Goal: Information Seeking & Learning: Check status

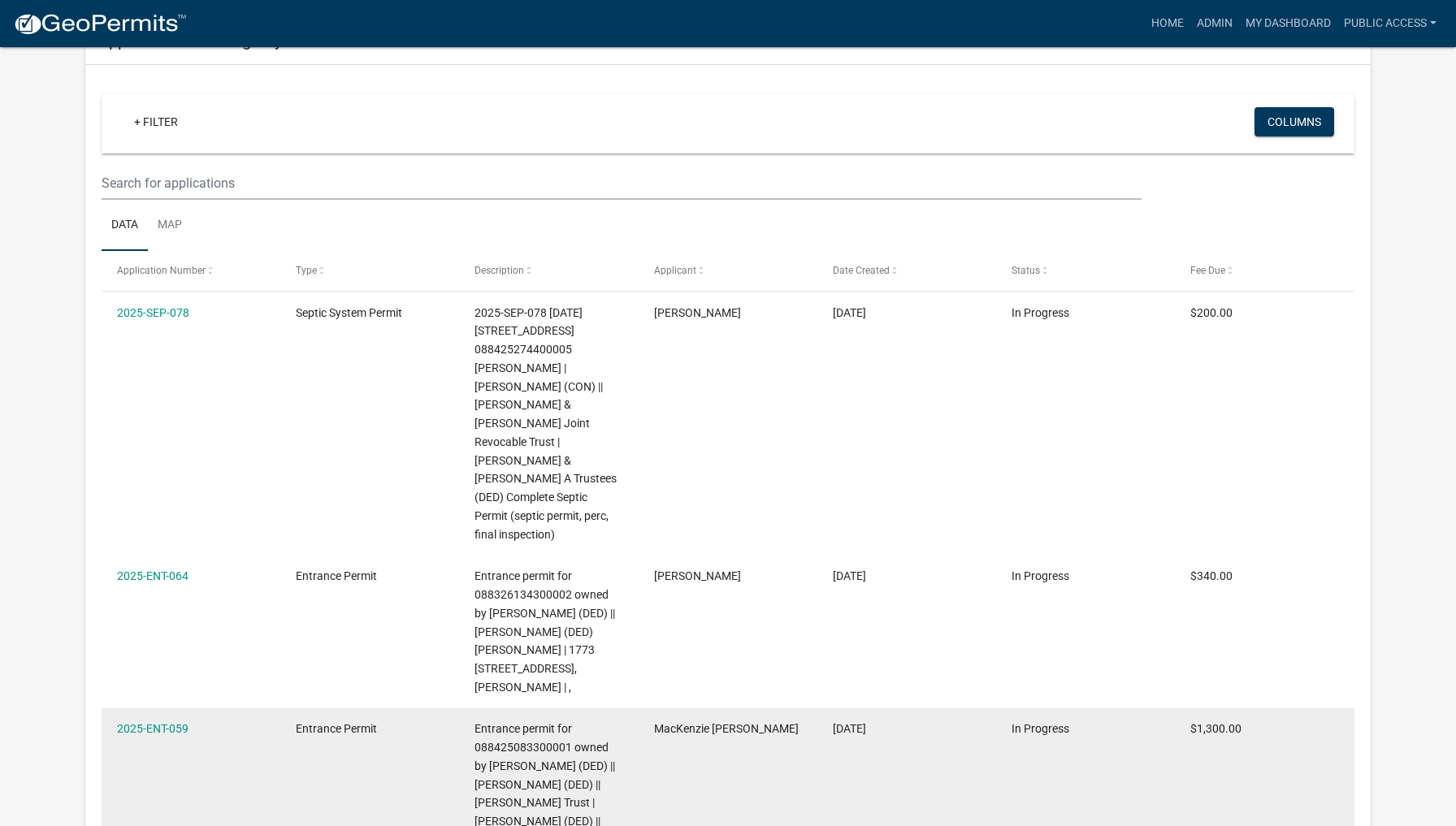
scroll to position [1607, 0]
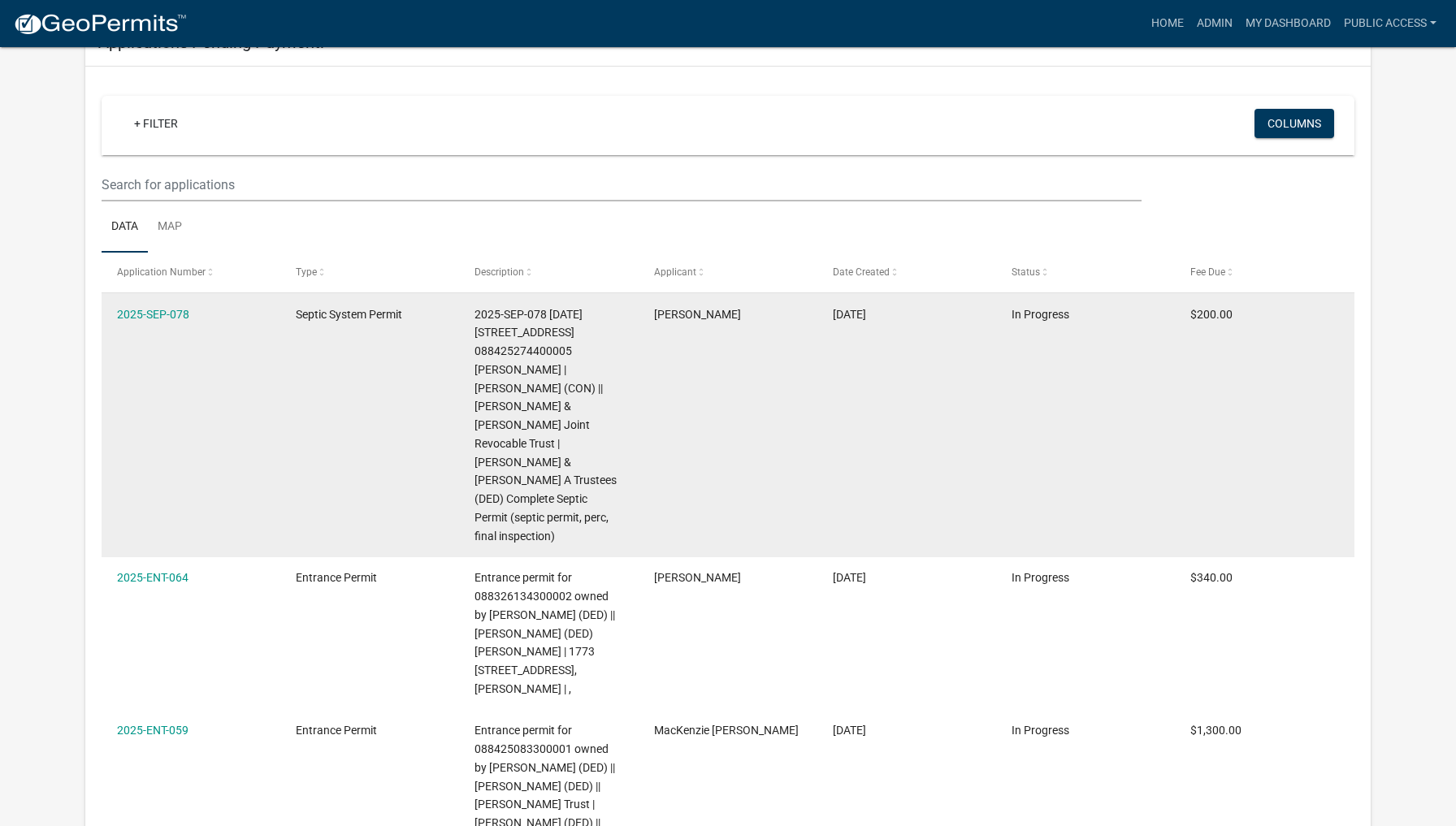
click at [522, 350] on span "2025-SEP-078 [DATE] [STREET_ADDRESS] 088425274400005 [PERSON_NAME] | [PERSON_NA…" at bounding box center [545, 425] width 142 height 234
click at [142, 308] on link "2025-SEP-078" at bounding box center [153, 314] width 72 height 13
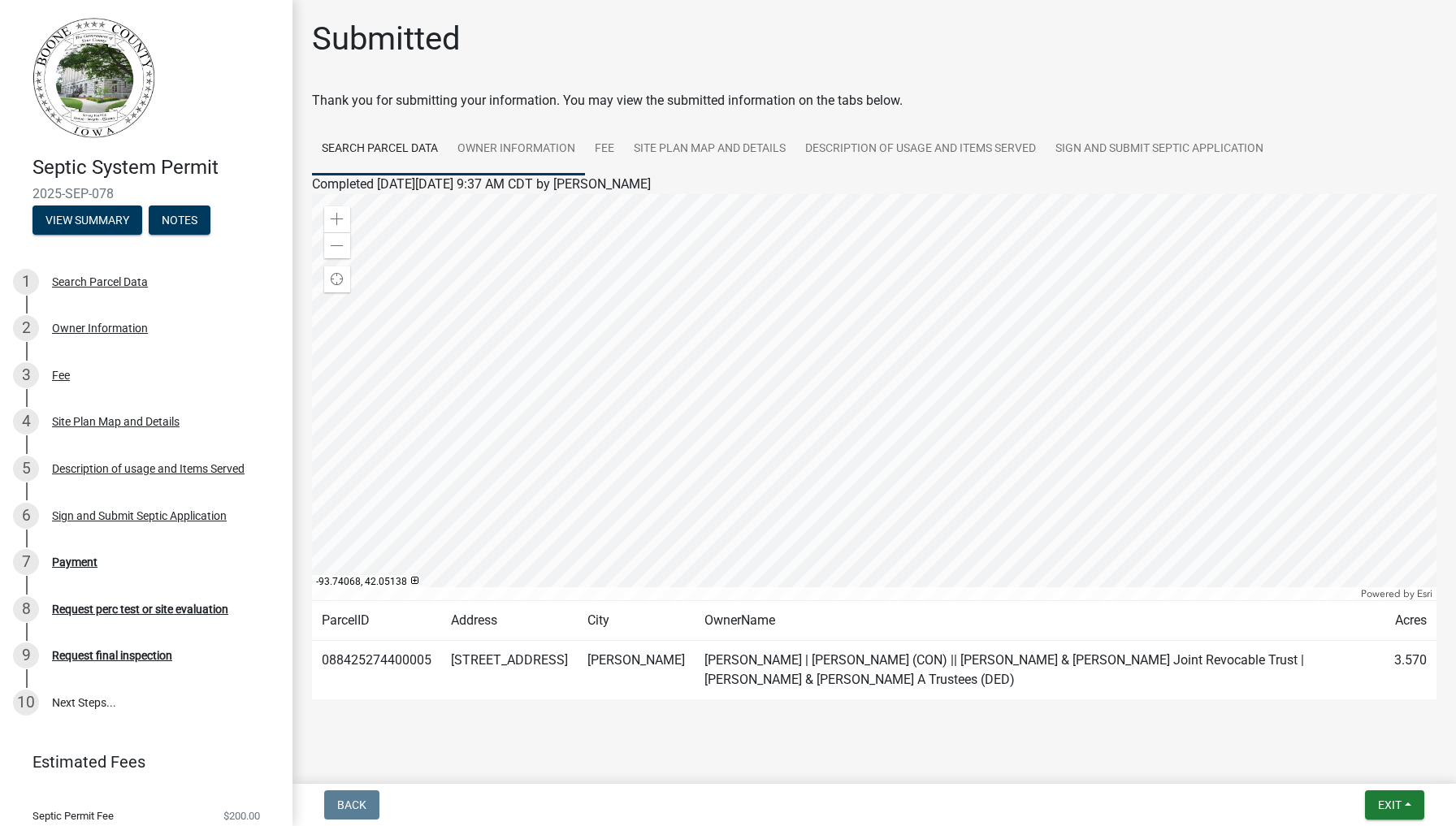
click at [532, 142] on link "Owner Information" at bounding box center [516, 150] width 137 height 52
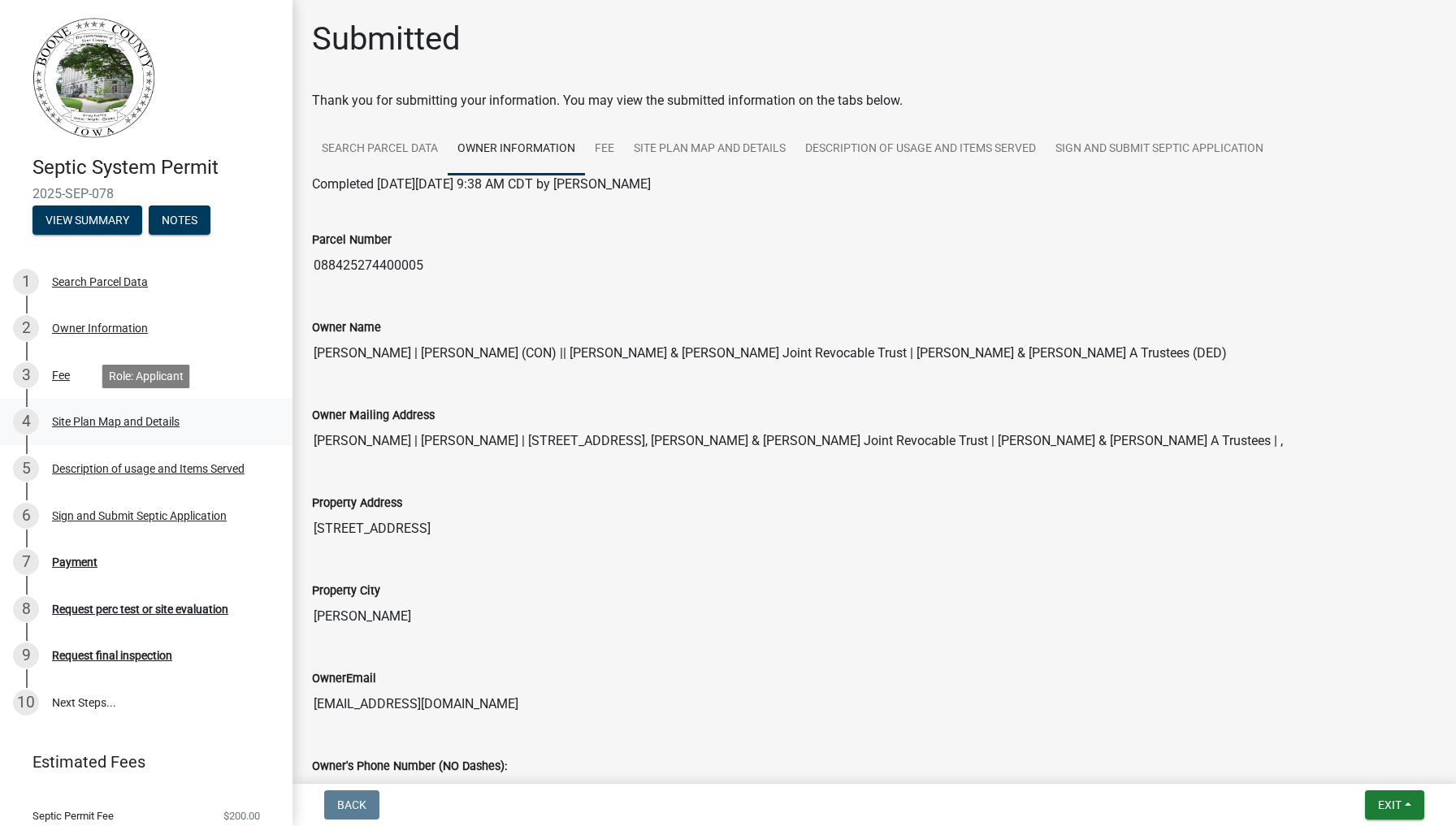
click at [96, 422] on div "Site Plan Map and Details" at bounding box center [116, 422] width 128 height 11
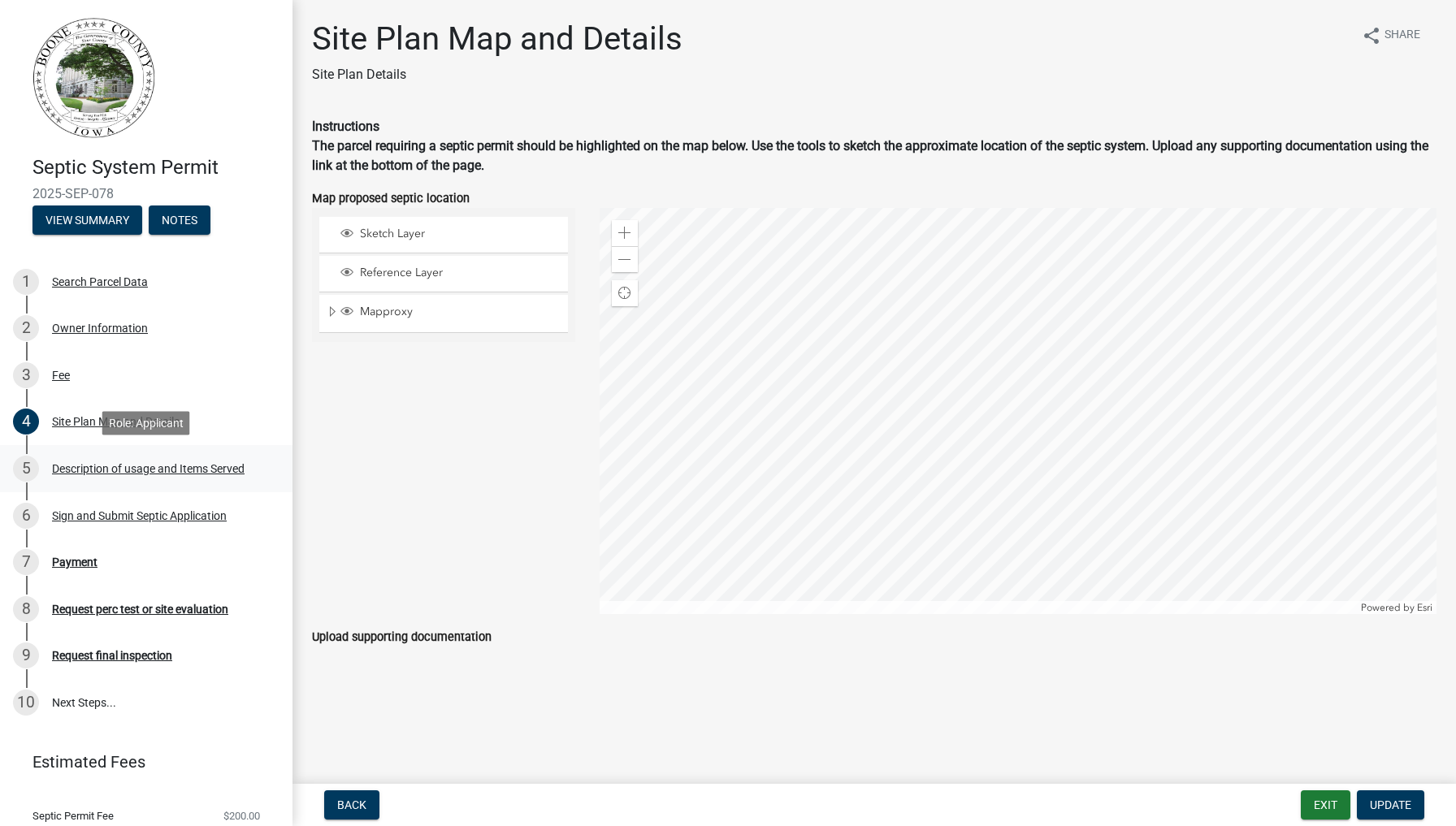
click at [75, 472] on div "Description of usage and Items Served" at bounding box center [149, 469] width 192 height 11
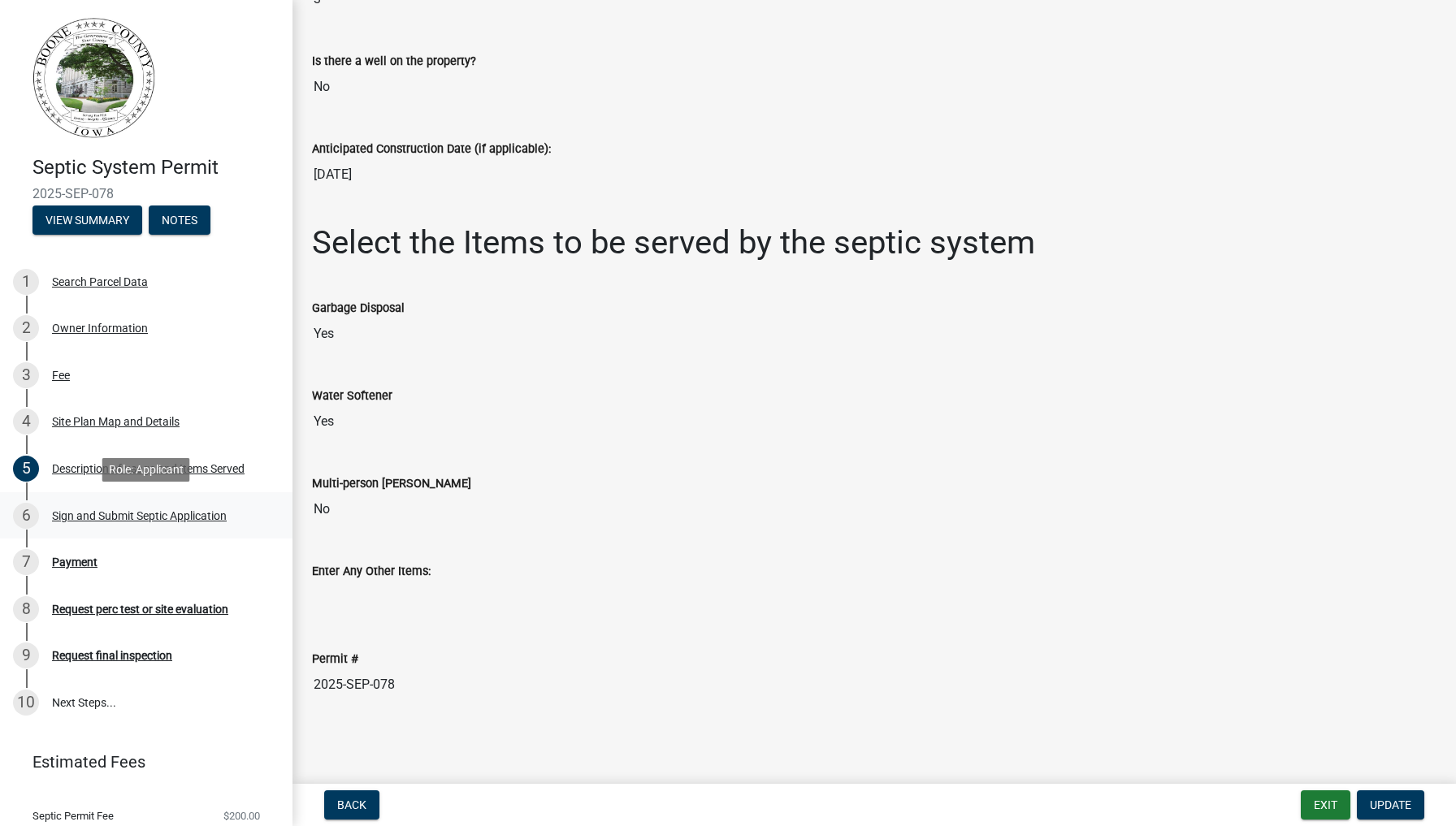
click at [110, 510] on div "Sign and Submit Septic Application" at bounding box center [139, 515] width 174 height 11
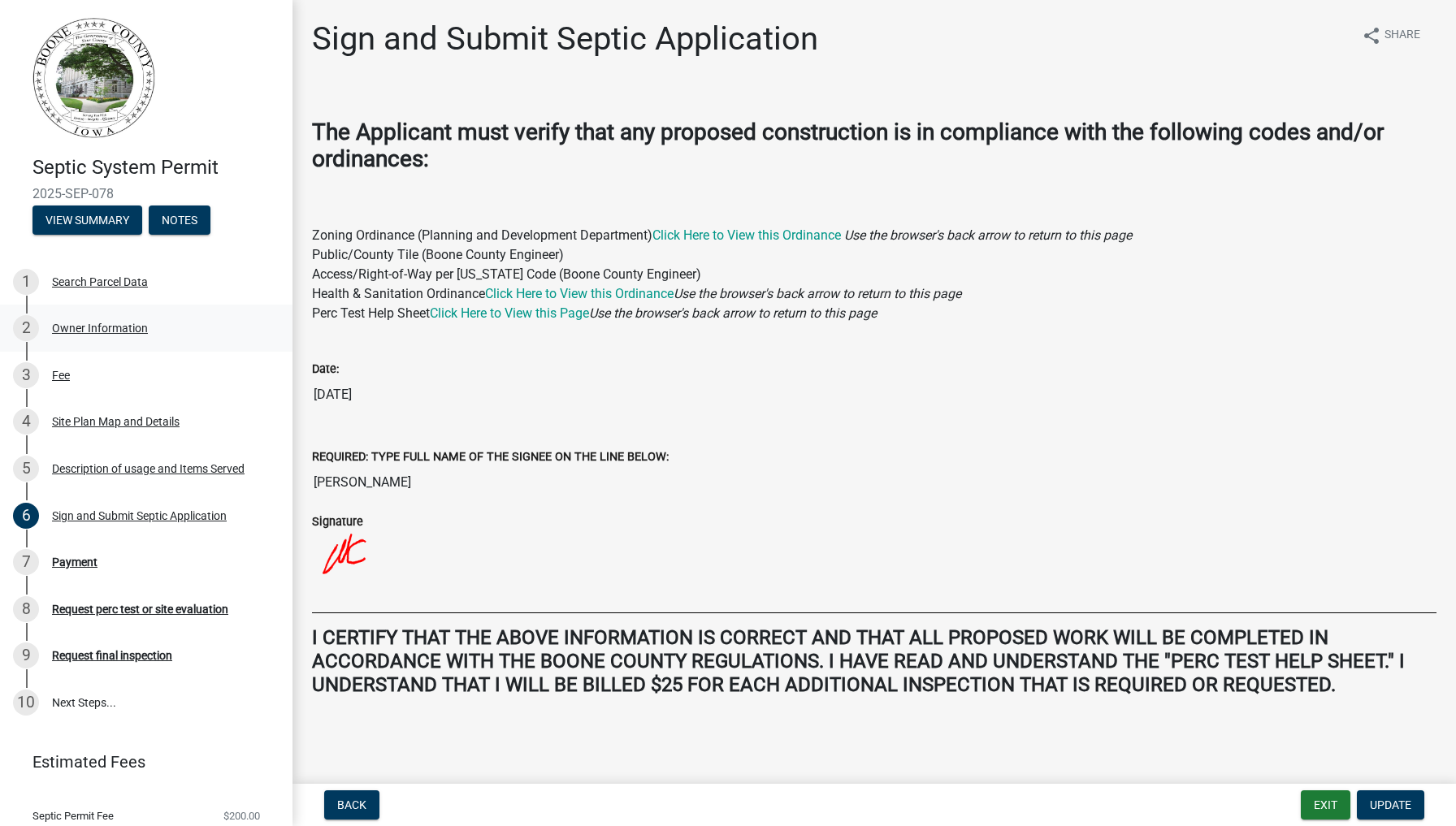
scroll to position [14, 0]
click at [73, 563] on div "Payment" at bounding box center [75, 562] width 46 height 11
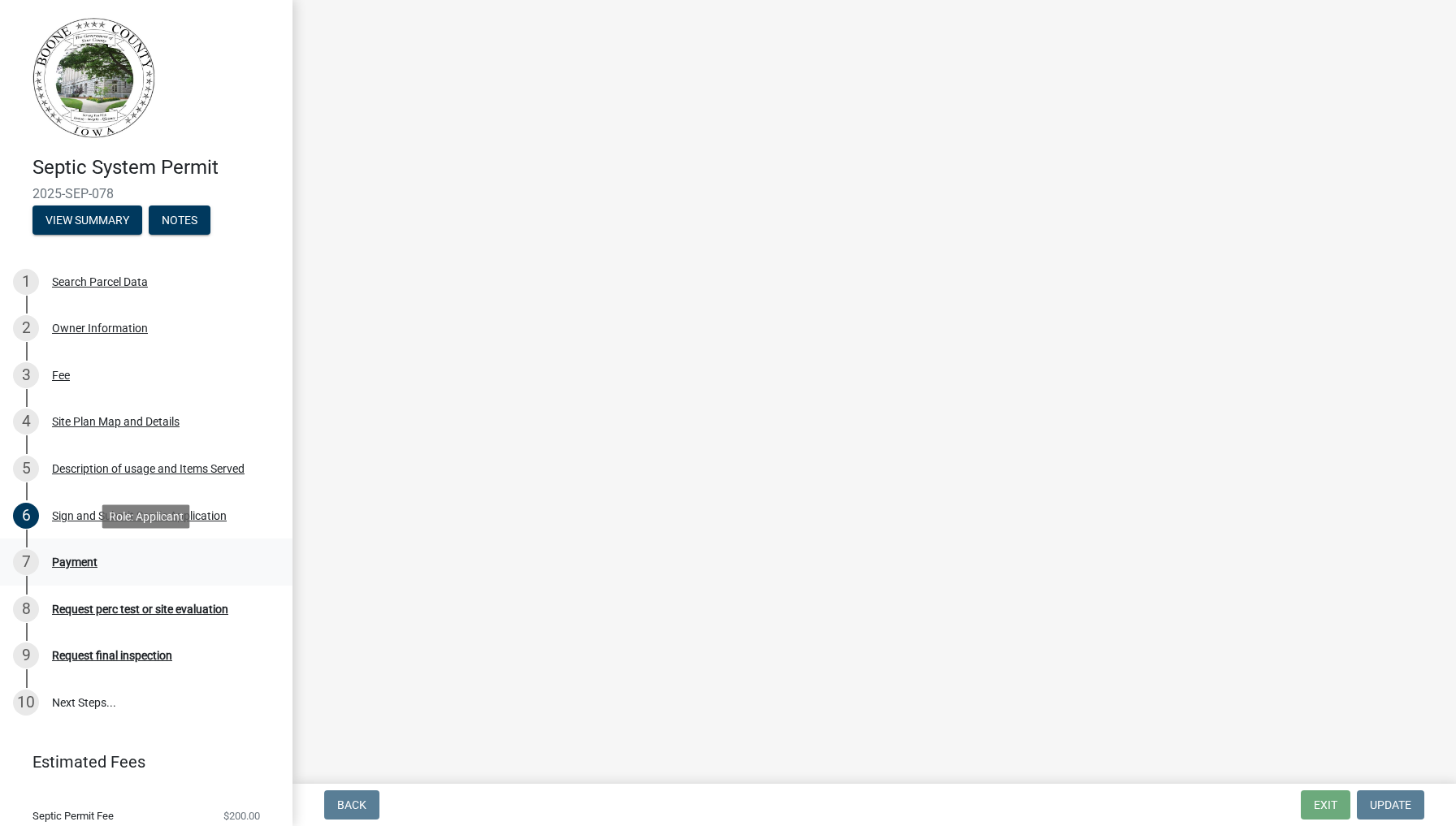
scroll to position [0, 0]
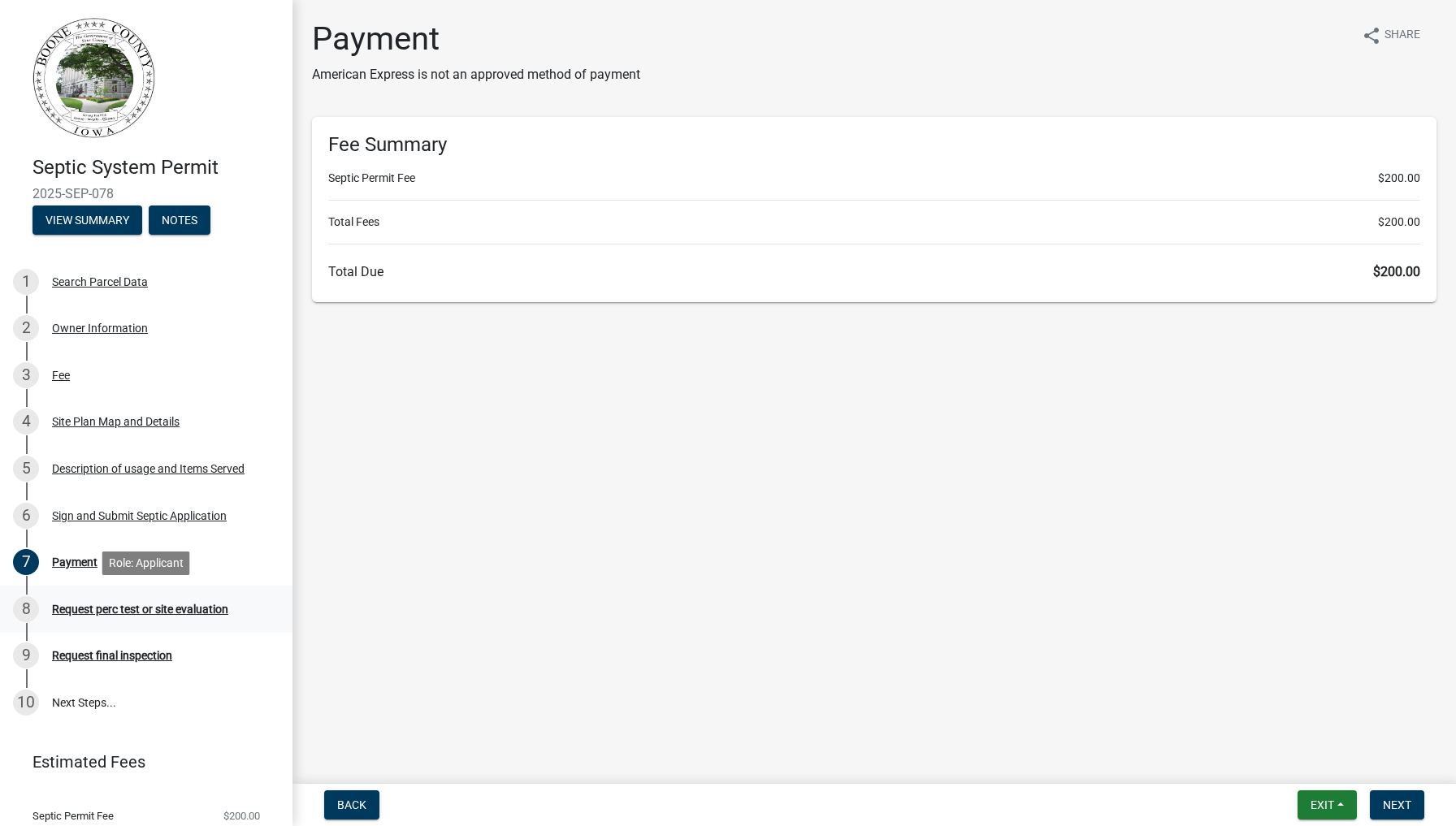
click at [84, 607] on div "Request perc test or site evaluation" at bounding box center [140, 610] width 176 height 11
click at [76, 611] on div "Request perc test or site evaluation" at bounding box center [140, 610] width 176 height 11
click at [346, 798] on span "Back" at bounding box center [352, 805] width 30 height 13
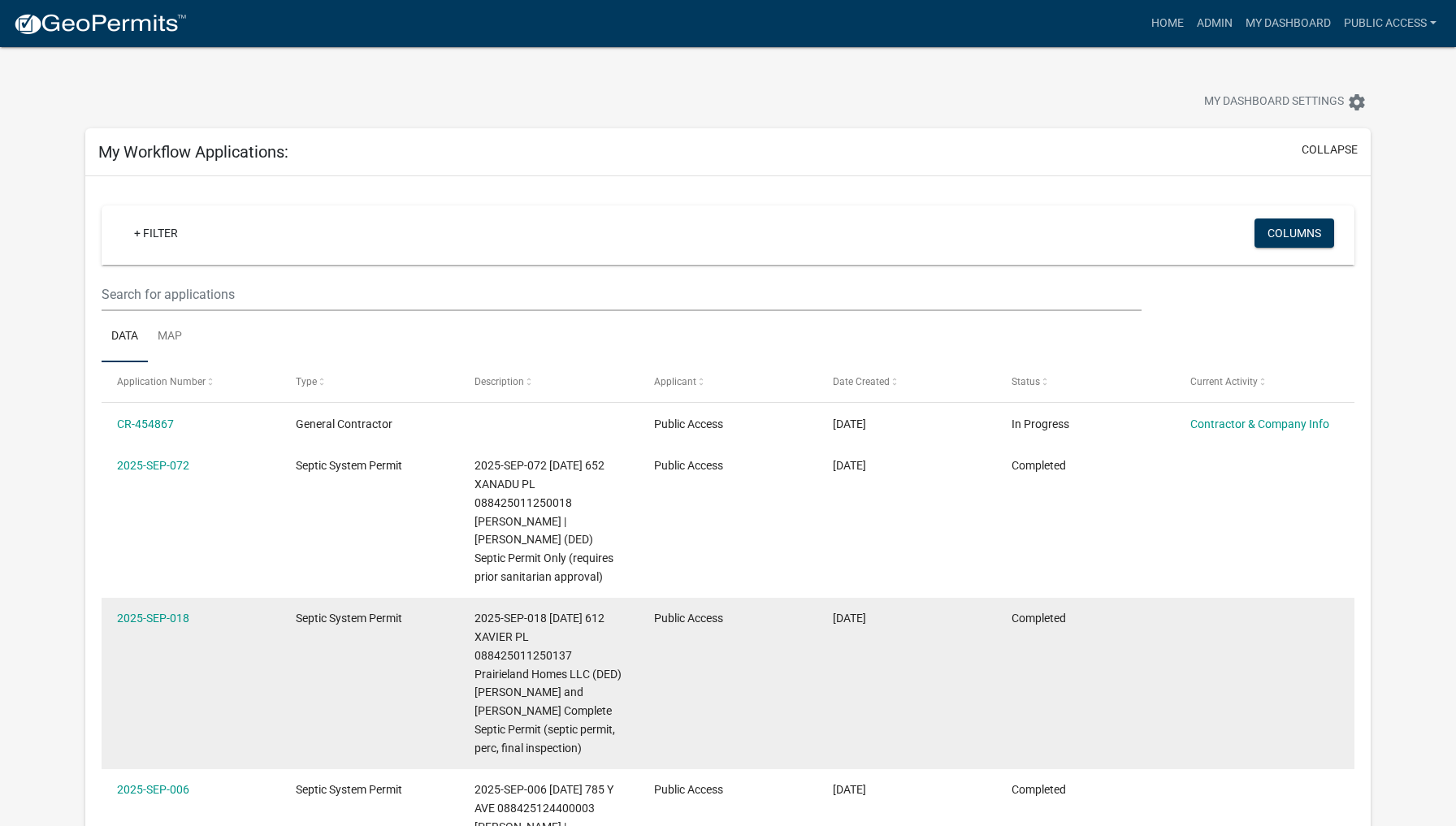
click at [829, 614] on datatable-body-cell "[DATE]" at bounding box center [907, 684] width 179 height 171
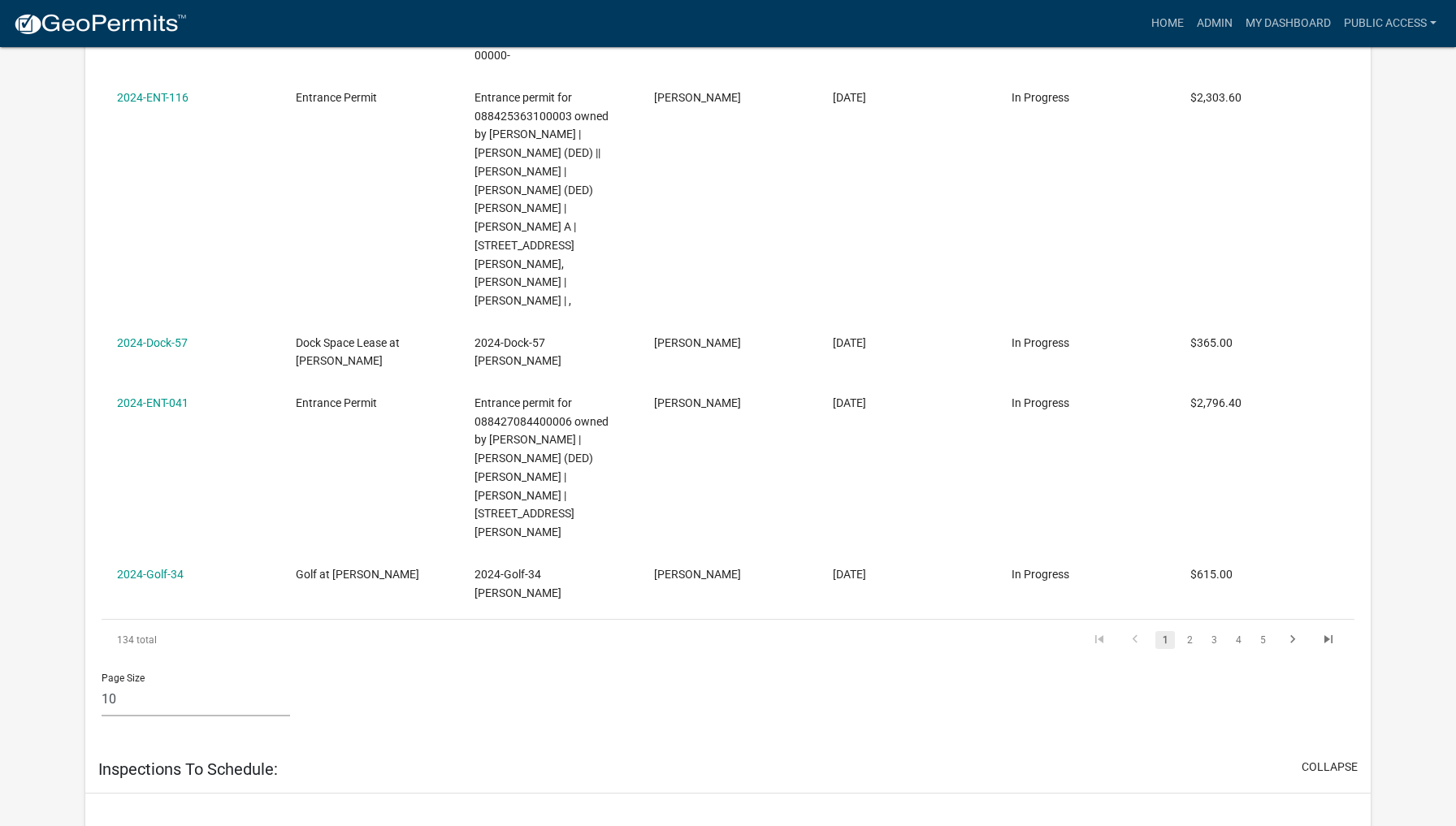
scroll to position [3040, 0]
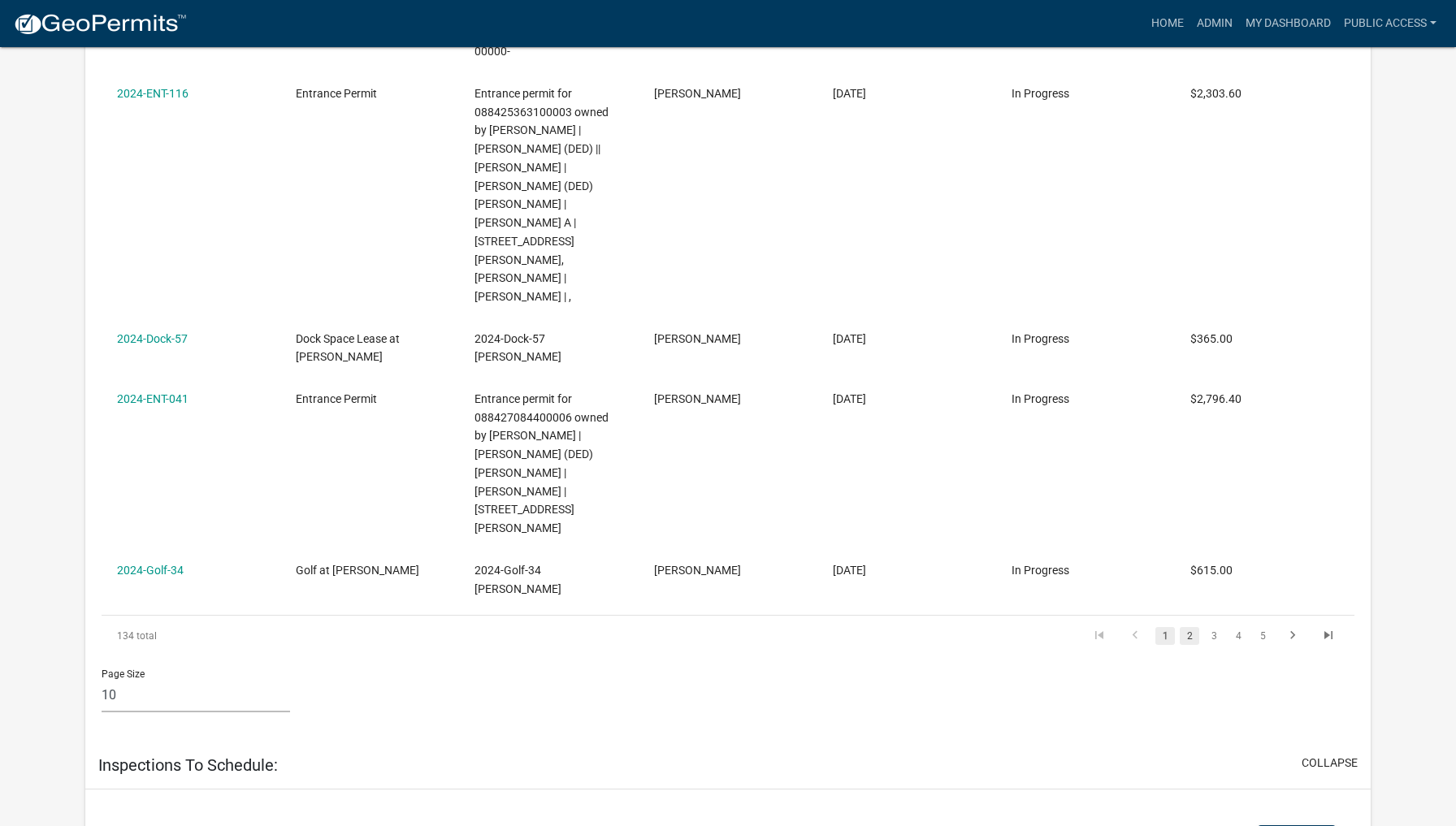
click at [1189, 627] on link "2" at bounding box center [1189, 635] width 19 height 18
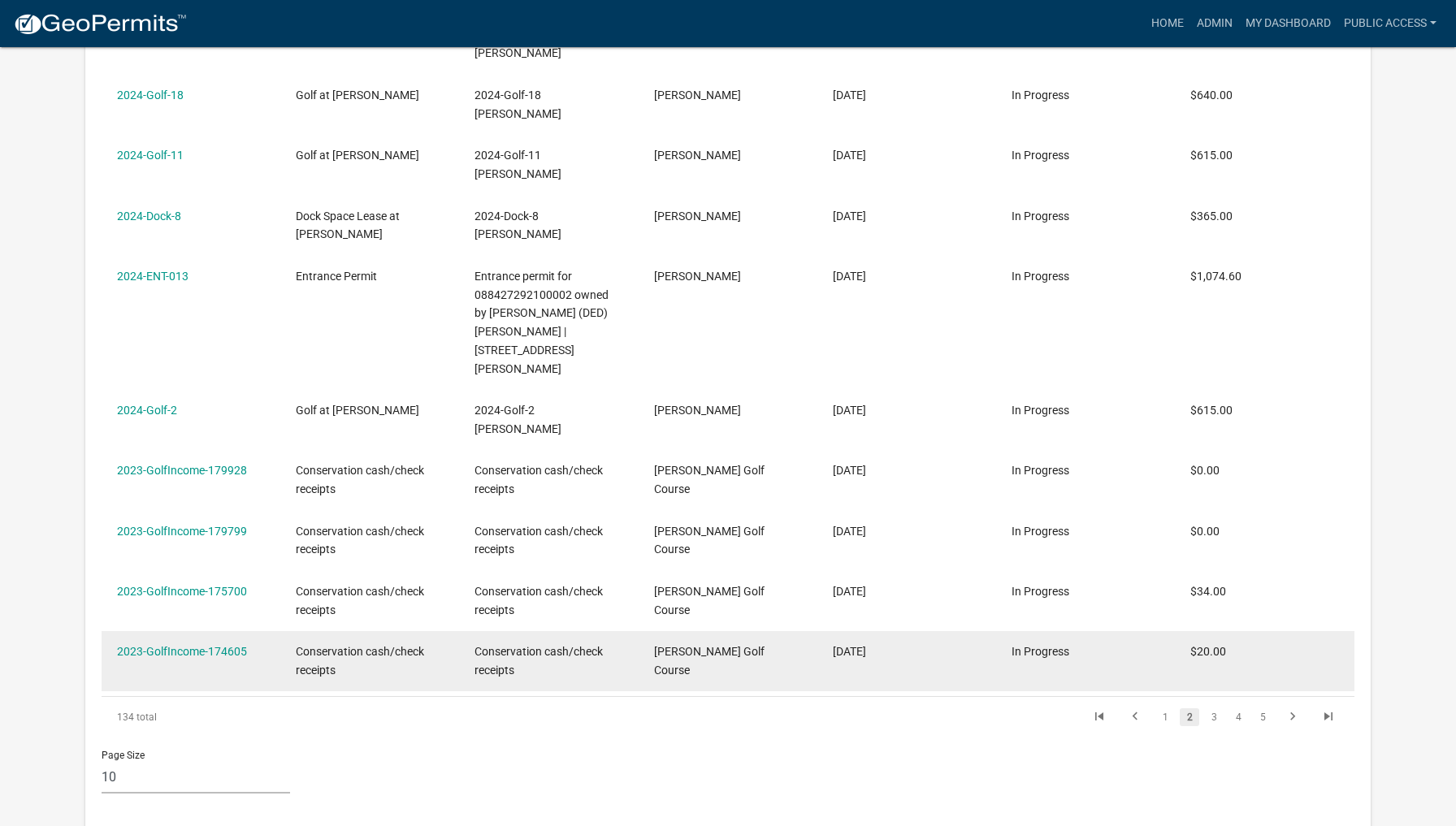
scroll to position [1904, 0]
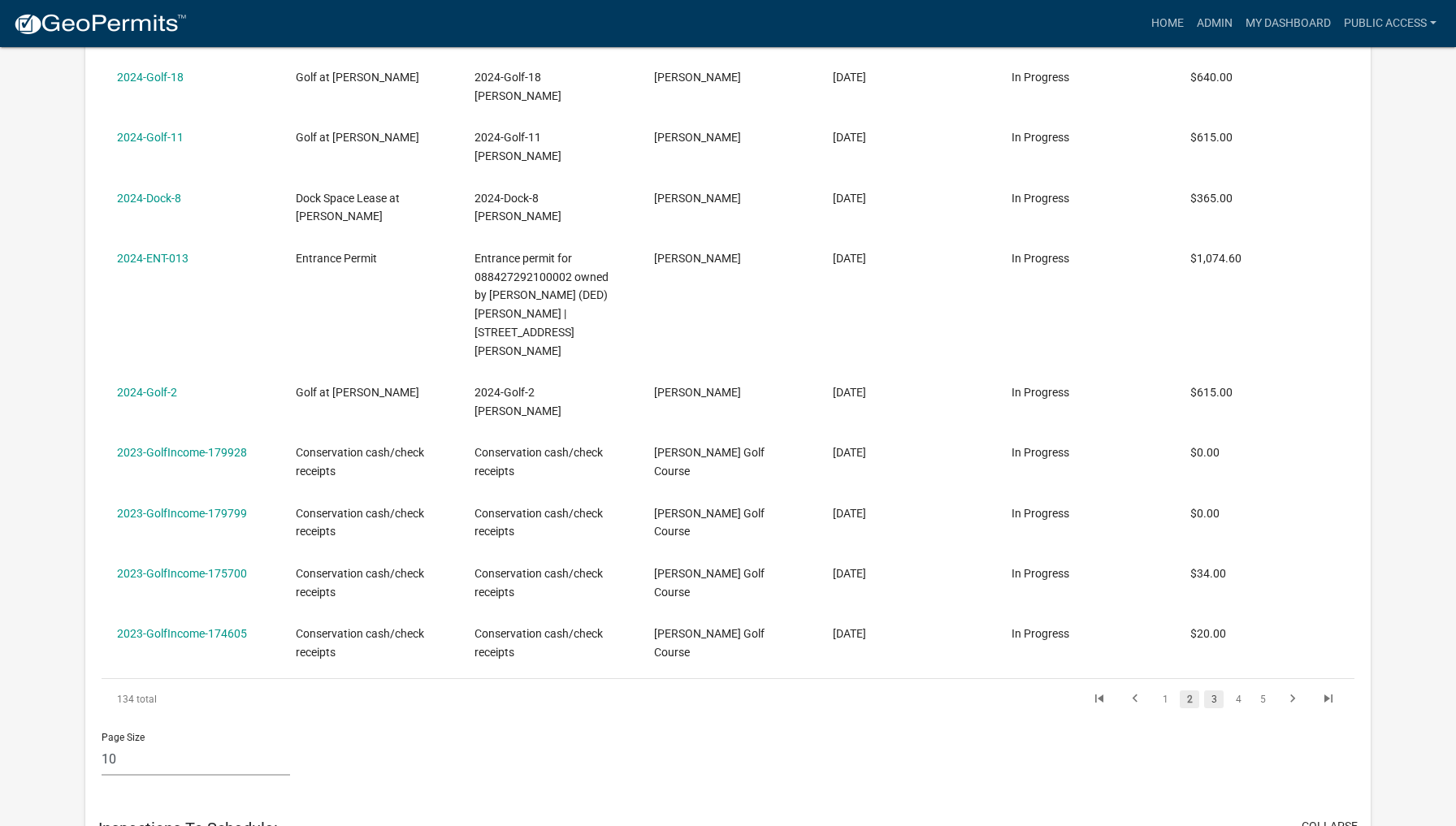
click at [1212, 691] on link "3" at bounding box center [1214, 699] width 19 height 18
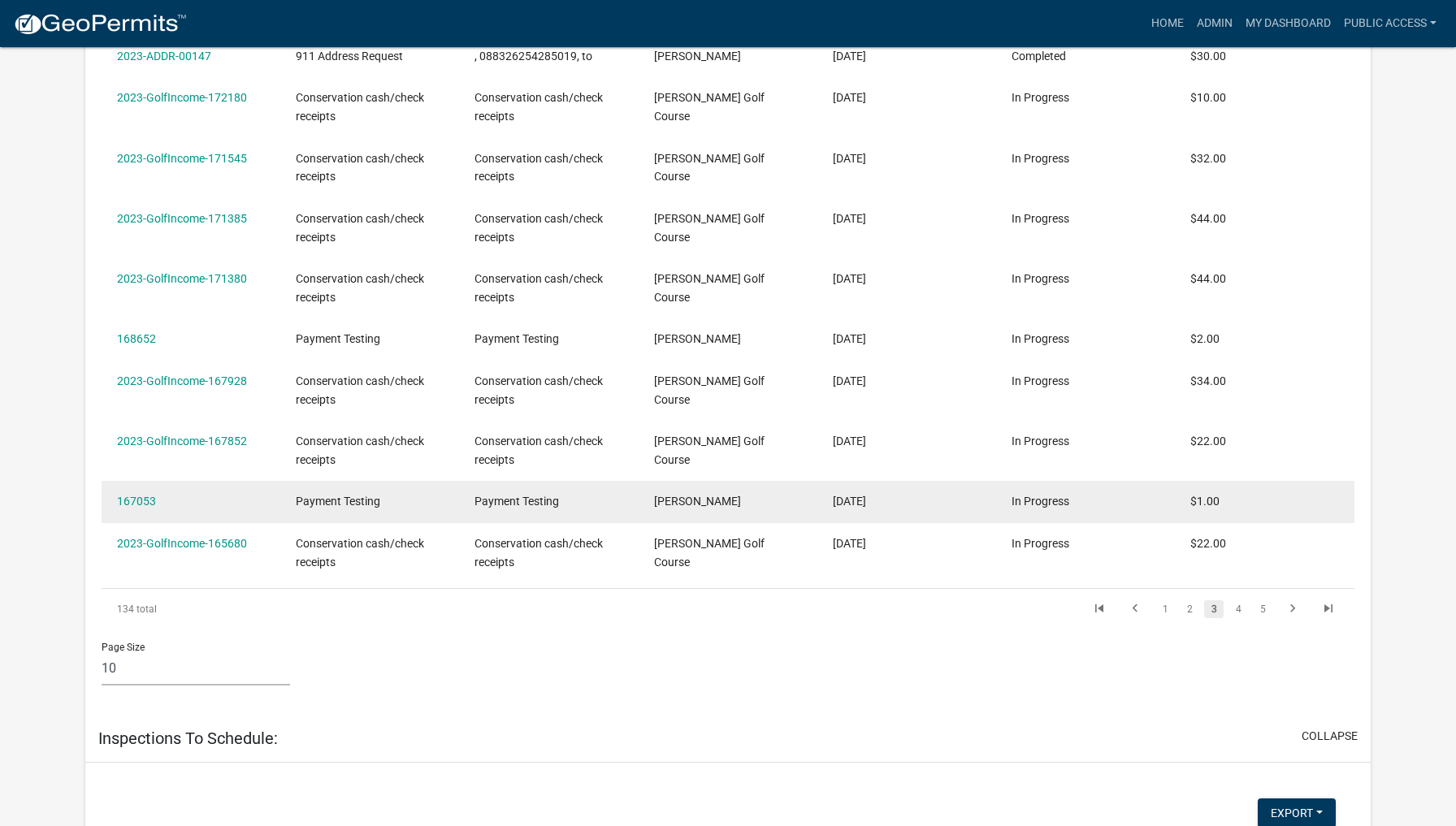
scroll to position [1876, 0]
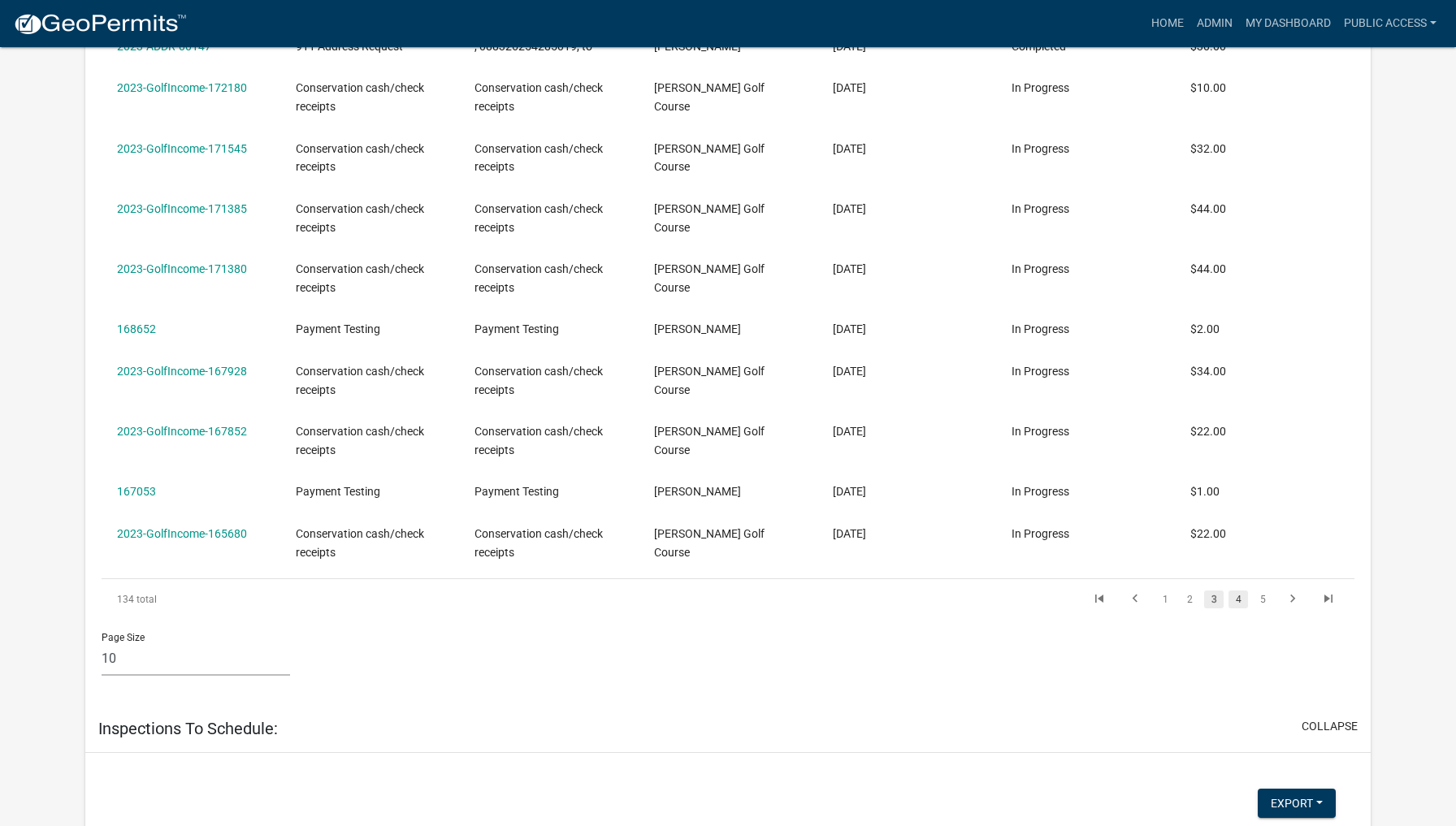
click at [1239, 591] on link "4" at bounding box center [1238, 599] width 19 height 18
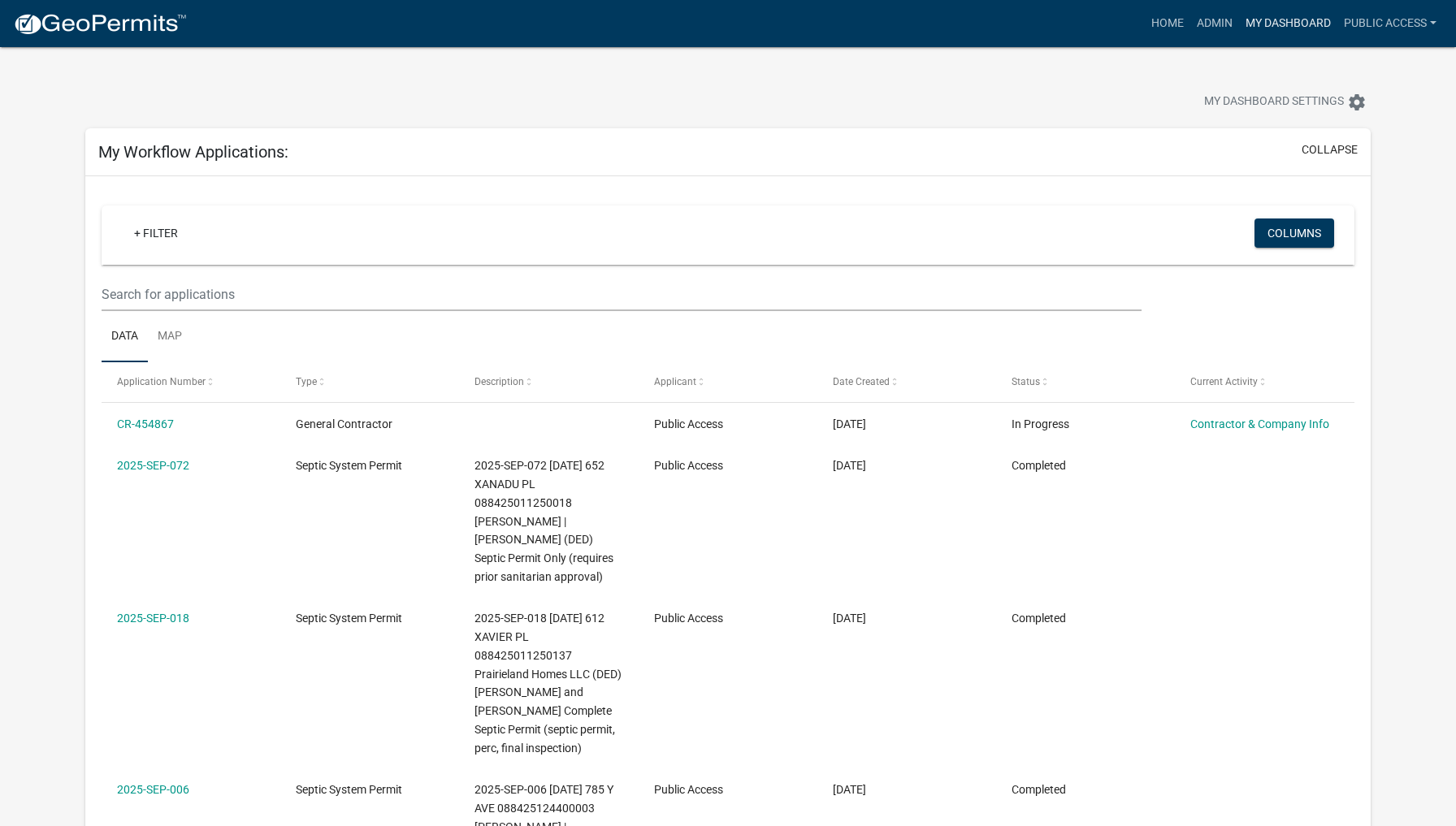
click at [1287, 20] on link "My Dashboard" at bounding box center [1287, 24] width 98 height 30
click at [1203, 17] on link "Admin" at bounding box center [1214, 24] width 49 height 30
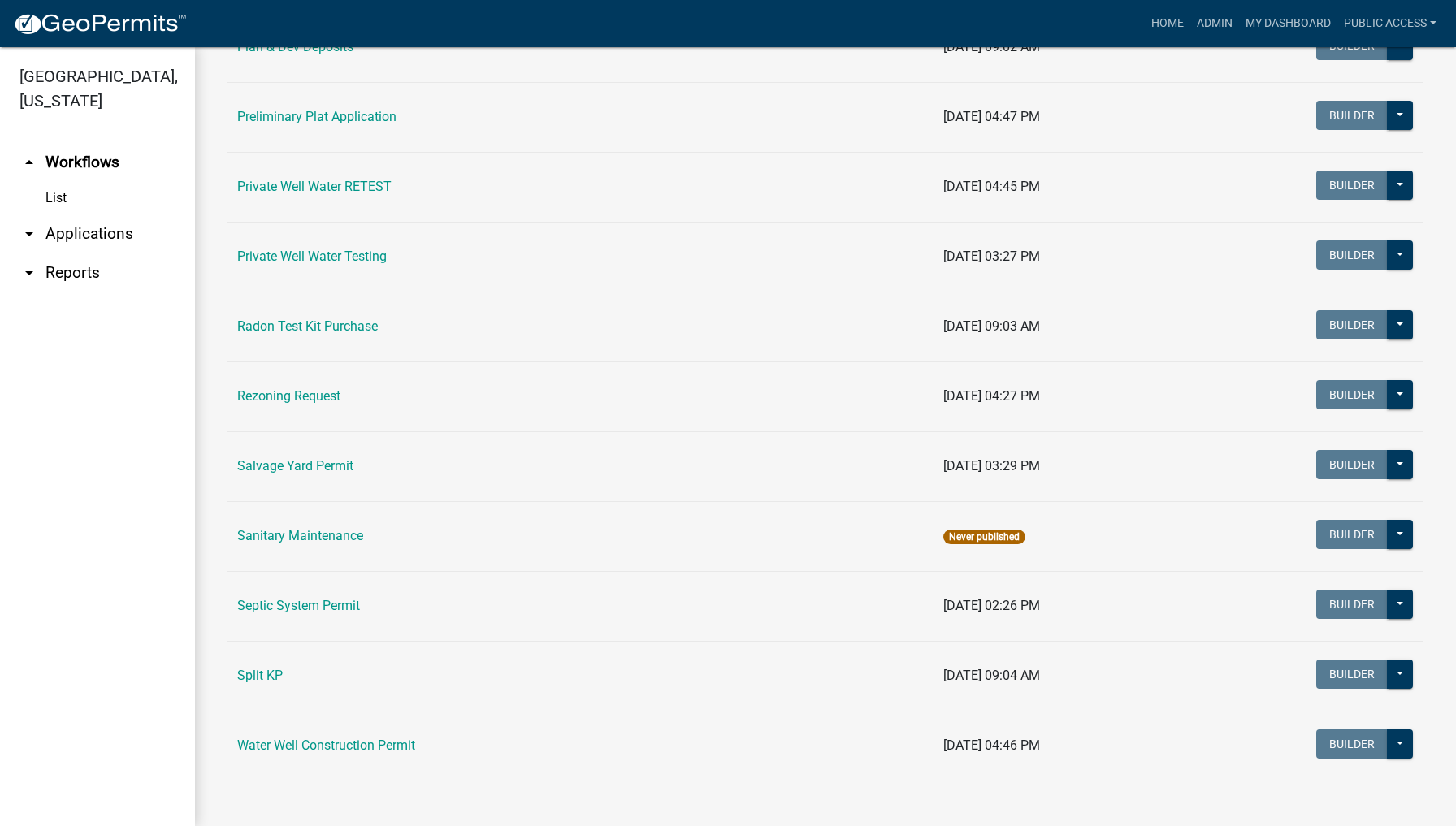
scroll to position [1875, 0]
click at [325, 607] on link "Septic System Permit" at bounding box center [298, 606] width 123 height 15
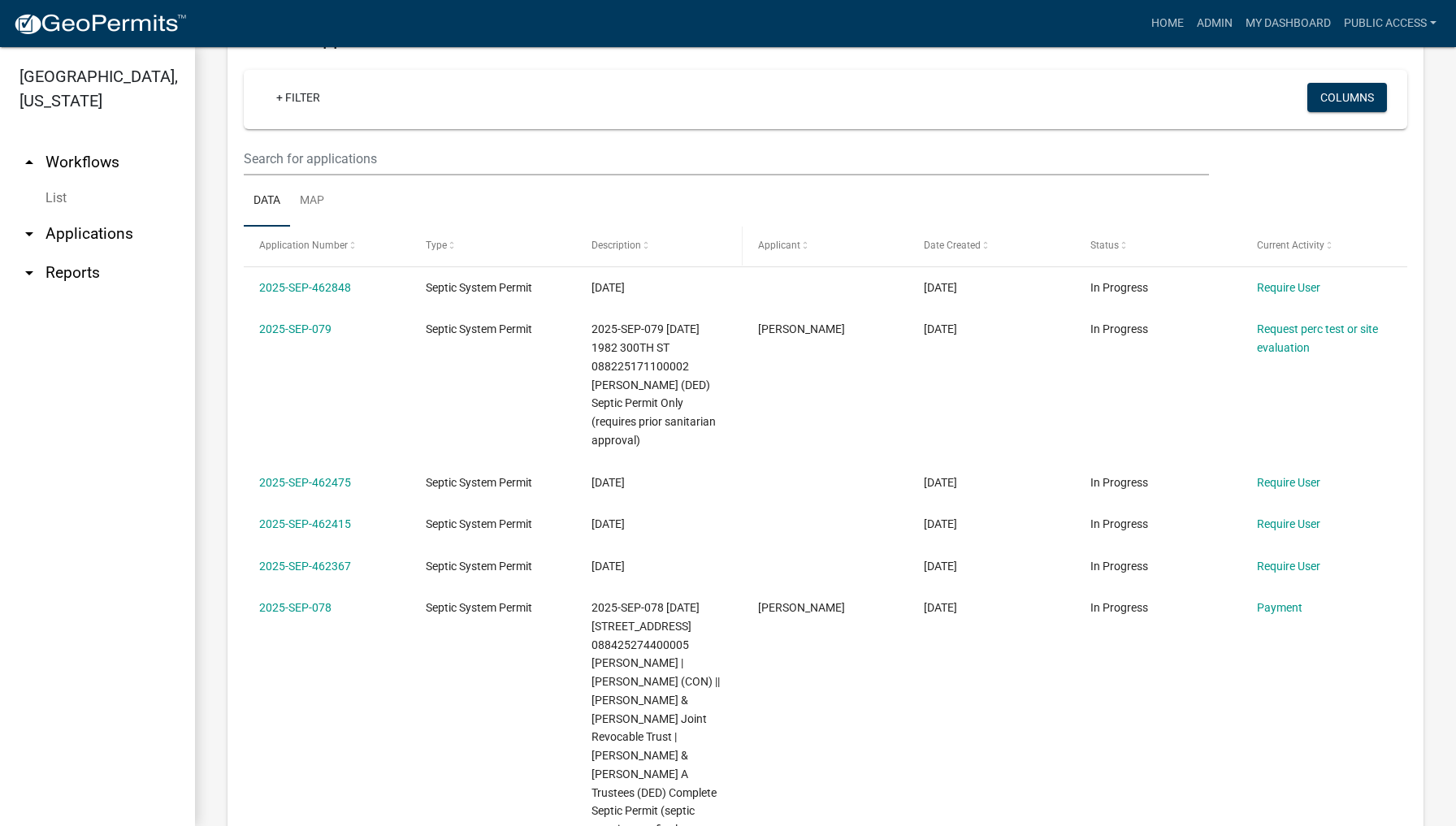
scroll to position [604, 0]
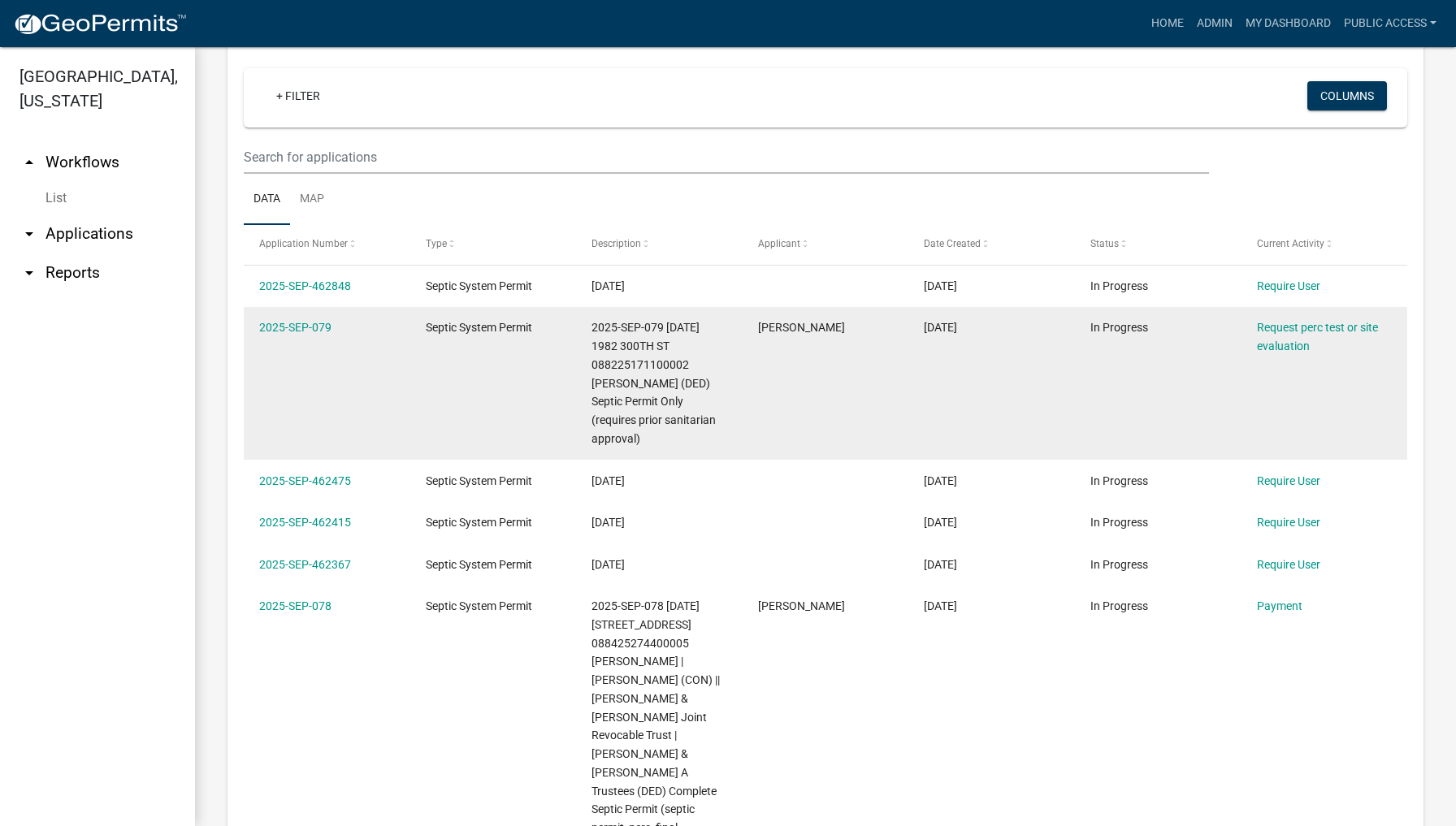
click at [645, 405] on div "2025-SEP-079 [DATE] 1982 300TH ST 088225171100002 [PERSON_NAME] (DED) Septic Pe…" at bounding box center [659, 383] width 135 height 130
click at [308, 325] on link "2025-SEP-079" at bounding box center [295, 328] width 72 height 13
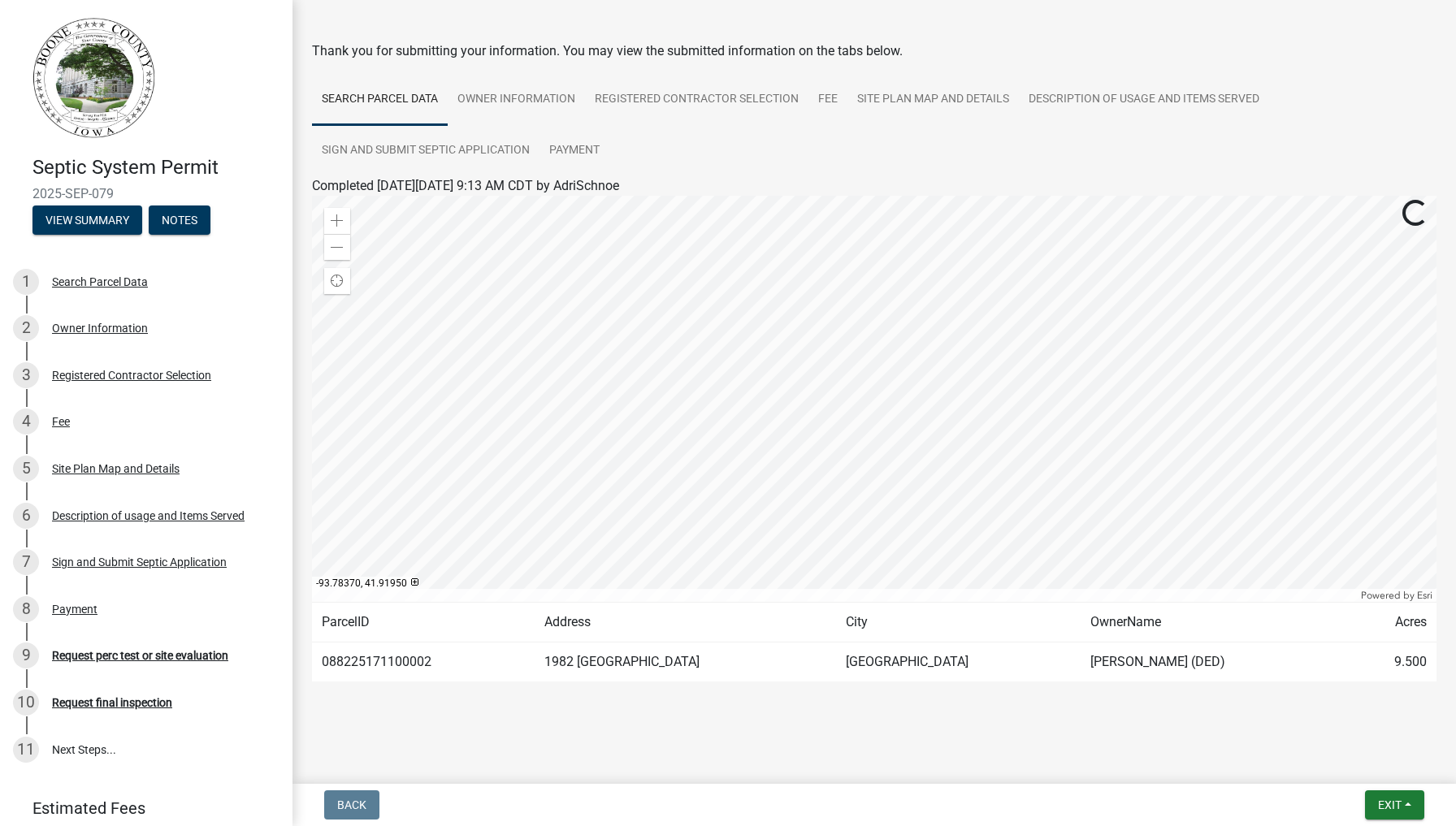
scroll to position [50, 0]
click at [509, 91] on link "Owner Information" at bounding box center [516, 100] width 137 height 52
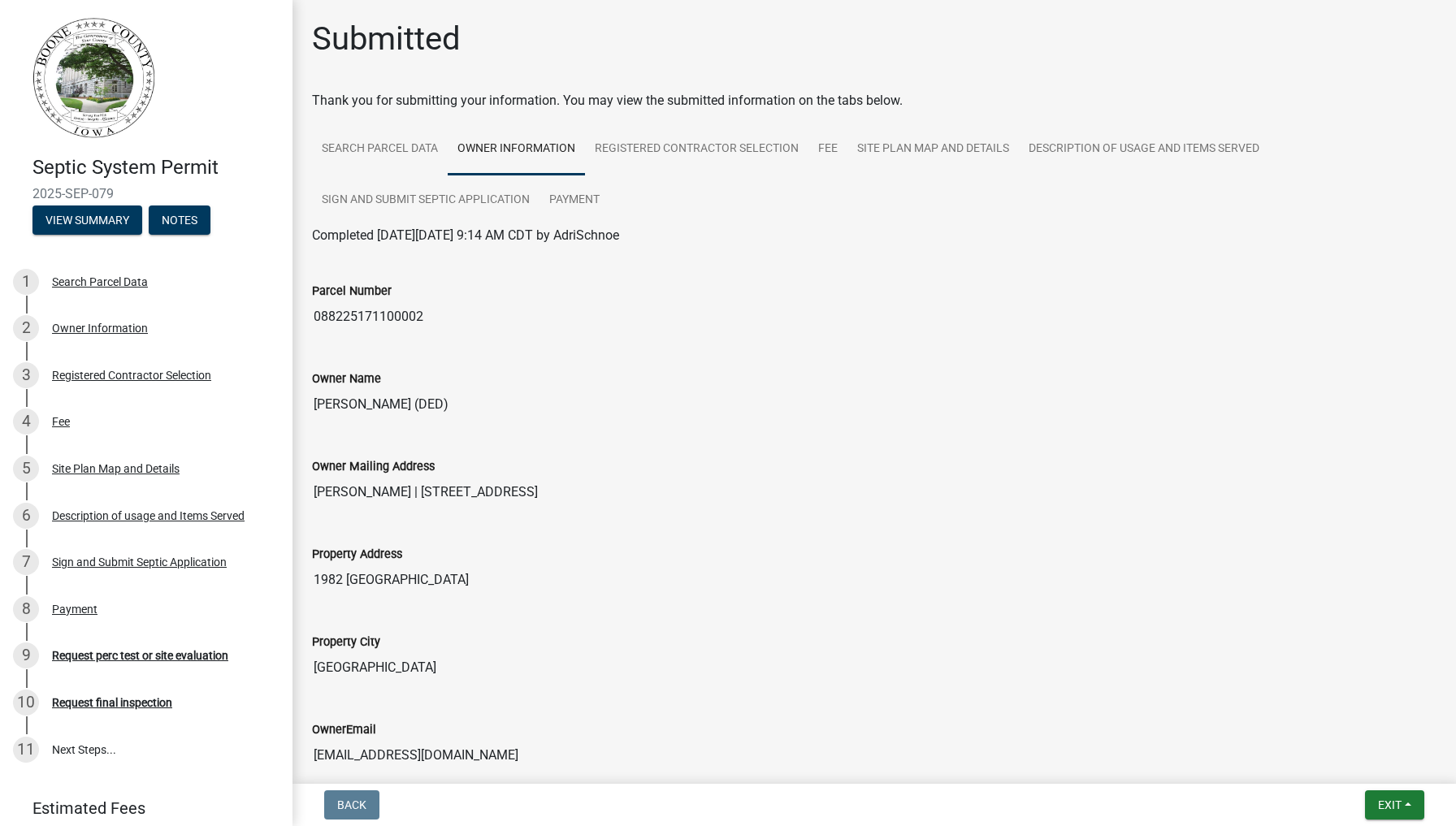
scroll to position [0, 0]
click at [677, 139] on link "Registered Contractor Selection" at bounding box center [697, 150] width 223 height 52
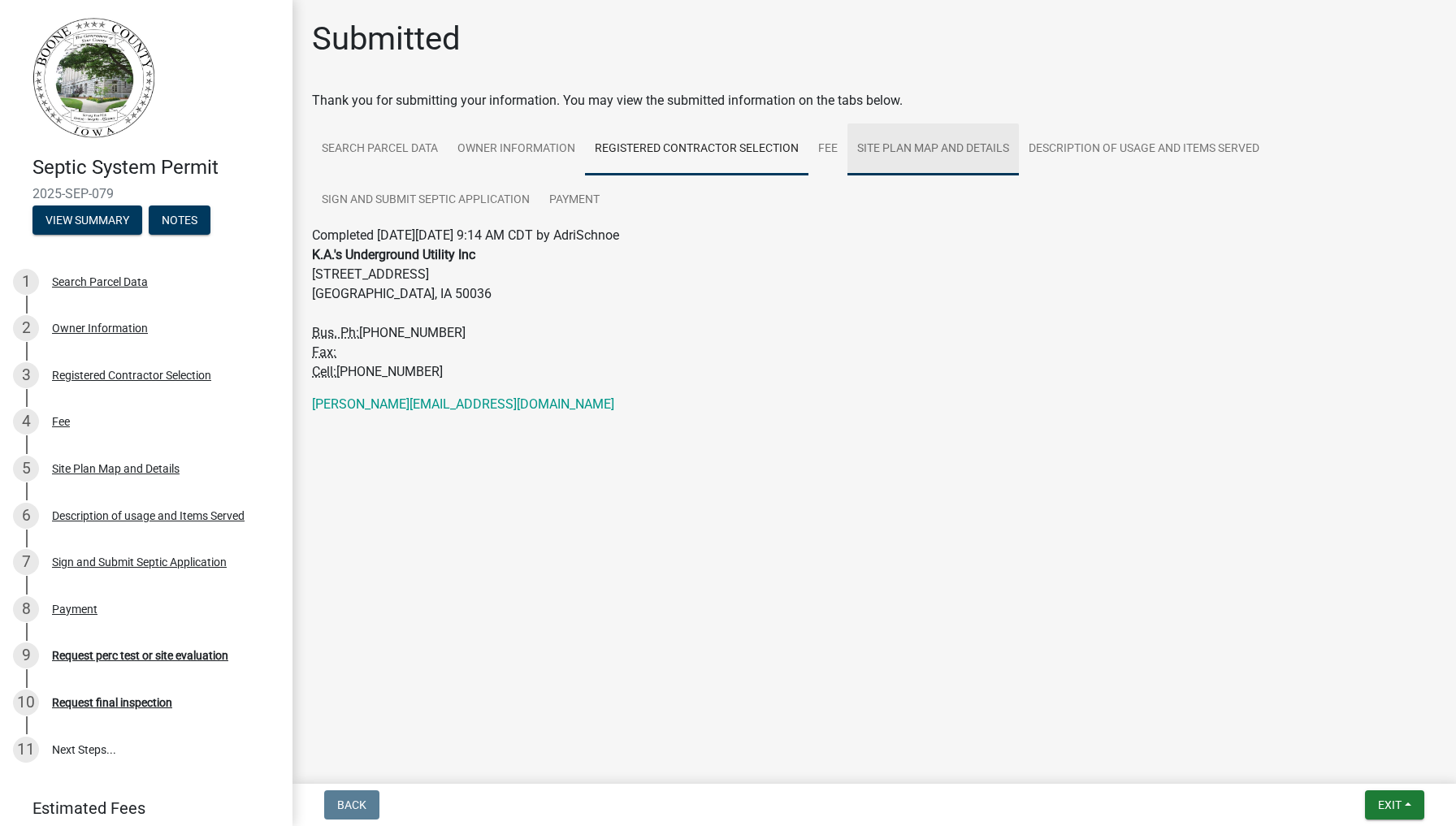
click at [918, 151] on link "Site Plan Map and Details" at bounding box center [933, 150] width 172 height 52
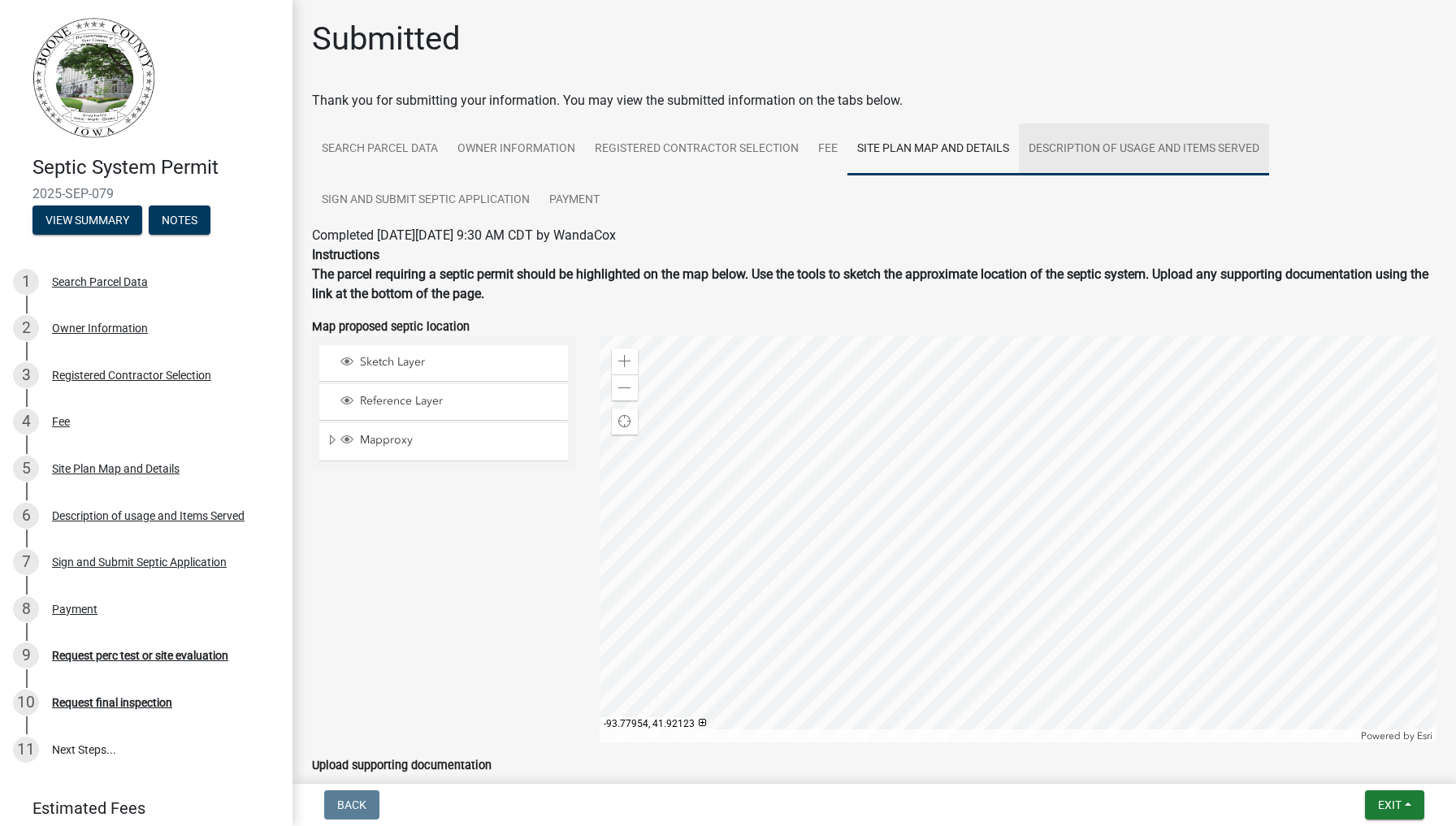
click at [1127, 151] on link "Description of usage and Items Served" at bounding box center [1143, 150] width 251 height 52
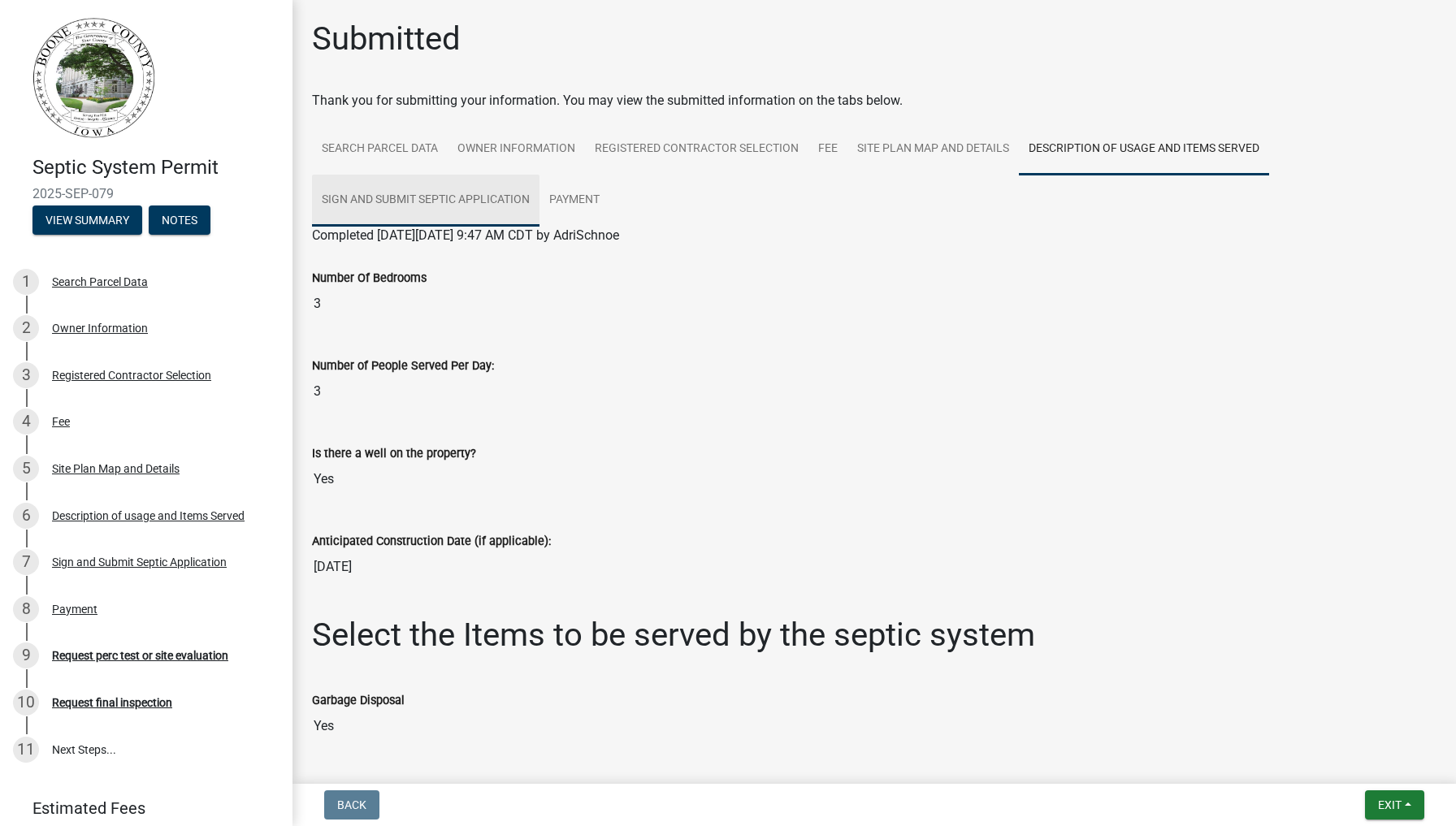
click at [430, 197] on link "Sign and Submit Septic Application" at bounding box center [425, 200] width 228 height 52
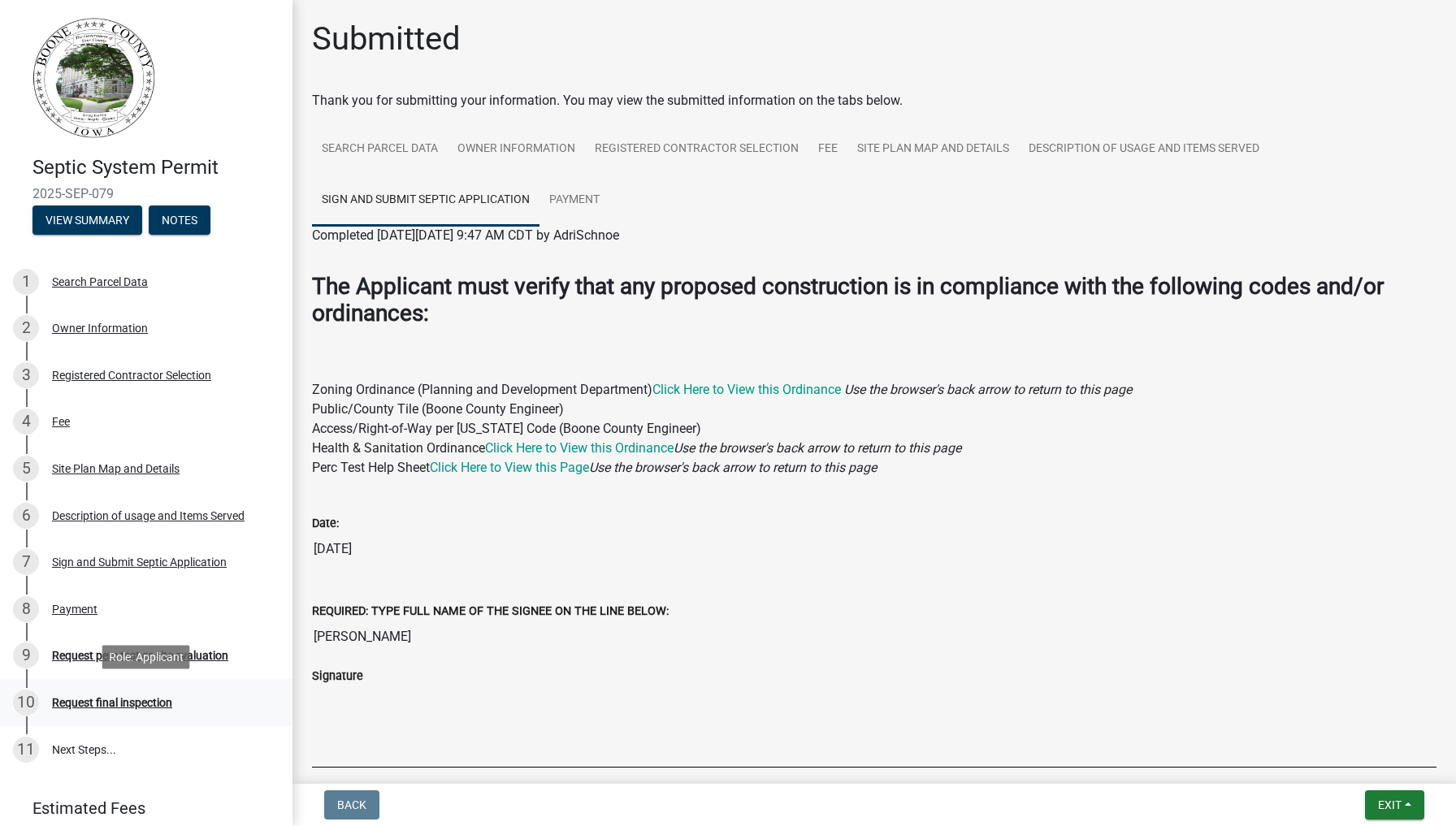
click at [141, 708] on div "Request final inspection" at bounding box center [112, 703] width 120 height 11
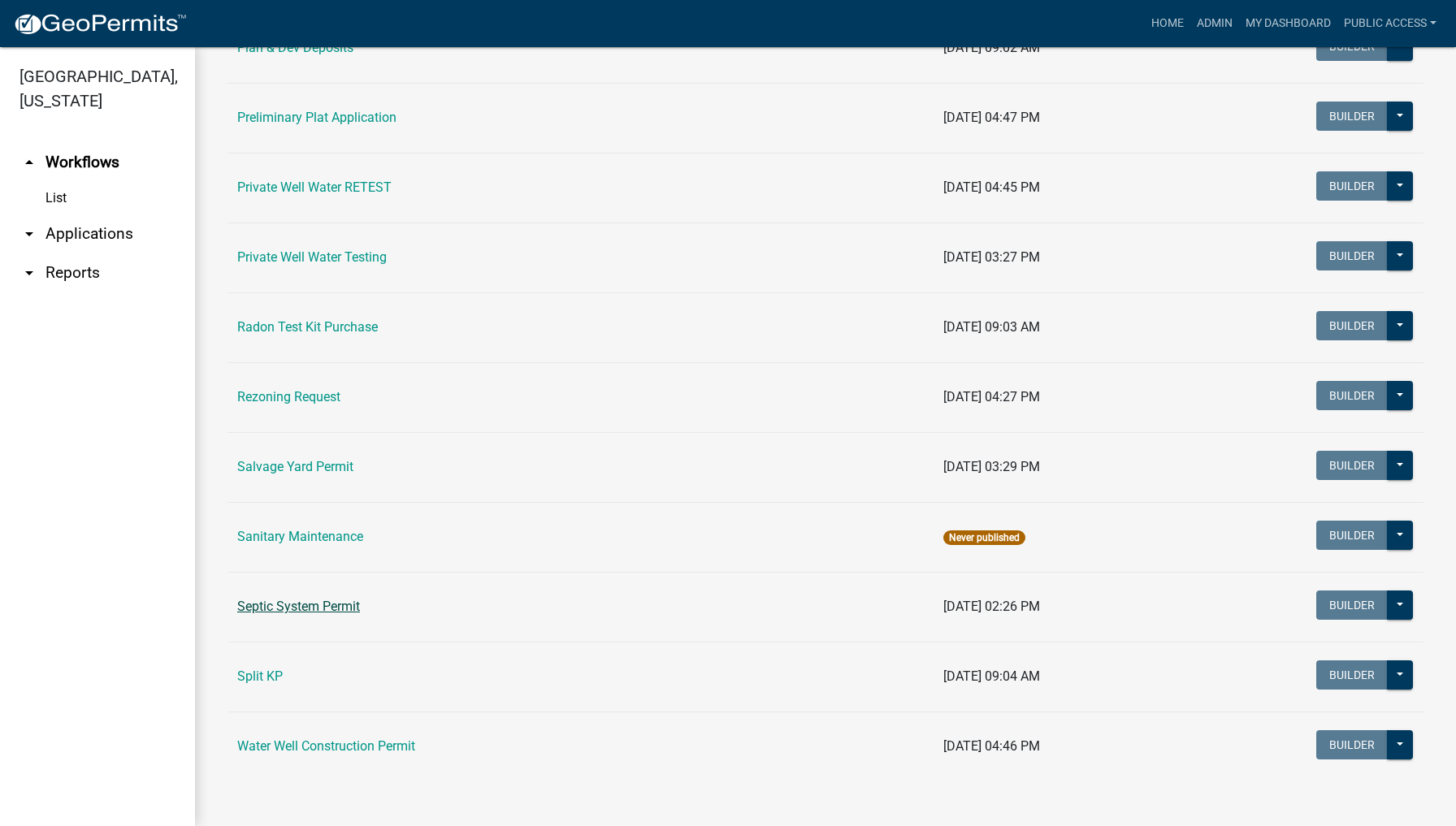
click at [350, 604] on link "Septic System Permit" at bounding box center [298, 606] width 123 height 15
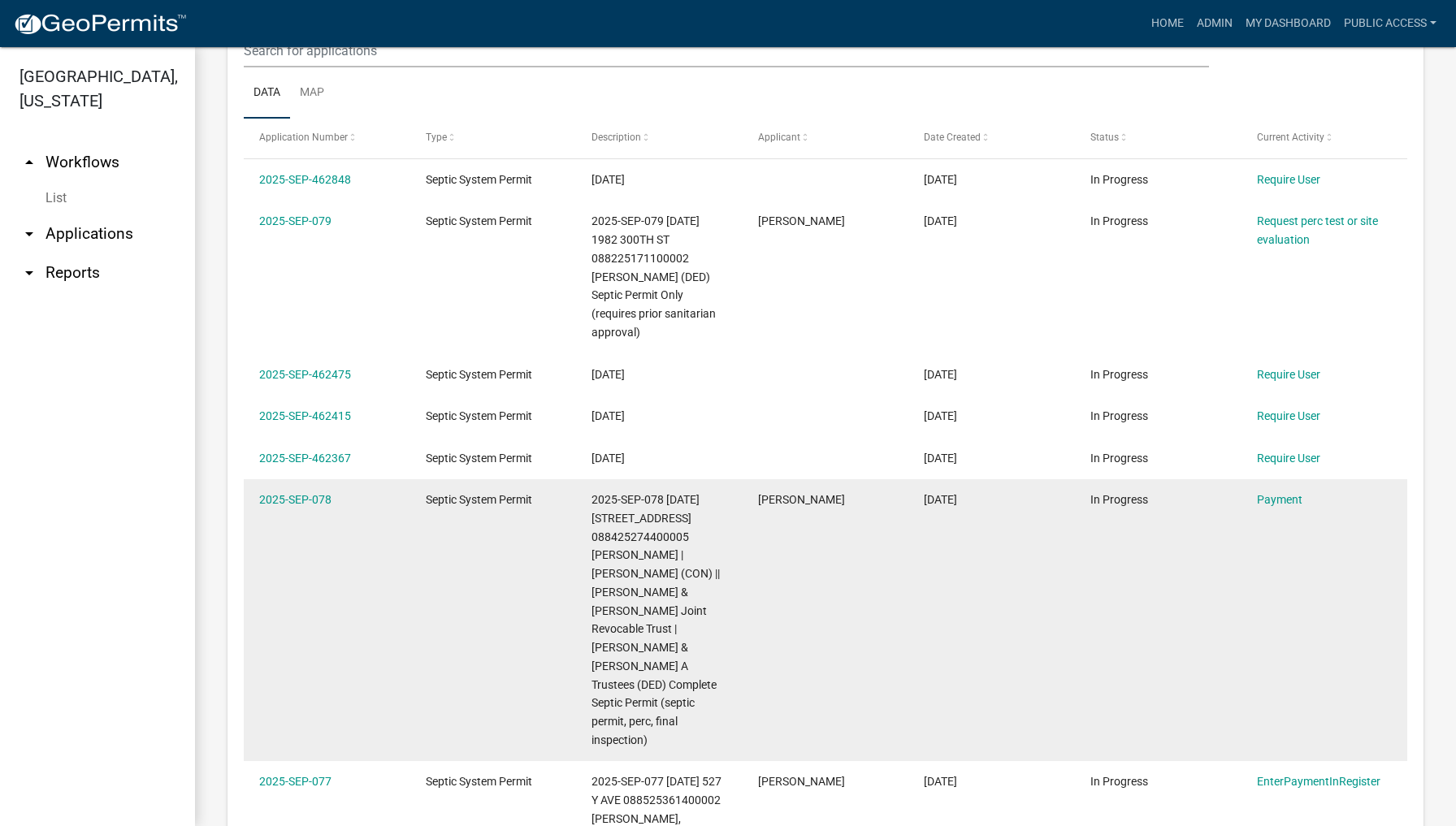
scroll to position [715, 0]
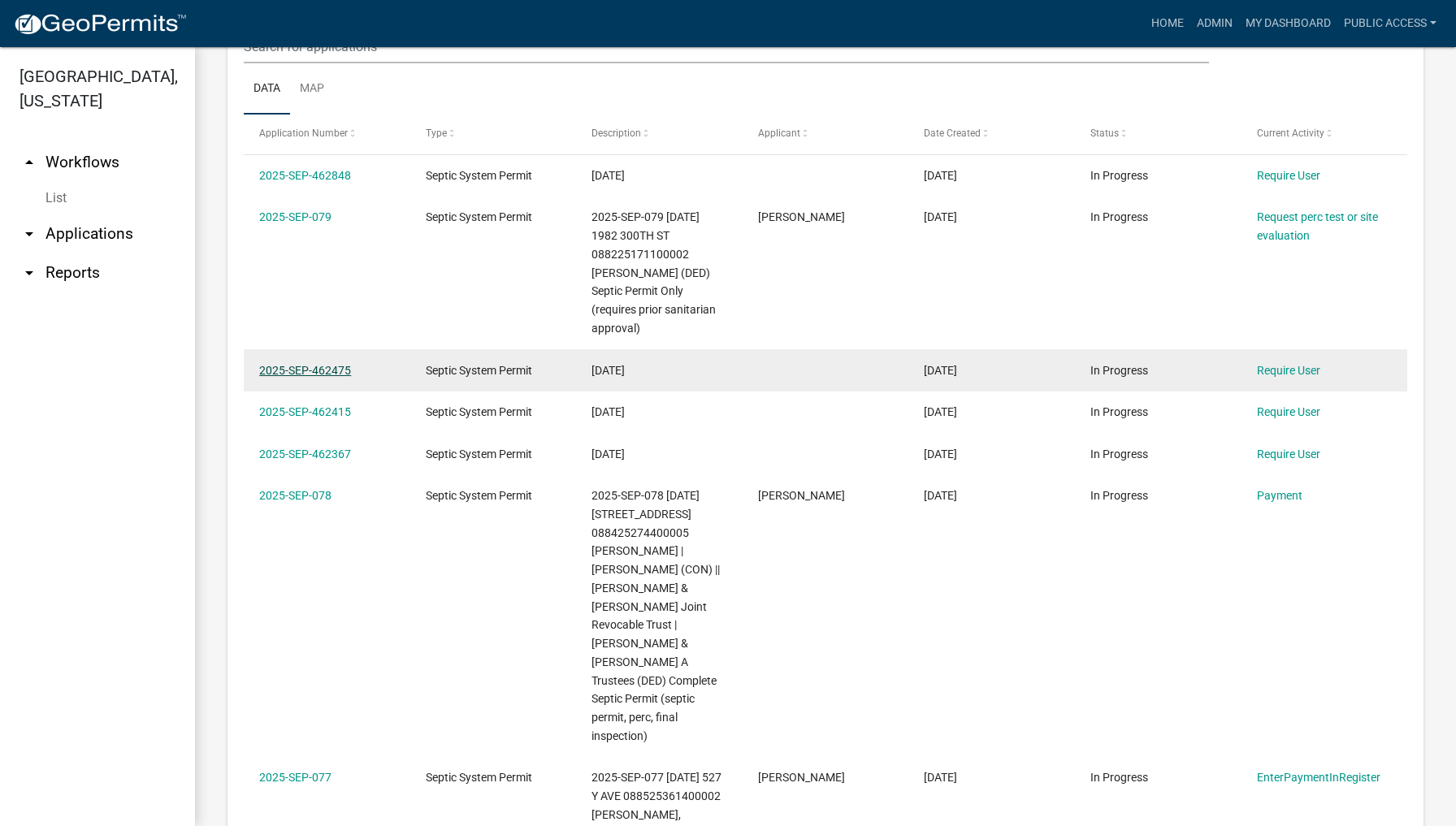
click at [300, 364] on link "2025-SEP-462475" at bounding box center [305, 371] width 91 height 13
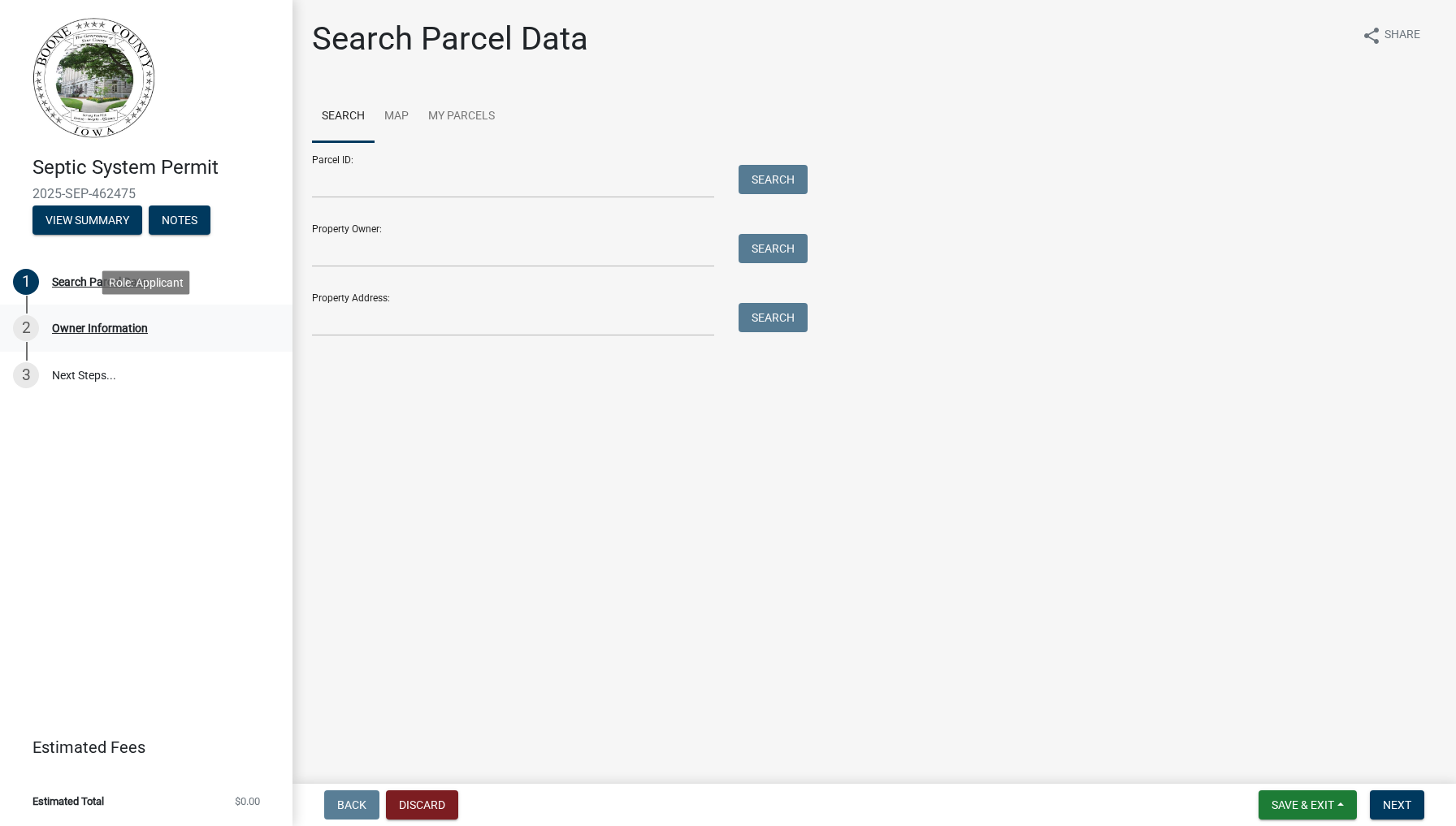
click at [102, 317] on div "2 Owner Information" at bounding box center [140, 328] width 253 height 26
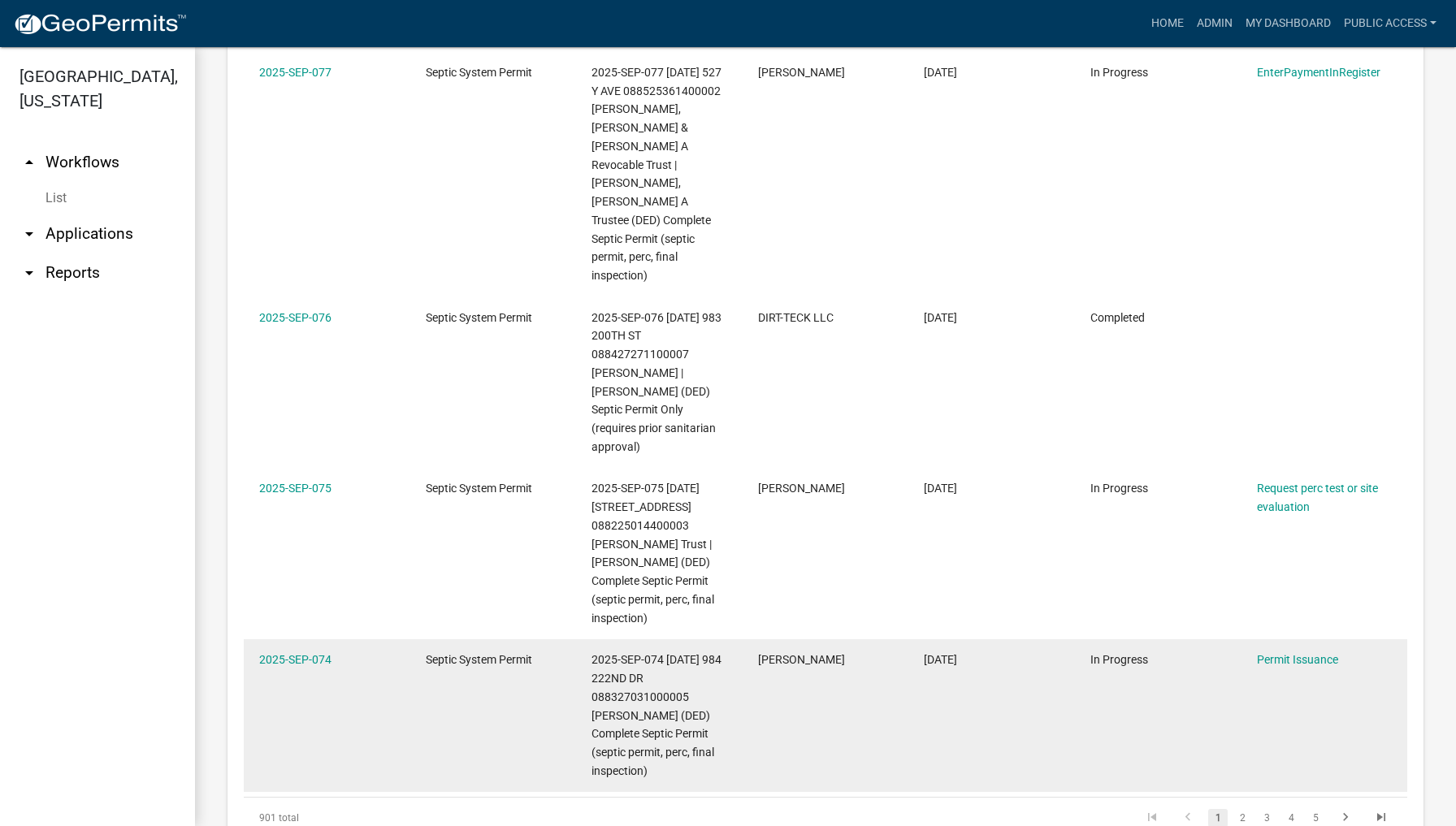
scroll to position [1425, 0]
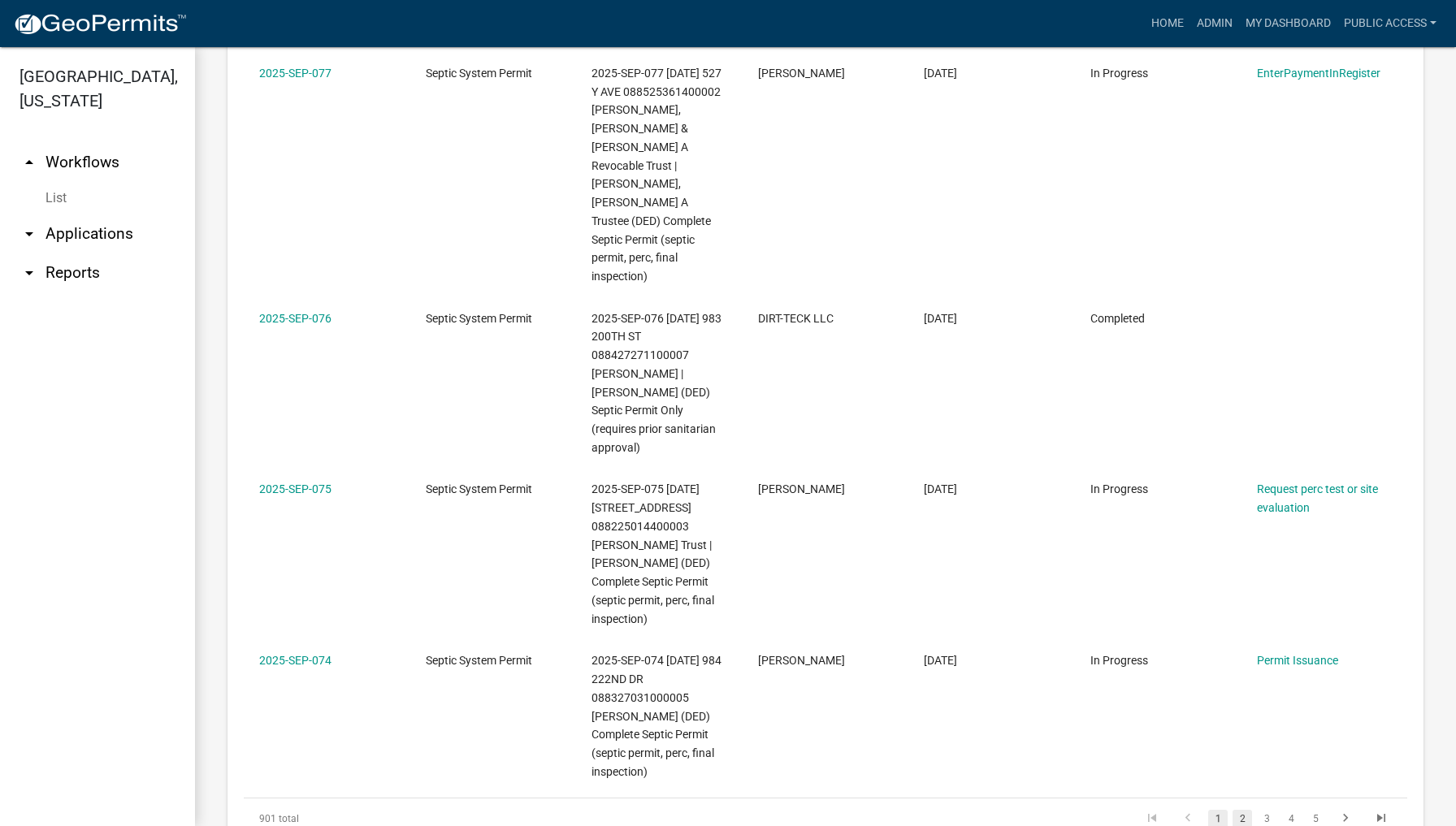
click at [1243, 810] on link "2" at bounding box center [1242, 818] width 19 height 18
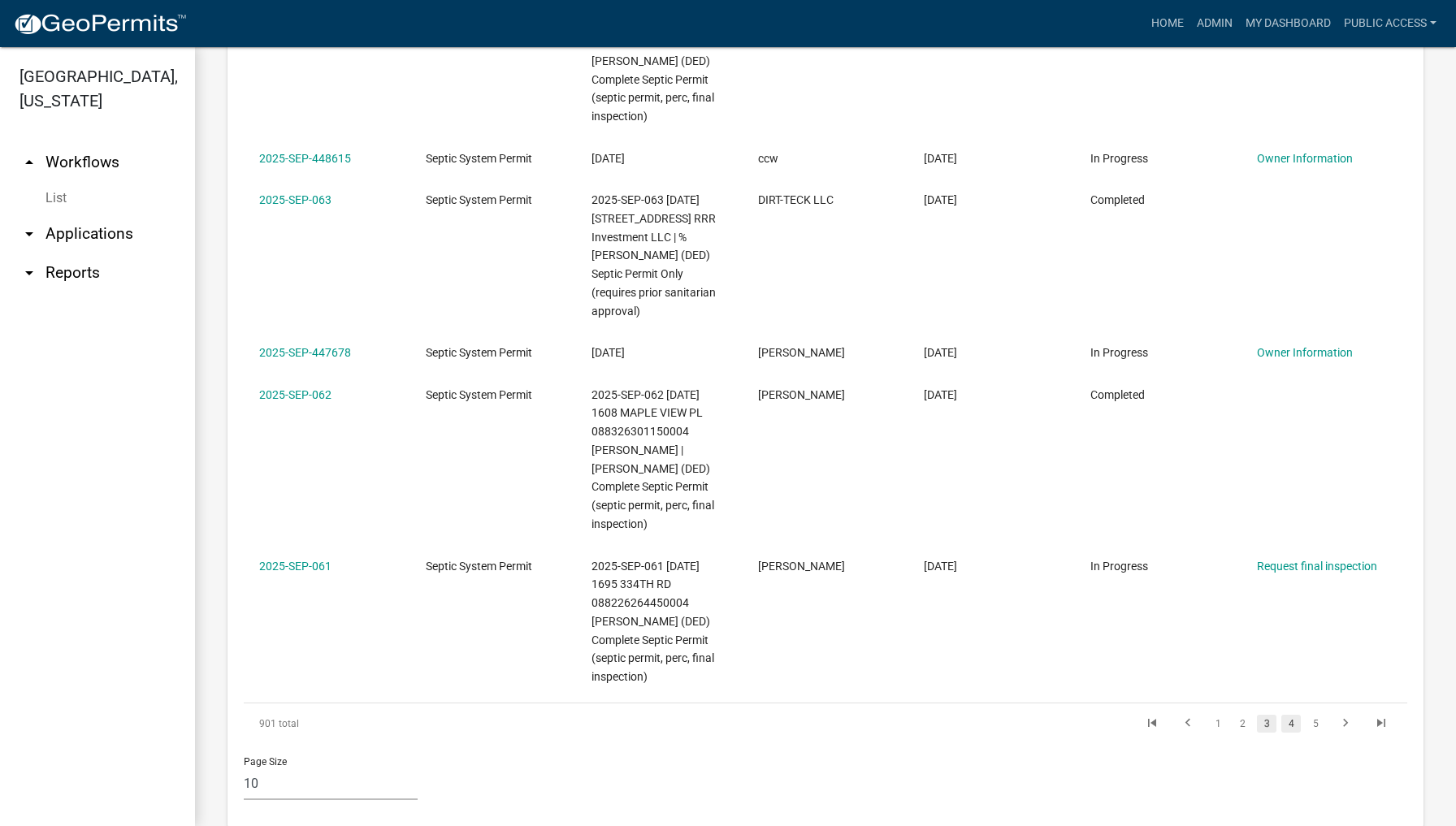
click at [1288, 715] on link "4" at bounding box center [1291, 723] width 19 height 18
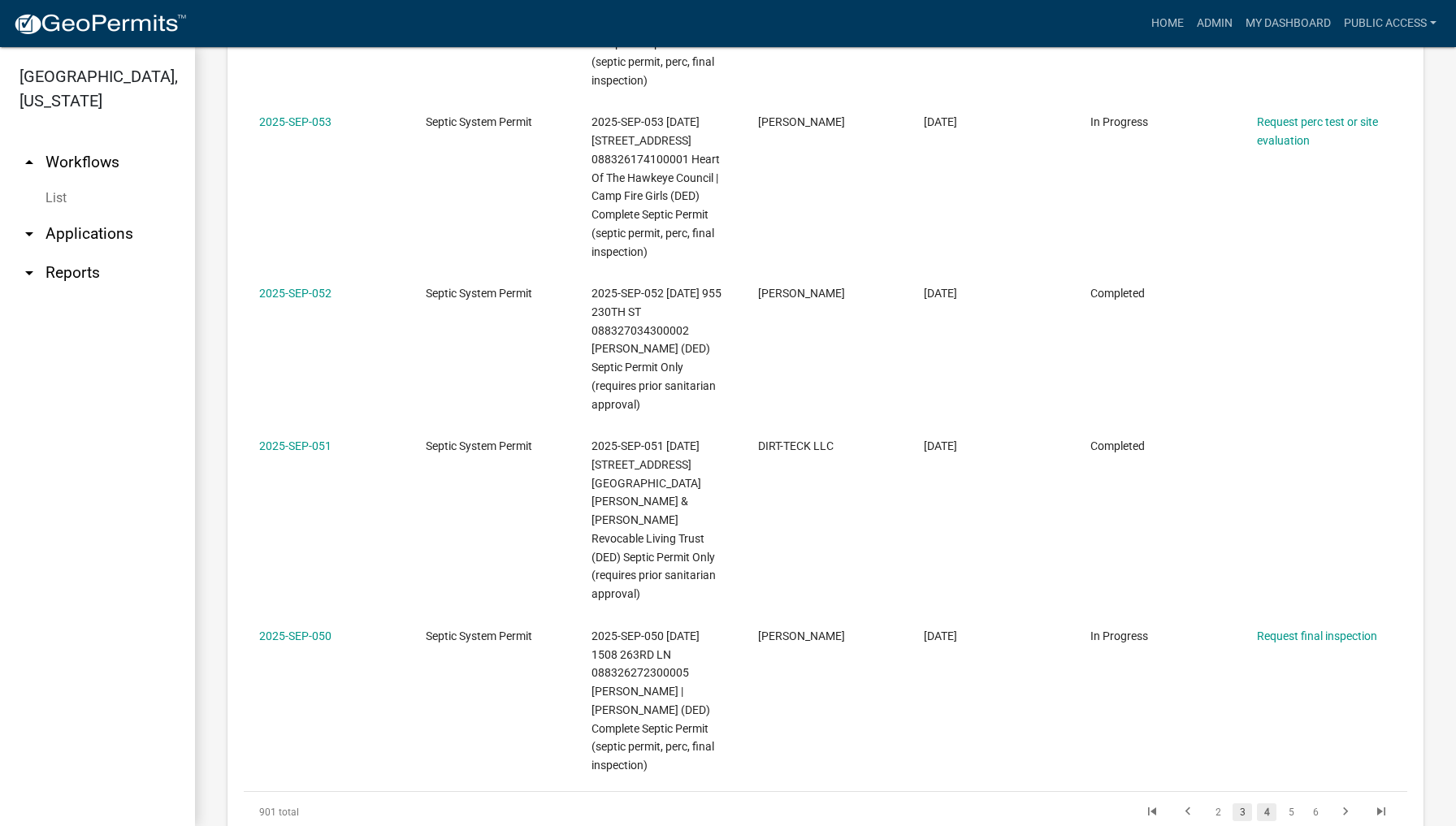
click at [1242, 803] on link "3" at bounding box center [1242, 812] width 19 height 18
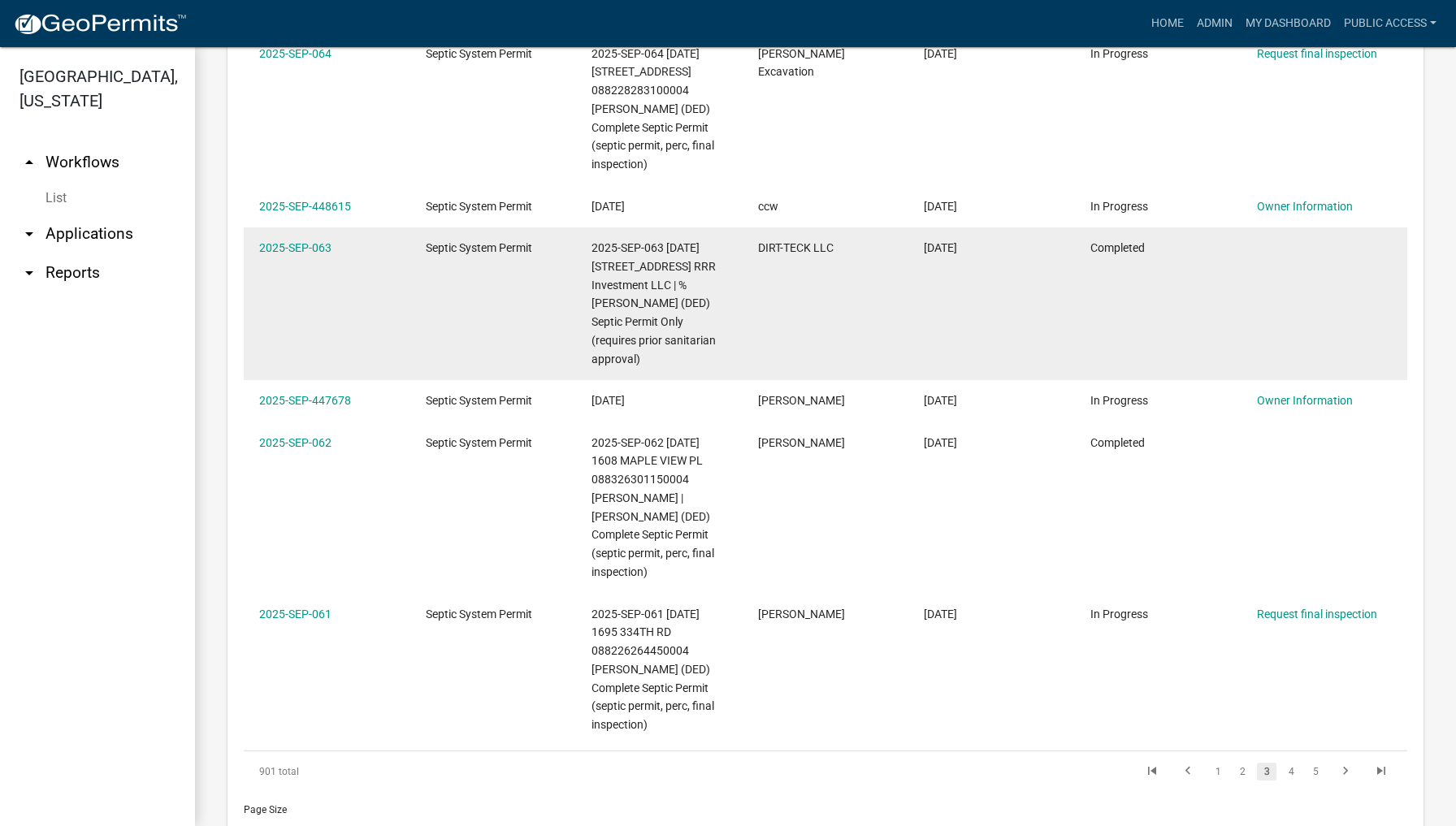
scroll to position [1310, 0]
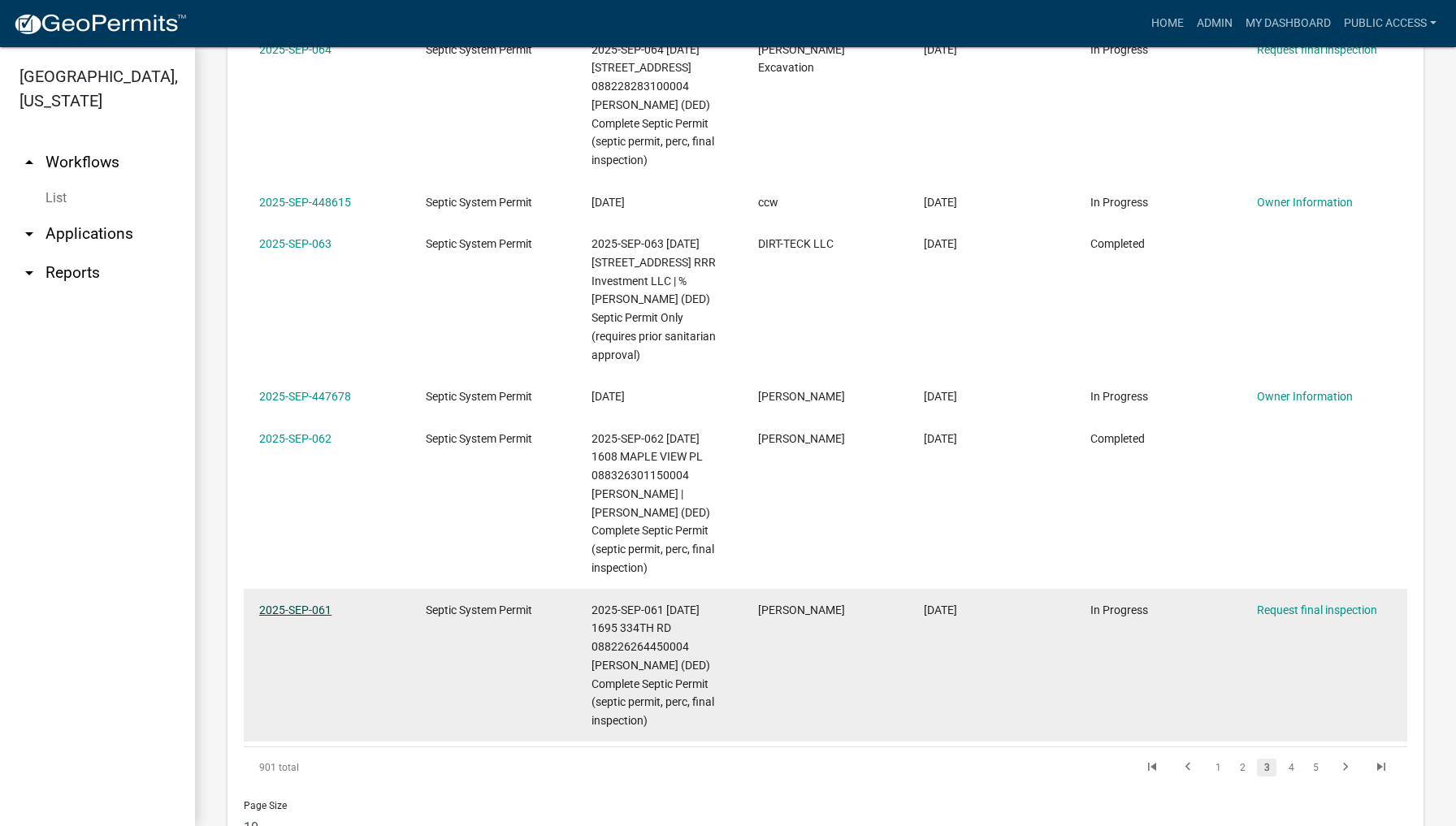
click at [278, 604] on link "2025-SEP-061" at bounding box center [295, 611] width 72 height 13
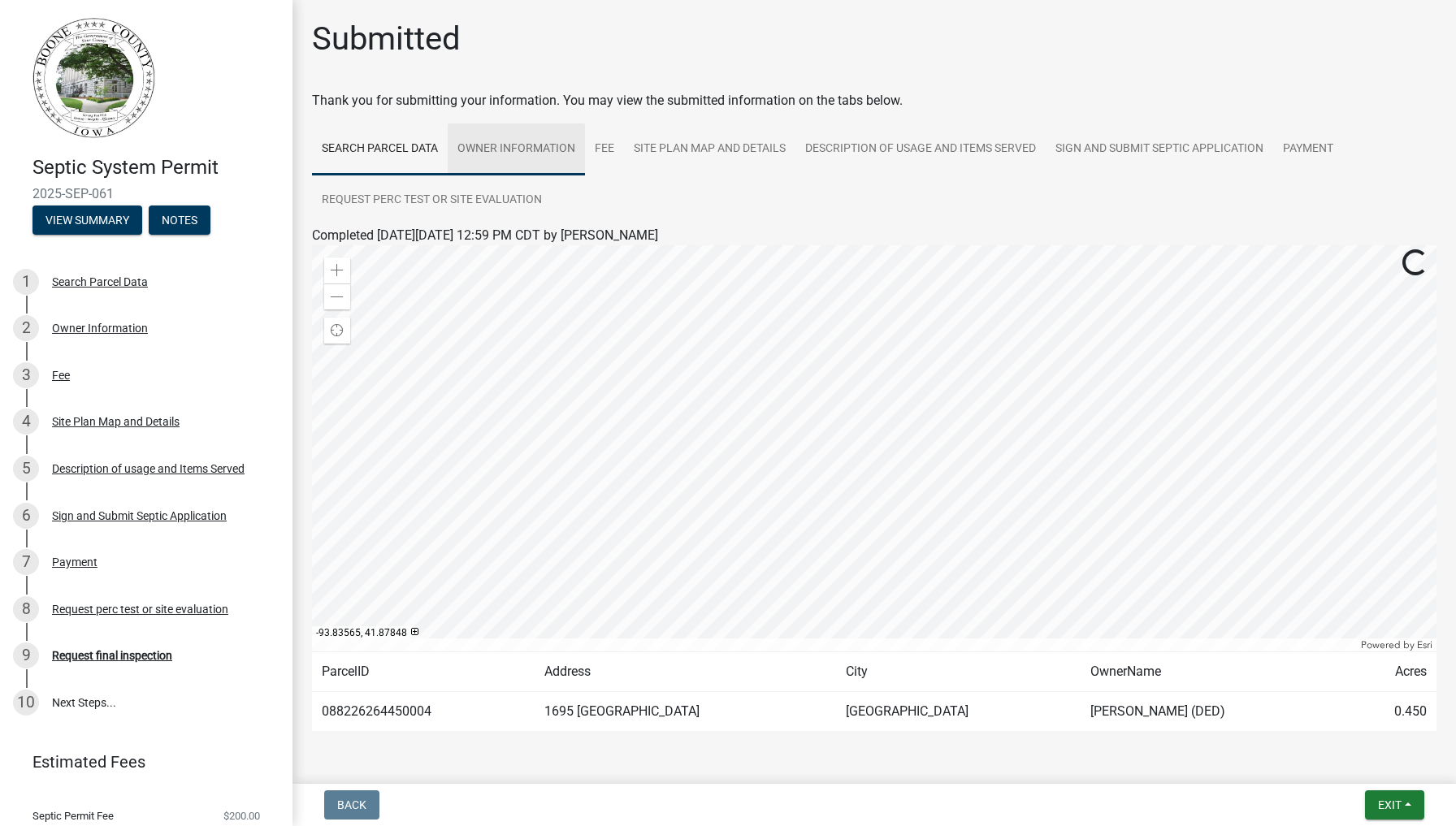
click at [536, 146] on link "Owner Information" at bounding box center [516, 150] width 137 height 52
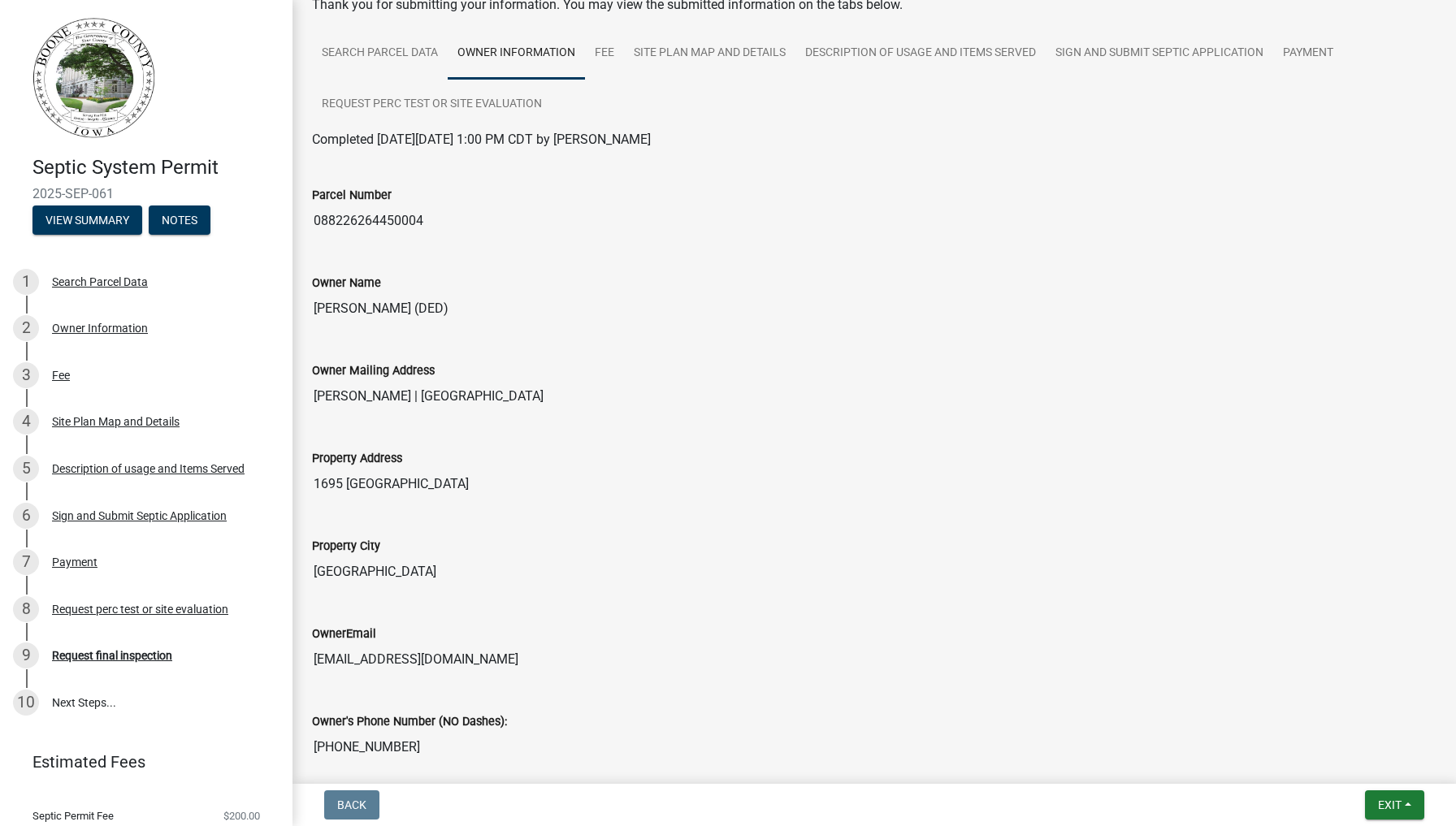
scroll to position [30, 0]
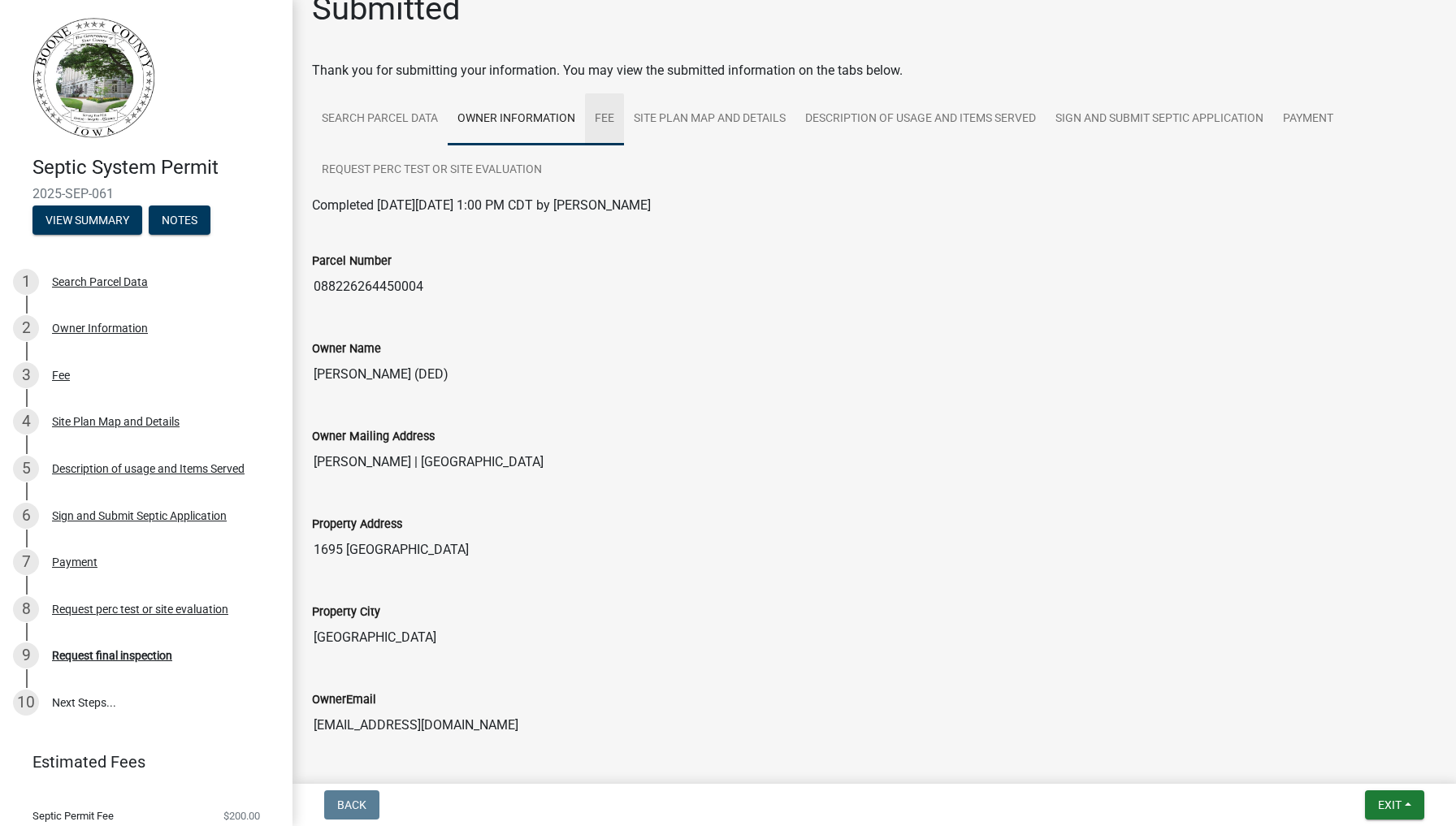
click at [609, 125] on link "Fee" at bounding box center [604, 119] width 39 height 52
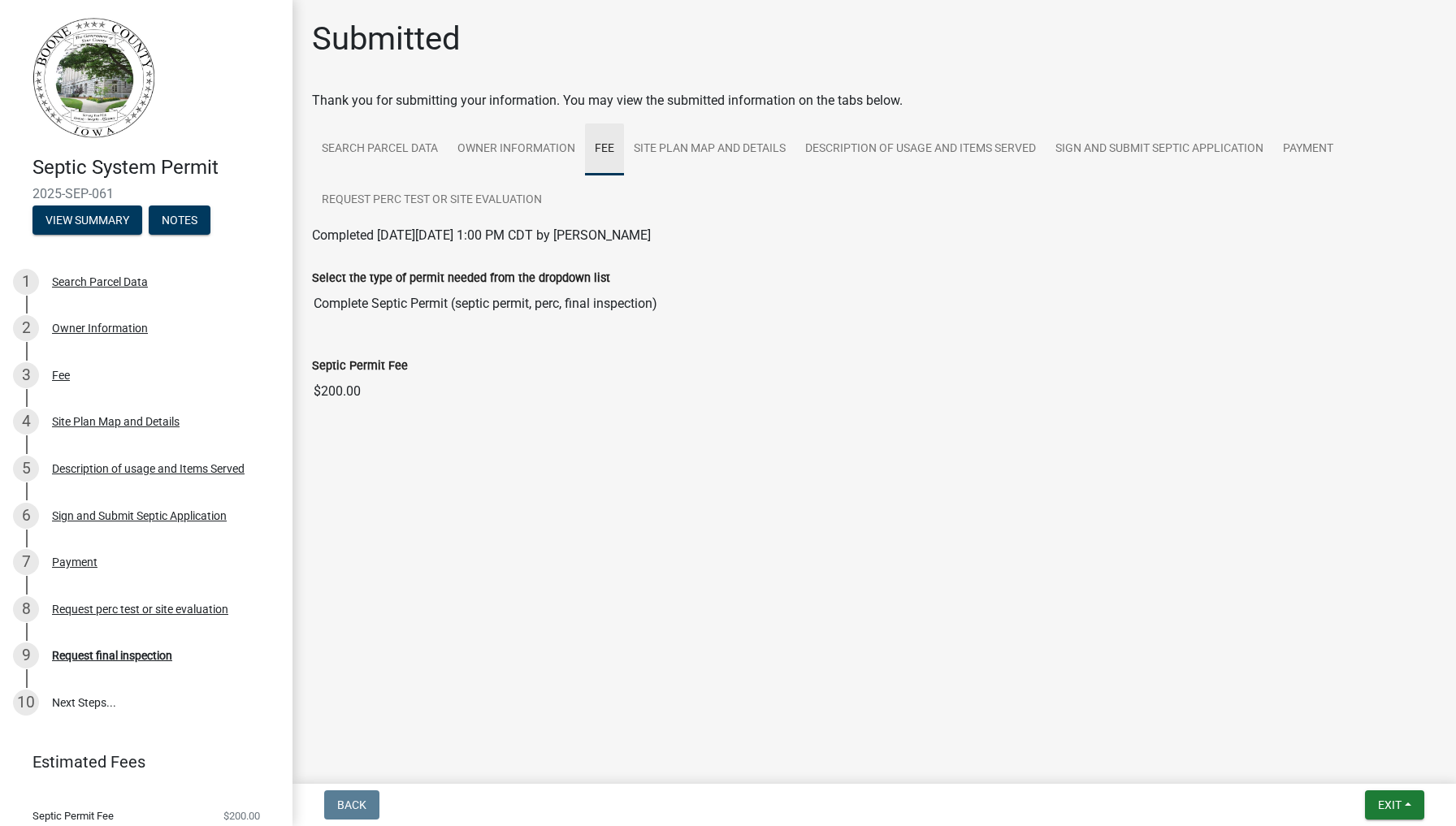
scroll to position [0, 0]
click at [719, 155] on link "Site Plan Map and Details" at bounding box center [710, 150] width 172 height 52
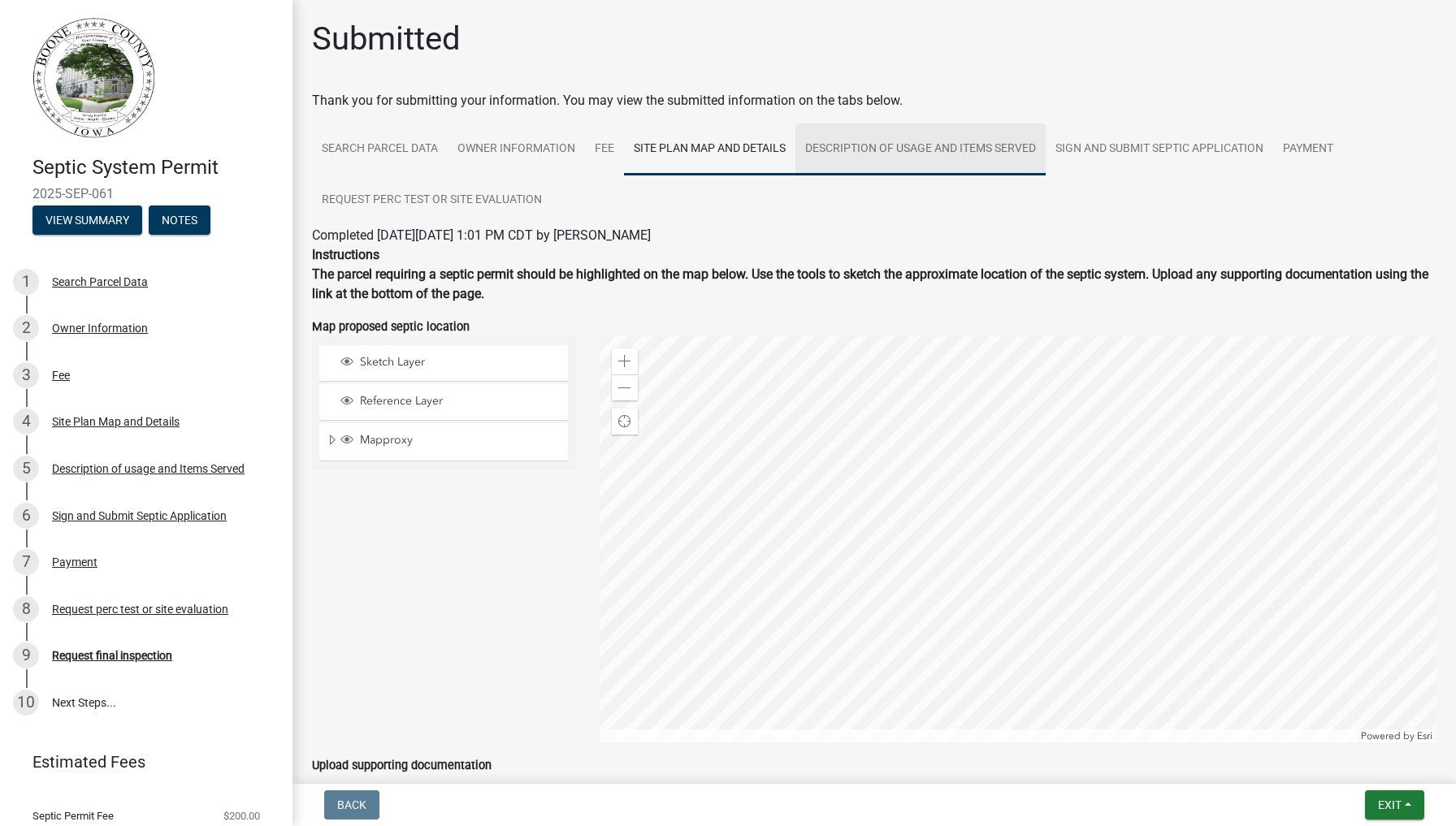
click at [885, 147] on link "Description of usage and Items Served" at bounding box center [920, 150] width 251 height 52
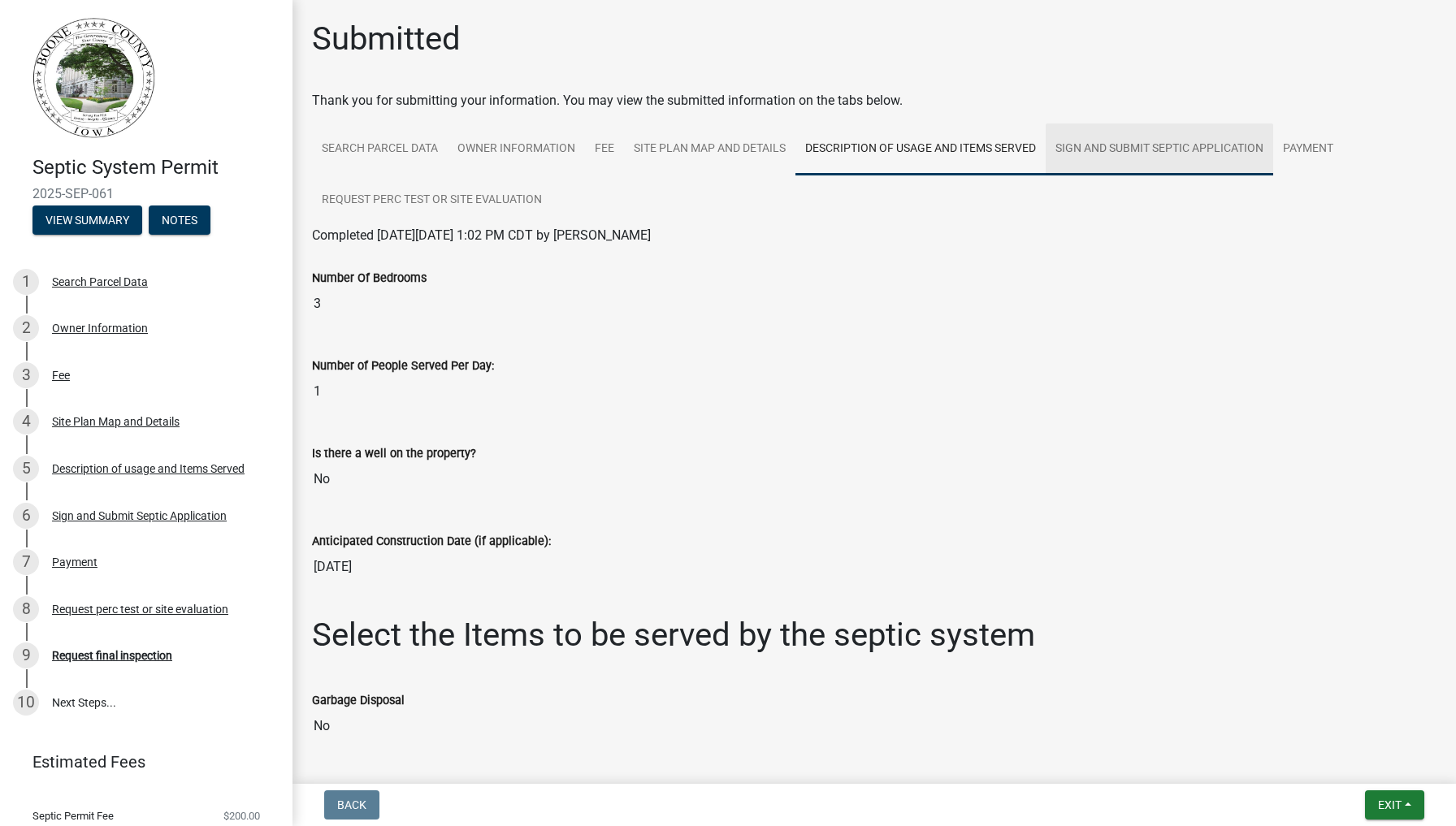
click at [1133, 146] on link "Sign and Submit Septic Application" at bounding box center [1159, 150] width 228 height 52
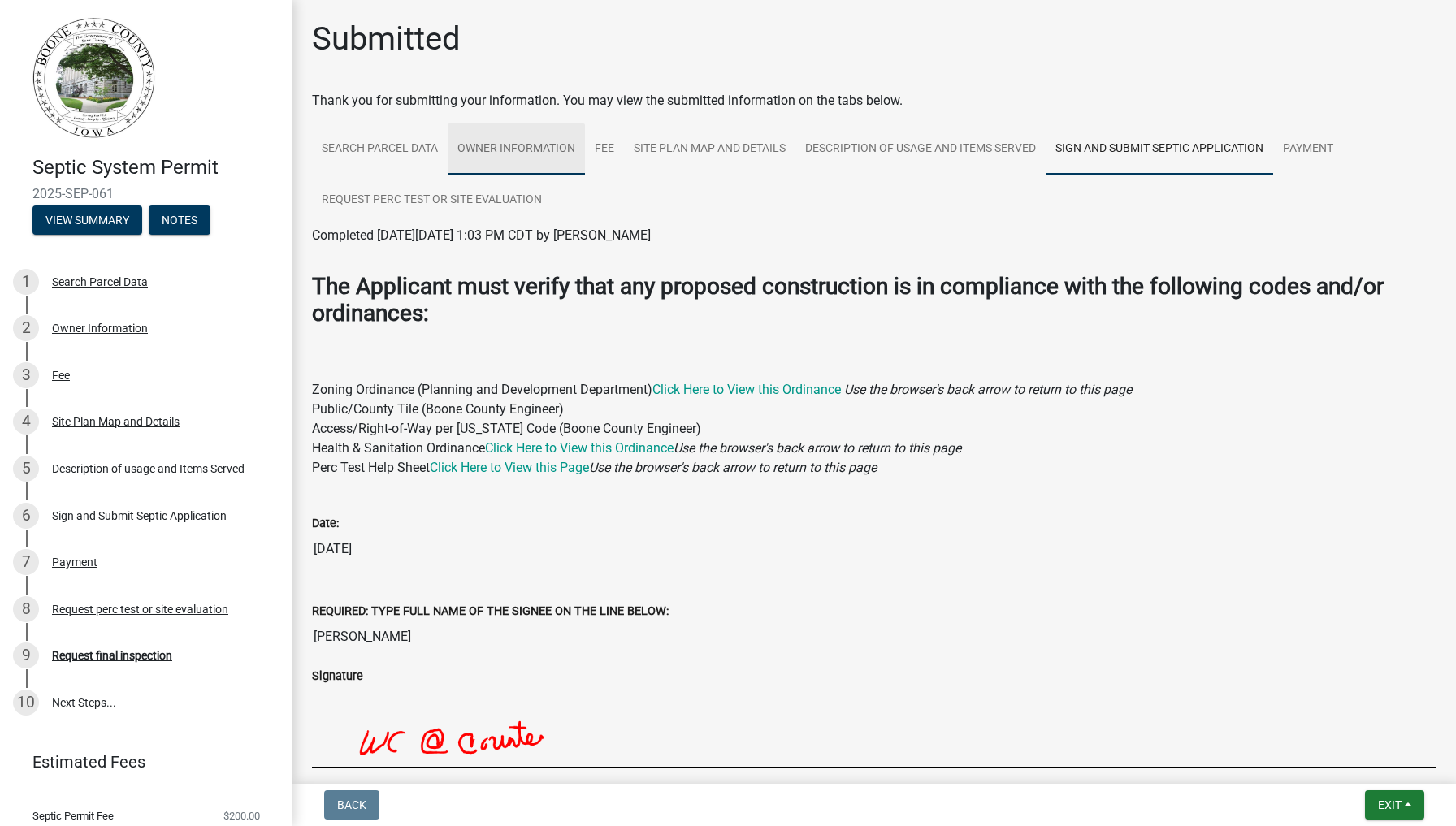
click at [517, 148] on link "Owner Information" at bounding box center [516, 150] width 137 height 52
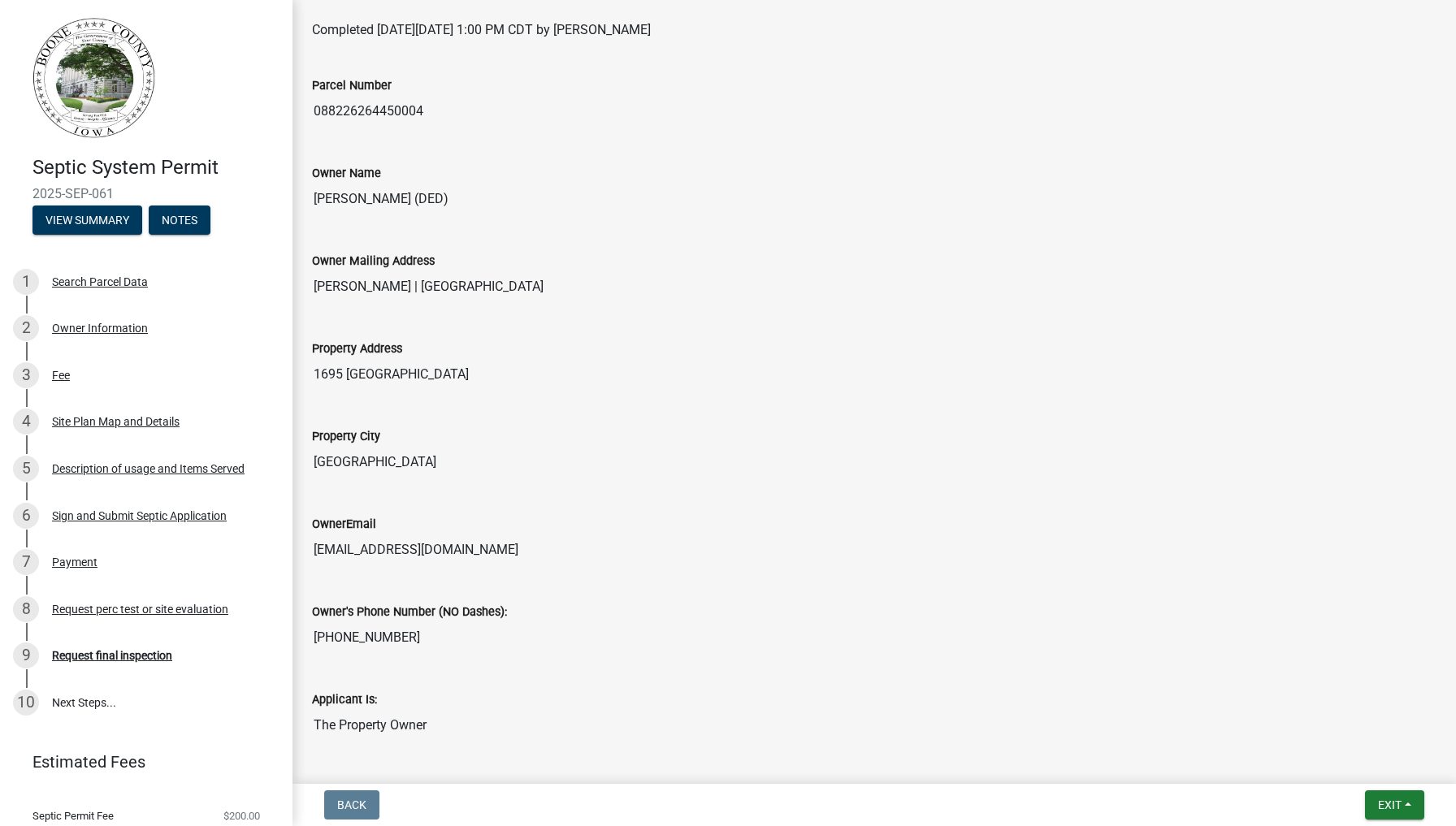
scroll to position [195, 0]
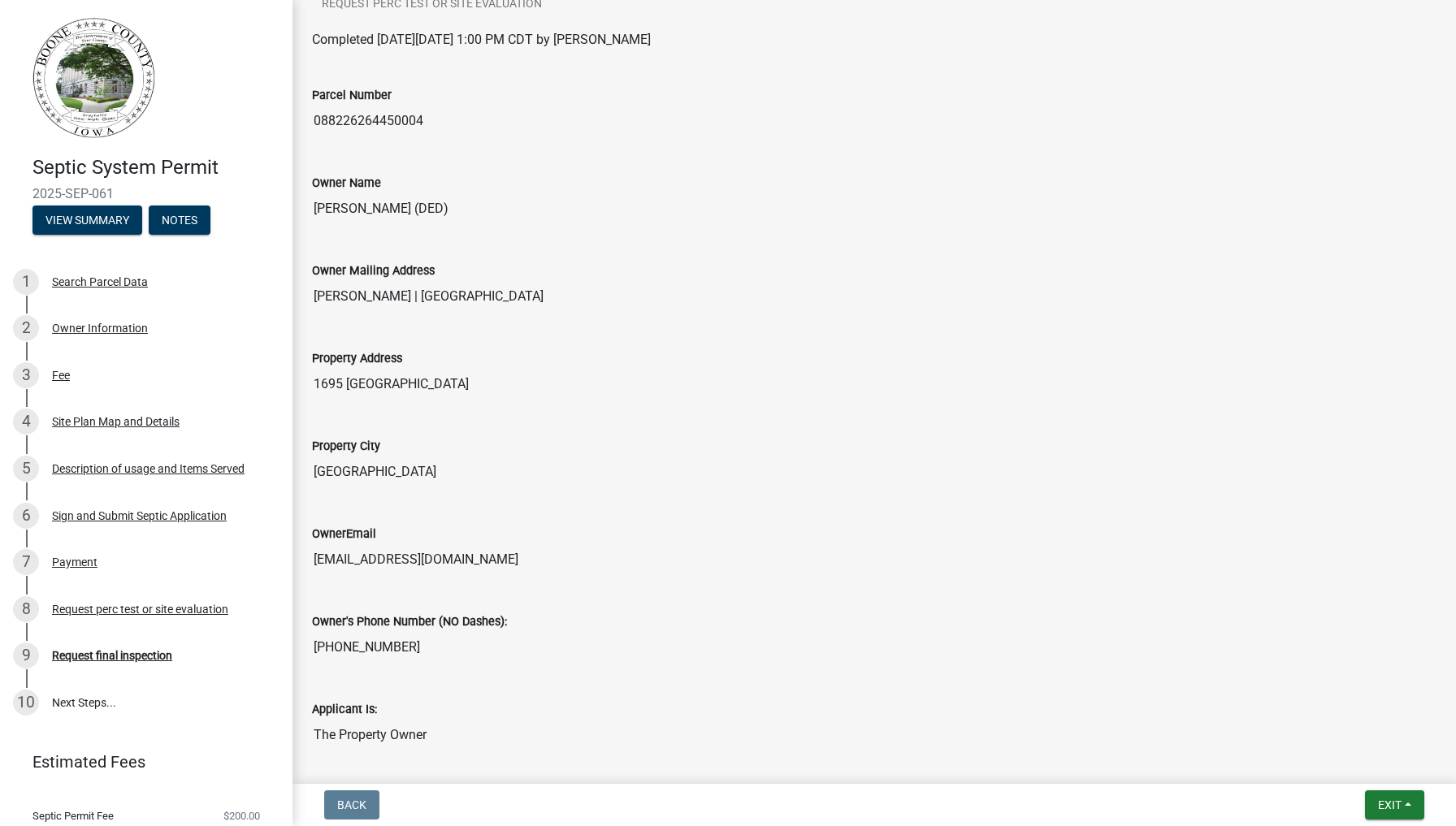
drag, startPoint x: 582, startPoint y: 681, endPoint x: 582, endPoint y: 664, distance: 17.0
click at [582, 664] on wm-data-entity-view-list "Parcel Number 088226264450004 Owner Name [PERSON_NAME] (DED) Owner Mailing Addr…" at bounding box center [874, 457] width 1124 height 816
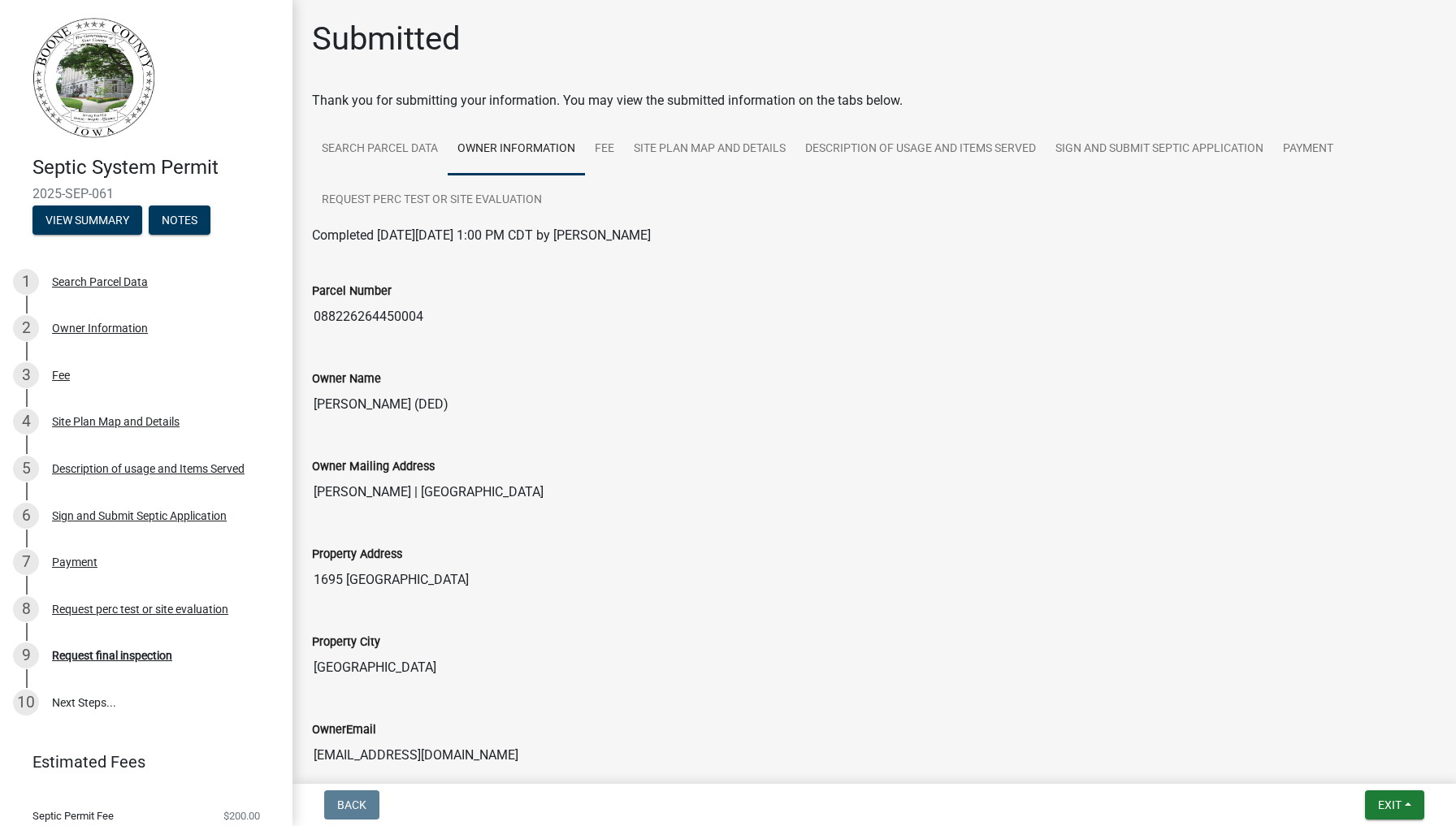
scroll to position [0, 0]
click at [366, 146] on link "Search Parcel Data" at bounding box center [379, 150] width 135 height 52
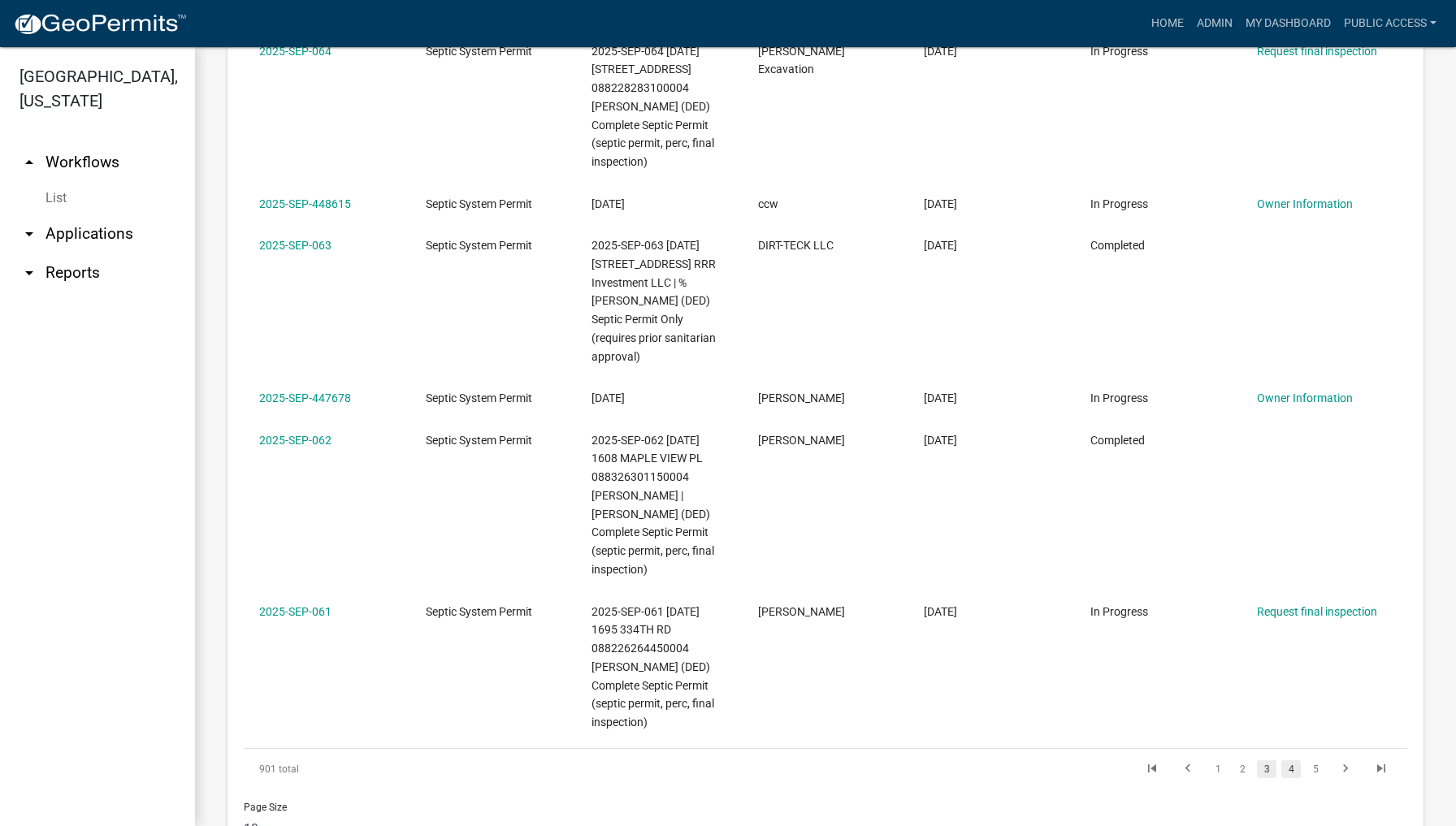
click at [1289, 760] on link "4" at bounding box center [1291, 769] width 19 height 18
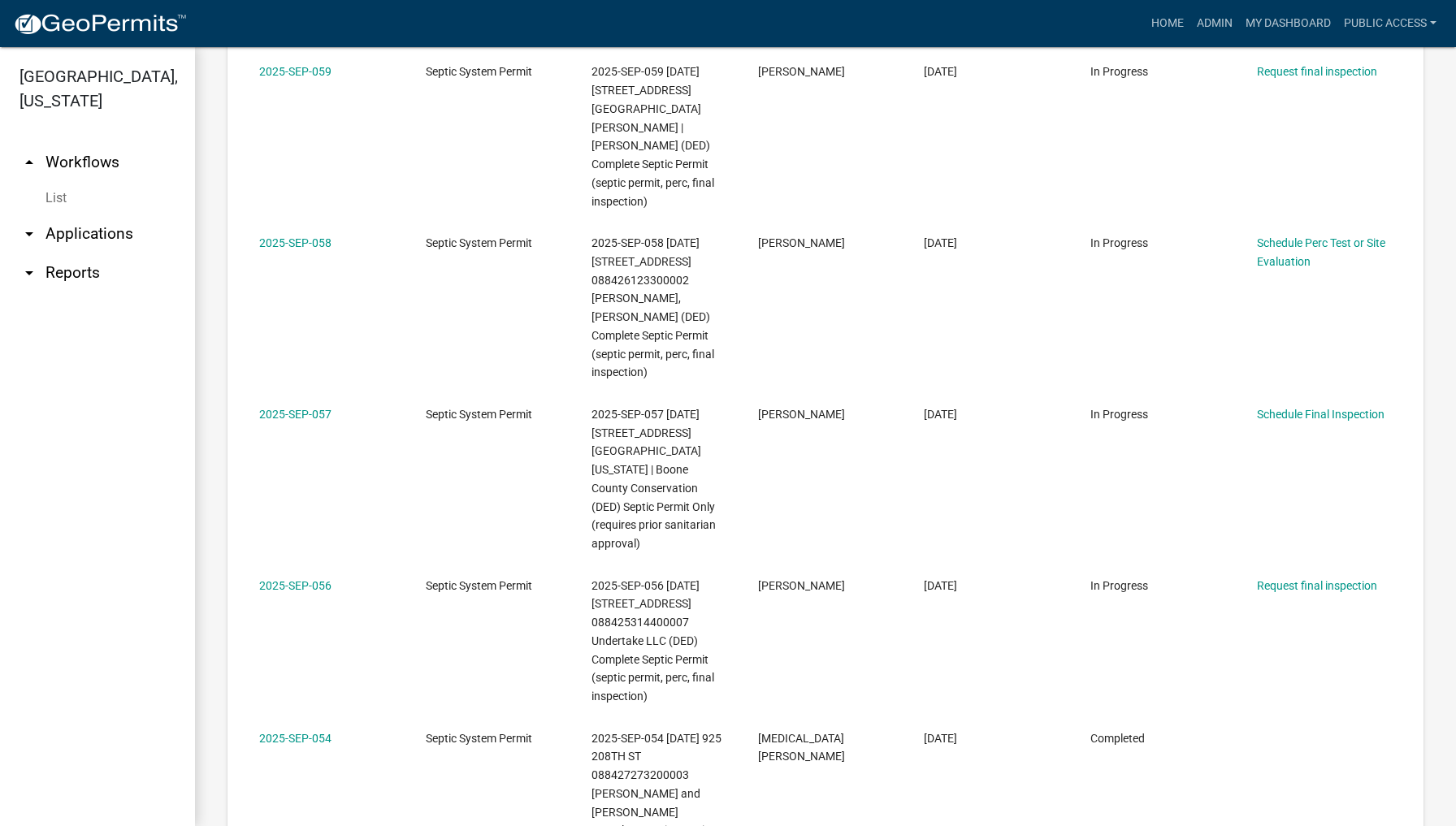
scroll to position [929, 0]
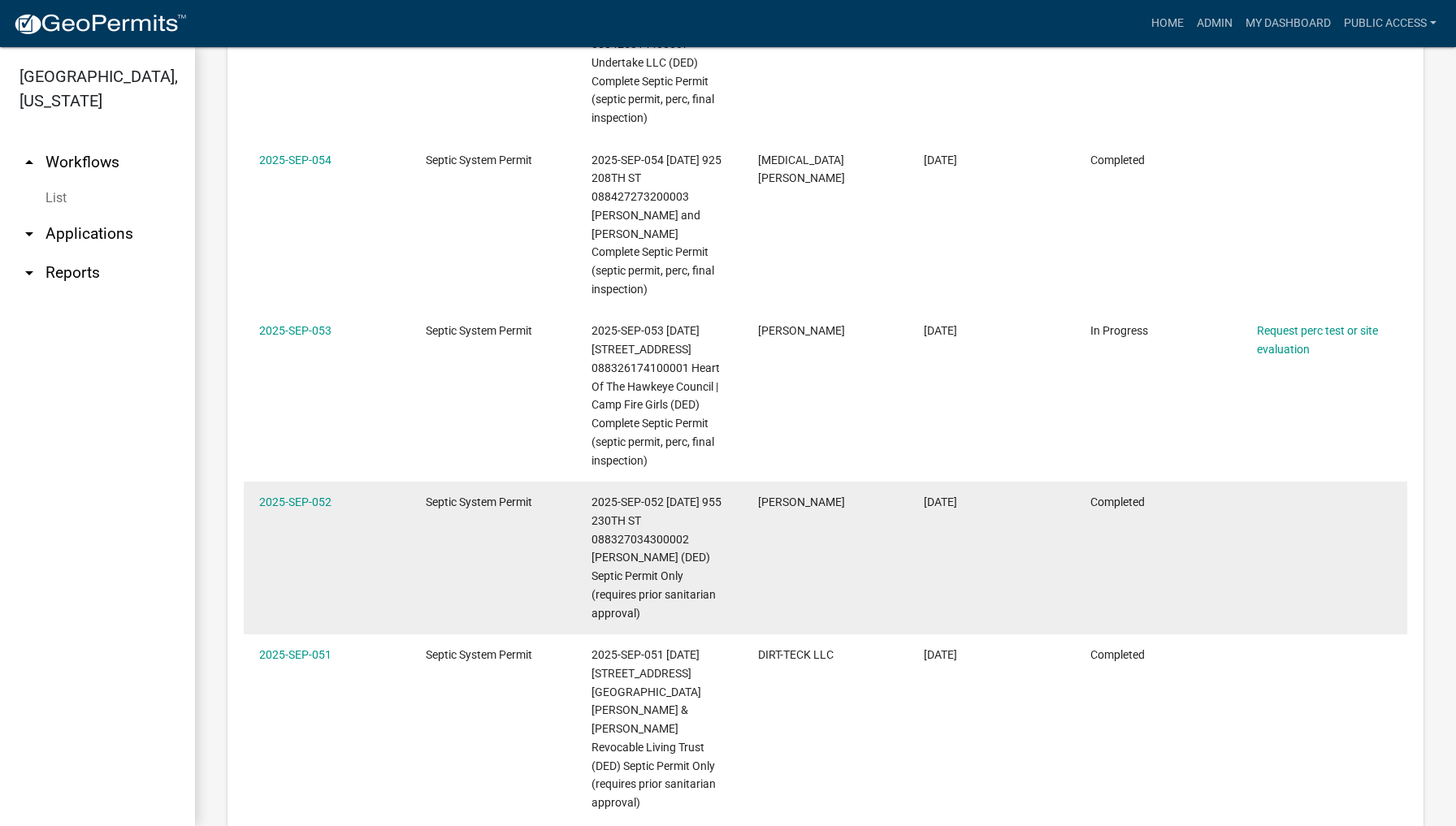
scroll to position [1492, 0]
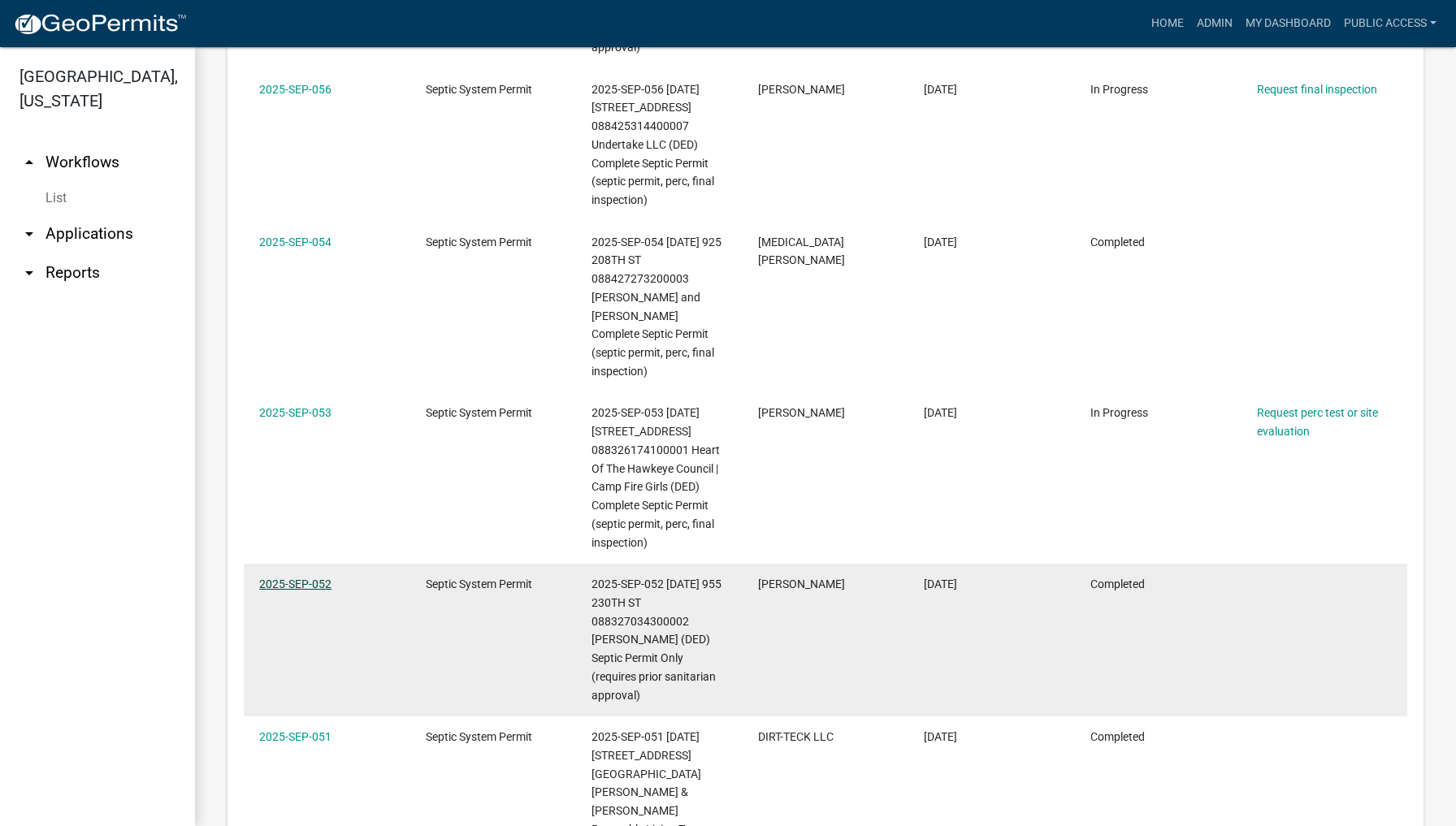
click at [301, 577] on link "2025-SEP-052" at bounding box center [295, 584] width 72 height 13
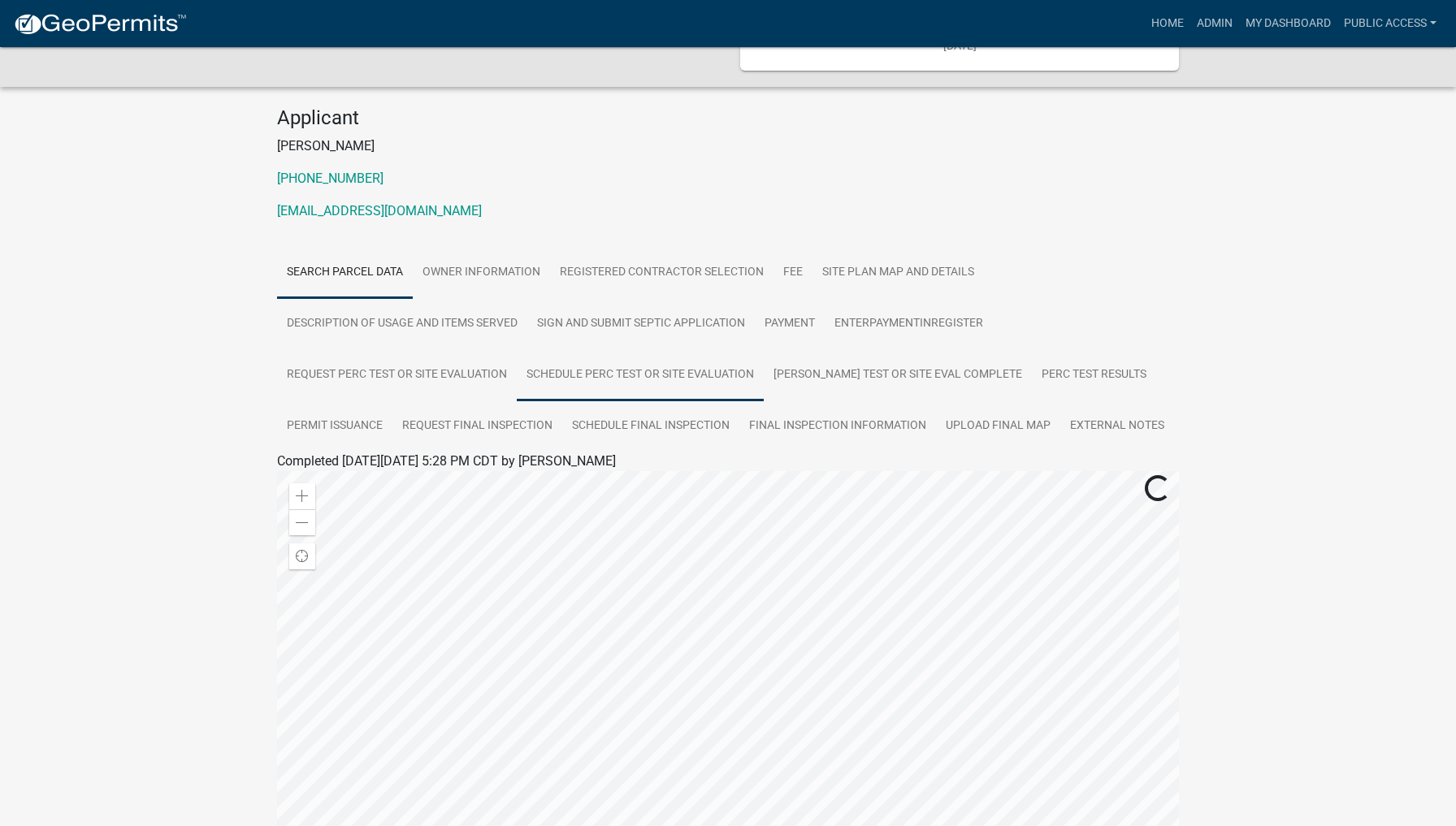
scroll to position [150, 0]
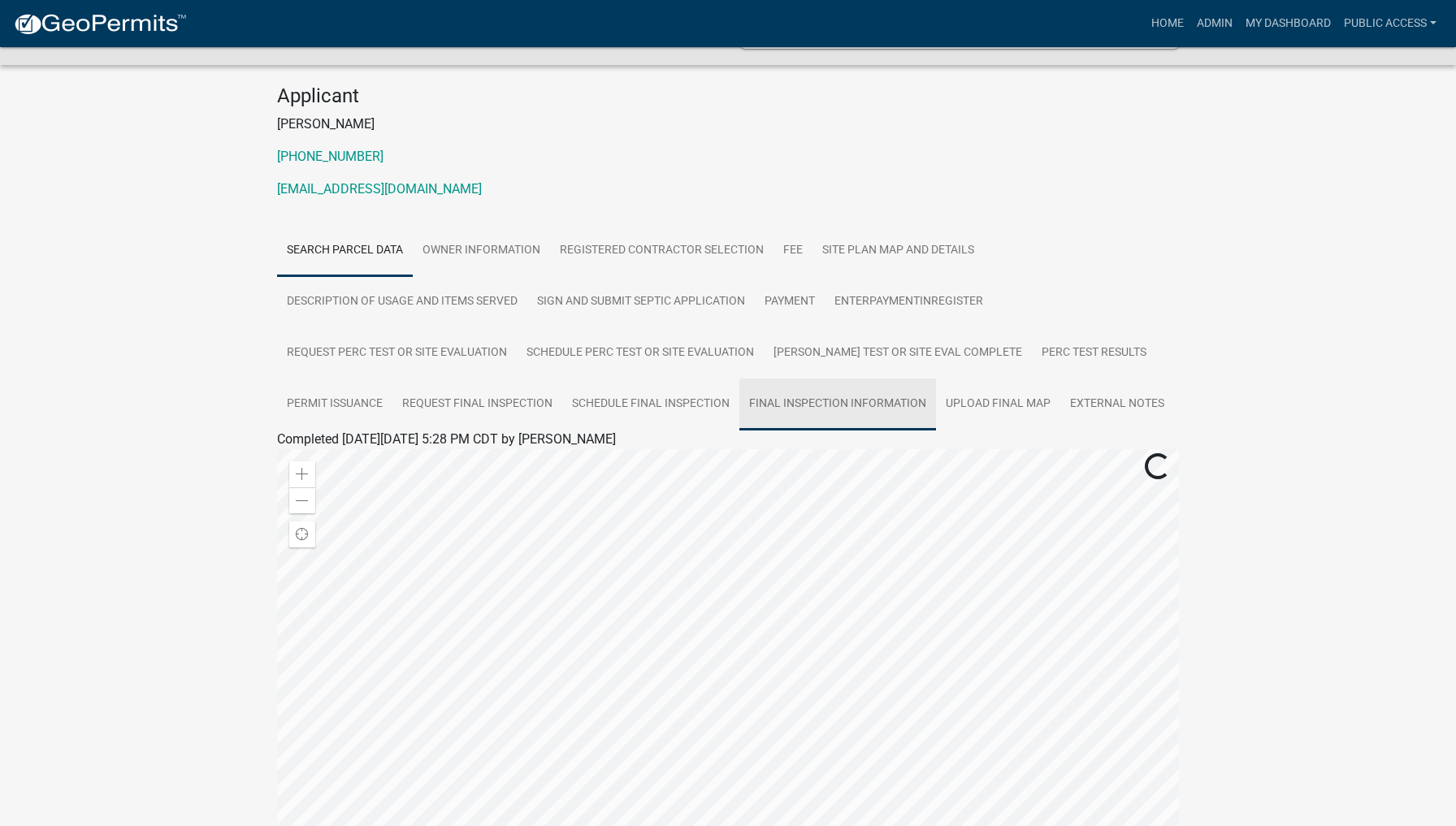
click at [850, 409] on link "Final Inspection Information" at bounding box center [838, 404] width 196 height 52
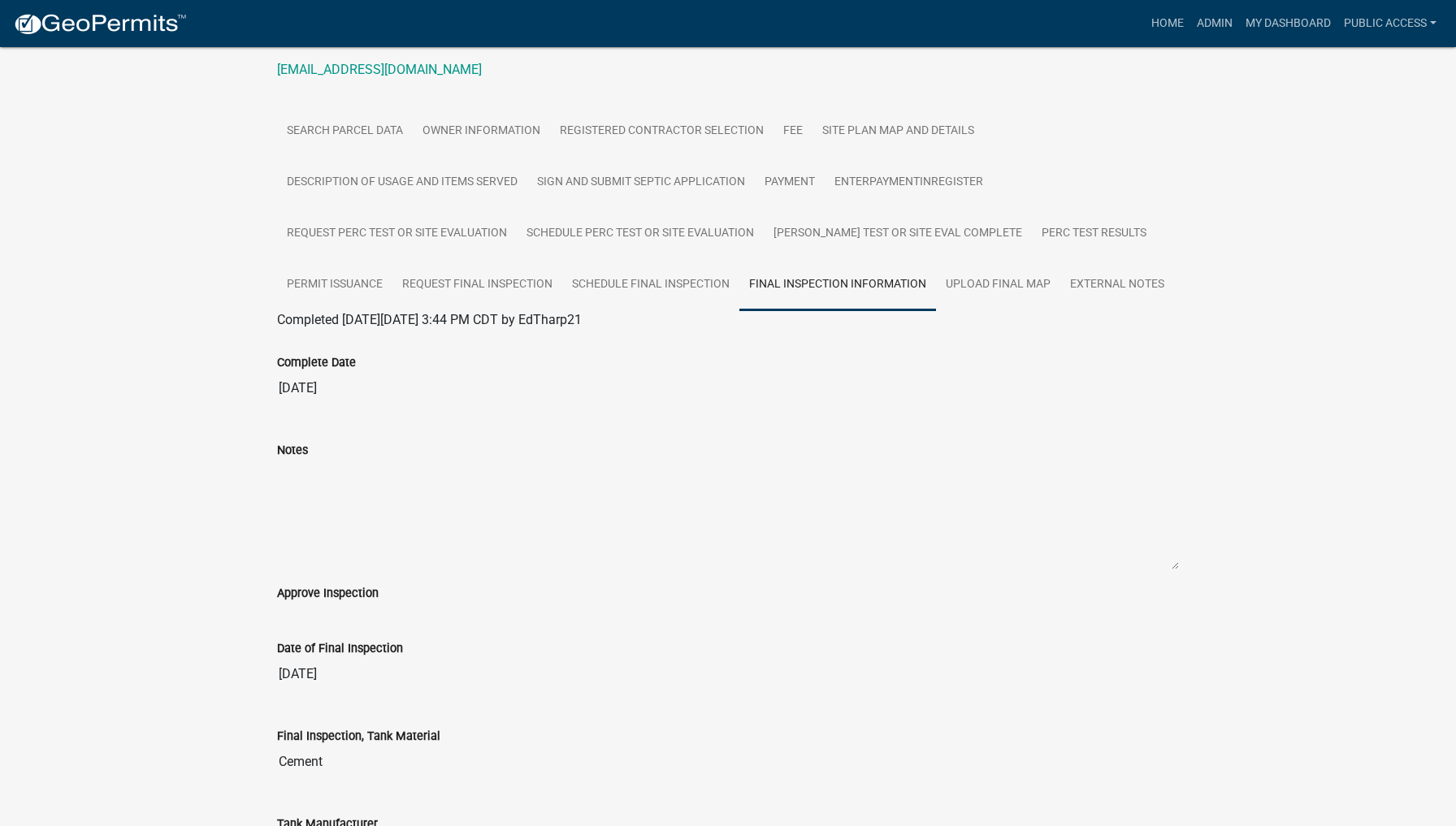
scroll to position [266, 0]
click at [996, 287] on link "Upload final map" at bounding box center [998, 288] width 124 height 52
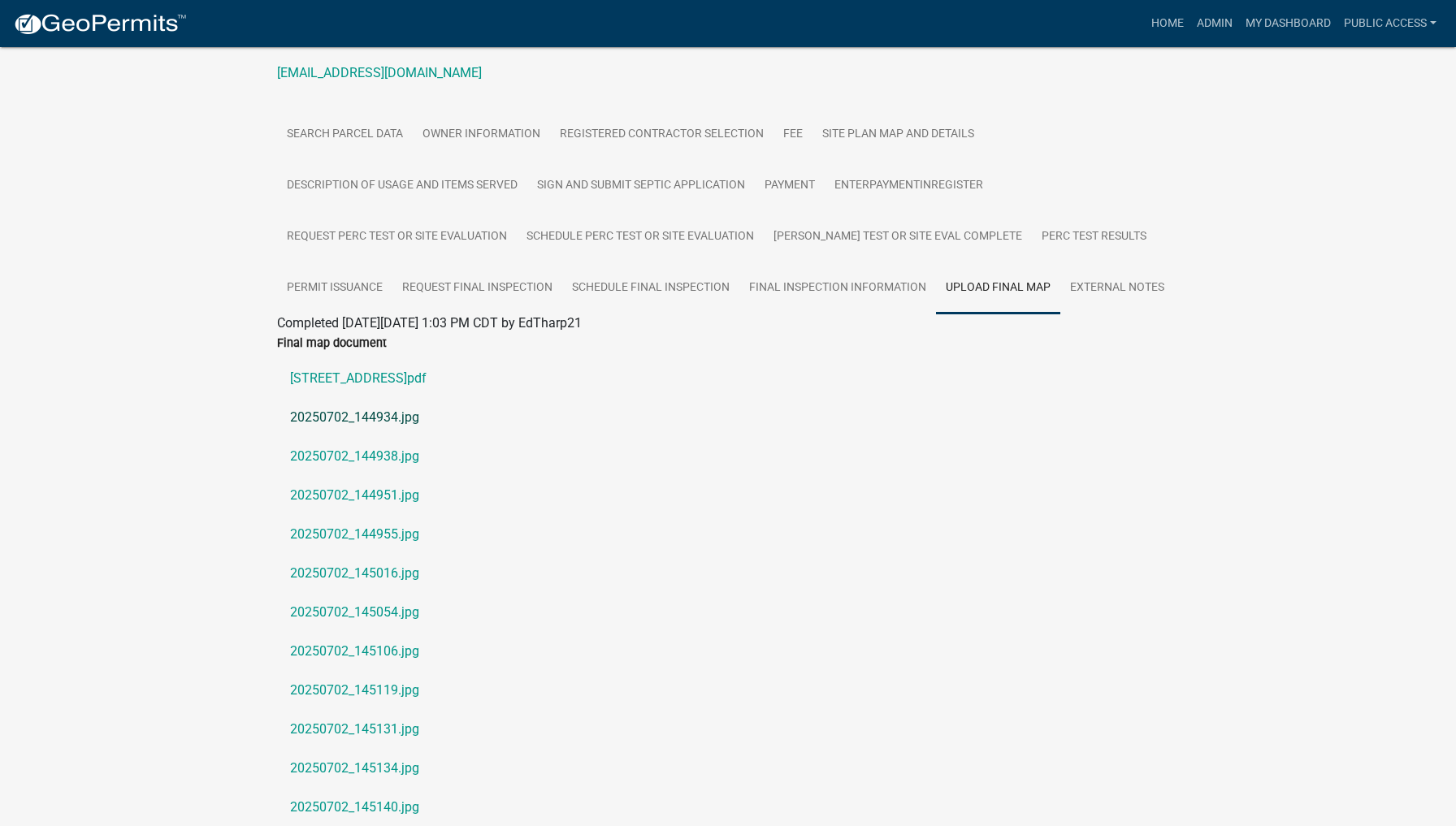
click at [391, 413] on link "20250702_144934.jpg" at bounding box center [728, 417] width 901 height 39
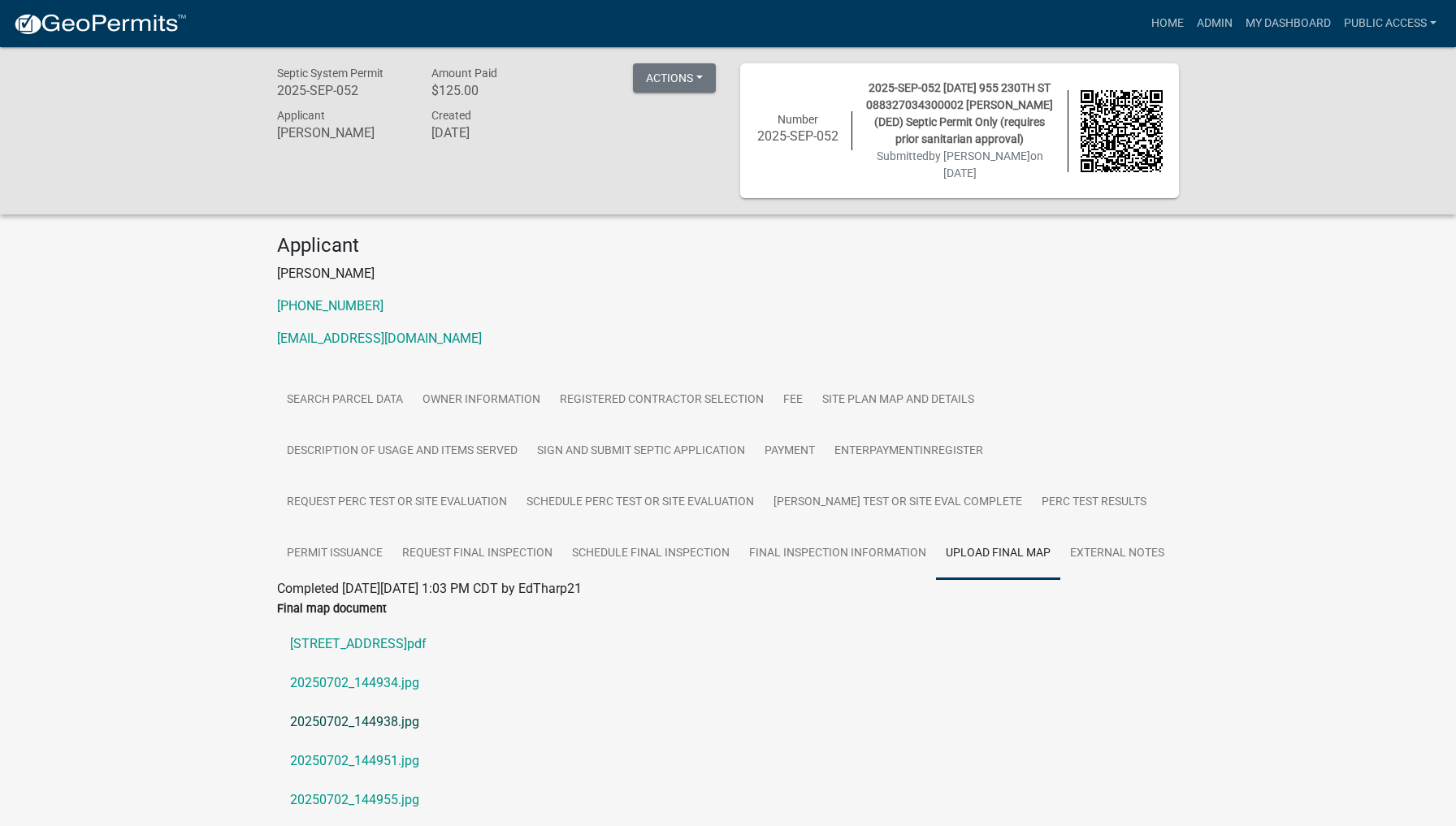
scroll to position [0, 0]
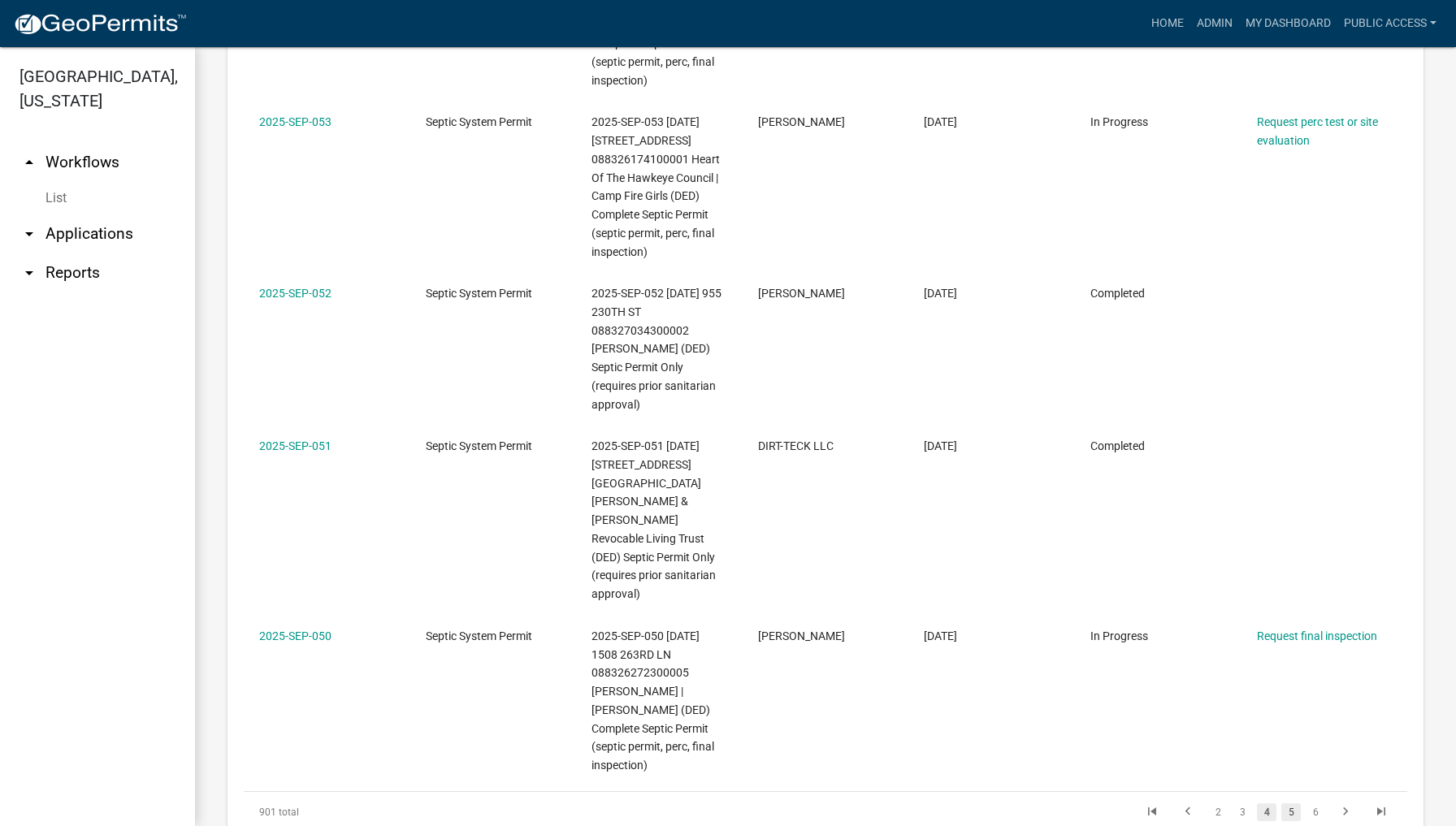
click at [1292, 803] on link "5" at bounding box center [1291, 812] width 19 height 18
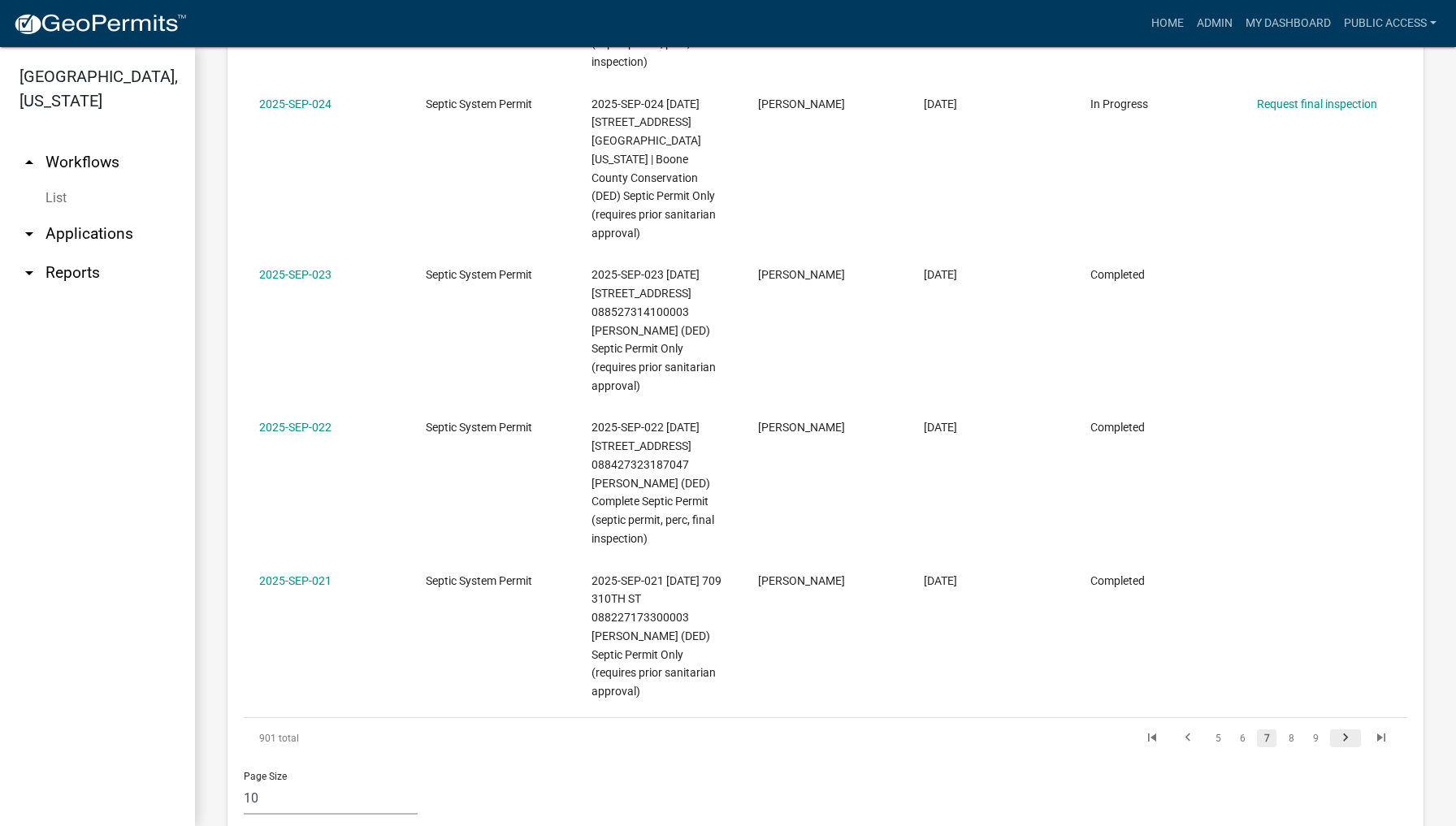
click at [1347, 674] on datatable-body-cell at bounding box center [1324, 635] width 167 height 152
click at [1376, 731] on icon "go to last page" at bounding box center [1381, 740] width 21 height 19
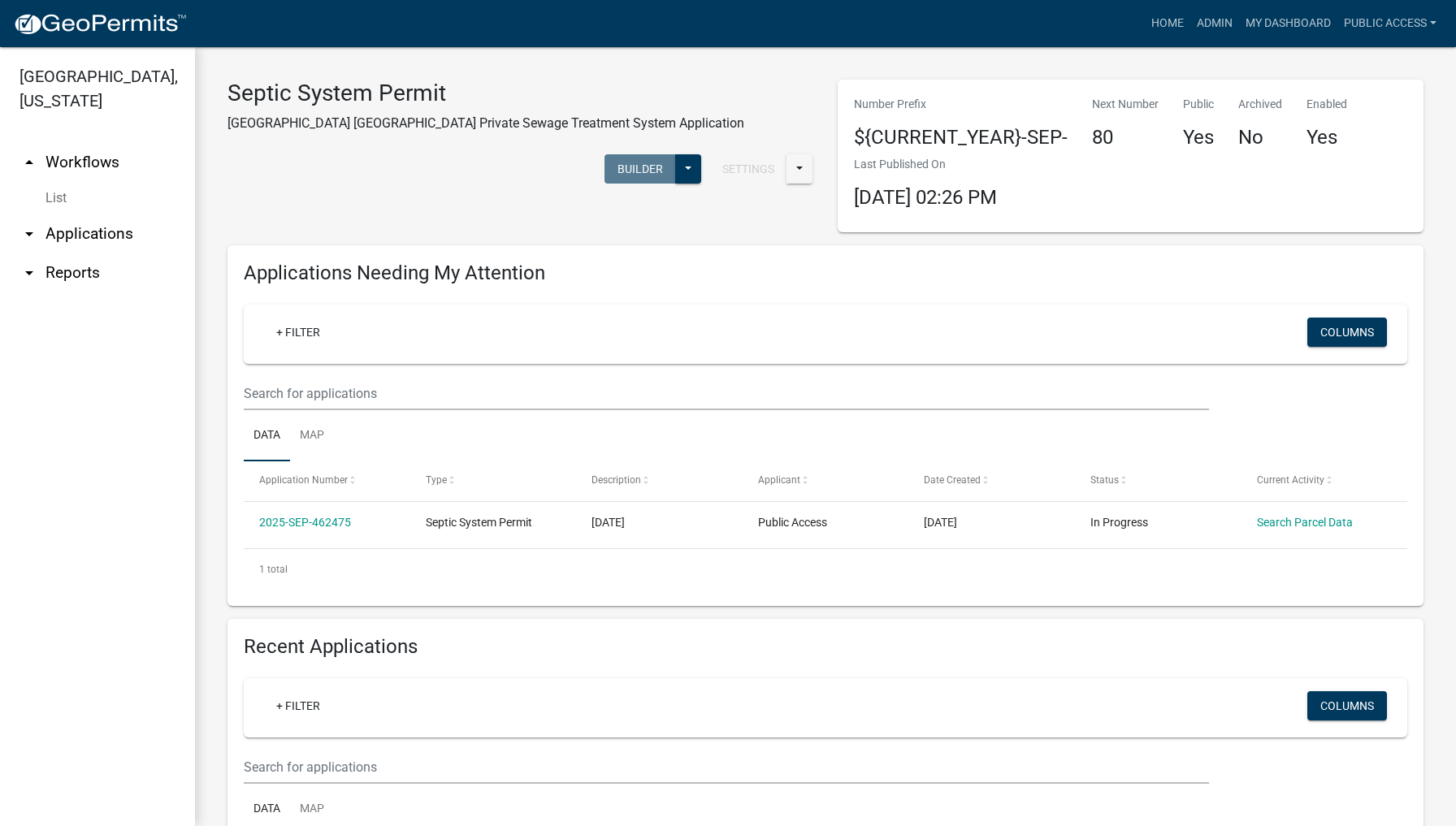
click at [58, 182] on link "List" at bounding box center [97, 198] width 195 height 32
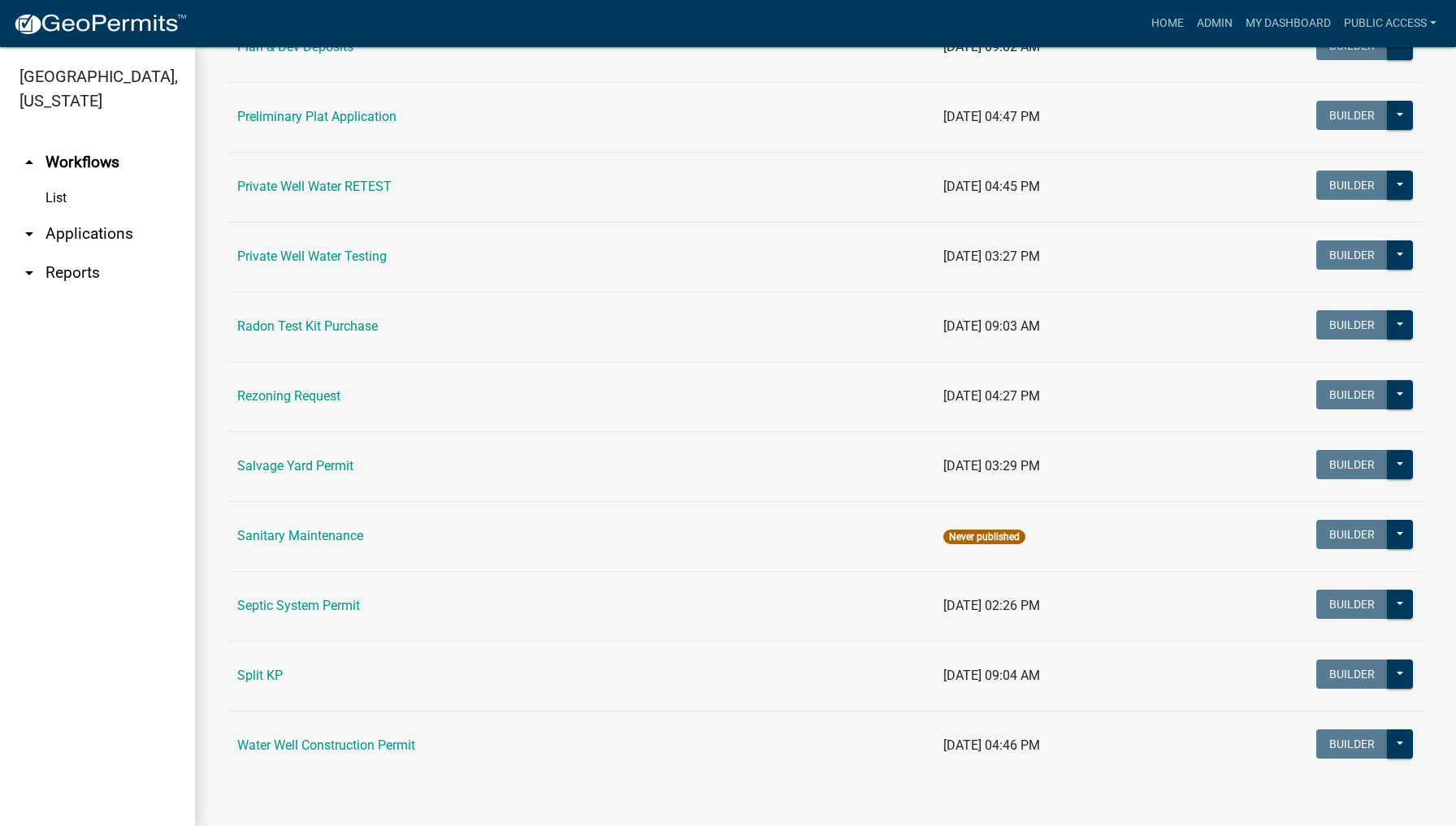
scroll to position [1875, 0]
click at [312, 608] on link "Septic System Permit" at bounding box center [298, 606] width 123 height 15
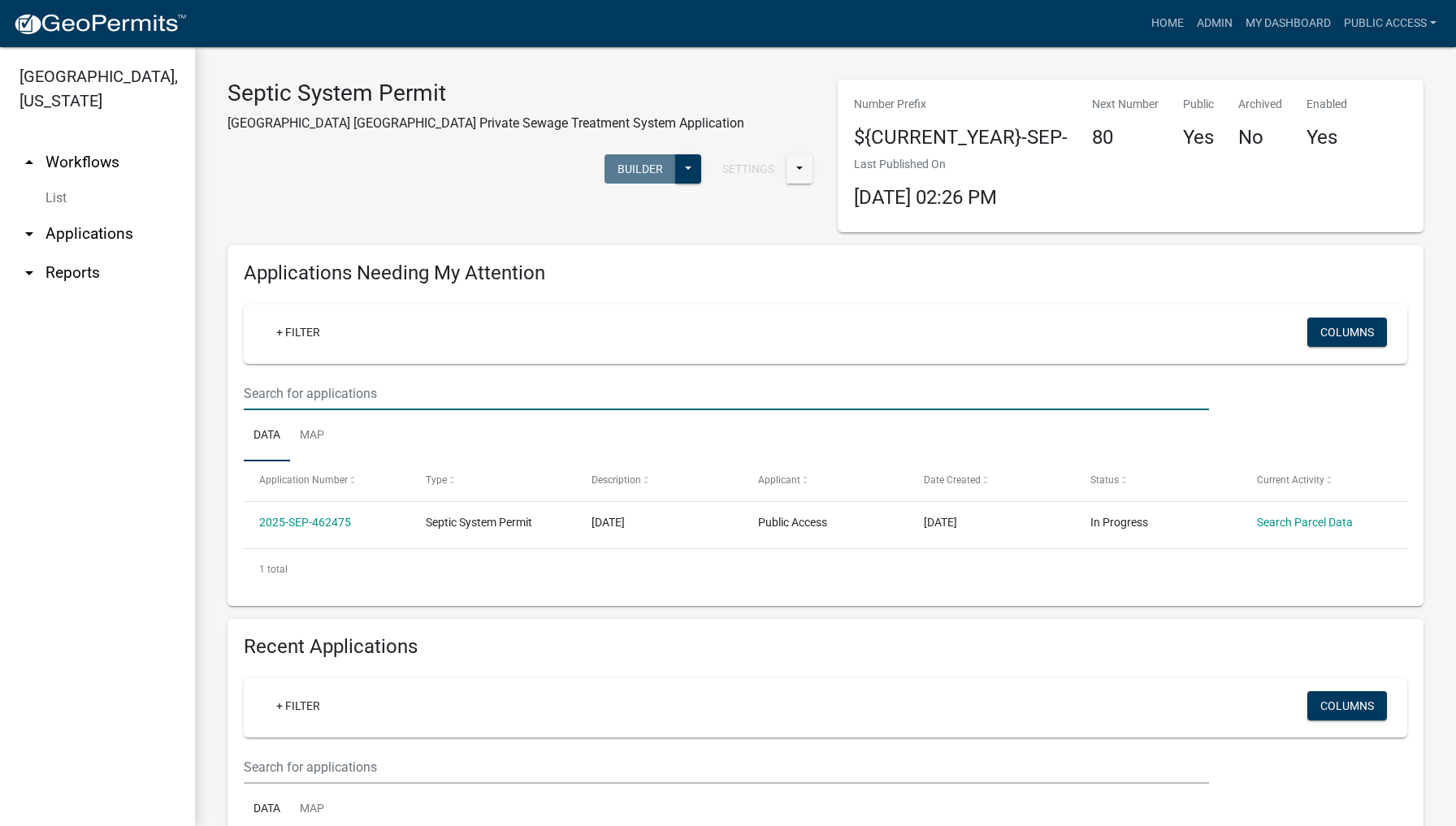
click at [311, 387] on input "text" at bounding box center [726, 393] width 965 height 33
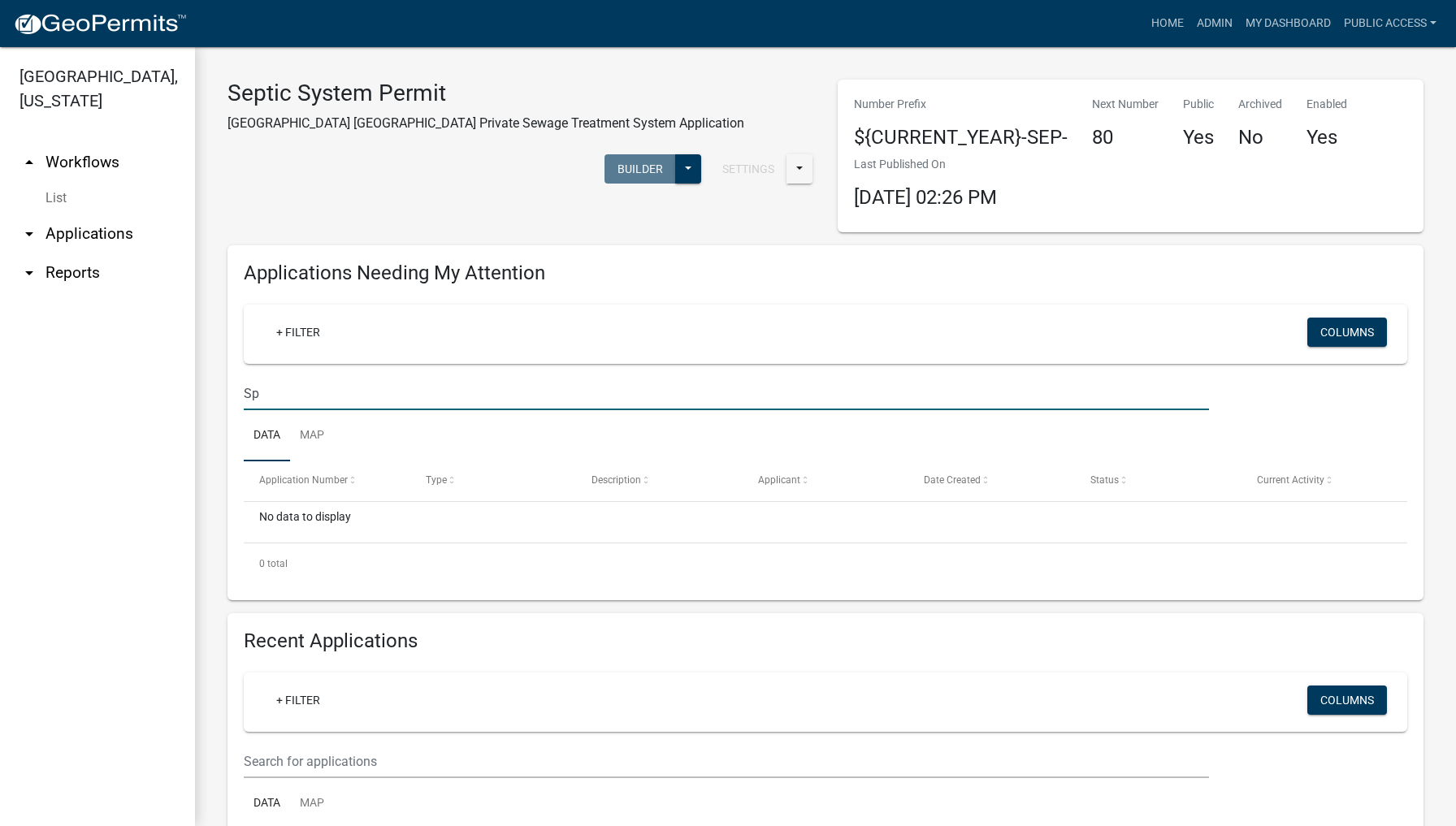
type input "S"
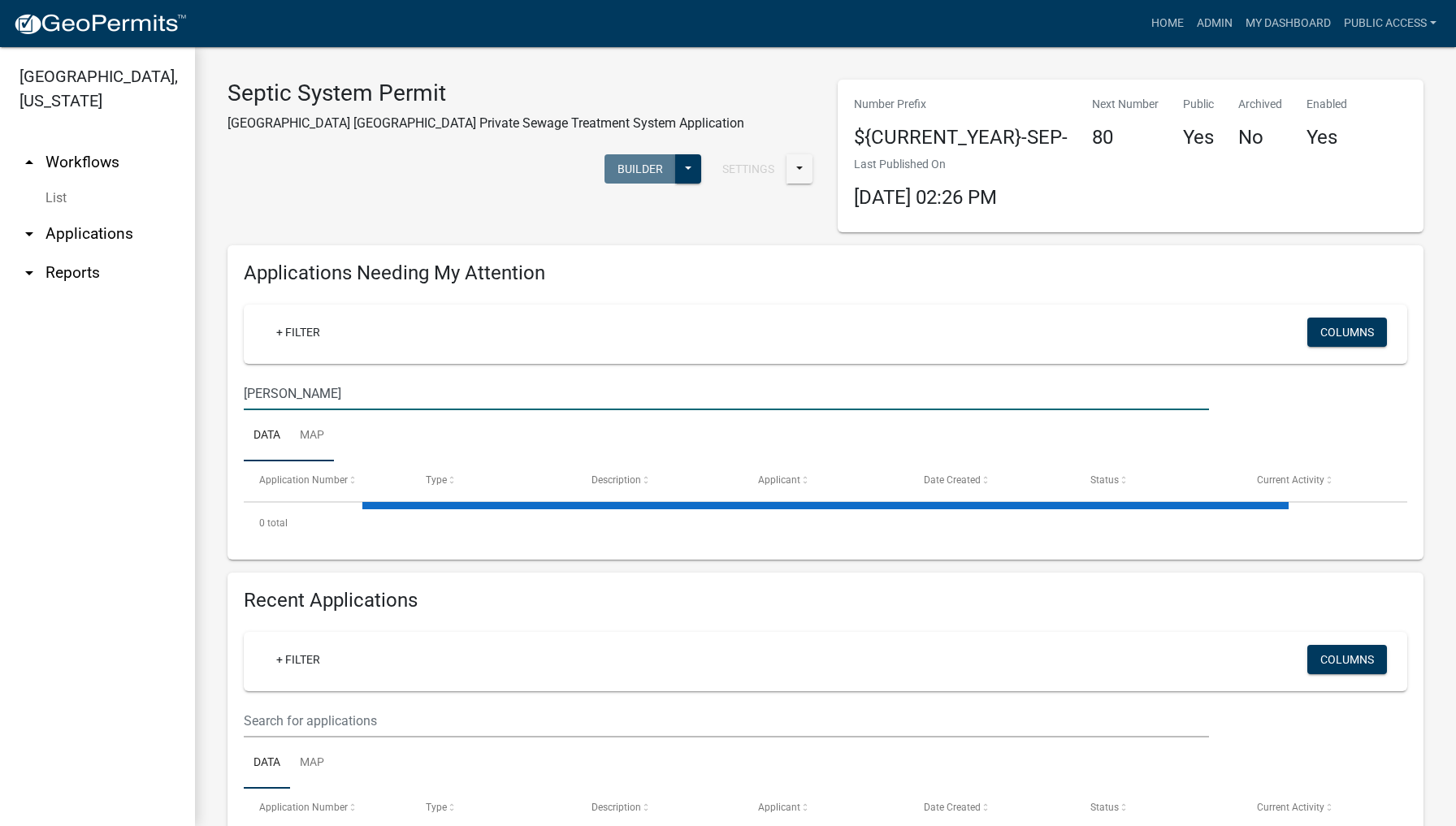
click at [317, 433] on link "Map" at bounding box center [312, 436] width 44 height 52
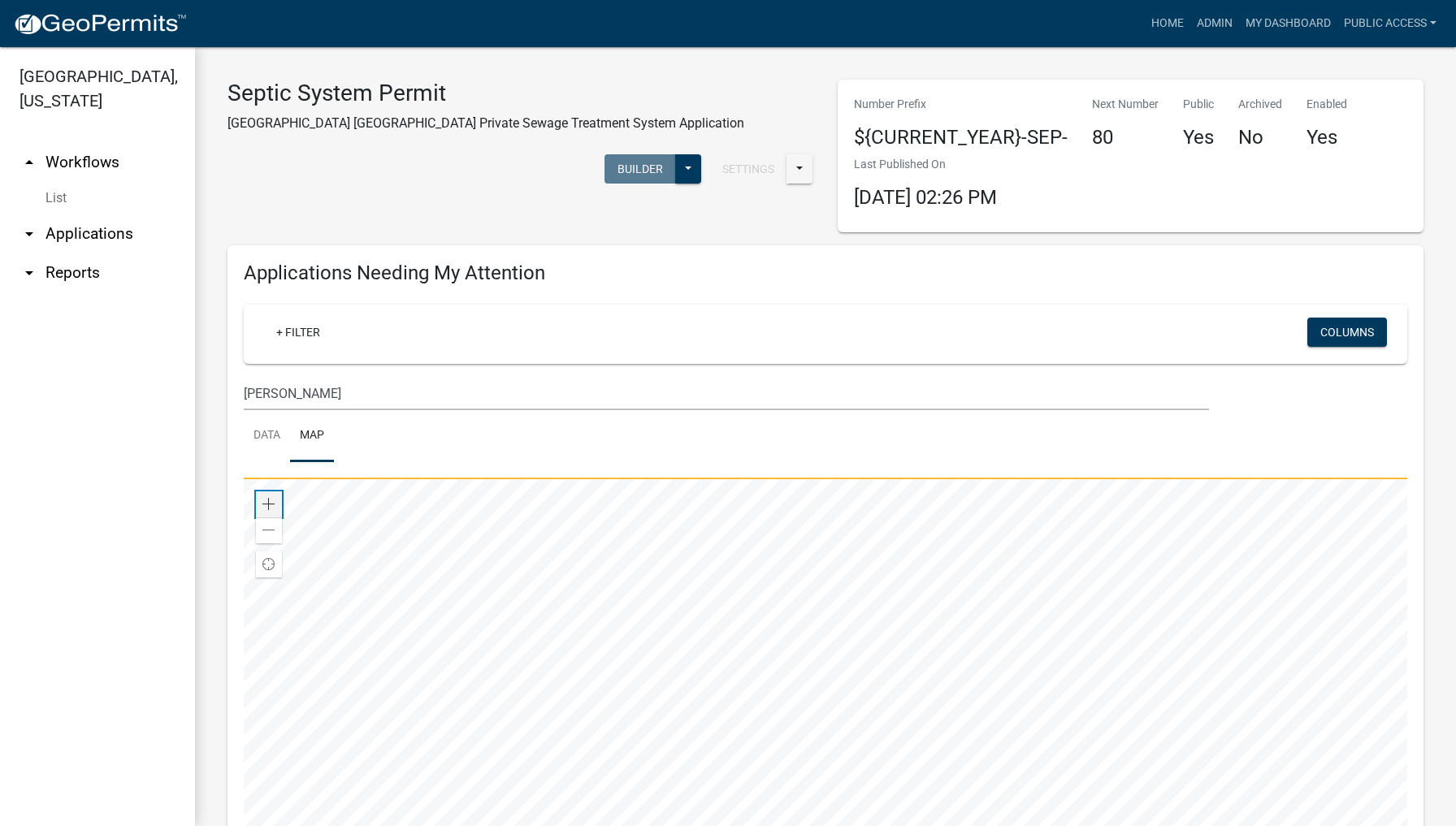
click at [271, 502] on span at bounding box center [269, 505] width 13 height 13
click at [272, 500] on span at bounding box center [269, 505] width 13 height 13
click at [273, 501] on span at bounding box center [269, 505] width 13 height 13
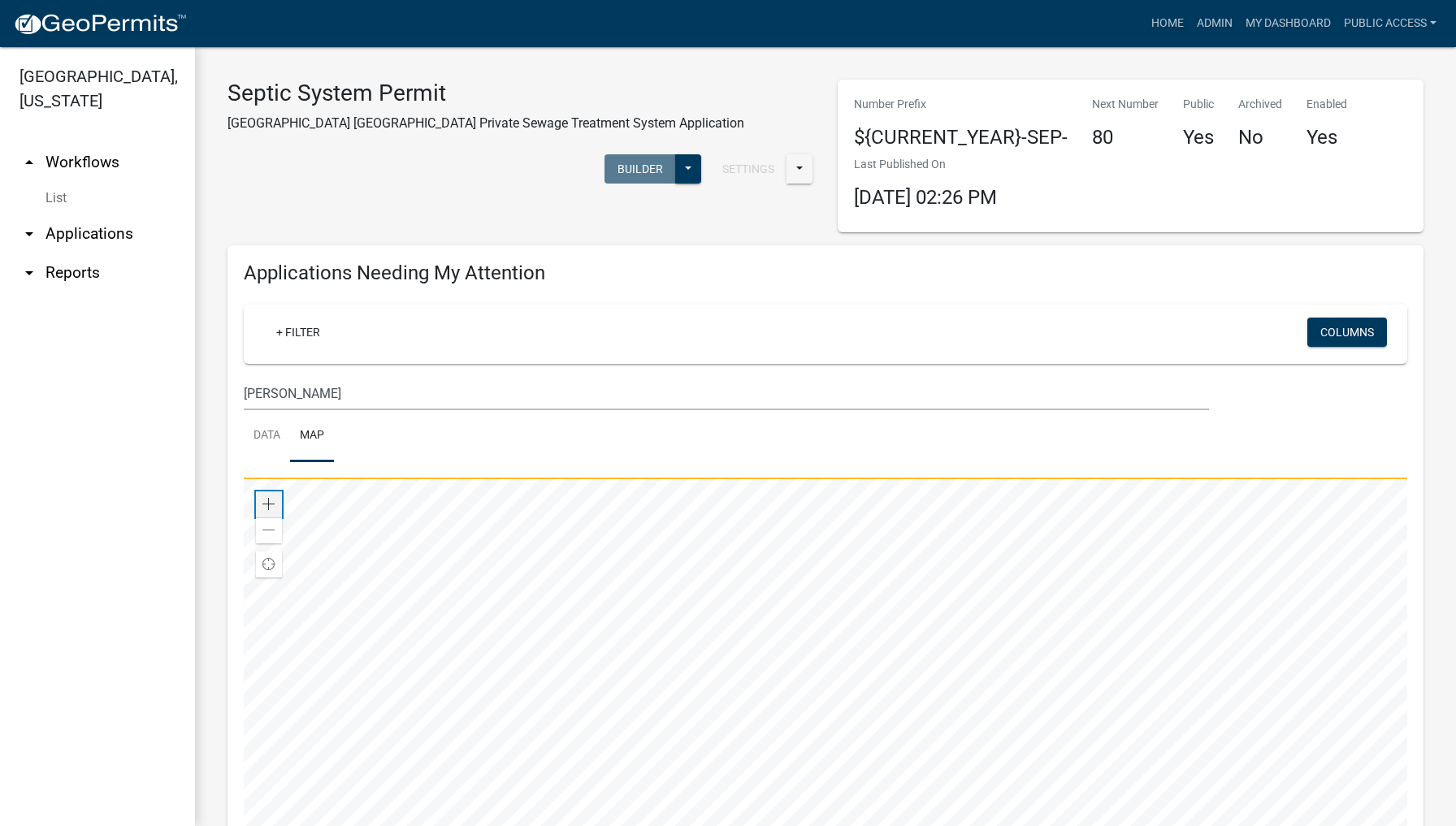
click at [264, 501] on span at bounding box center [269, 505] width 13 height 13
click at [268, 498] on span at bounding box center [269, 505] width 13 height 13
click at [268, 499] on span at bounding box center [269, 505] width 13 height 13
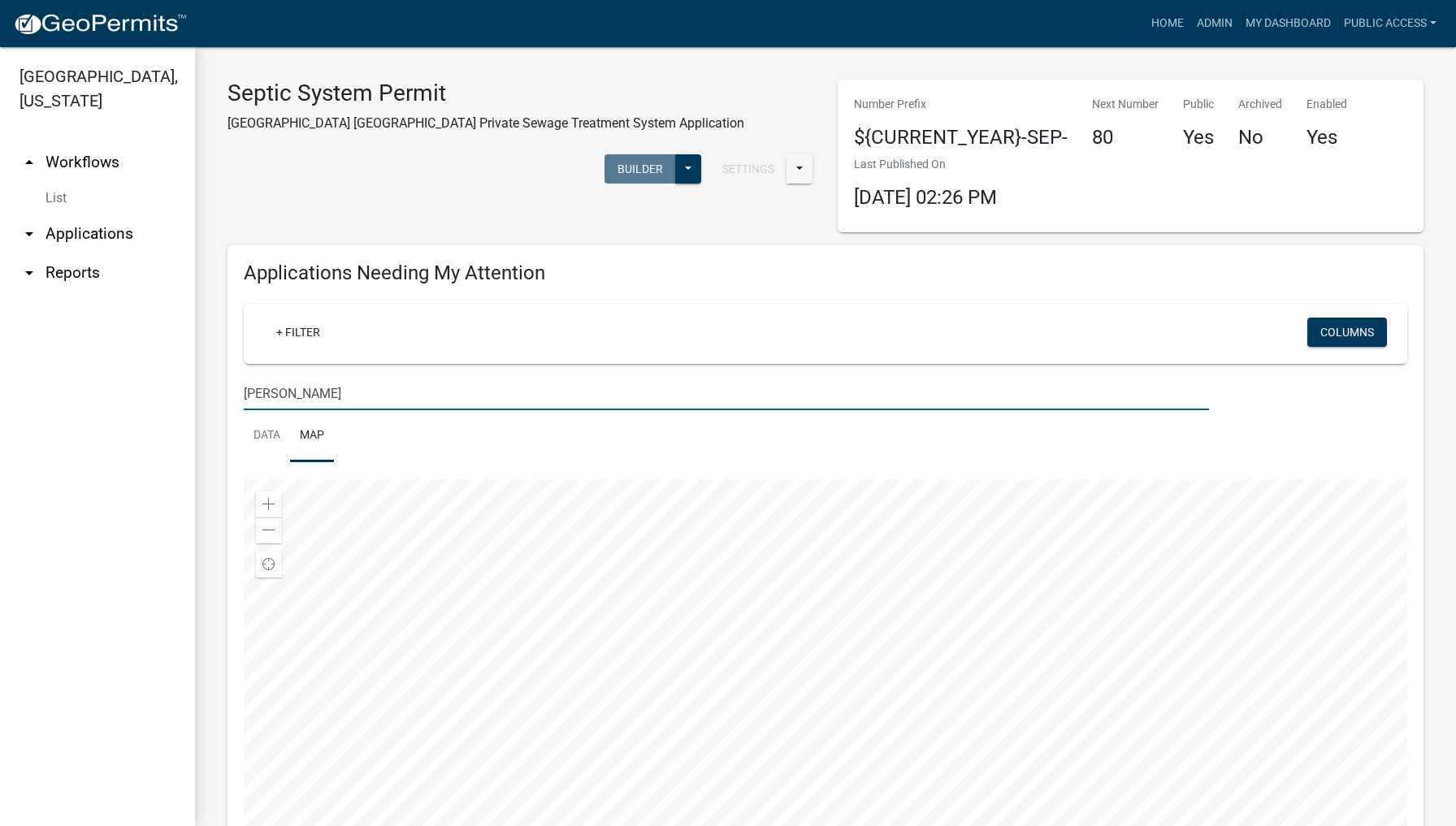
click at [339, 394] on input "[PERSON_NAME]" at bounding box center [726, 393] width 965 height 33
type input "M"
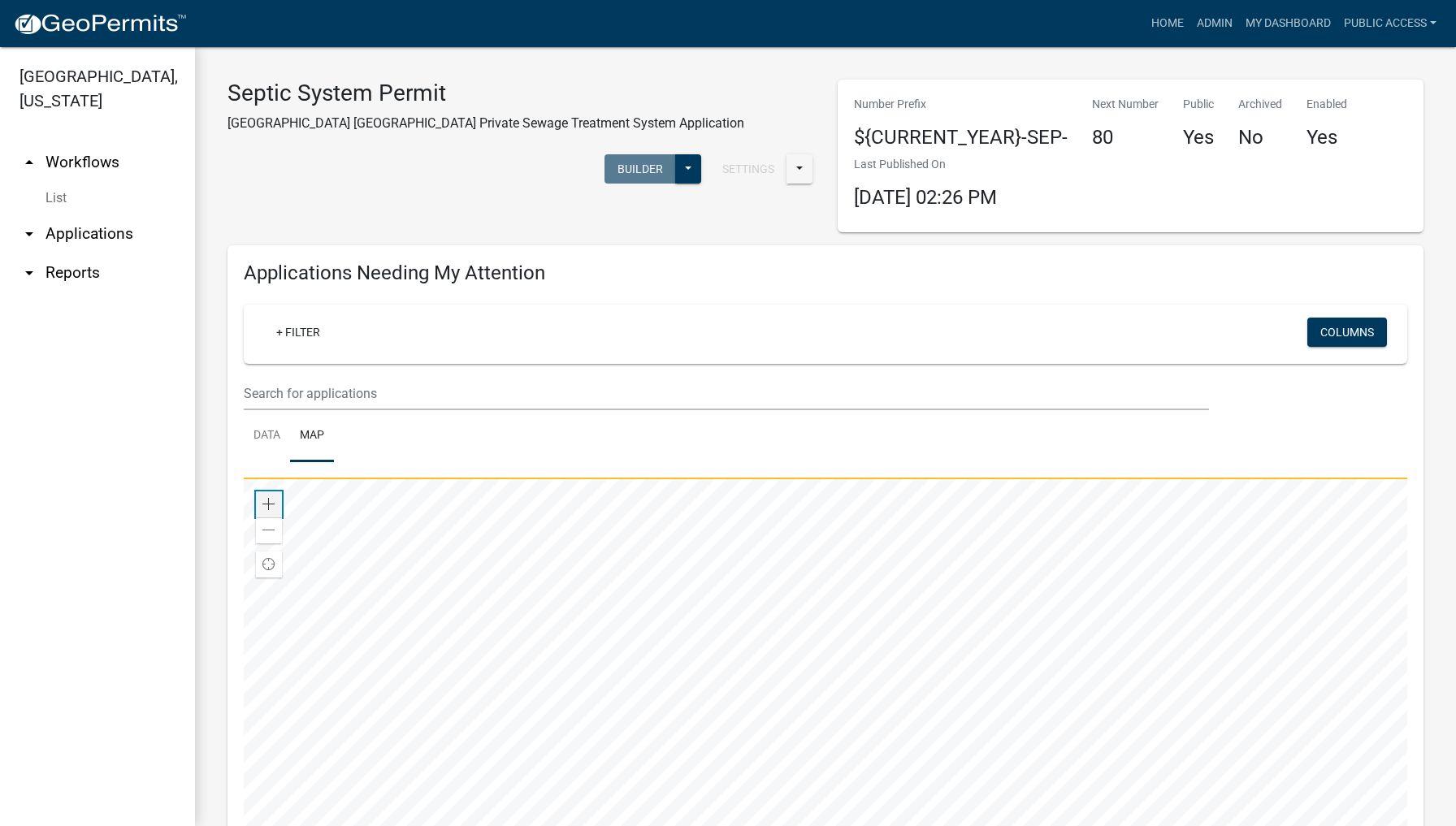
click at [263, 501] on span at bounding box center [269, 505] width 13 height 13
click at [773, 399] on wm-datatable "+ Filter Columns Data Map Zoom in Zoom out Find my location [US_STATE] DNR, [GE…" at bounding box center [825, 595] width 1163 height 581
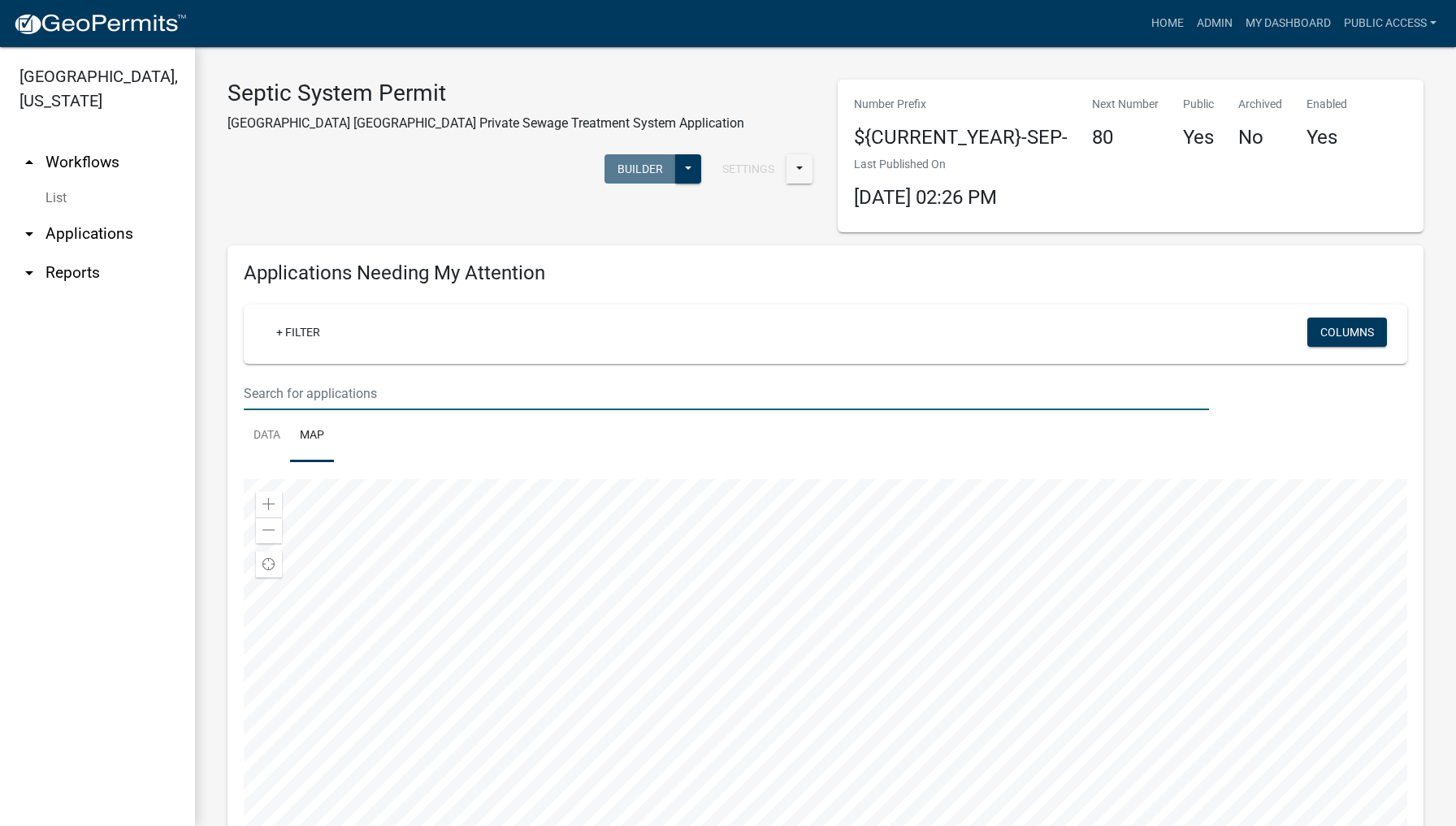
click at [361, 392] on input "text" at bounding box center [726, 393] width 965 height 33
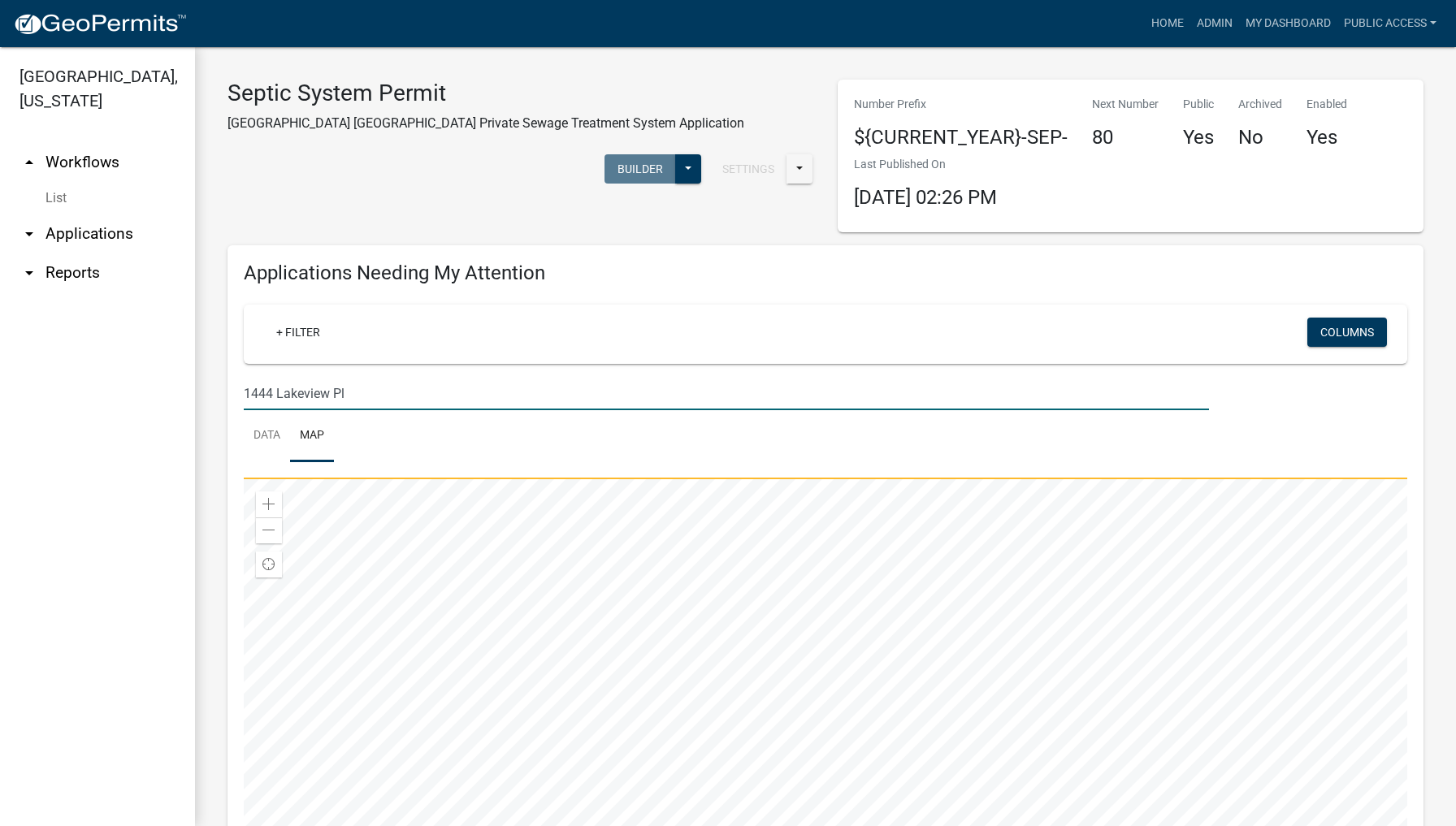
type input "1444 Lakeview Pl"
click at [299, 327] on link "+ Filter" at bounding box center [297, 332] width 70 height 30
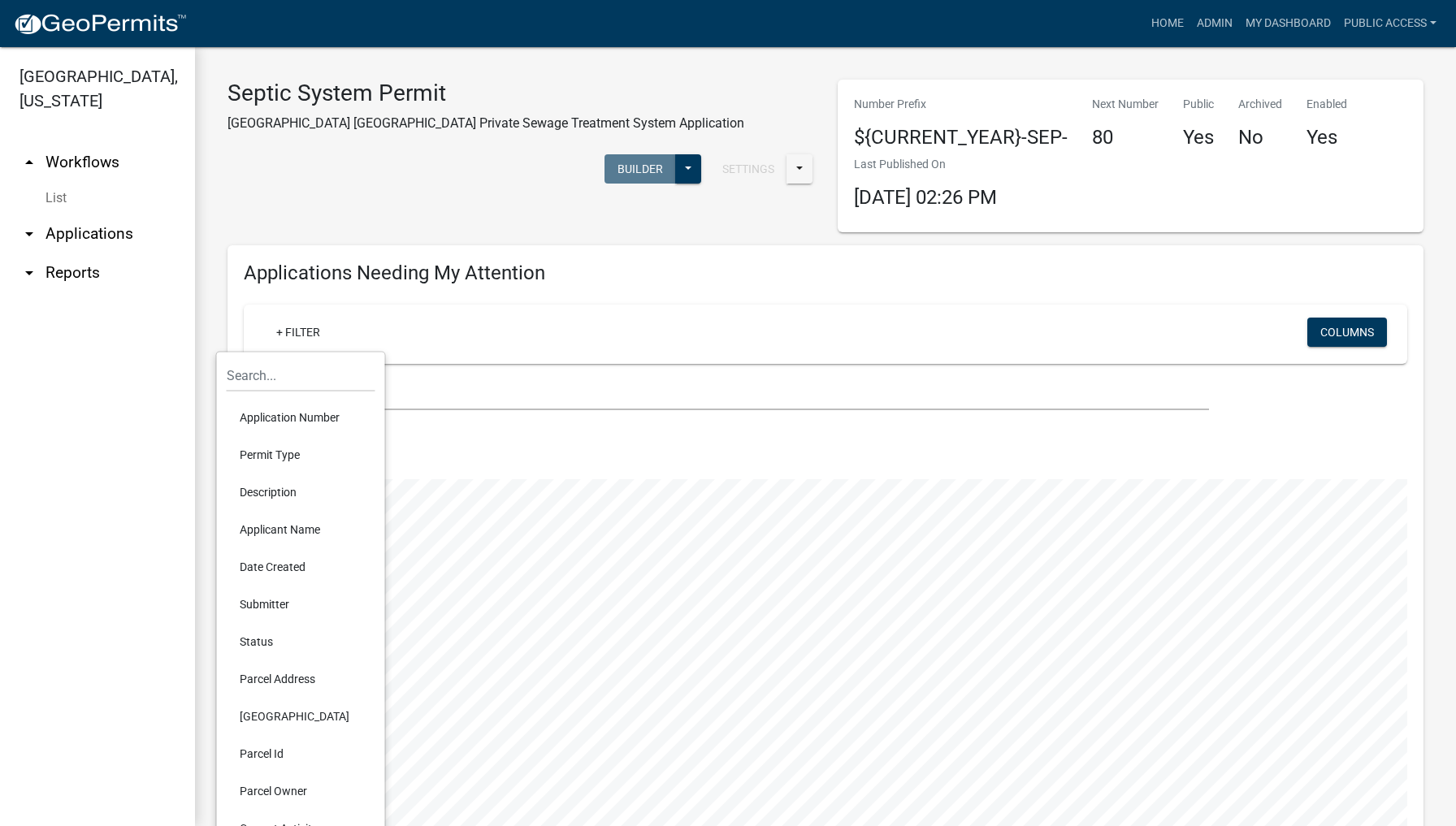
click at [269, 755] on li "Parcel Id" at bounding box center [301, 754] width 149 height 37
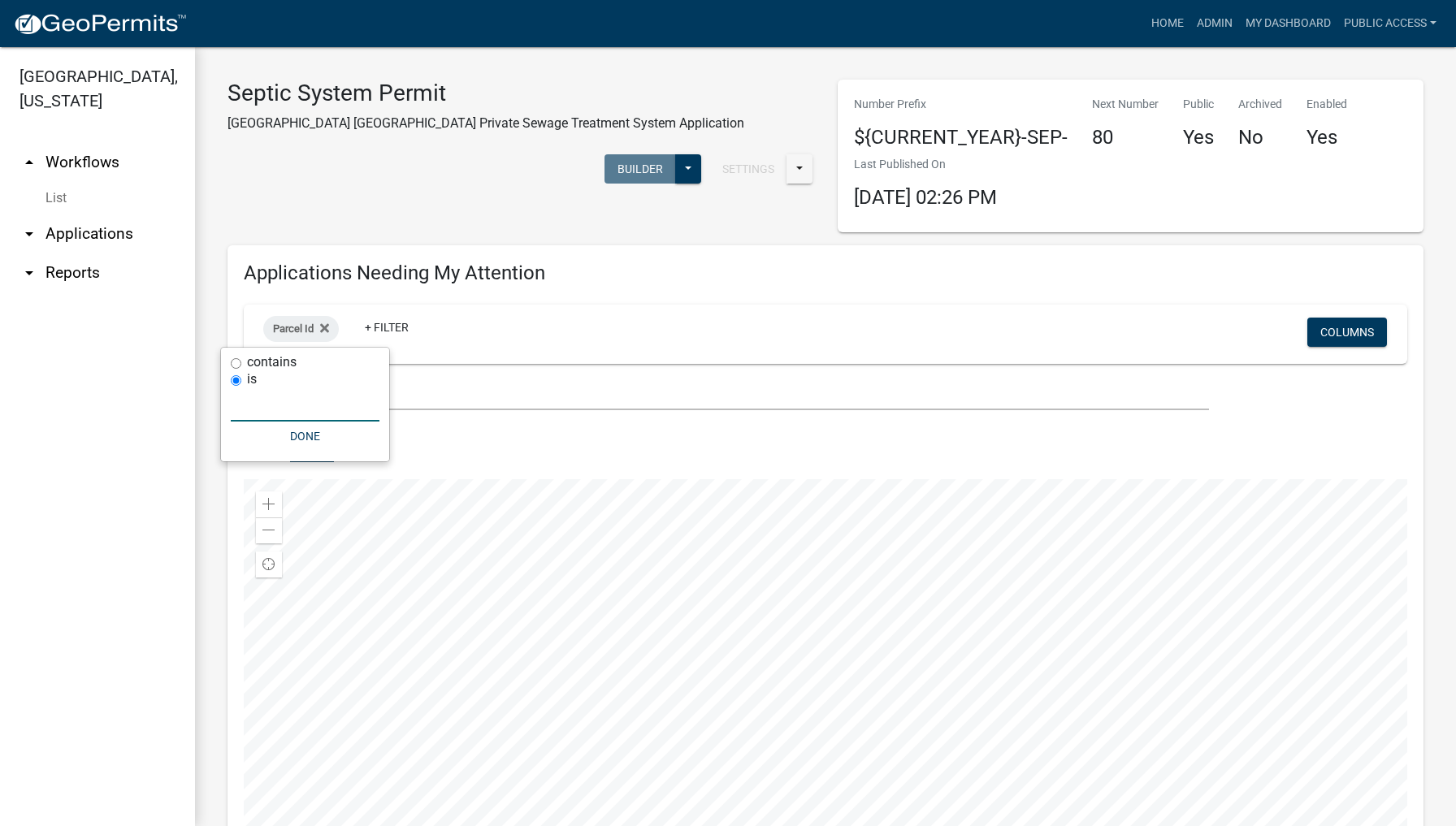
click at [257, 411] on input "text" at bounding box center [305, 405] width 149 height 33
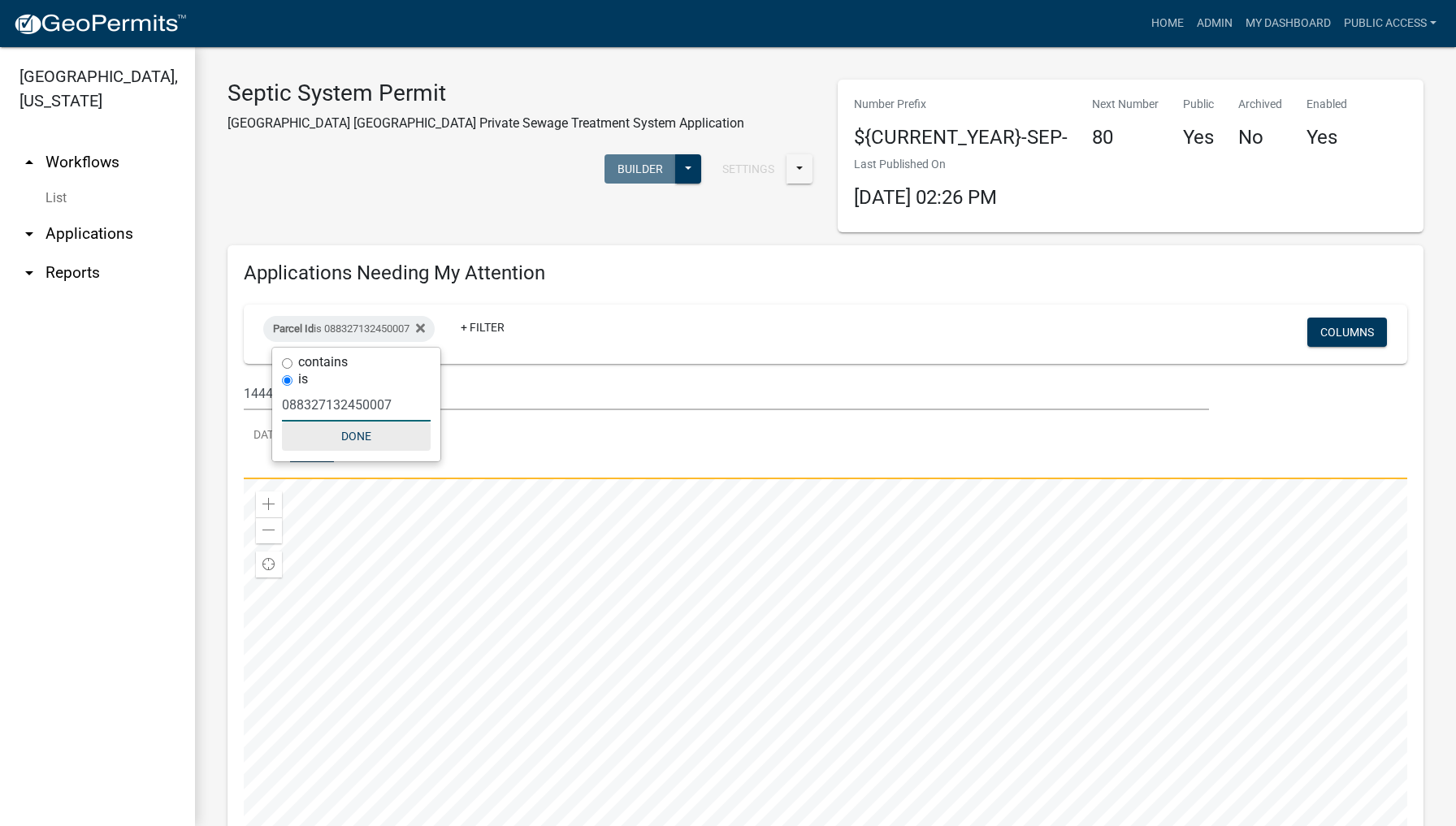
type input "088327132450007"
click at [355, 433] on button "Done" at bounding box center [356, 436] width 149 height 30
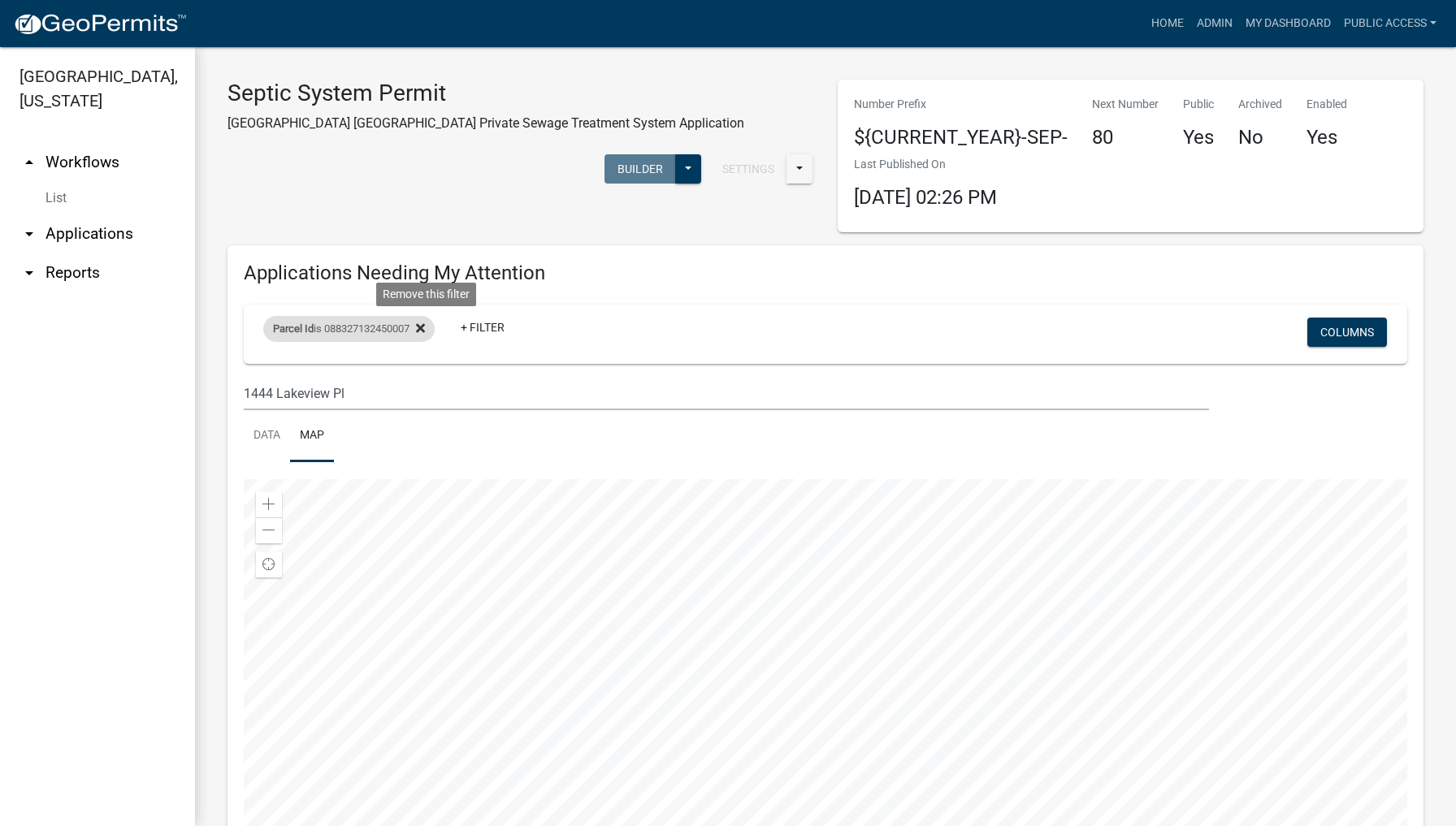
click at [425, 328] on icon at bounding box center [420, 328] width 9 height 9
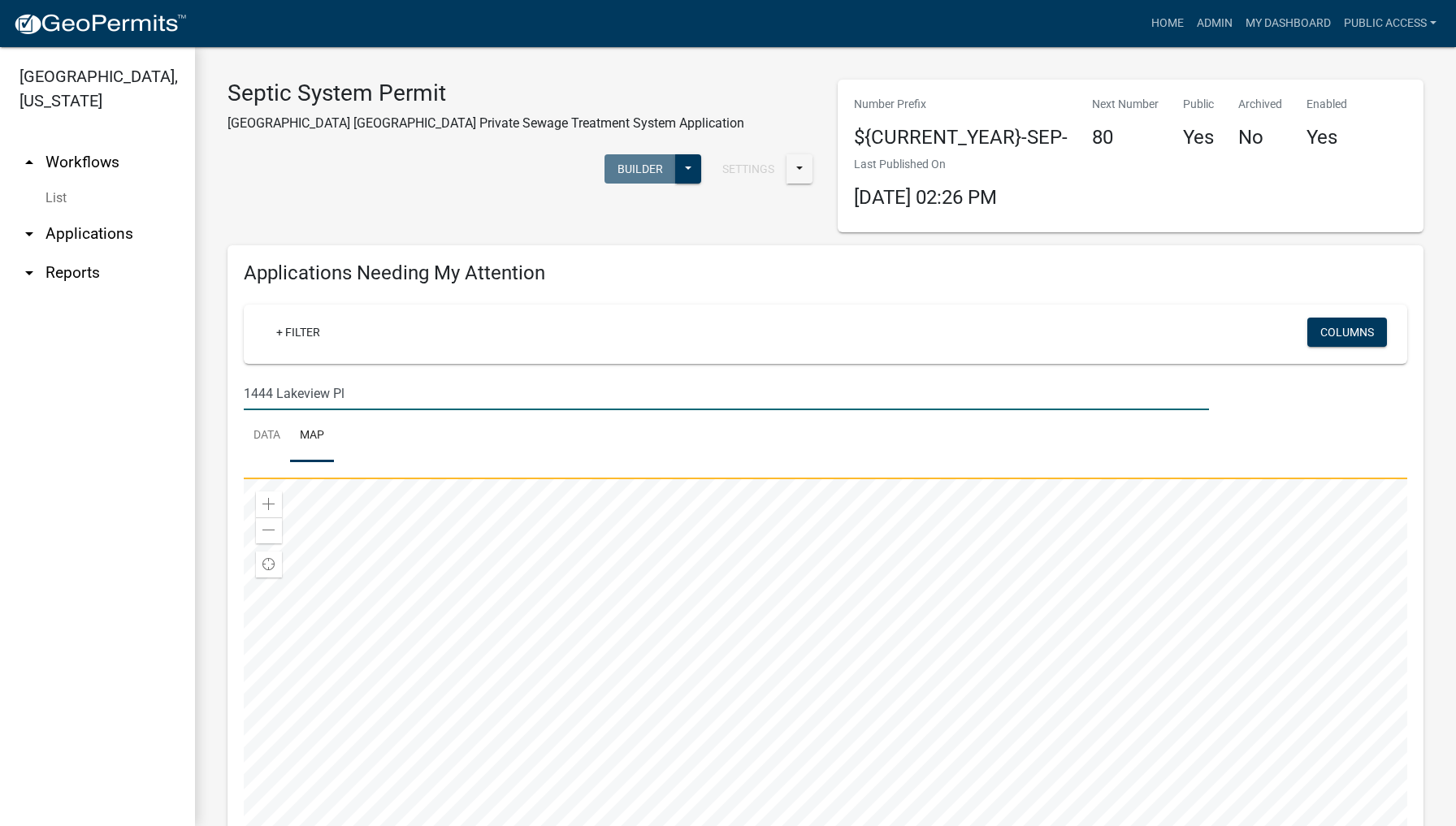
click at [374, 388] on input "1444 Lakeview Pl" at bounding box center [726, 393] width 965 height 33
type input "1"
click at [1349, 324] on button "Columns" at bounding box center [1347, 332] width 80 height 30
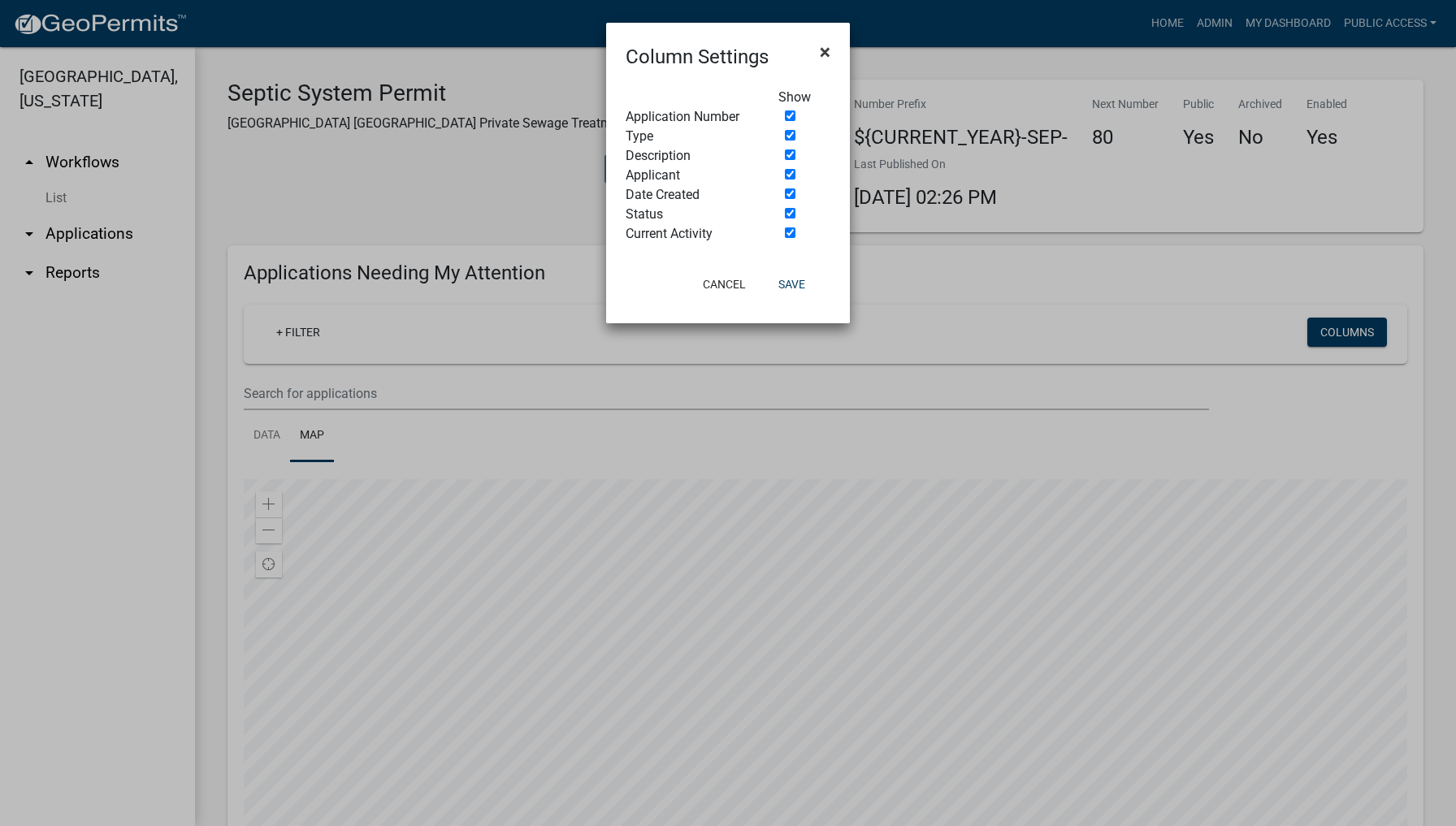
click at [828, 52] on span "×" at bounding box center [824, 52] width 10 height 23
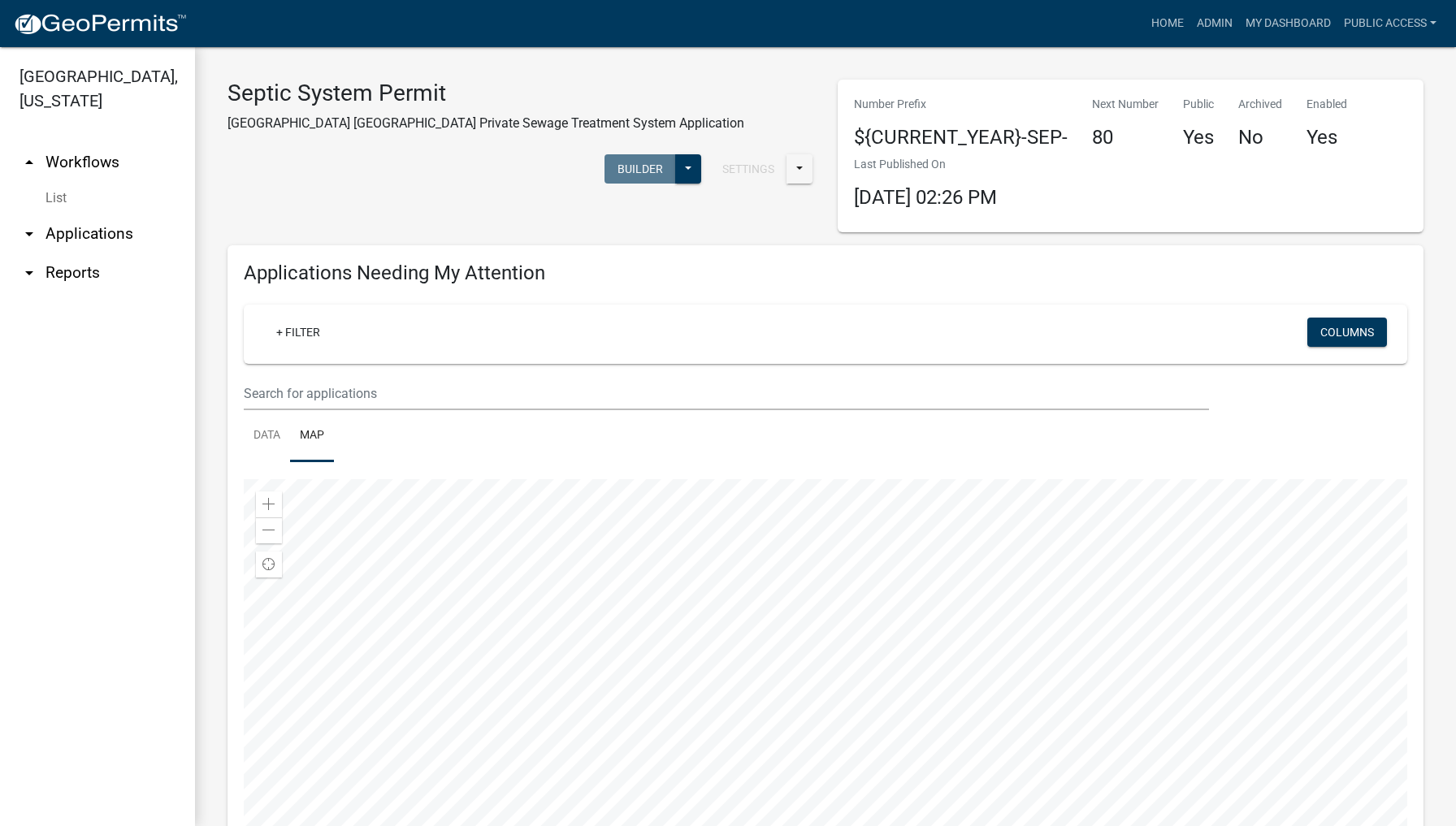
click at [86, 214] on link "arrow_drop_down Applications" at bounding box center [97, 233] width 195 height 39
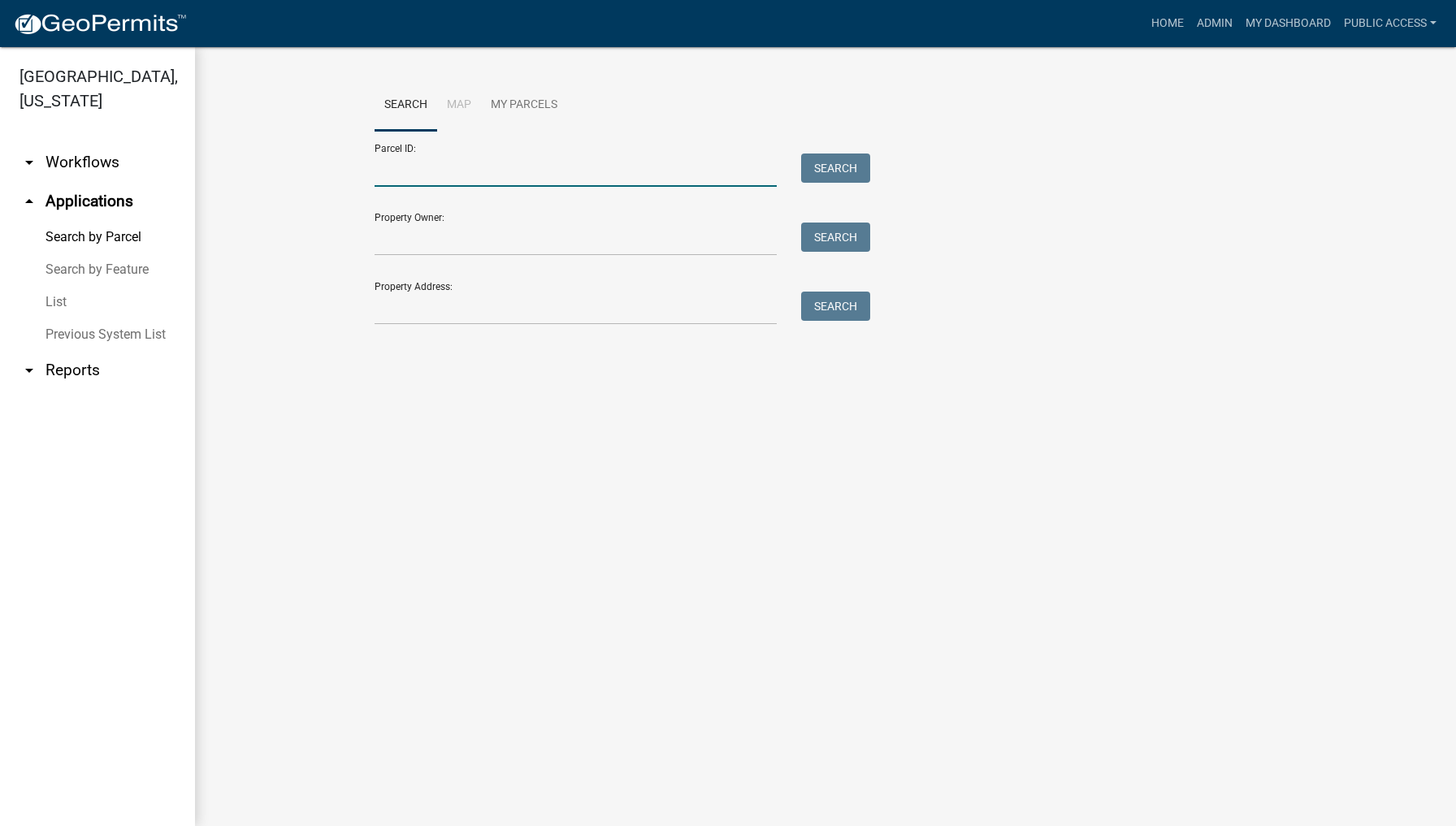
click at [416, 179] on input "Parcel ID:" at bounding box center [576, 170] width 402 height 33
type input "088327132450007"
click at [836, 161] on button "Search" at bounding box center [836, 168] width 69 height 30
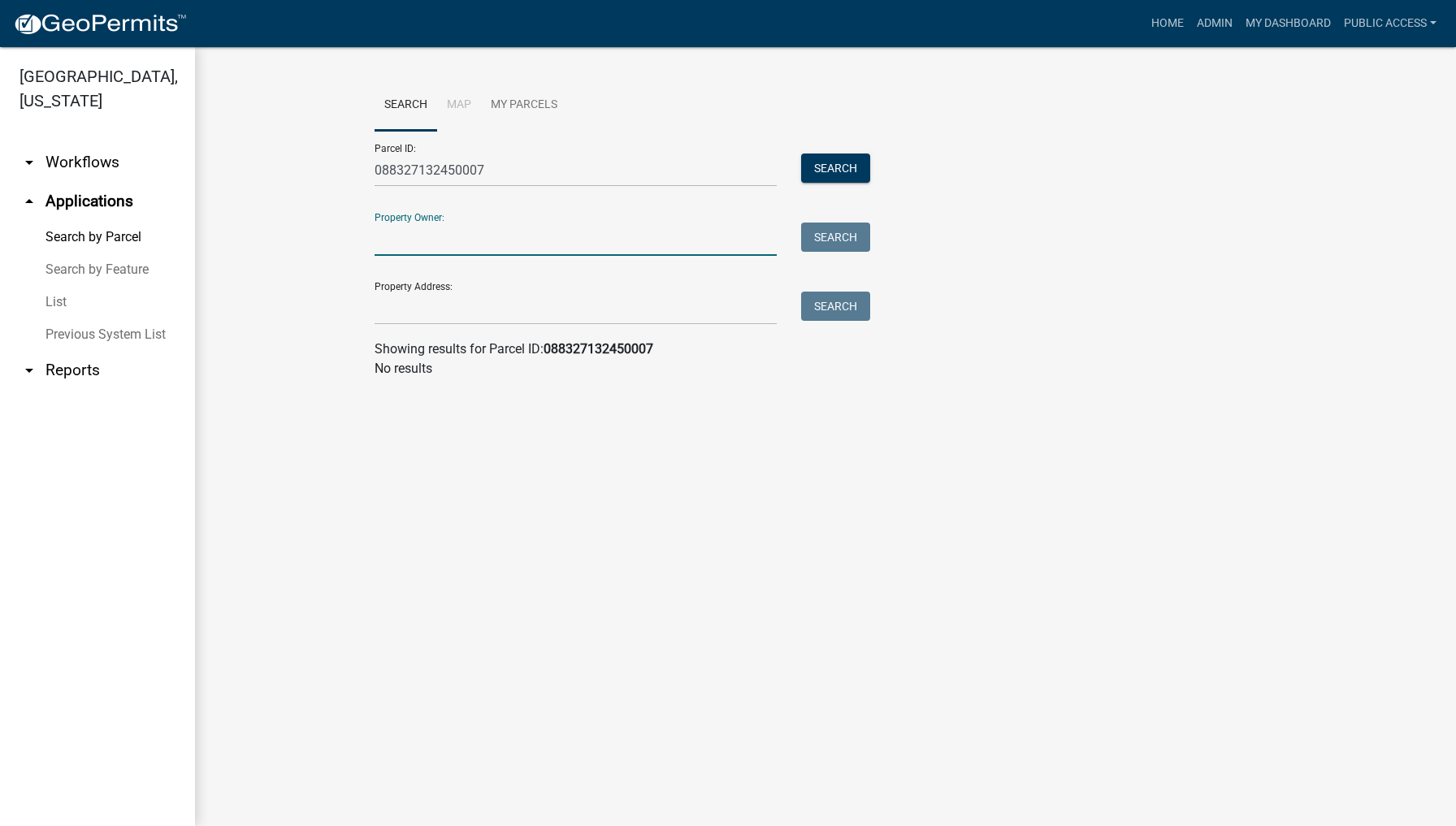
click at [411, 240] on input "Property Owner:" at bounding box center [576, 239] width 402 height 33
click at [399, 323] on input "Property Address:" at bounding box center [576, 308] width 402 height 33
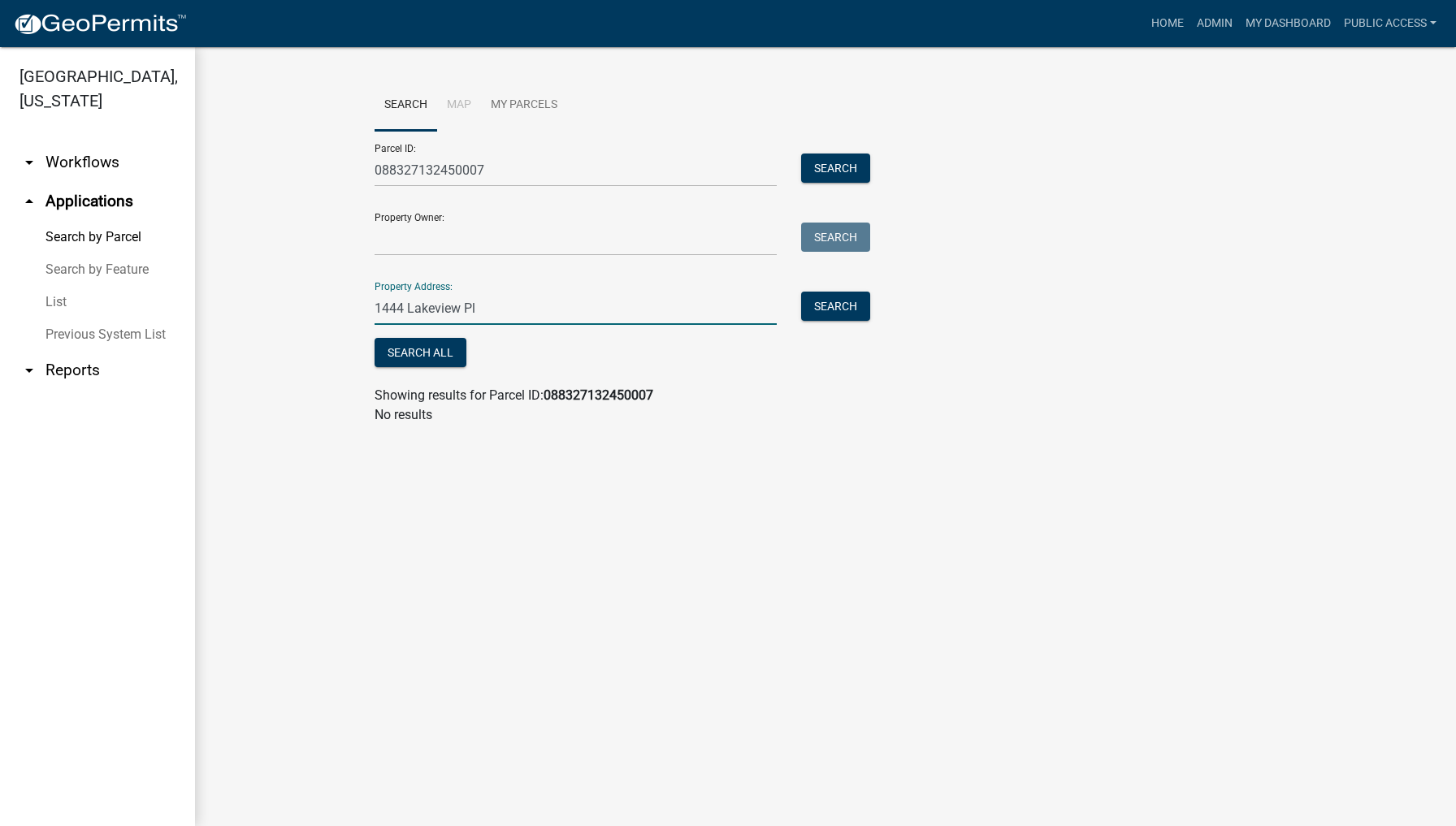
type input "1444 Lakeview Pl"
click at [512, 171] on input "088327132450007" at bounding box center [576, 170] width 402 height 33
type input "0"
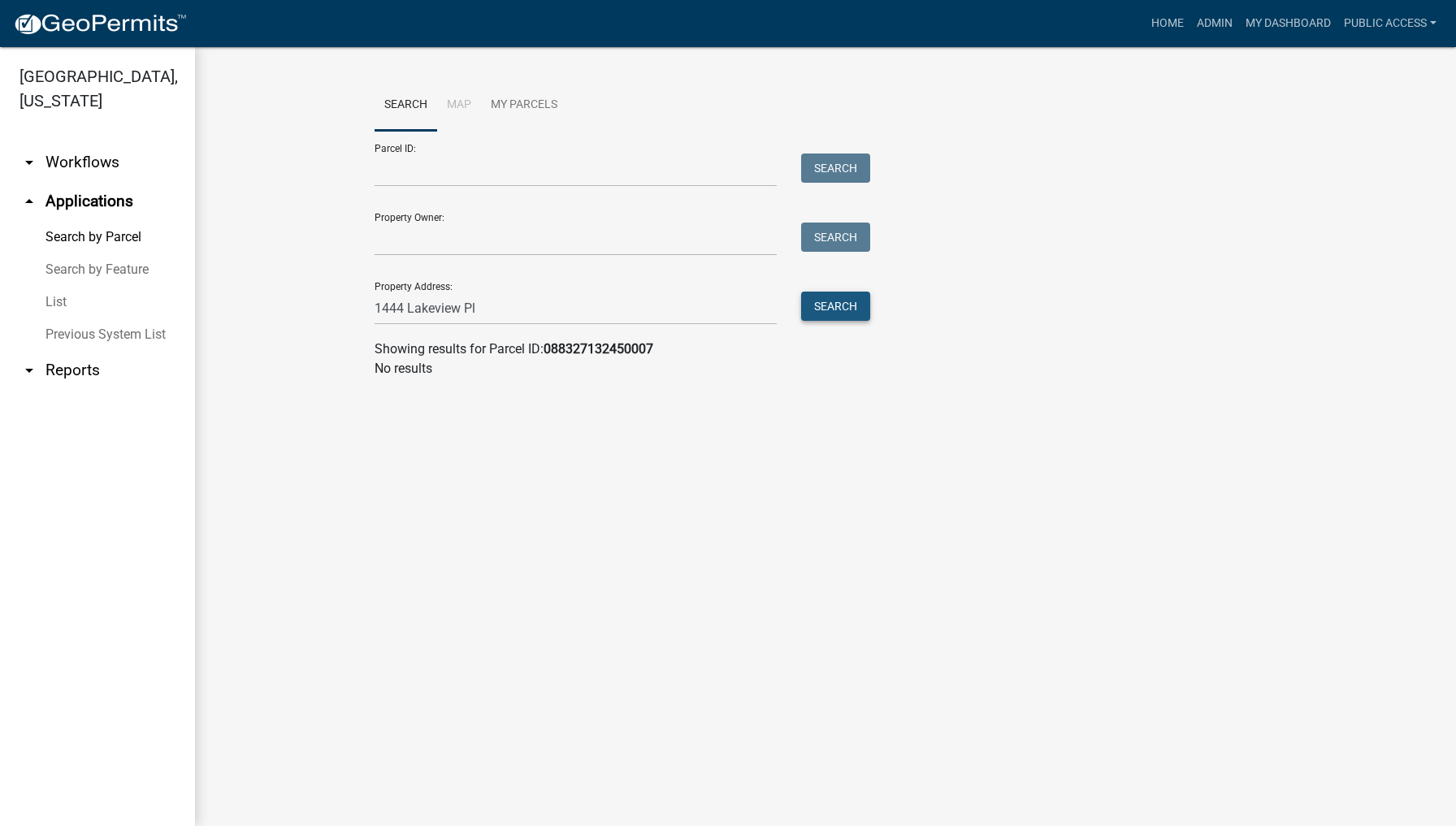
click at [811, 306] on button "Search" at bounding box center [836, 306] width 69 height 30
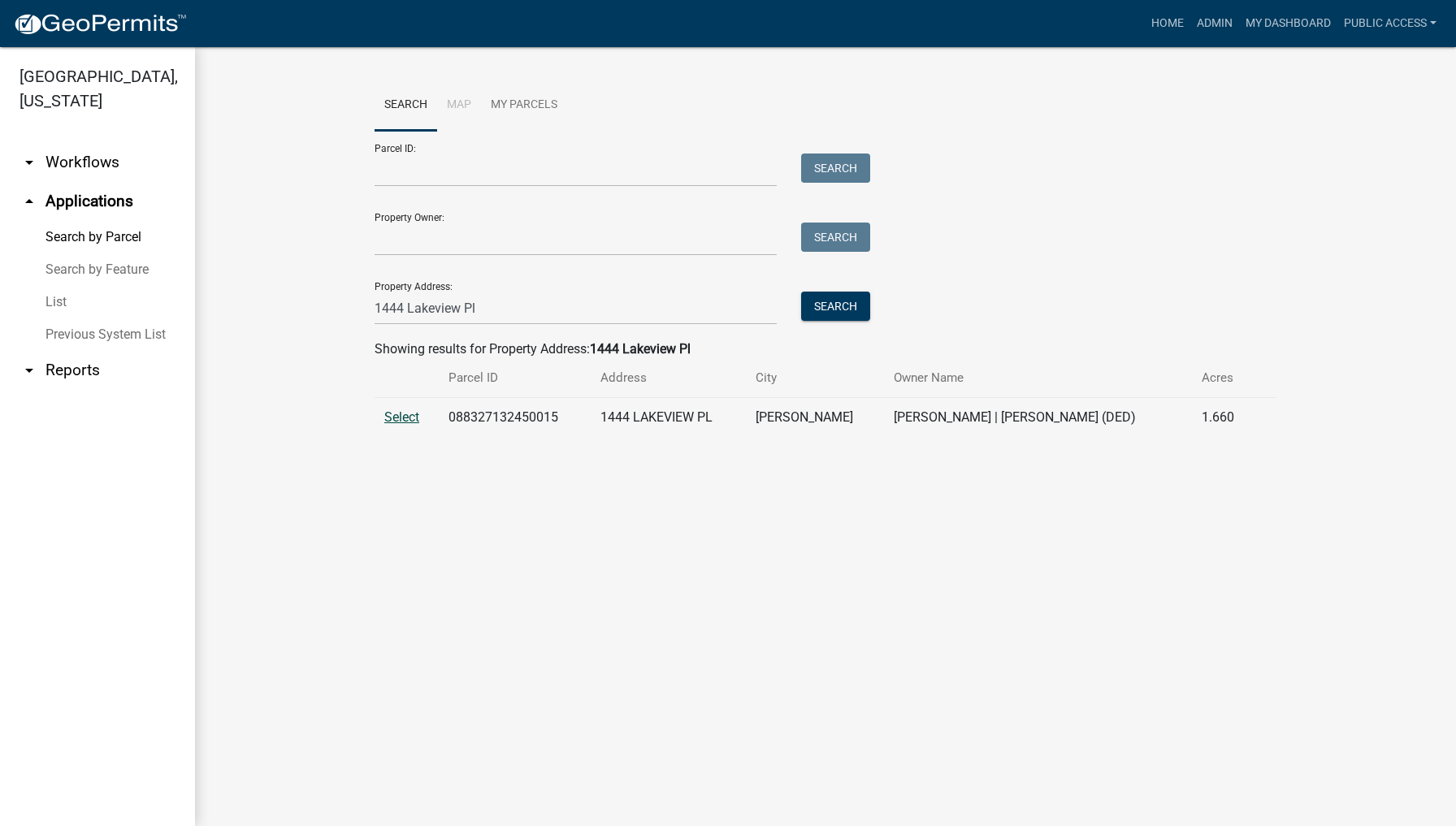
click at [387, 416] on span "Select" at bounding box center [401, 417] width 35 height 15
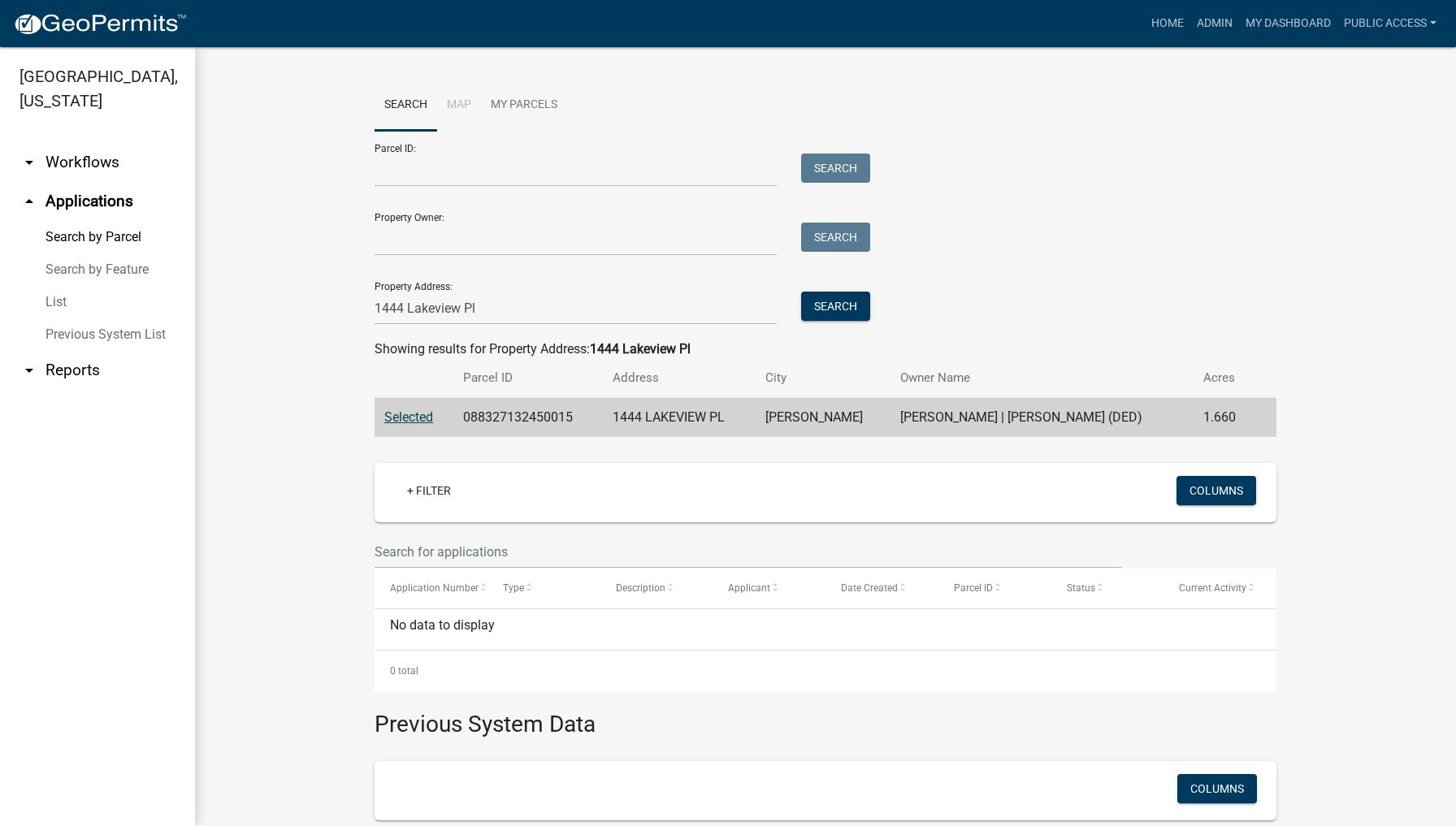
click at [412, 413] on span "Selected" at bounding box center [408, 417] width 49 height 15
click at [412, 416] on span "Selected" at bounding box center [408, 417] width 49 height 15
drag, startPoint x: 469, startPoint y: 414, endPoint x: 610, endPoint y: 413, distance: 141.0
click at [603, 413] on td "088327132450015" at bounding box center [528, 418] width 150 height 40
copy td "088327132450015"
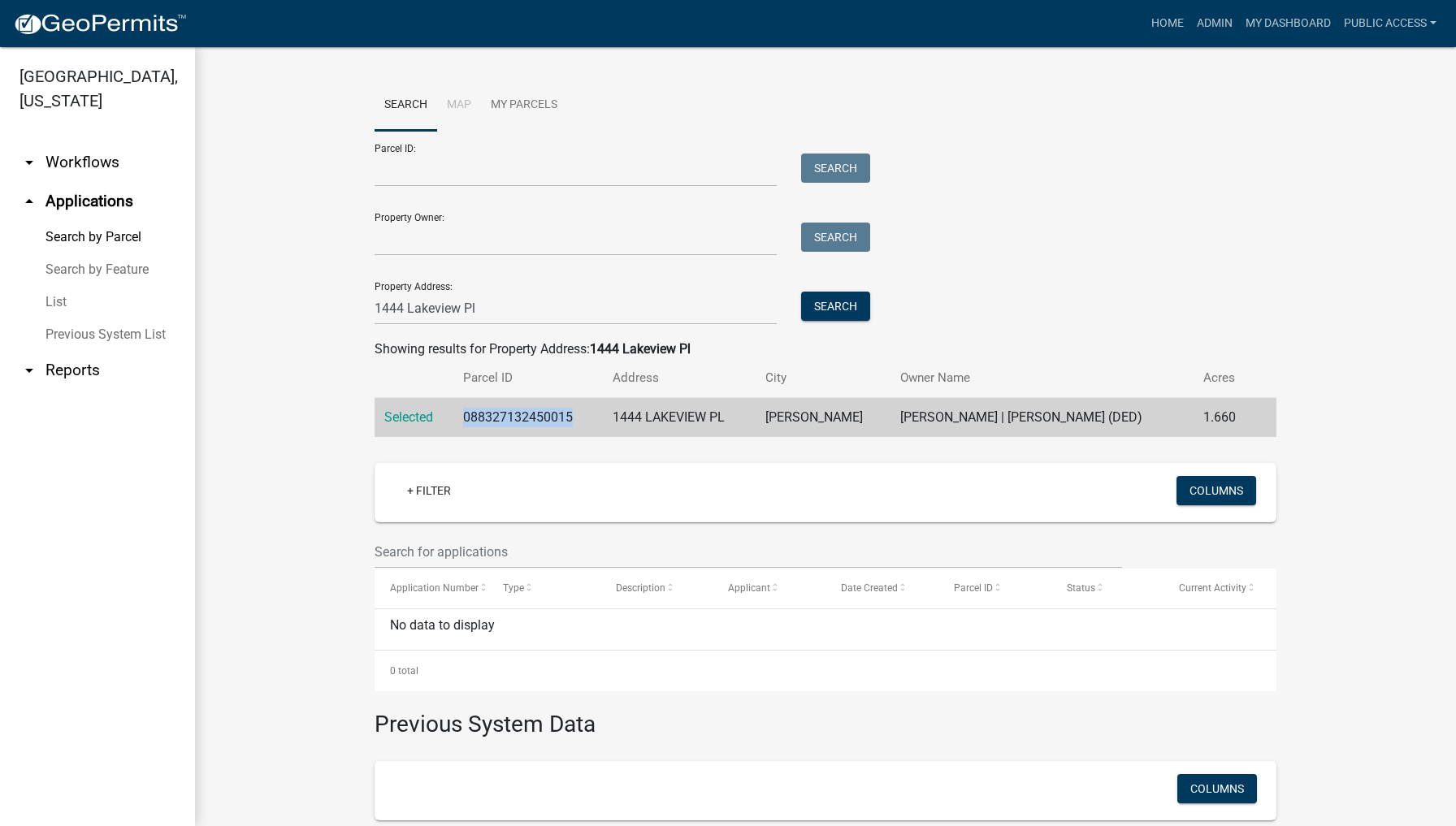
click at [74, 143] on link "arrow_drop_down Workflows" at bounding box center [97, 162] width 195 height 39
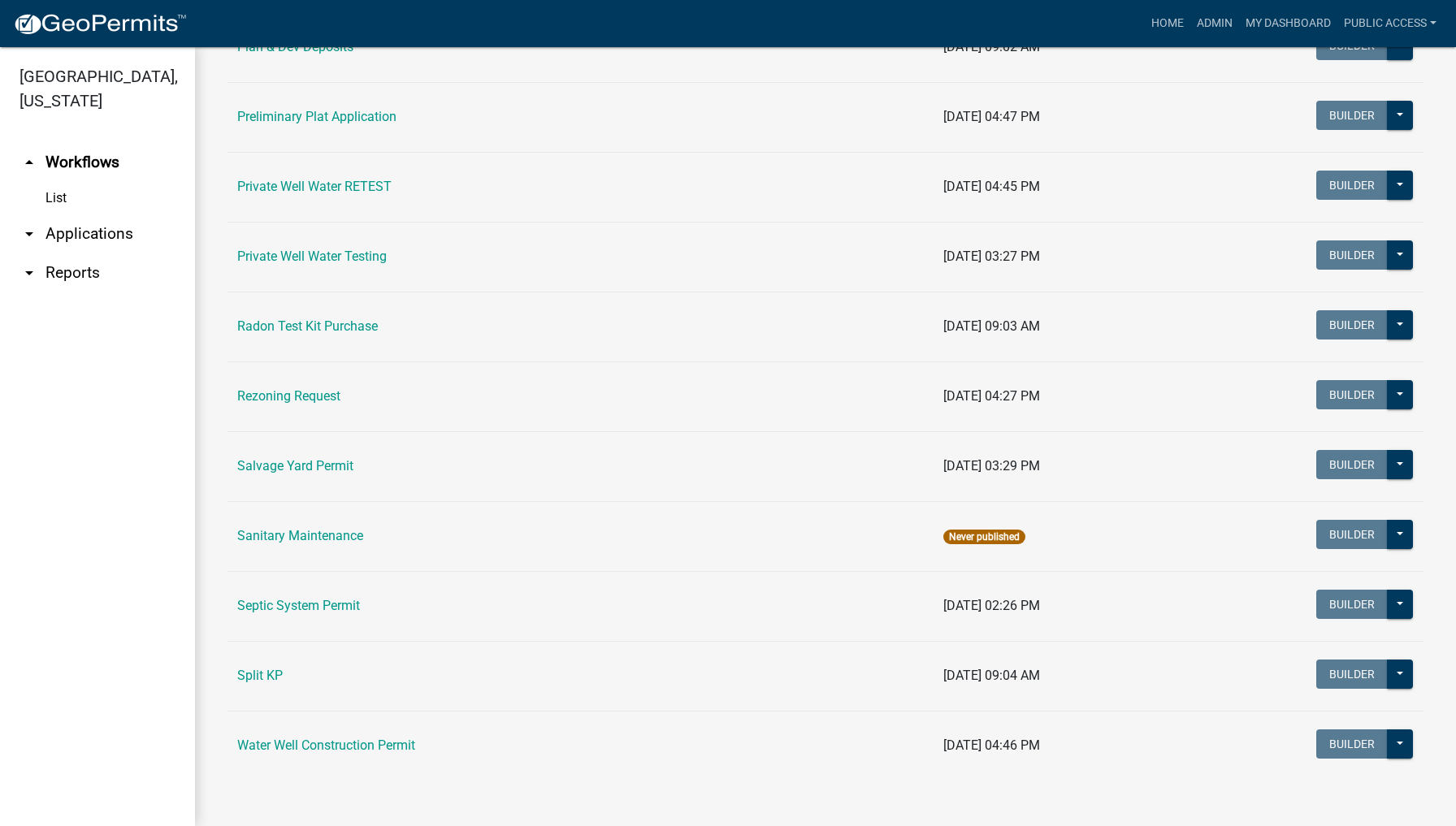
scroll to position [1875, 0]
click at [333, 605] on link "Septic System Permit" at bounding box center [298, 606] width 123 height 15
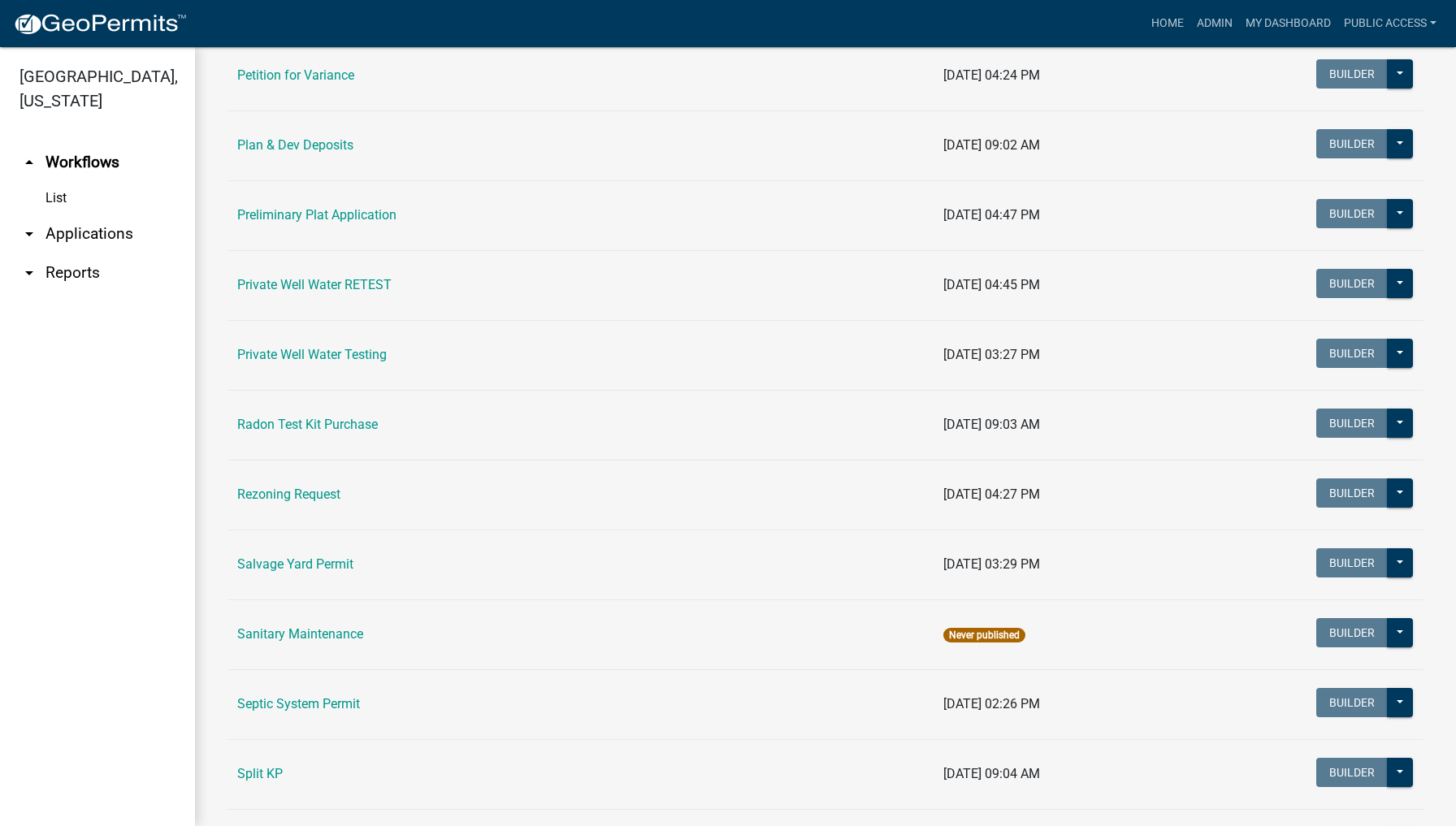
scroll to position [1783, 0]
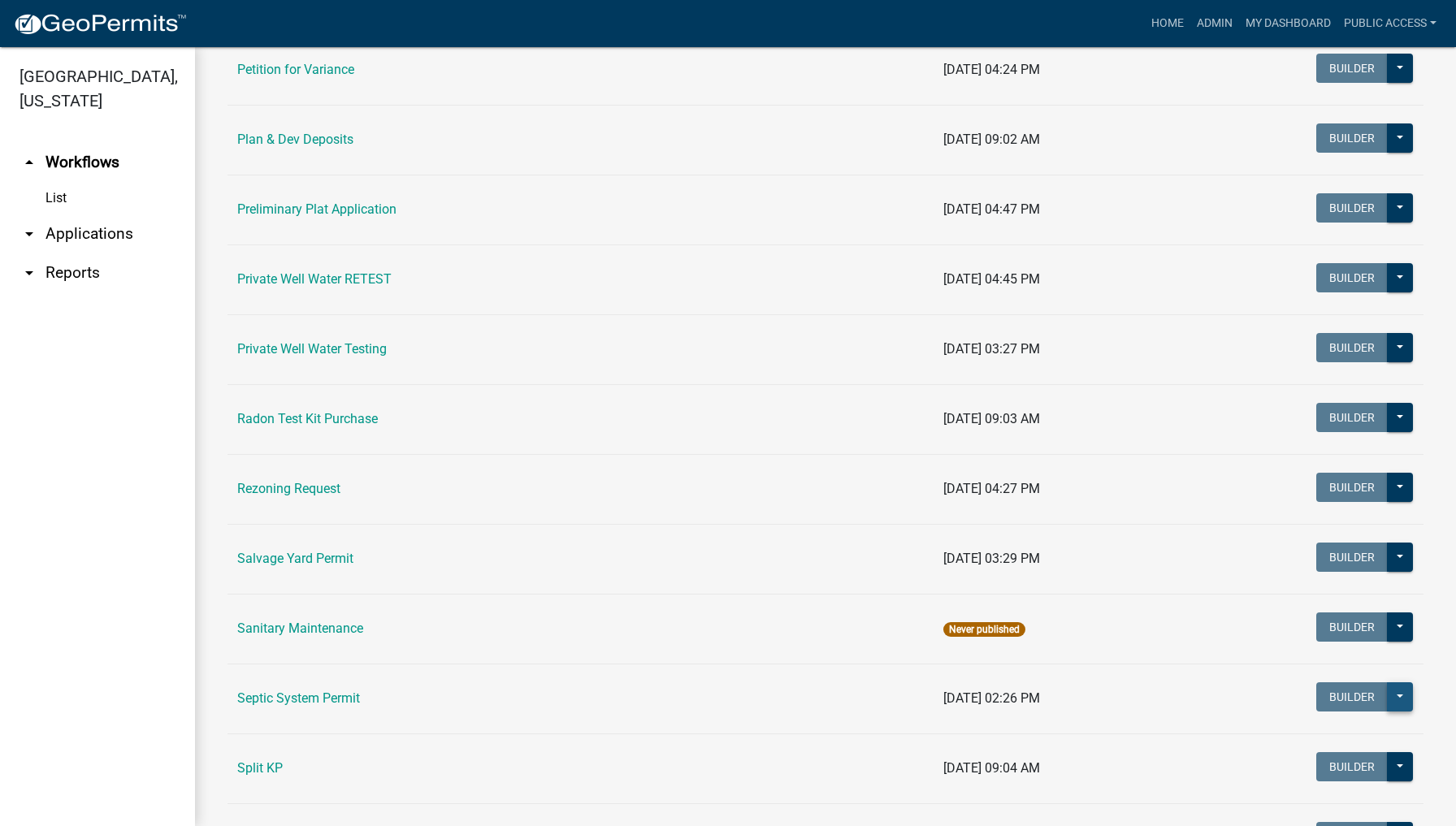
click at [1406, 703] on button at bounding box center [1399, 696] width 26 height 30
click at [1317, 736] on div "Published Start Application" at bounding box center [1345, 758] width 135 height 91
click at [295, 696] on link "Septic System Permit" at bounding box center [298, 698] width 123 height 15
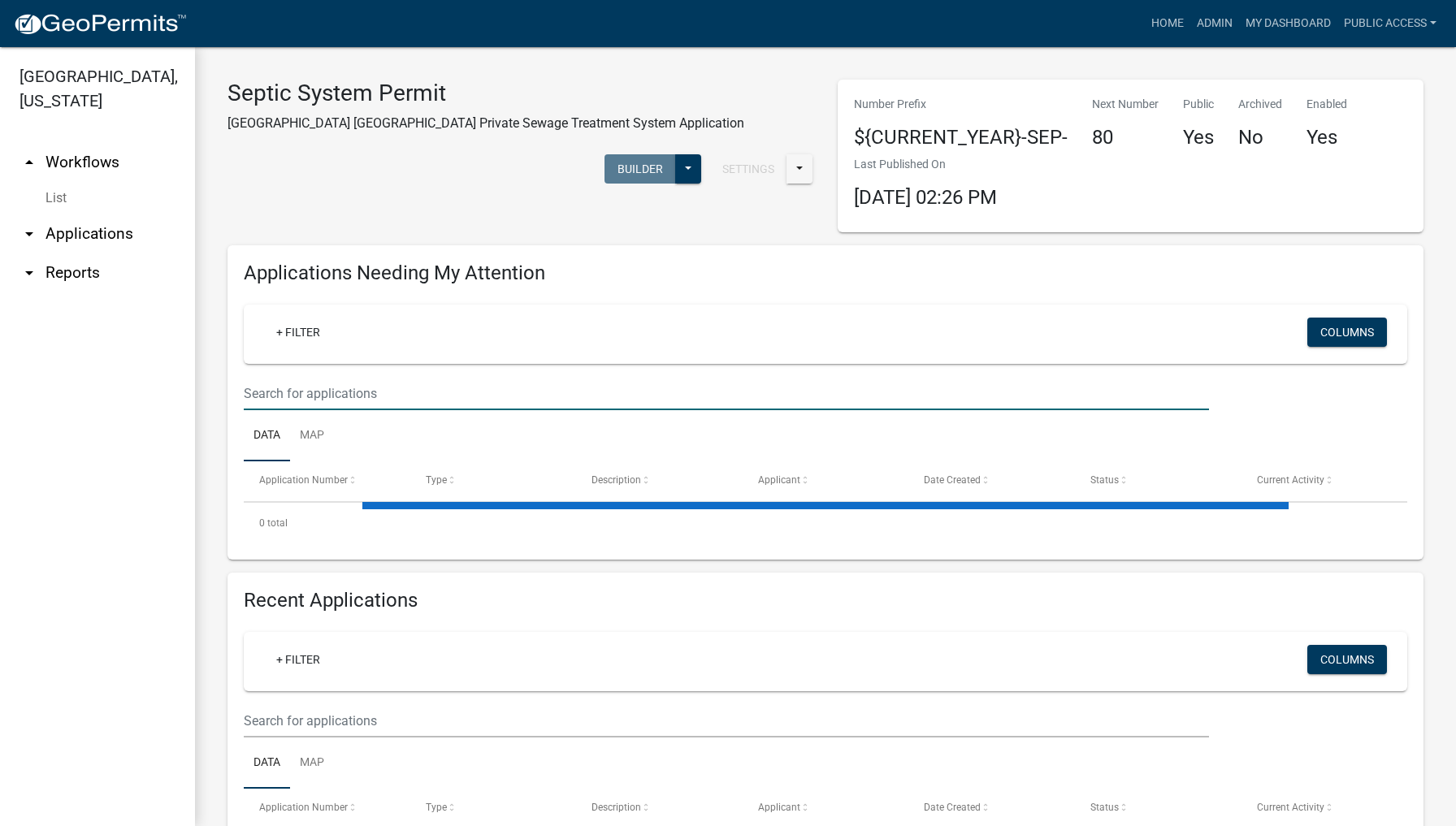
click at [284, 390] on input "text" at bounding box center [726, 393] width 965 height 33
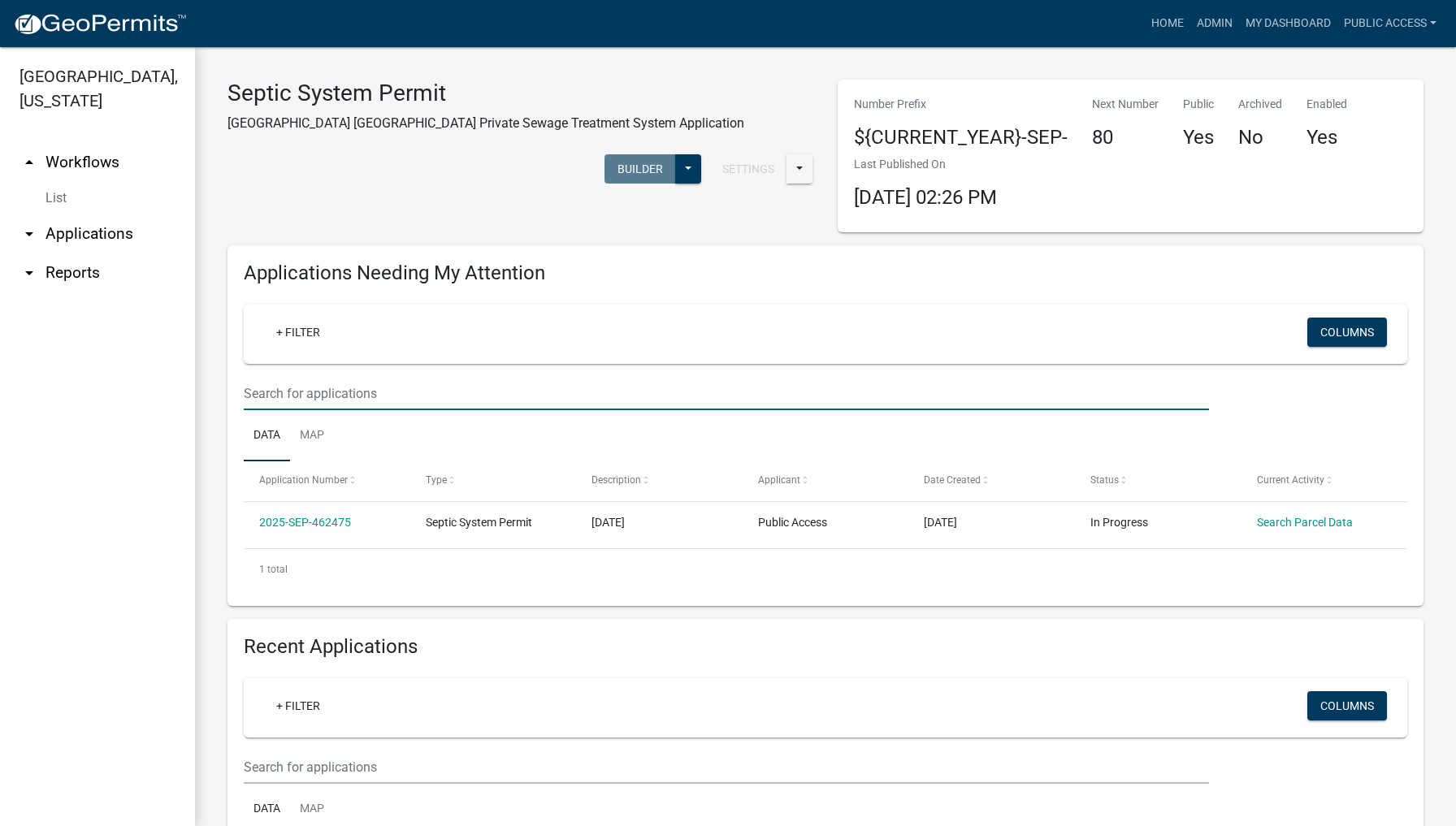
paste input "088327132450015"
type input "088327132450015"
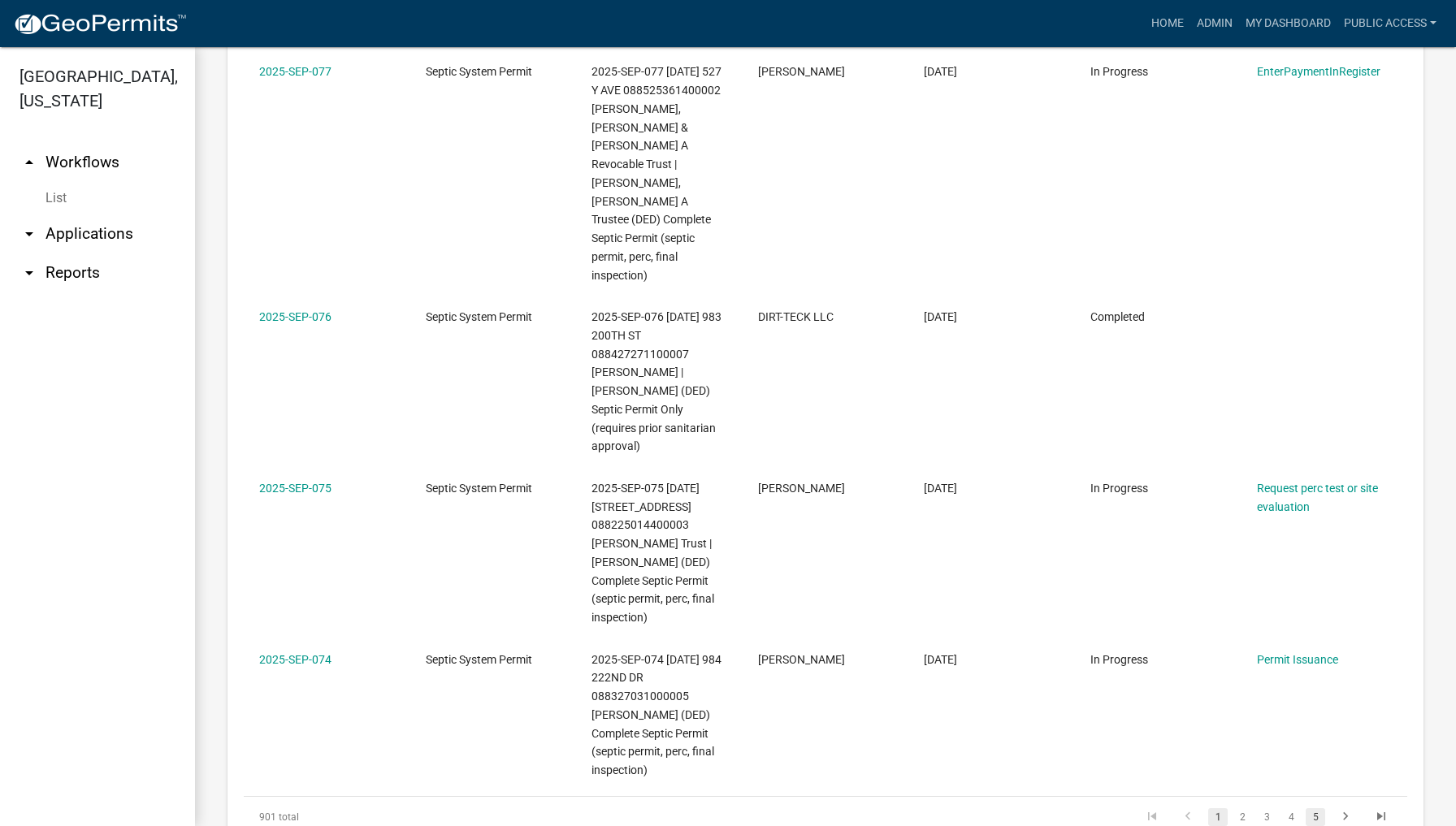
click at [1315, 808] on link "5" at bounding box center [1315, 816] width 19 height 18
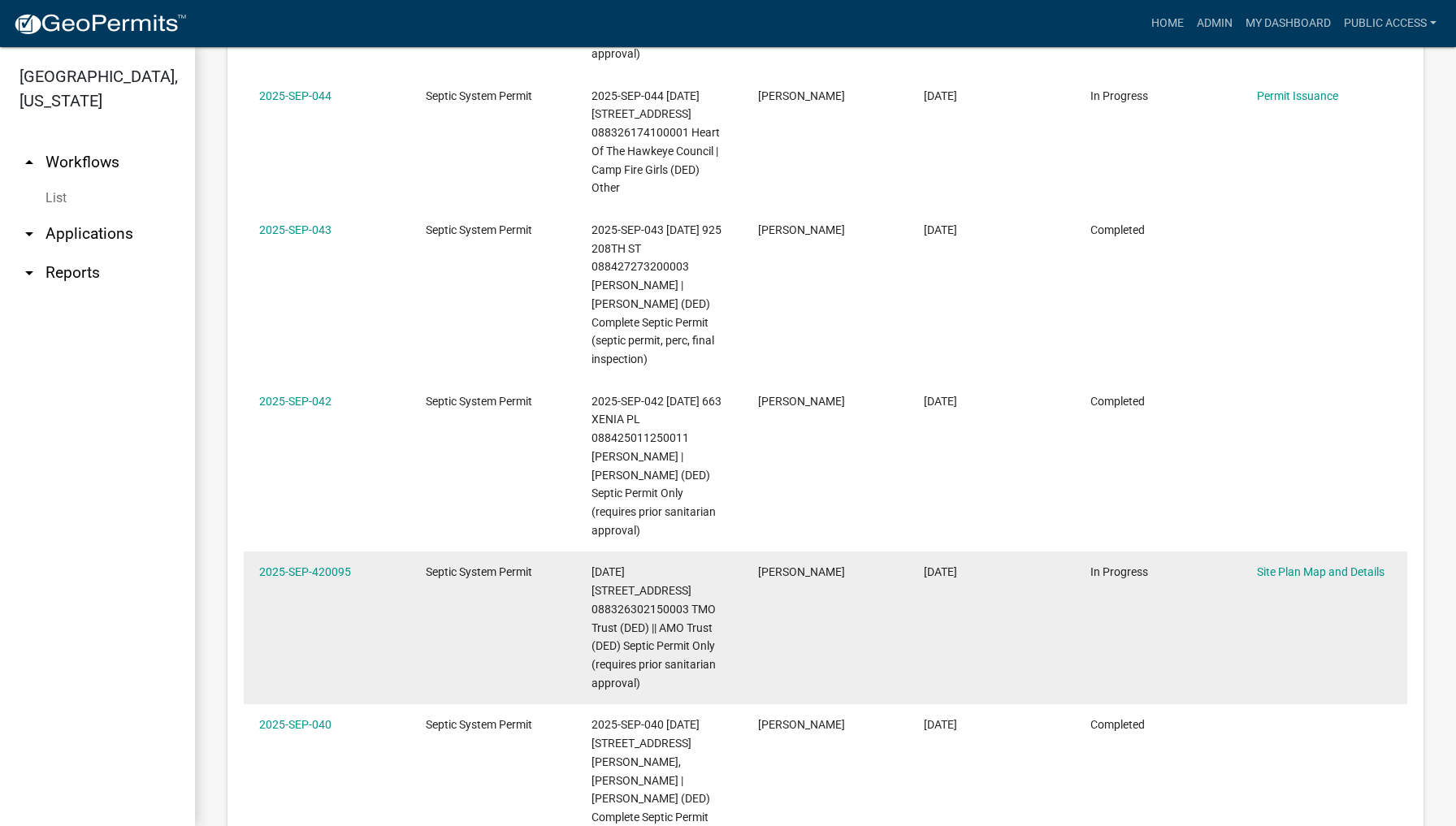
scroll to position [1743, 0]
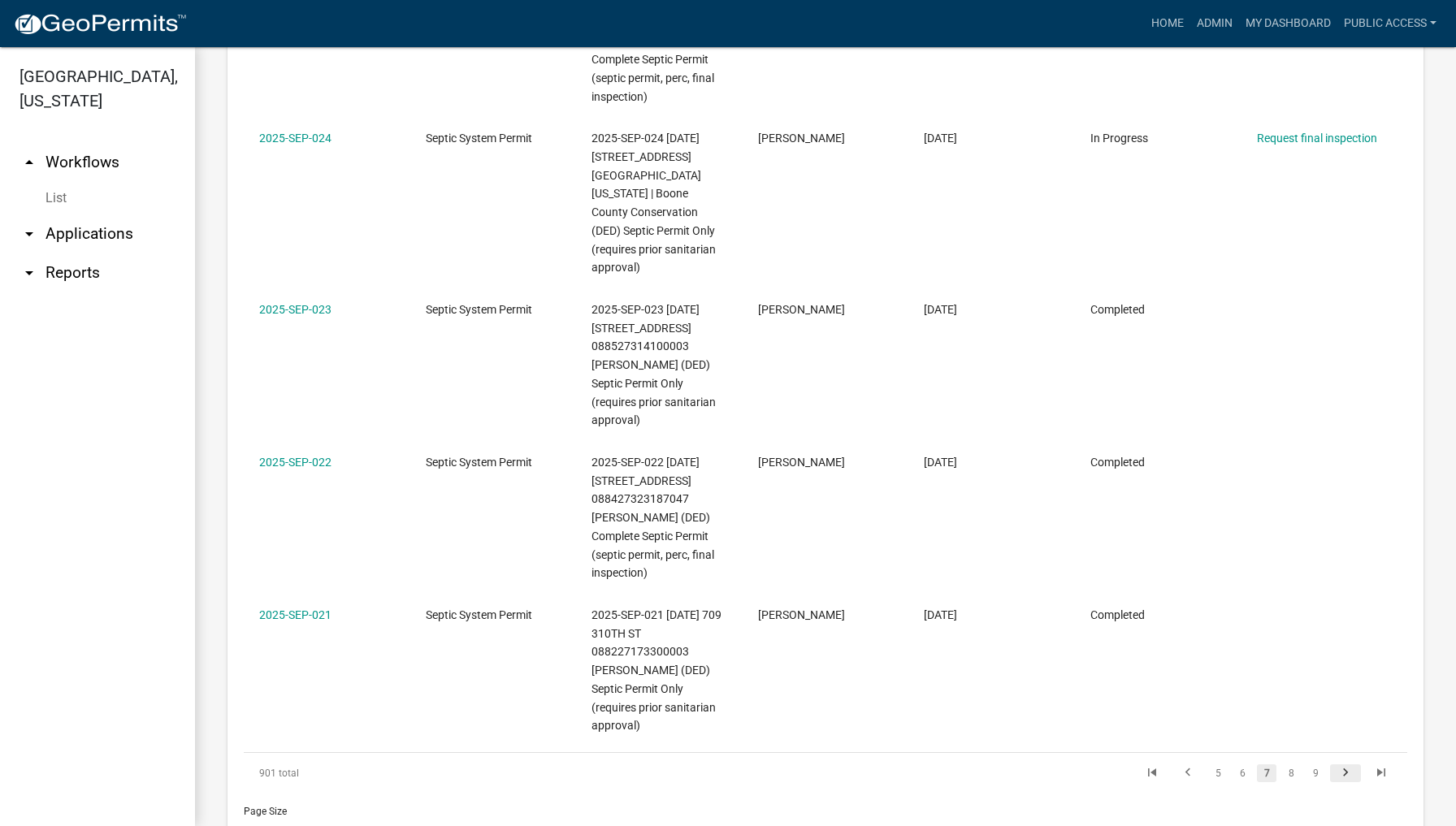
click at [1344, 765] on icon "go to next page" at bounding box center [1345, 775] width 21 height 19
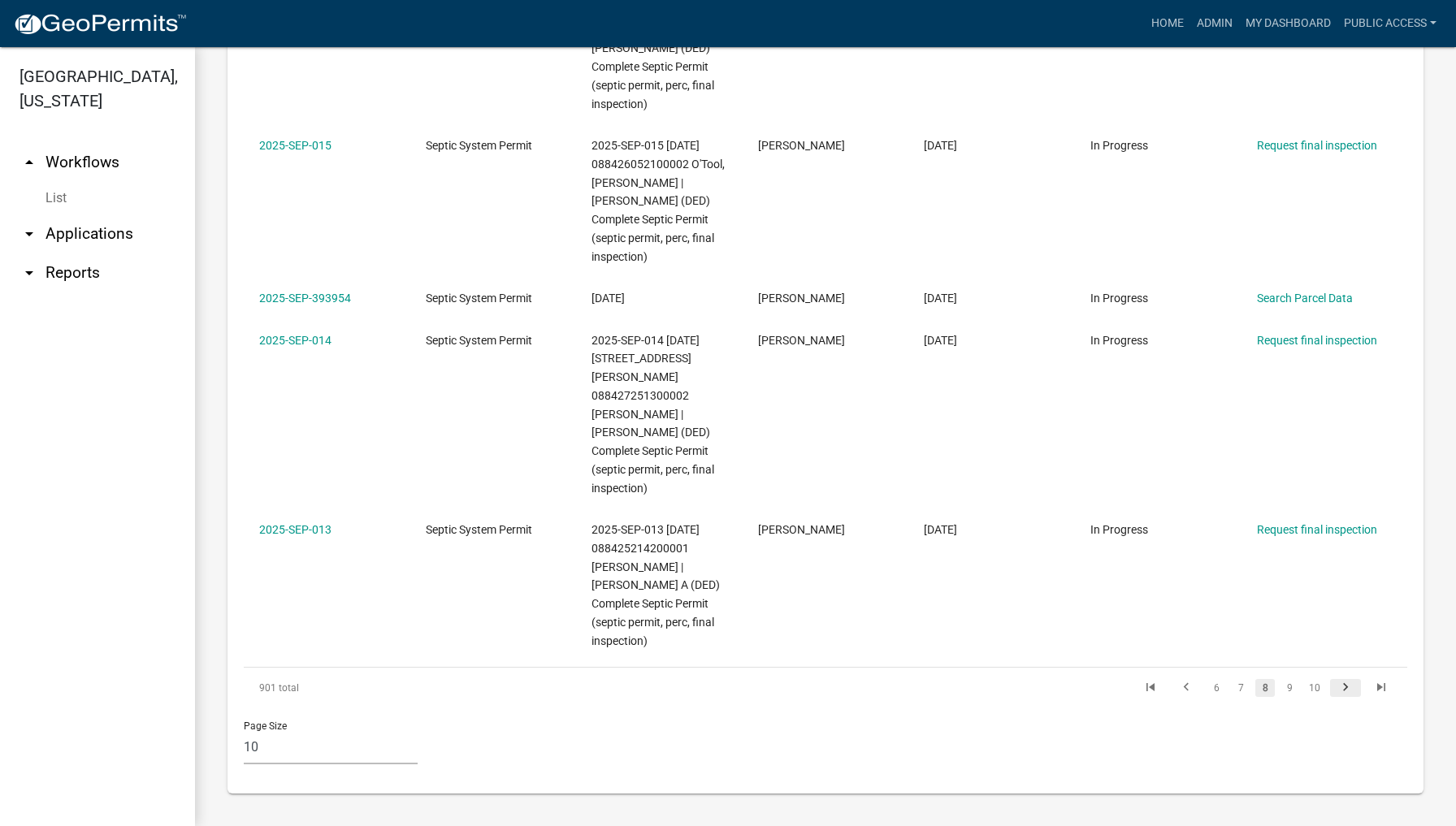
scroll to position [1492, 0]
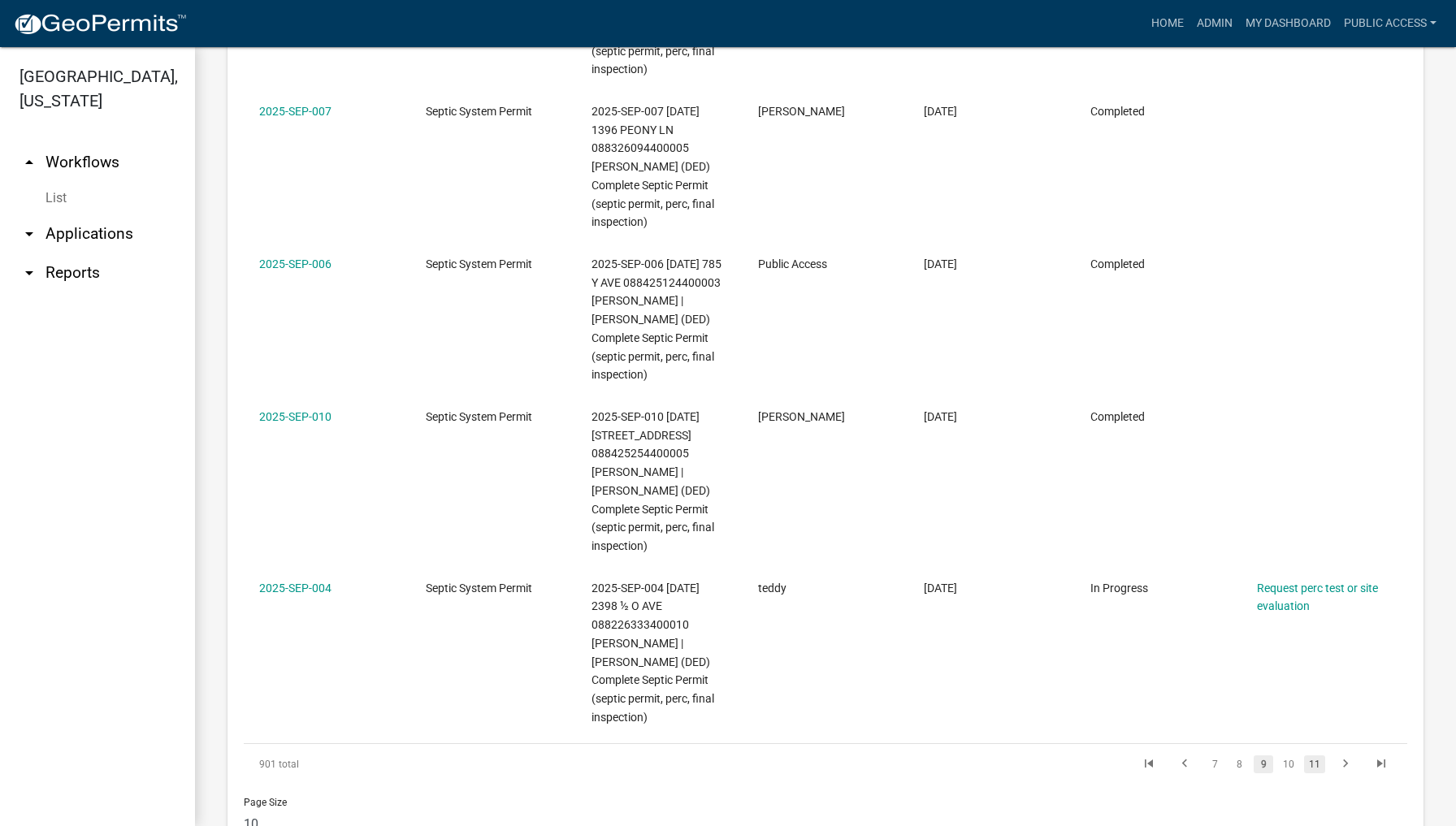
click at [1319, 755] on link "11" at bounding box center [1314, 764] width 21 height 18
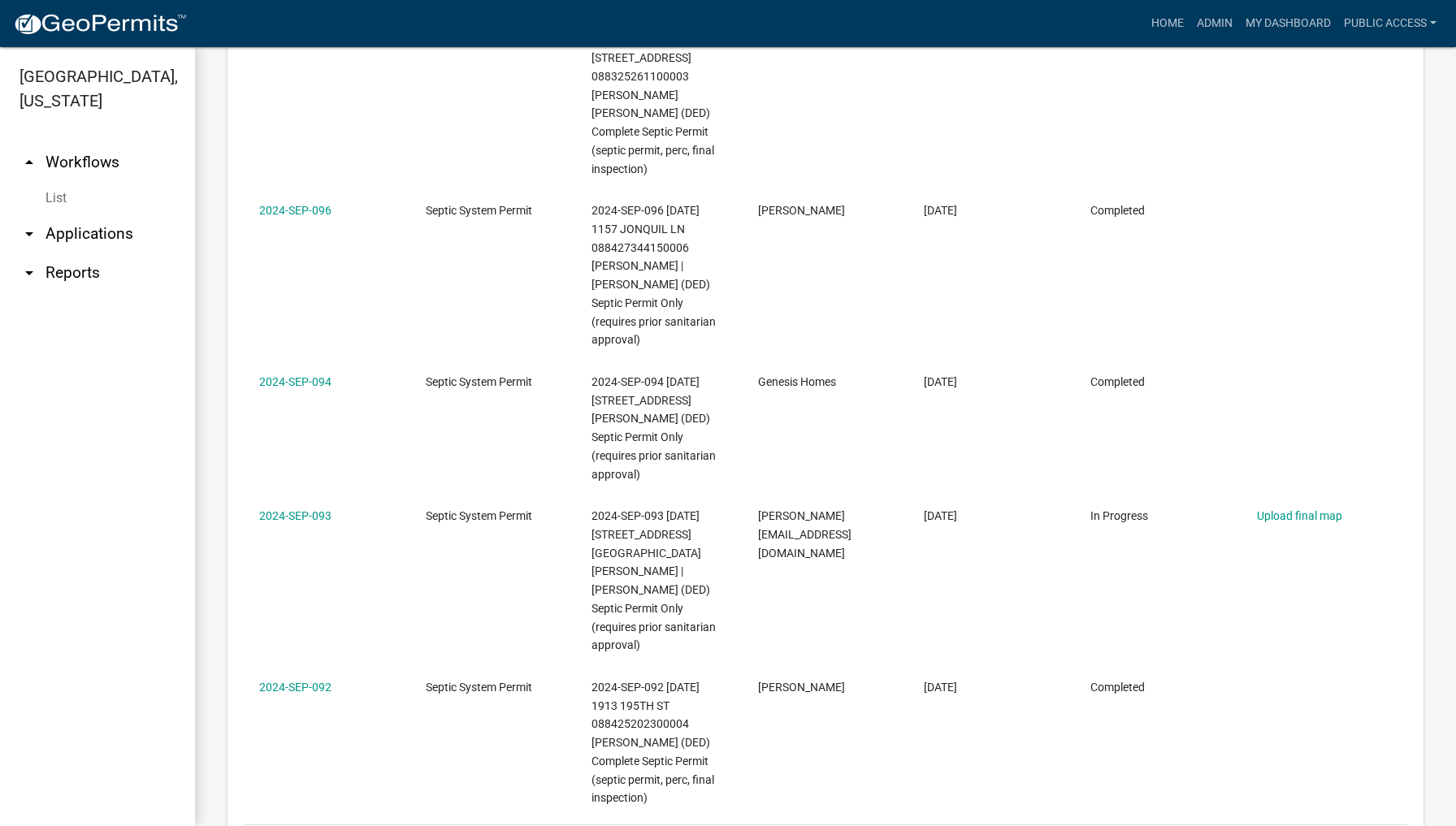
scroll to position [1743, 0]
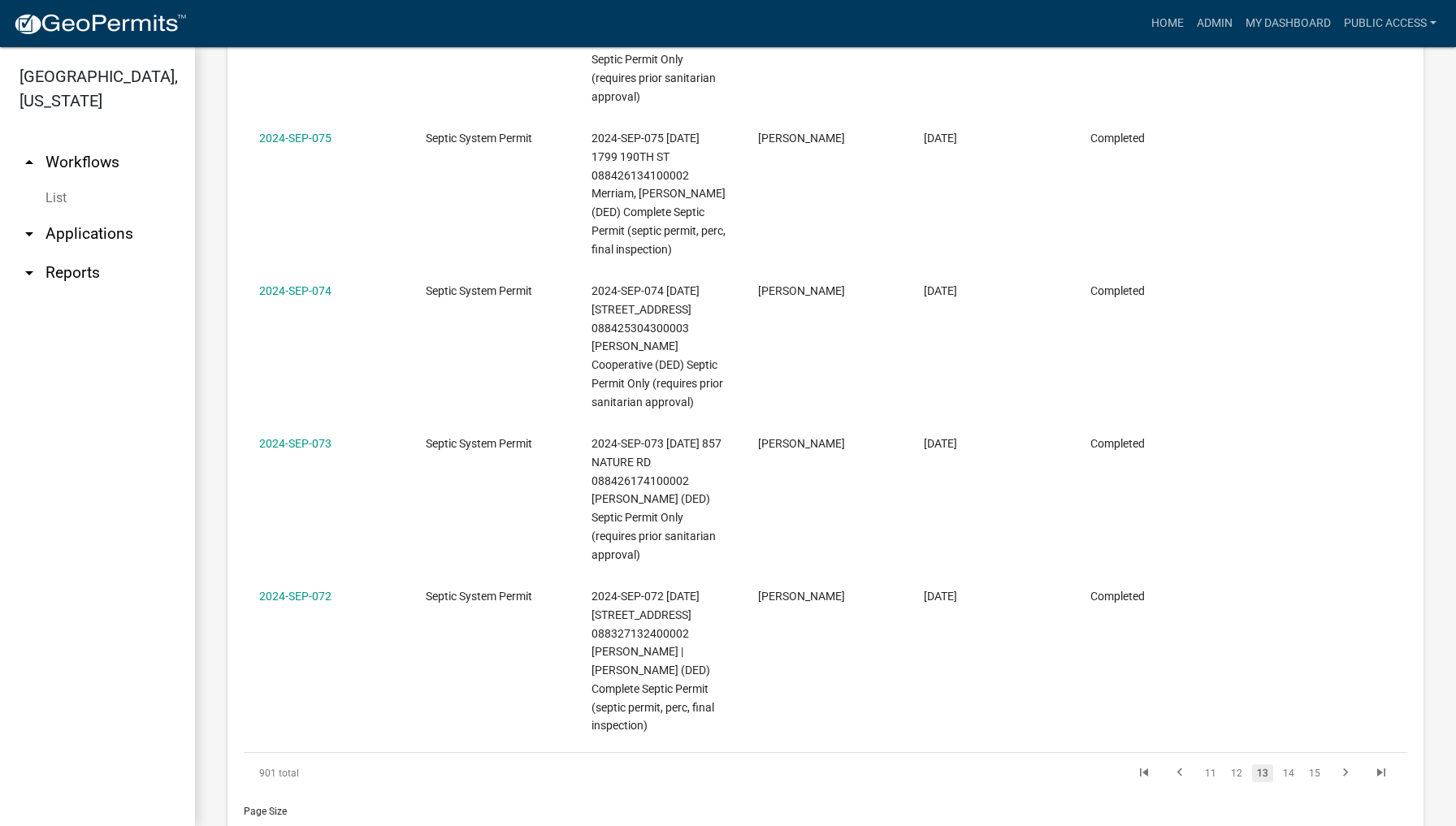
scroll to position [1689, 0]
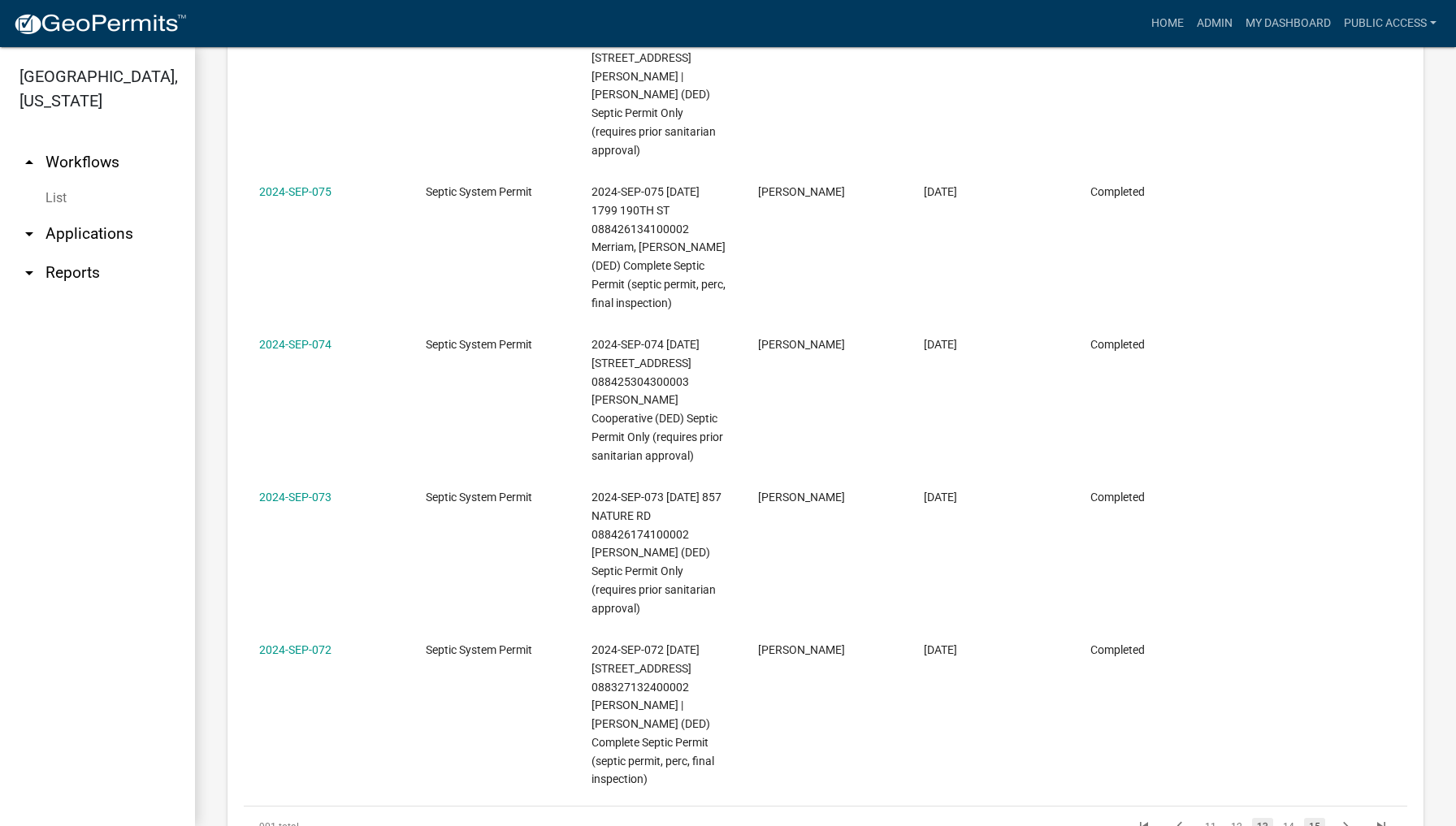
click at [1321, 818] on link "15" at bounding box center [1314, 827] width 21 height 18
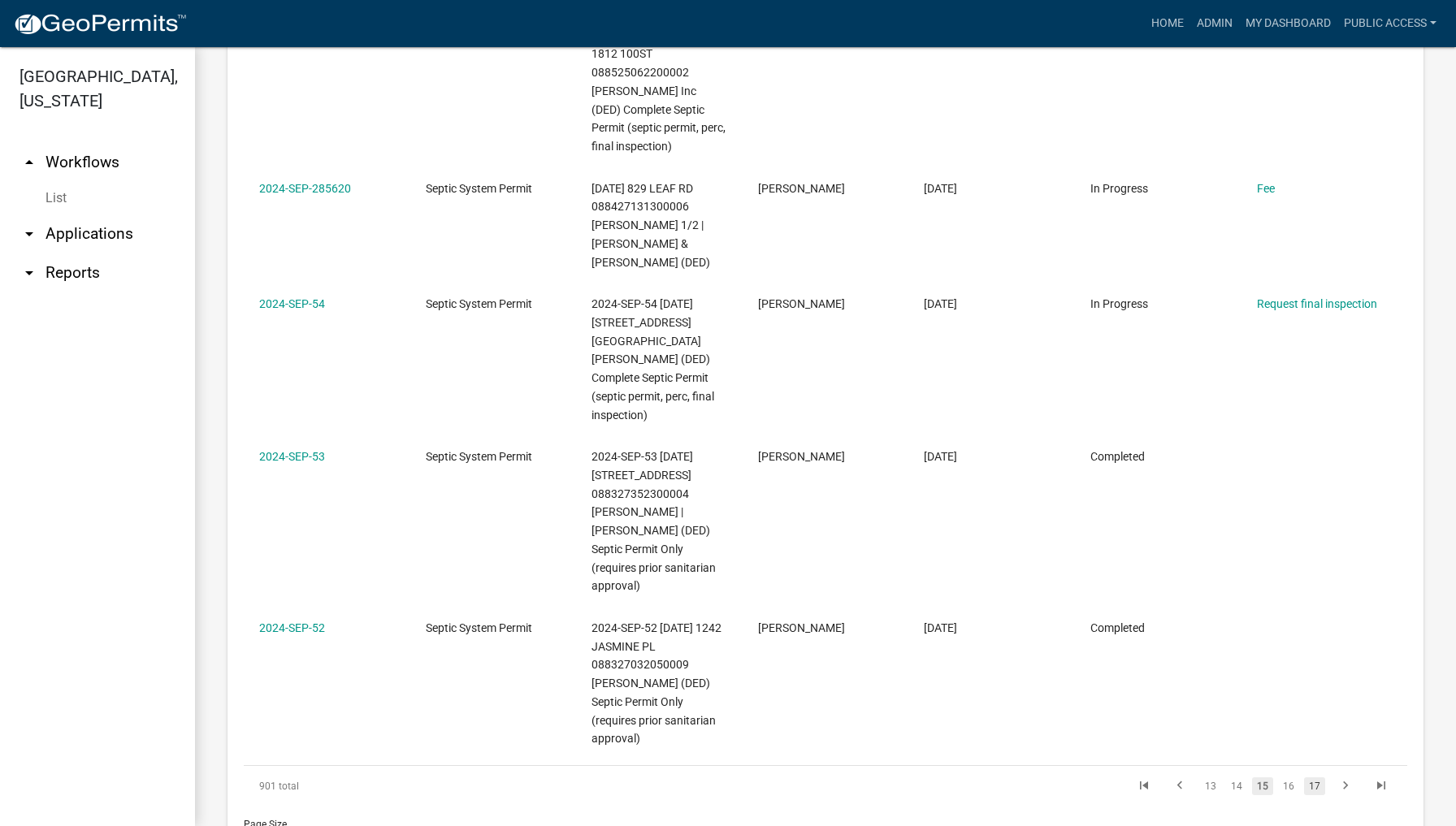
click at [1321, 777] on link "17" at bounding box center [1314, 786] width 21 height 18
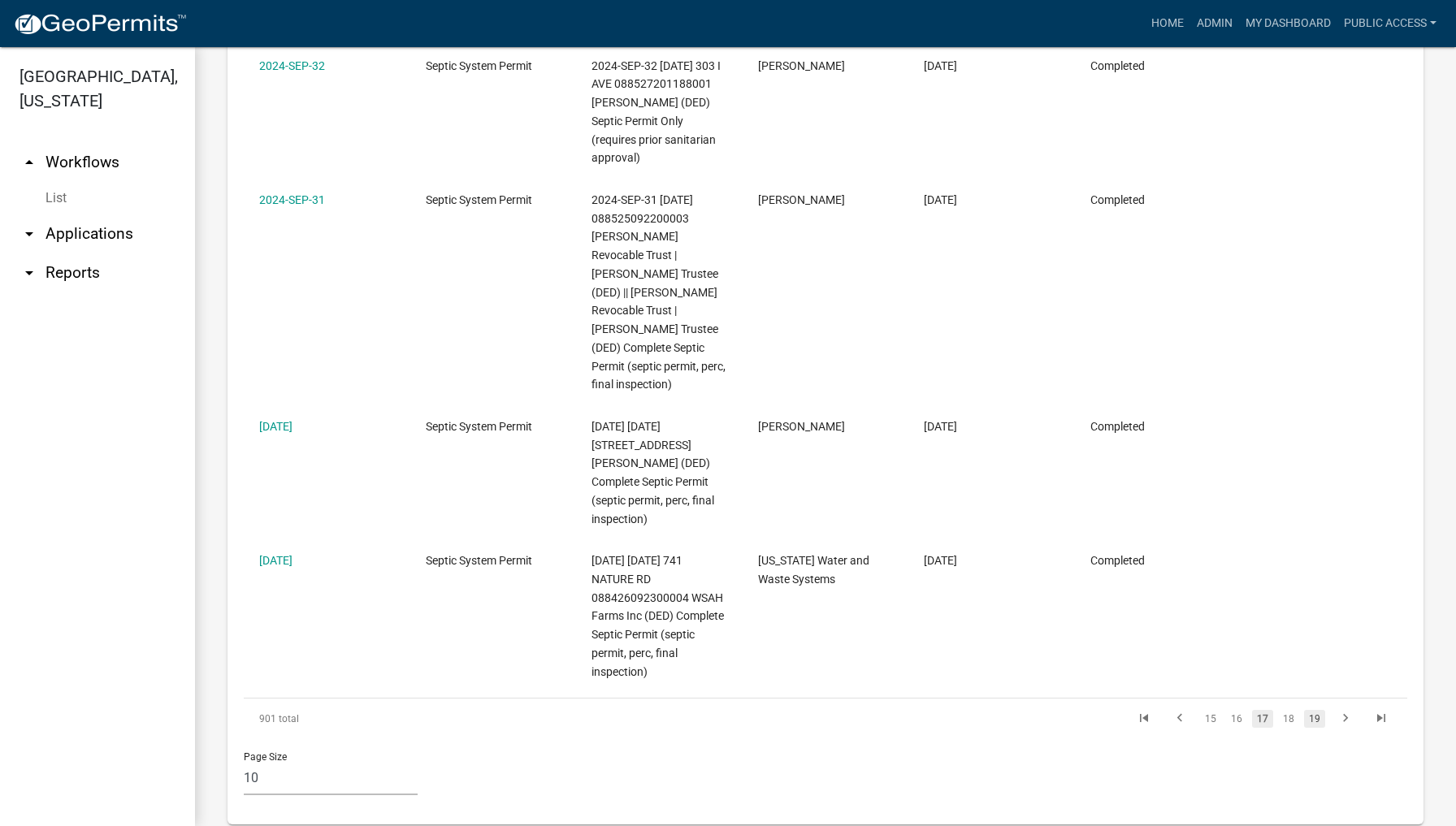
click at [1308, 710] on link "19" at bounding box center [1314, 718] width 21 height 18
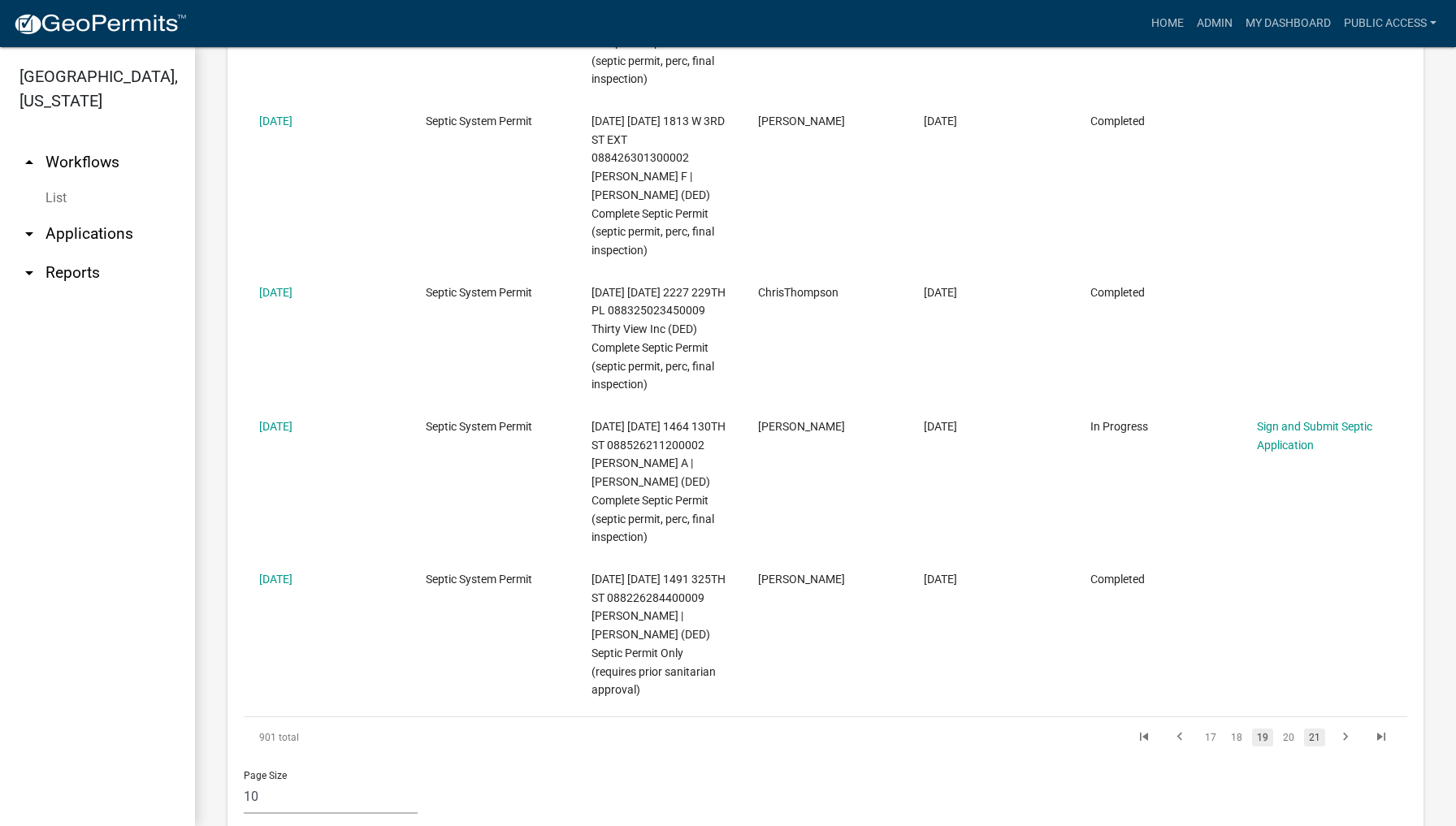
click at [1312, 729] on link "21" at bounding box center [1314, 737] width 21 height 18
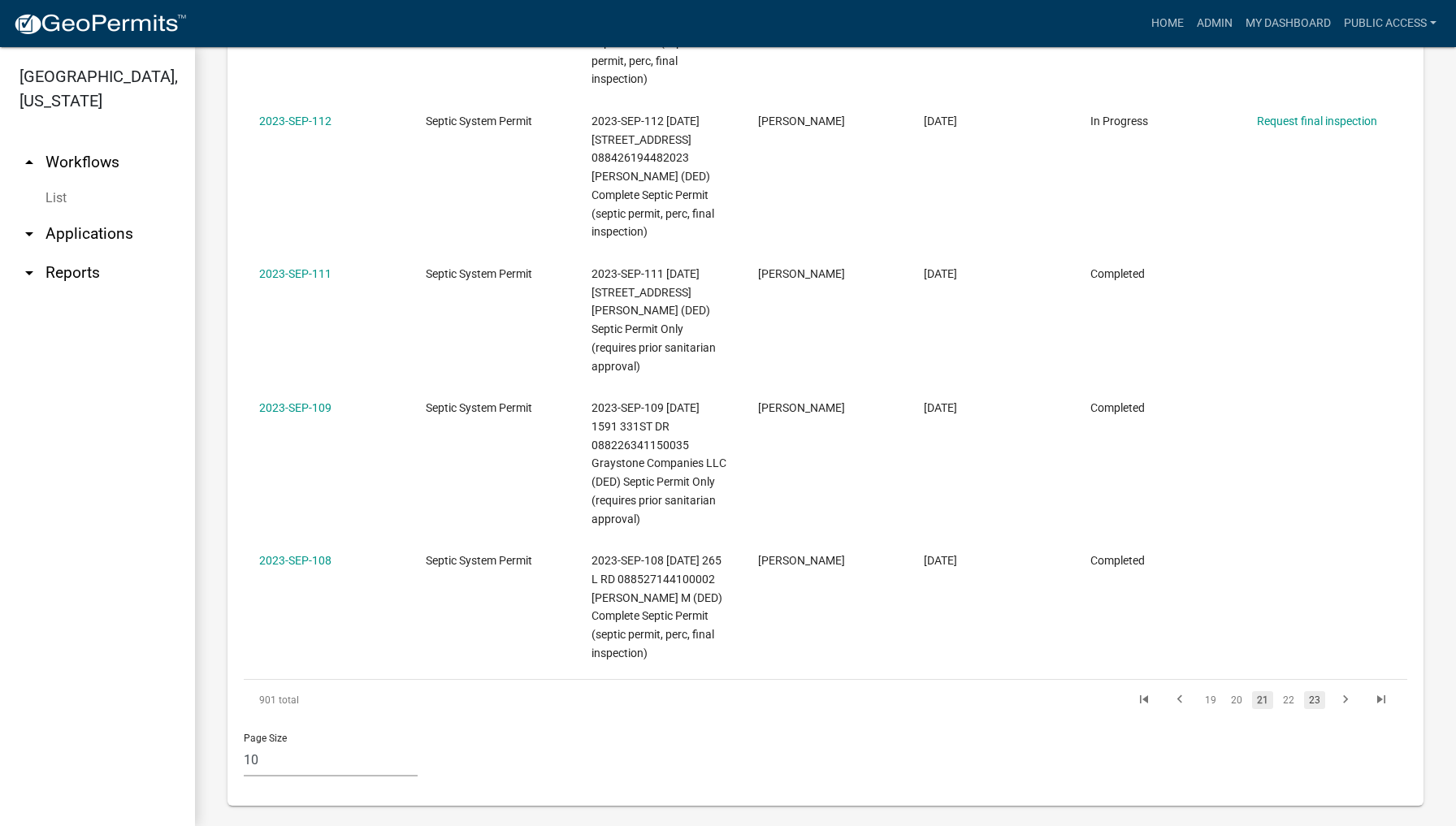
click at [1314, 692] on link "23" at bounding box center [1314, 700] width 21 height 18
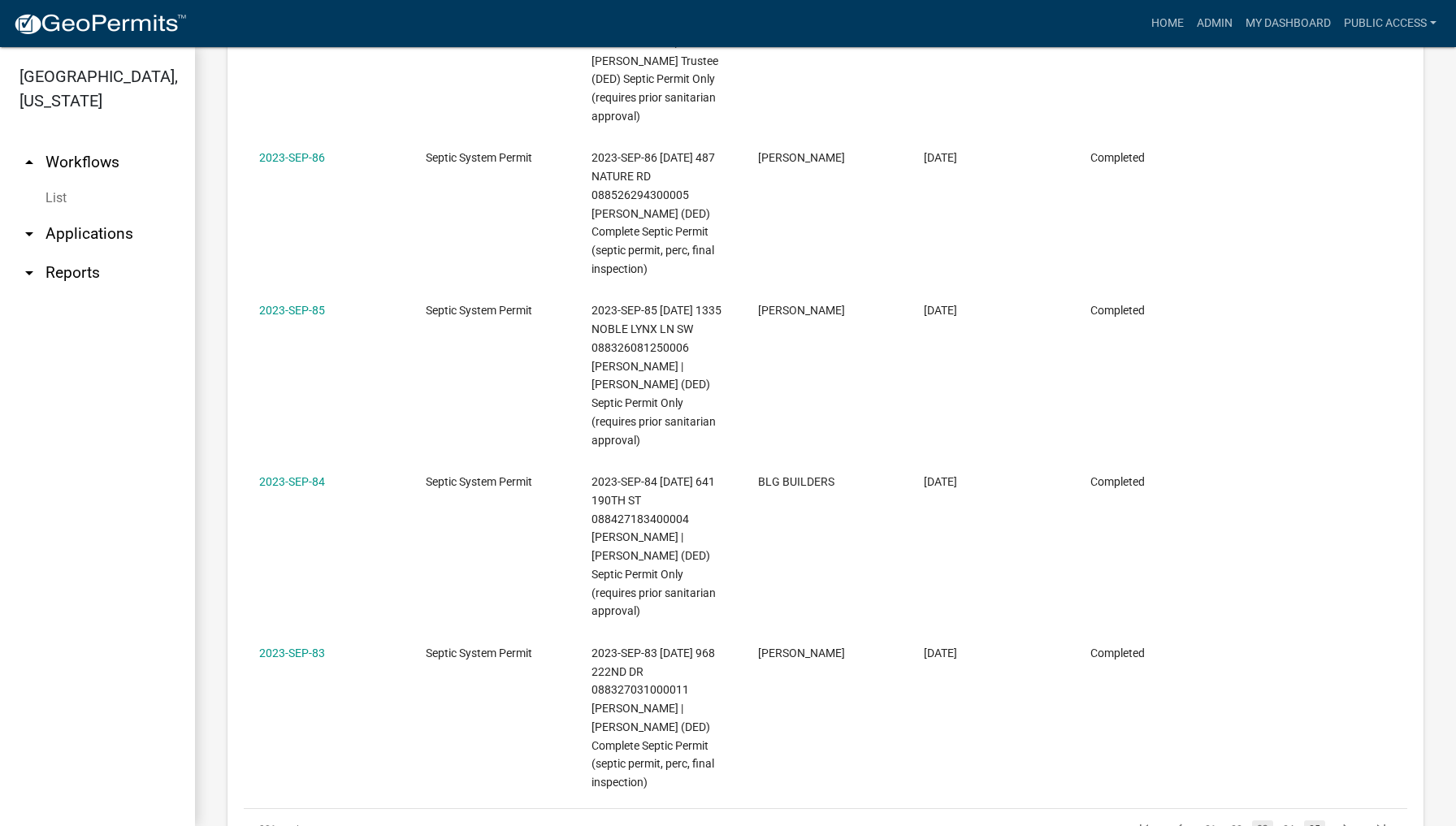
click at [1315, 820] on link "25" at bounding box center [1314, 829] width 21 height 18
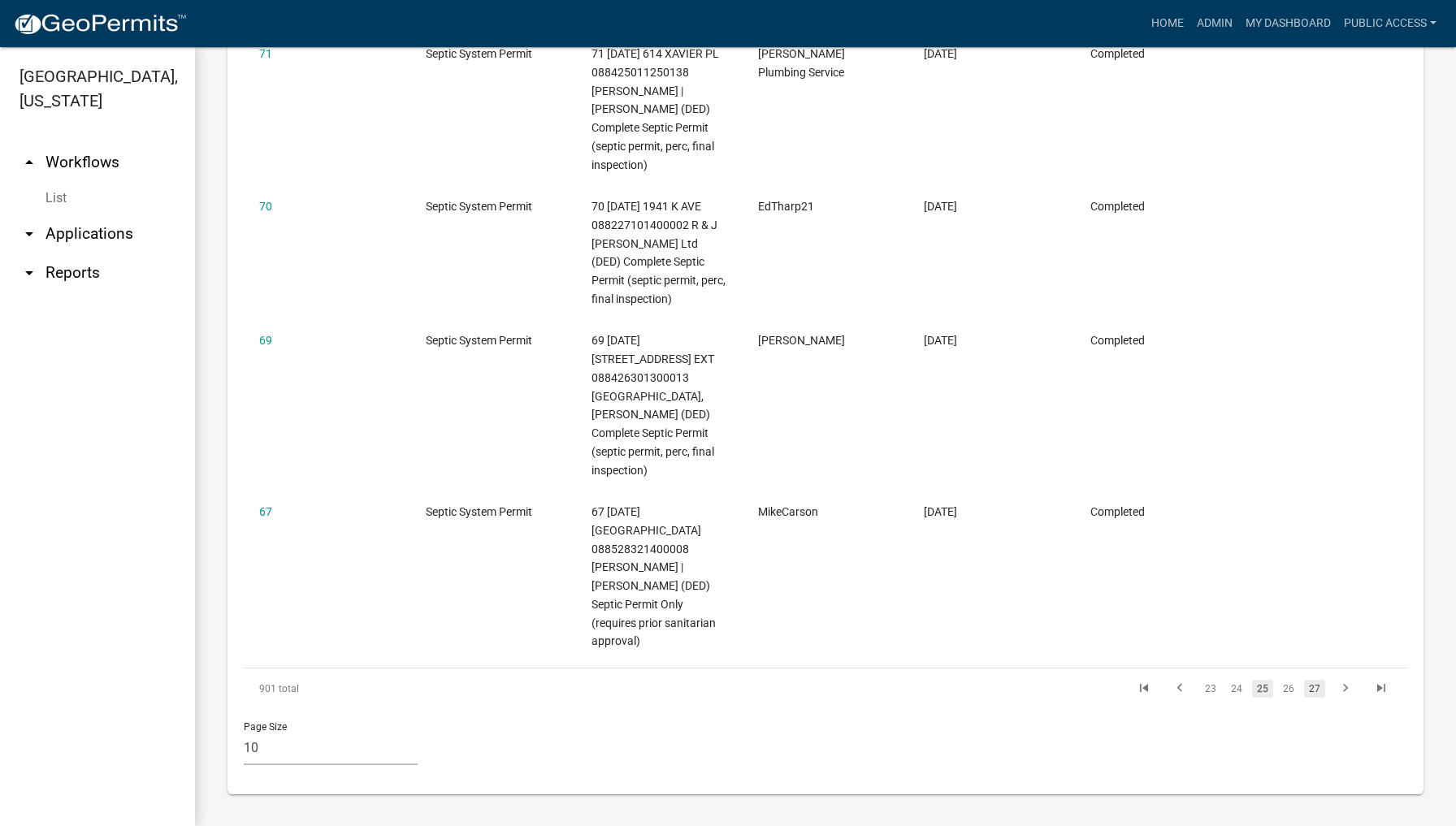
click at [1314, 680] on link "27" at bounding box center [1314, 689] width 21 height 18
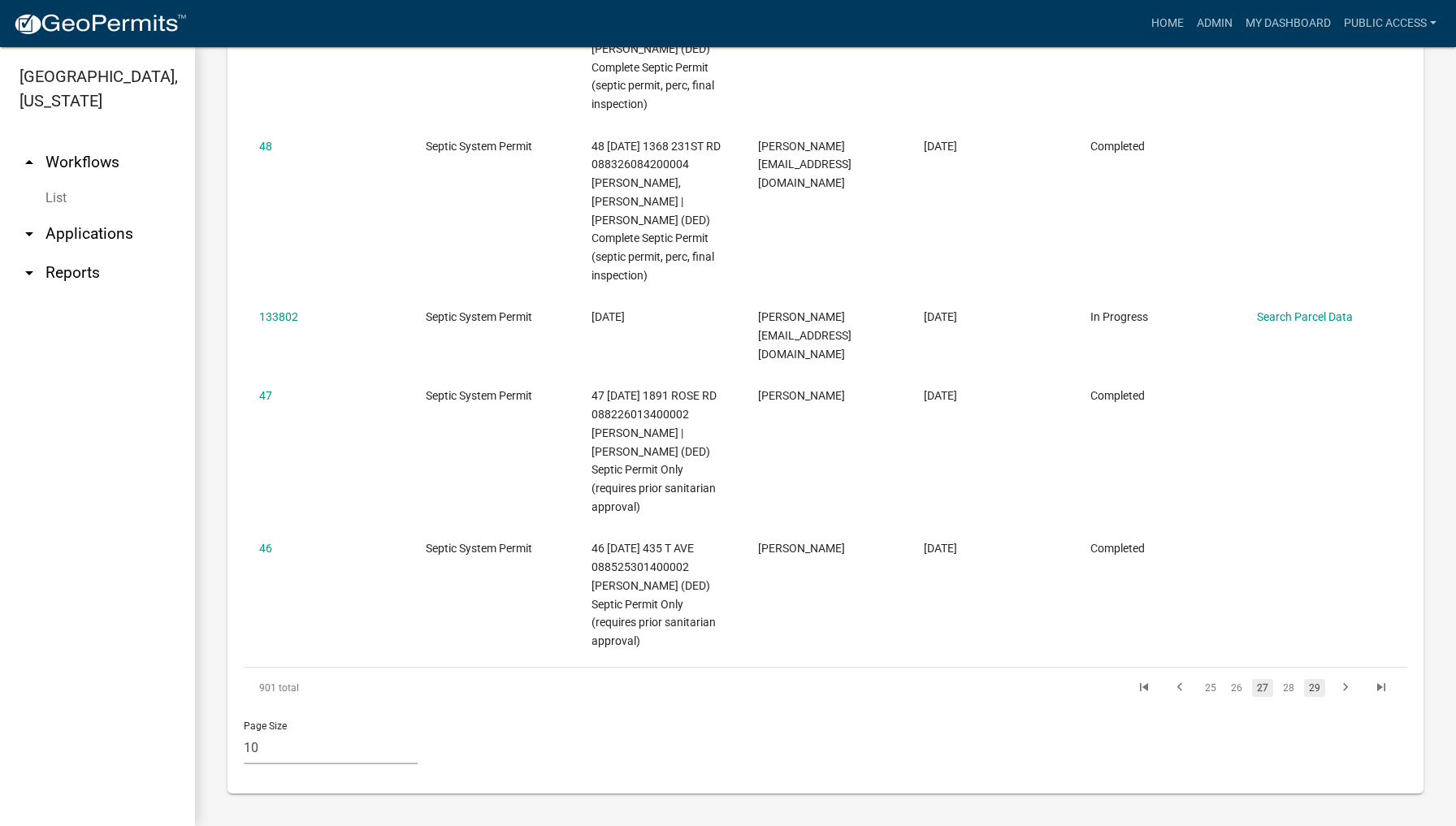
click at [1318, 679] on link "29" at bounding box center [1314, 688] width 21 height 18
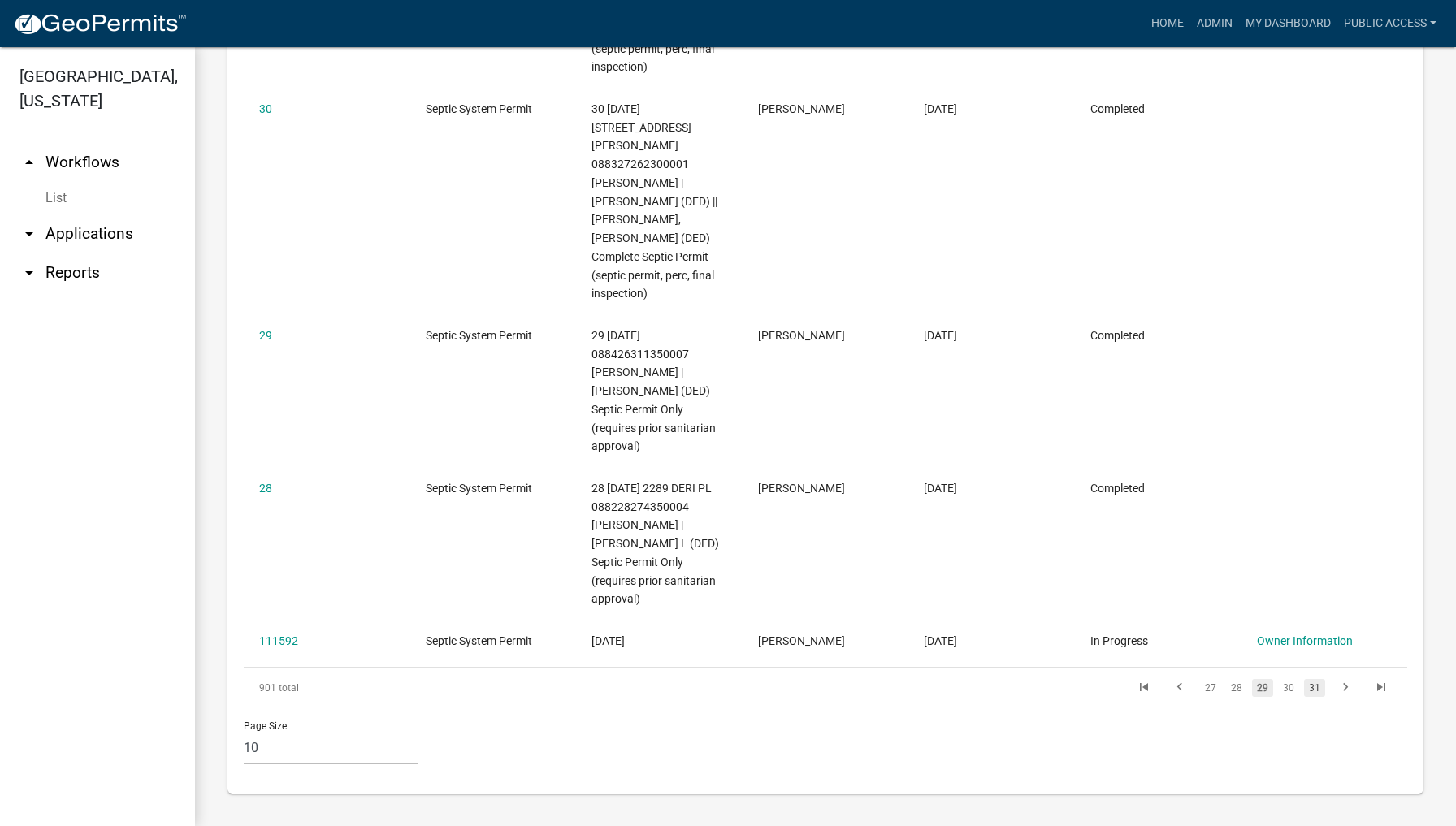
click at [1314, 679] on link "31" at bounding box center [1314, 688] width 21 height 18
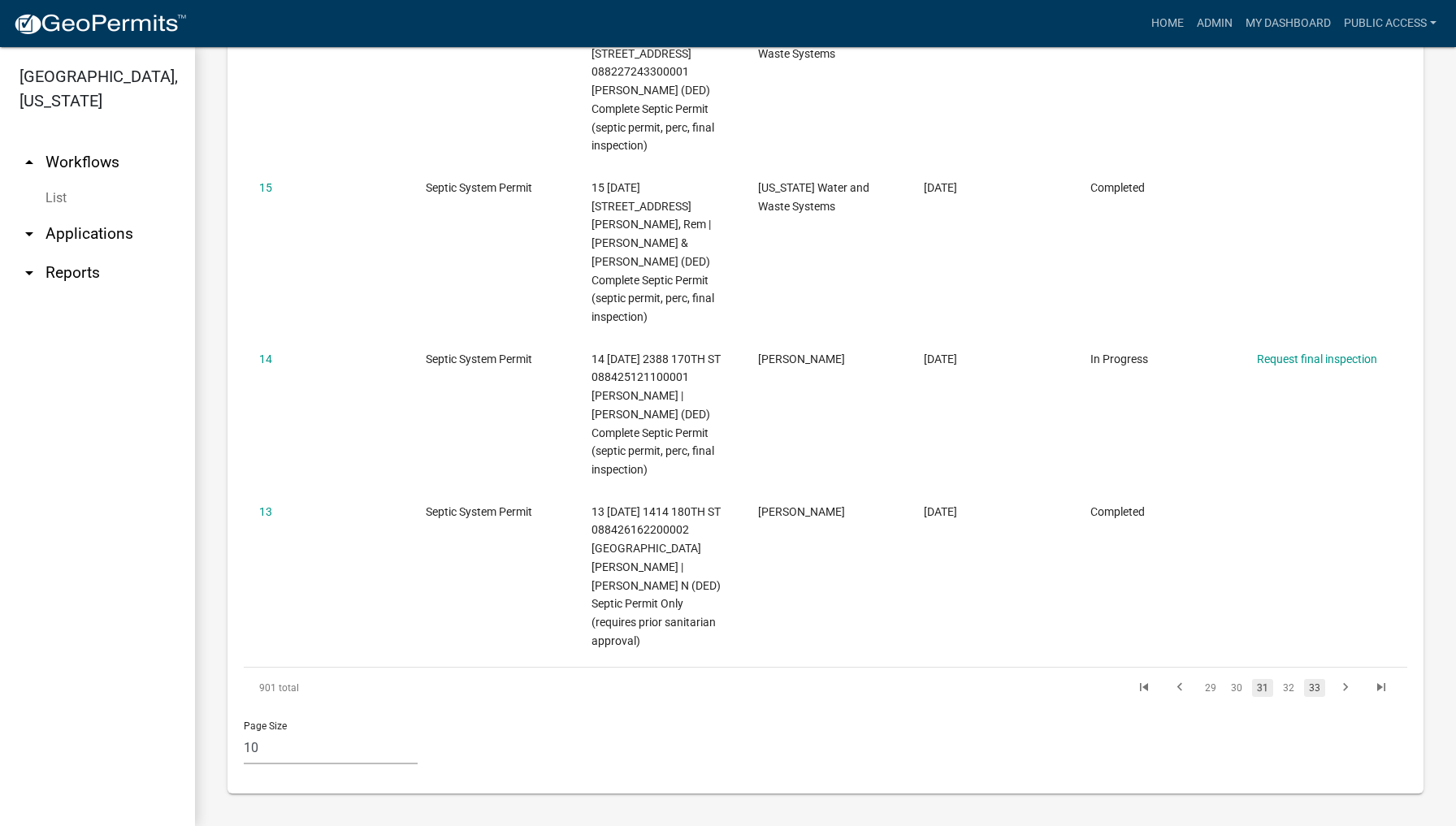
click at [1315, 679] on link "33" at bounding box center [1314, 688] width 21 height 18
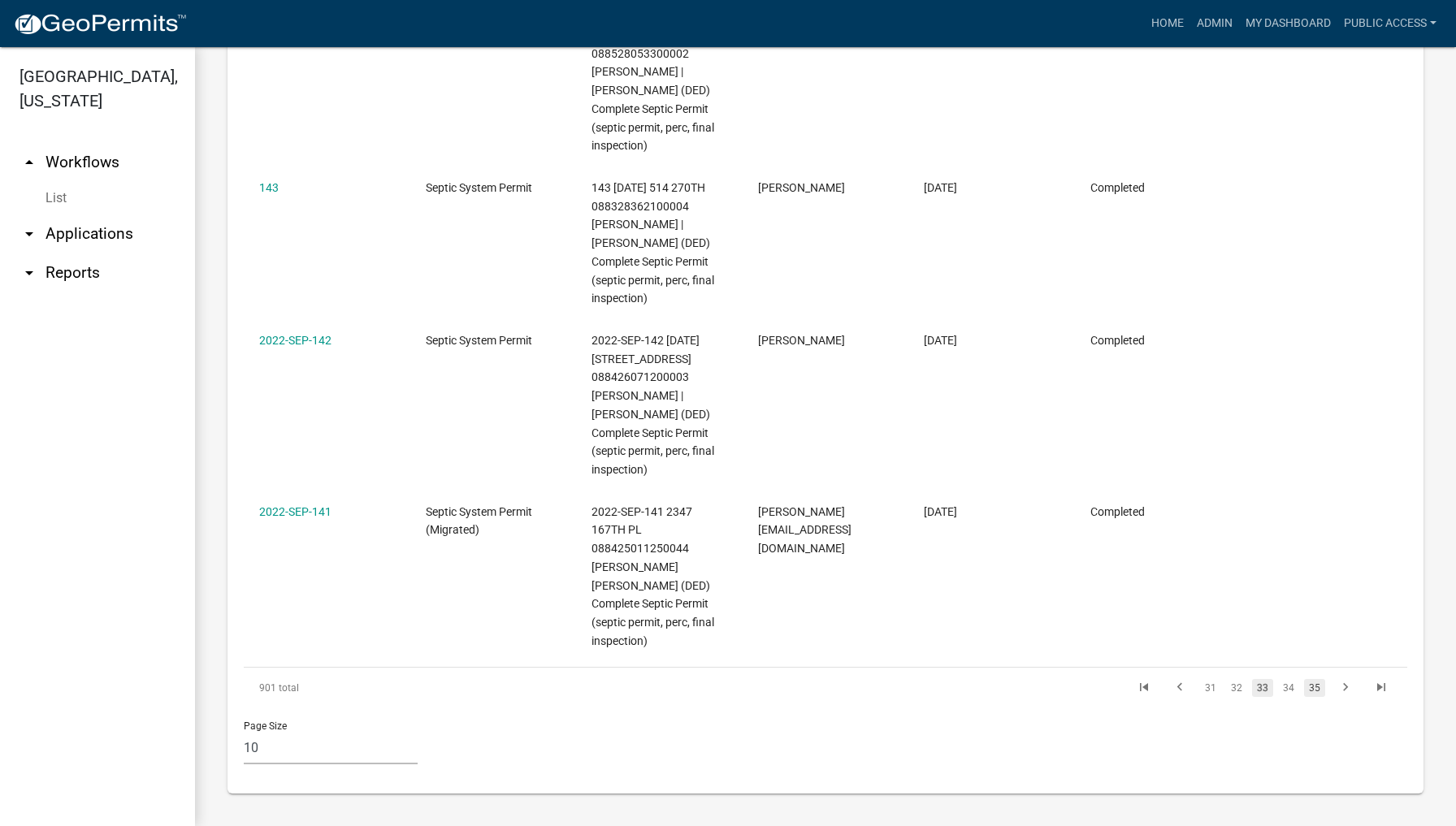
click at [1312, 679] on link "35" at bounding box center [1314, 688] width 21 height 18
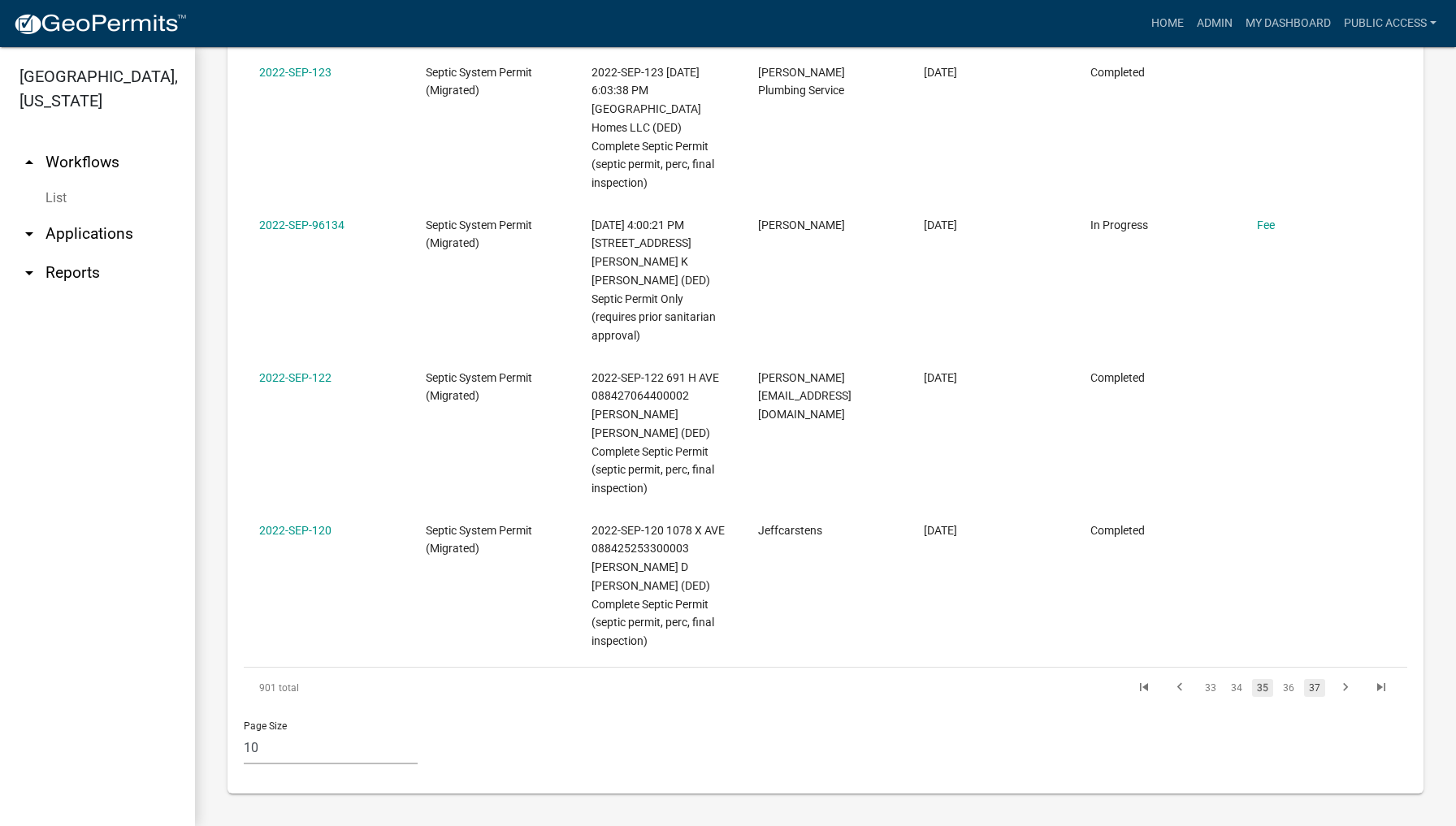
click at [1315, 679] on link "37" at bounding box center [1314, 688] width 21 height 18
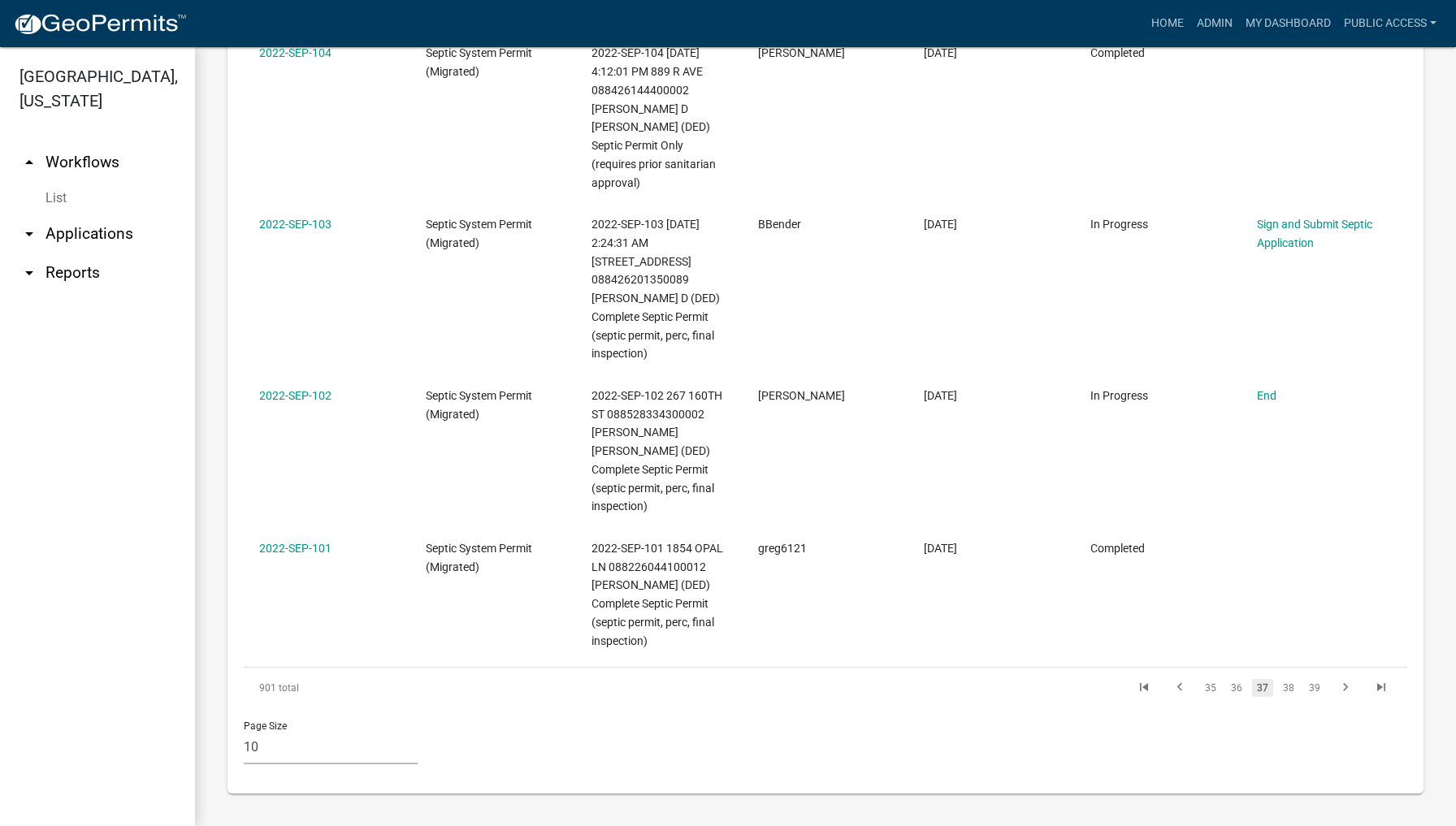
click at [1315, 679] on link "39" at bounding box center [1314, 688] width 21 height 18
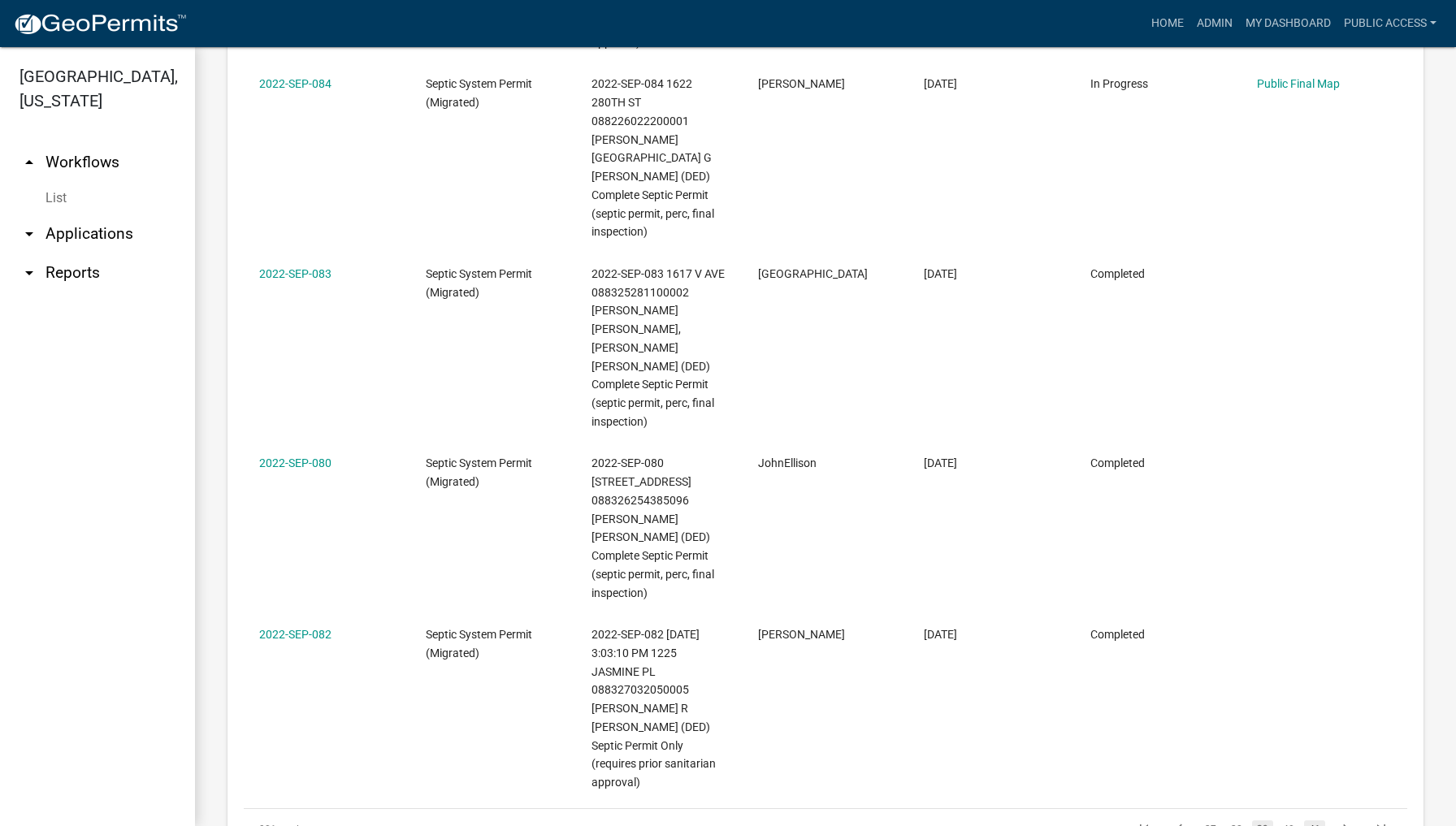
click at [1315, 820] on link "41" at bounding box center [1314, 829] width 21 height 18
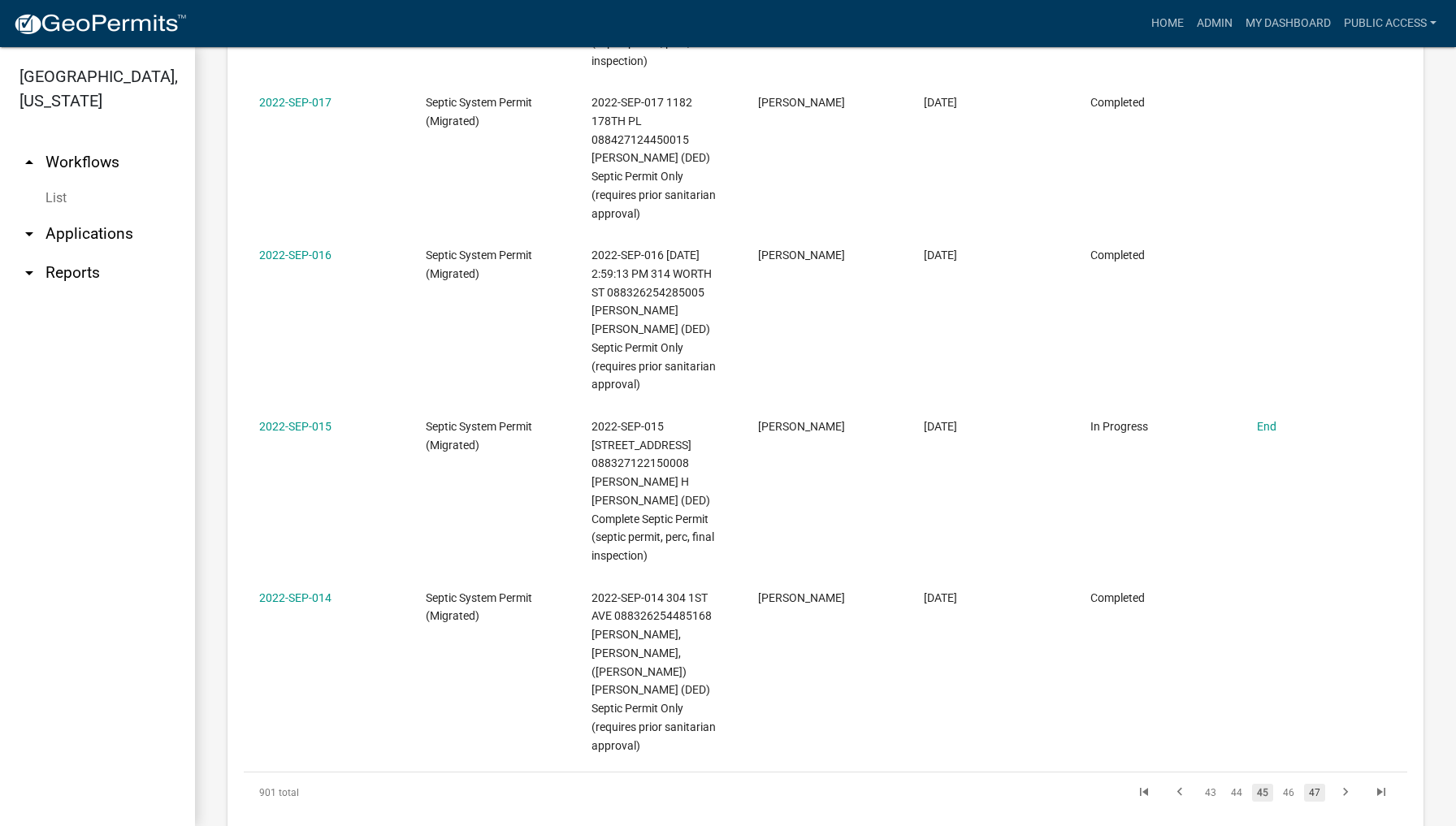
click at [1315, 784] on link "47" at bounding box center [1314, 793] width 21 height 18
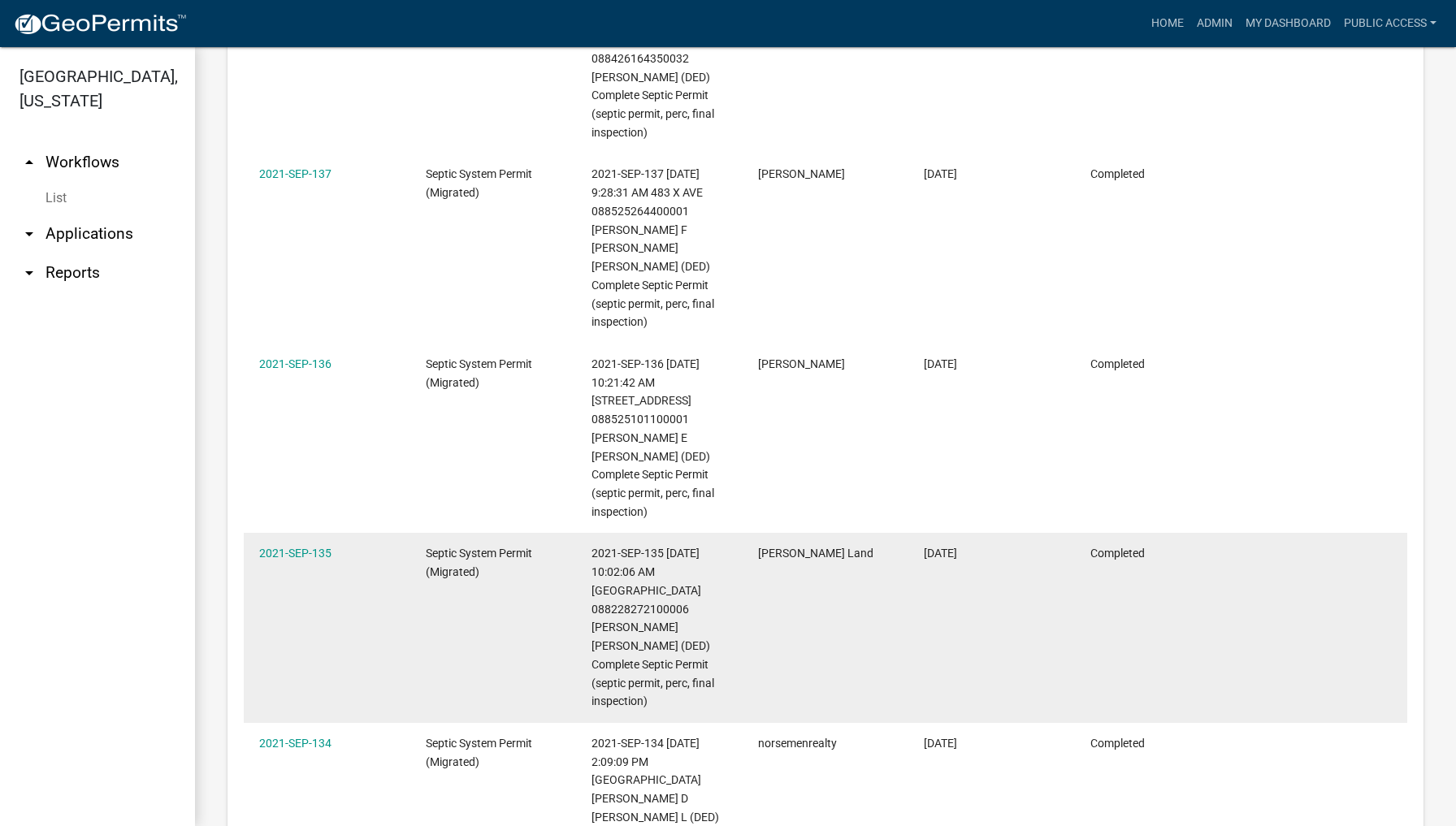
scroll to position [1761, 0]
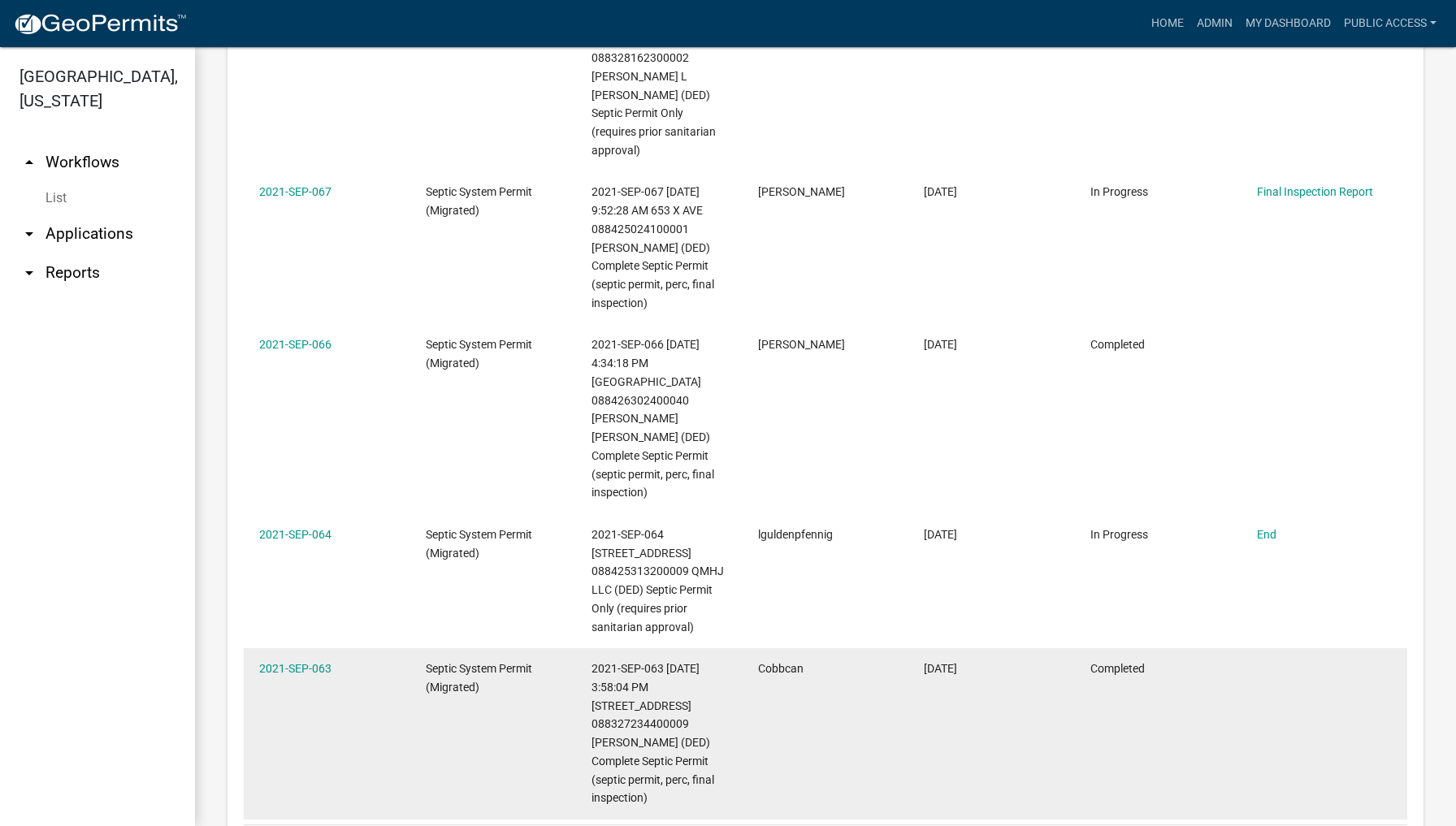
scroll to position [1743, 0]
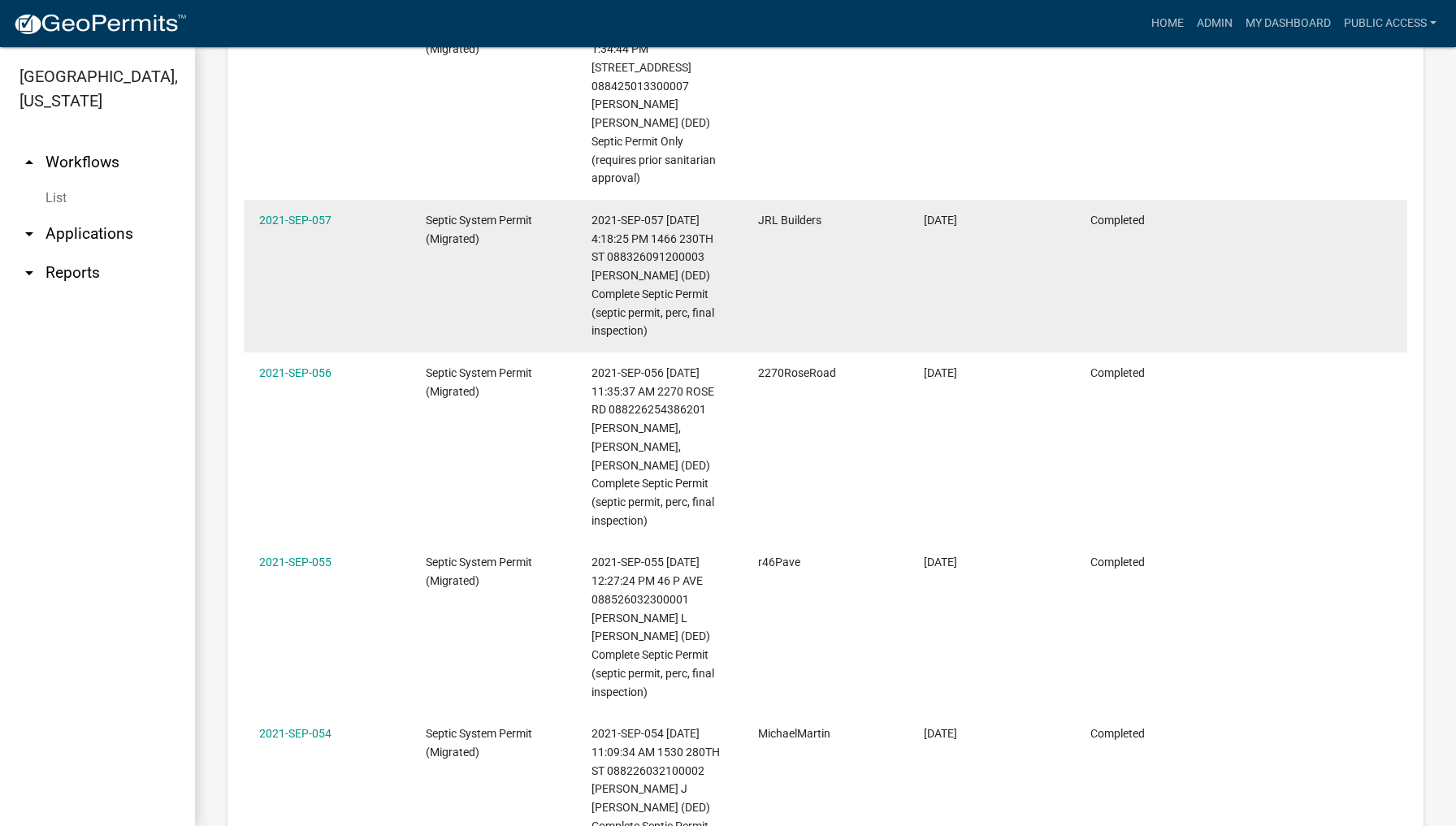
scroll to position [1750, 0]
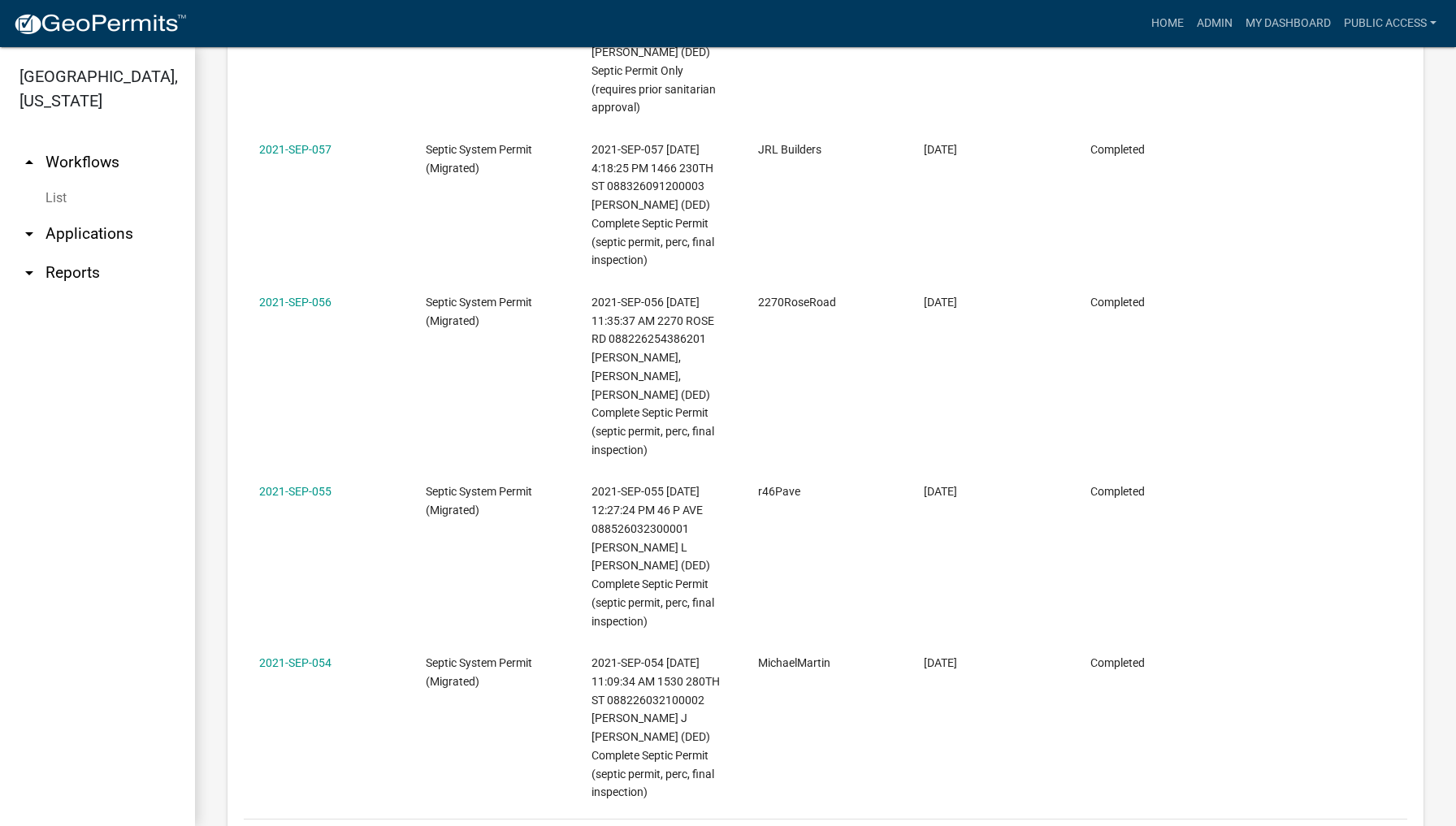
click at [1290, 825] on link "55" at bounding box center [1288, 839] width 21 height 18
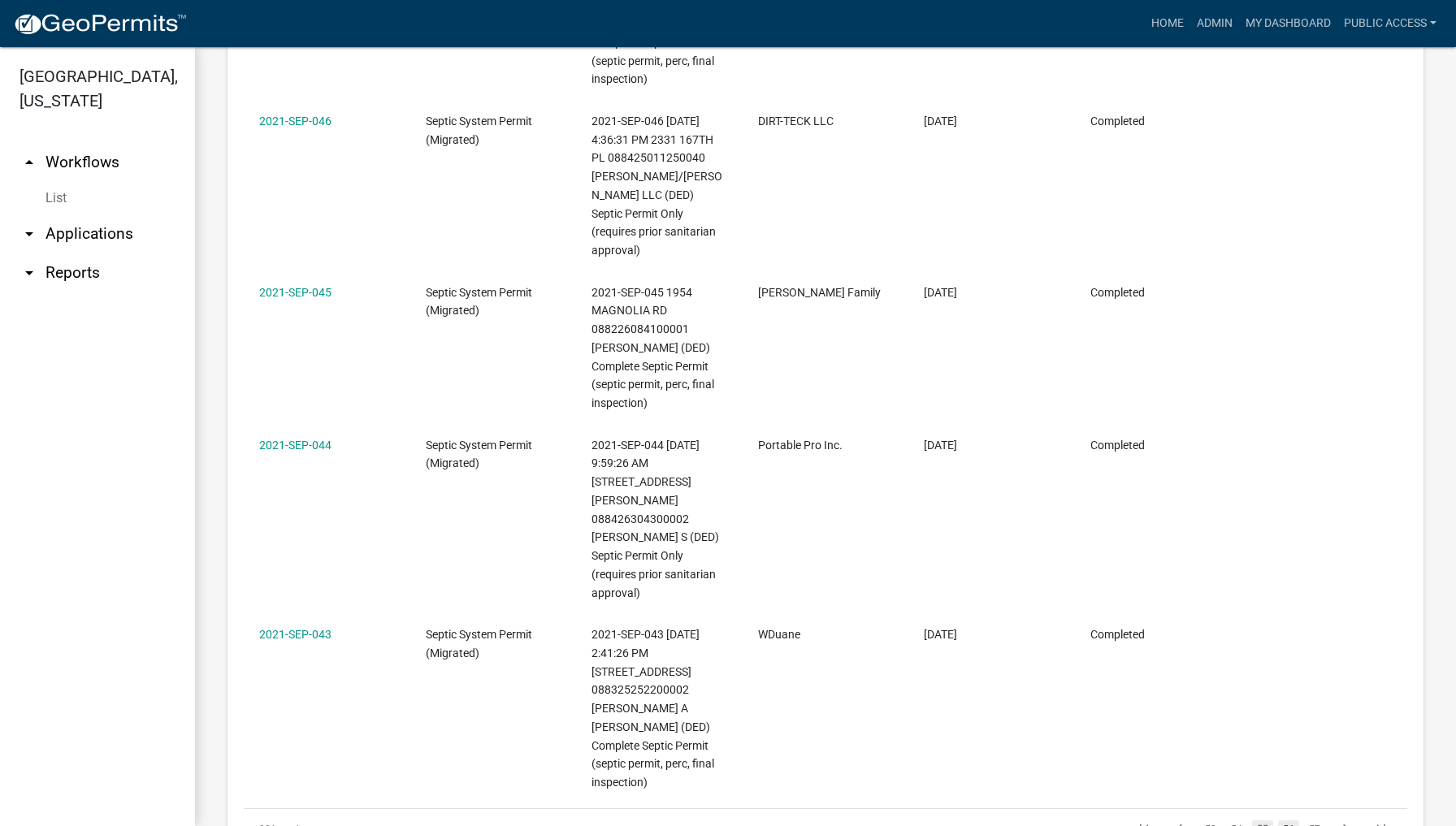
click at [1287, 820] on link "56" at bounding box center [1288, 829] width 21 height 18
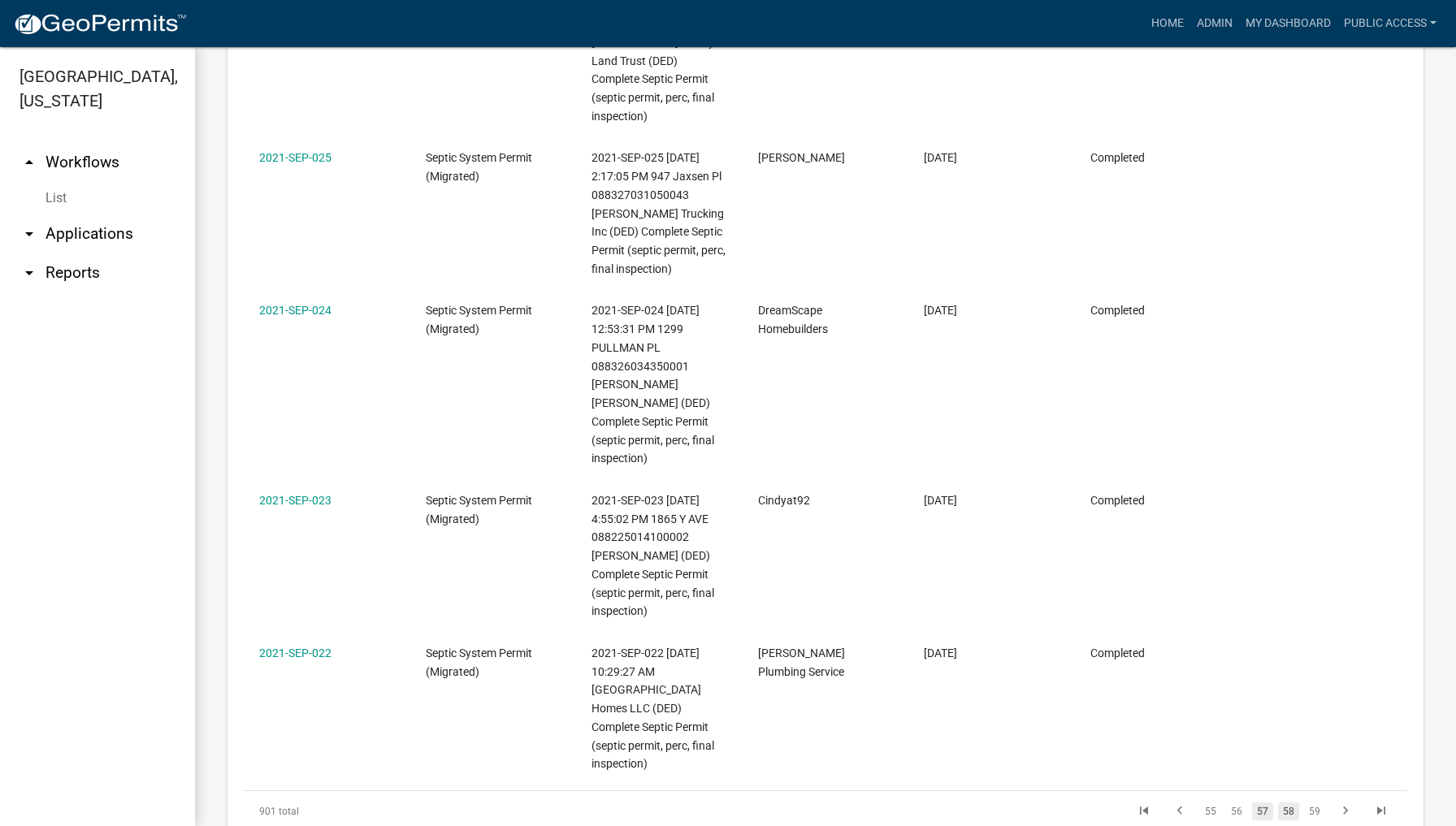
click at [1292, 802] on link "58" at bounding box center [1288, 811] width 21 height 18
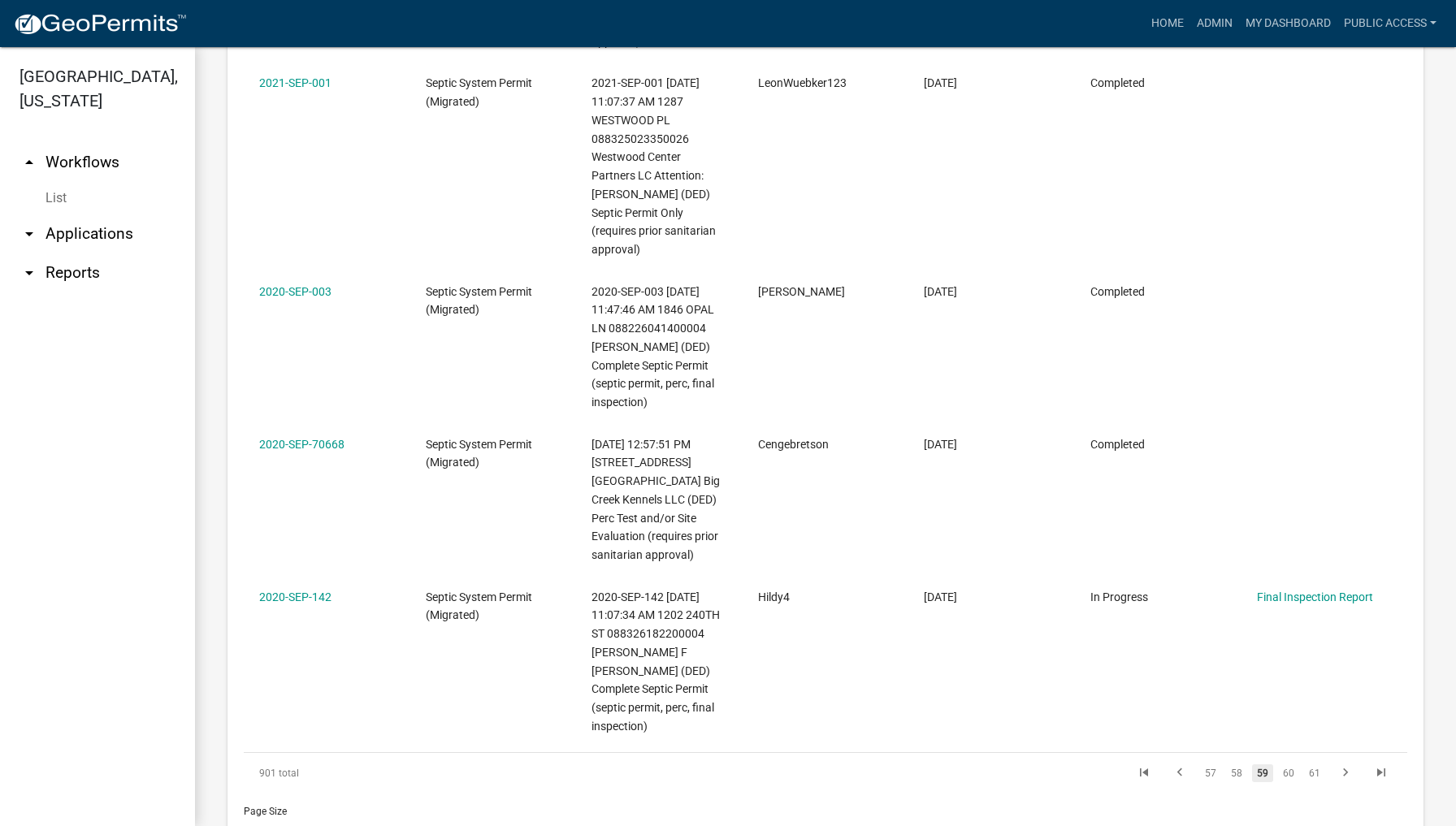
scroll to position [1778, 0]
click at [1289, 765] on link "60" at bounding box center [1288, 774] width 21 height 18
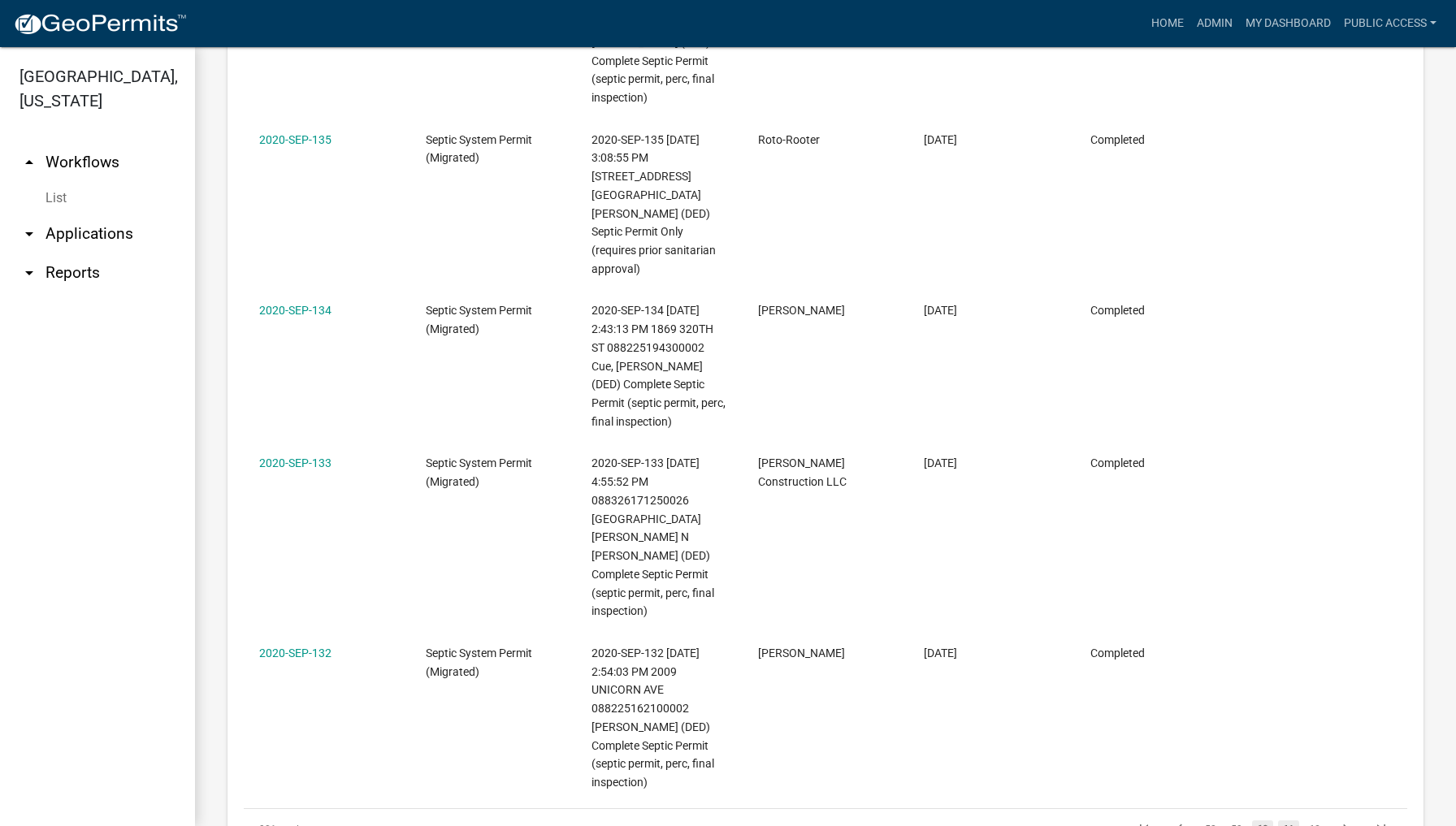
click at [1287, 820] on link "61" at bounding box center [1288, 829] width 21 height 18
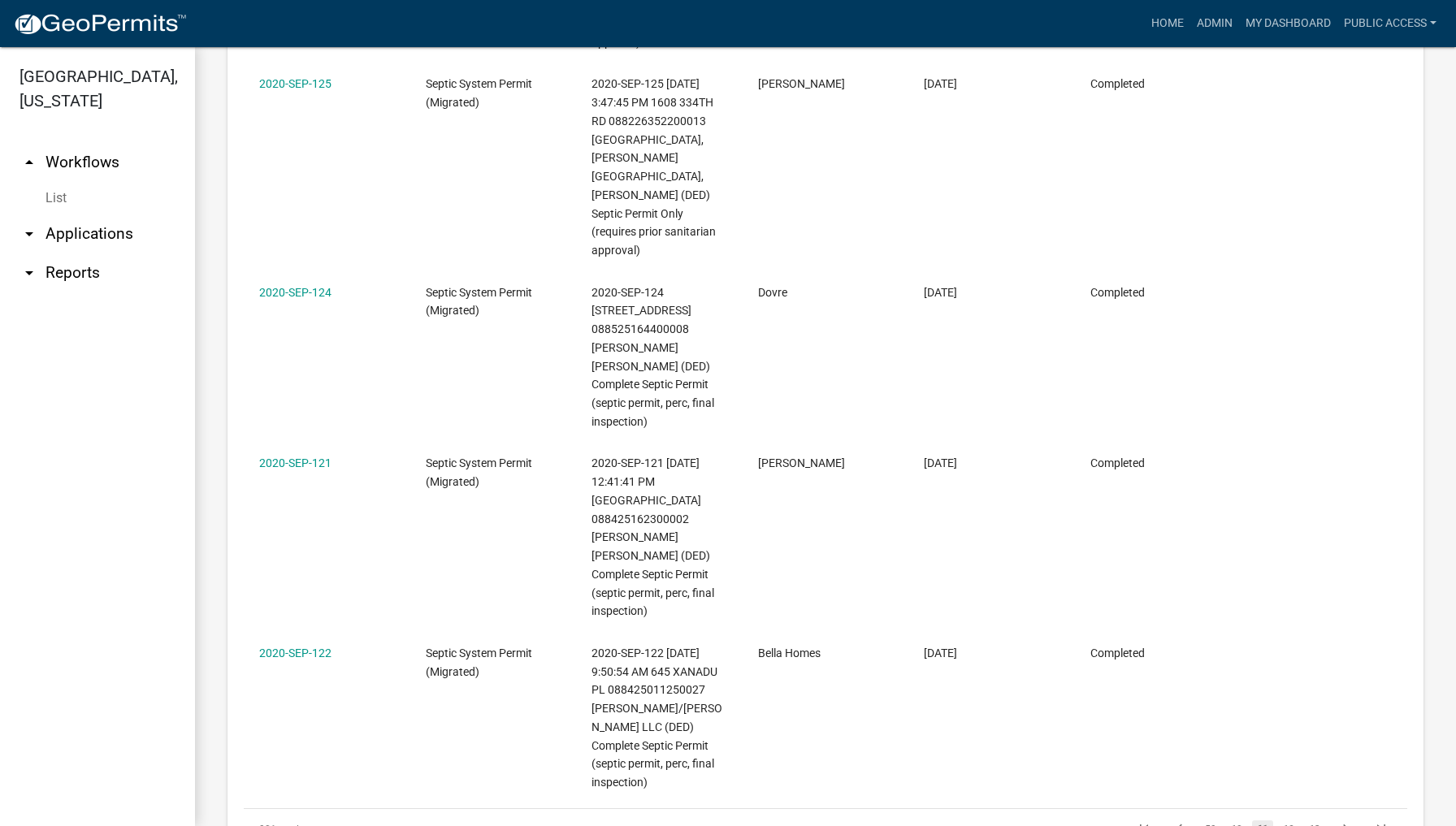
scroll to position [1671, 0]
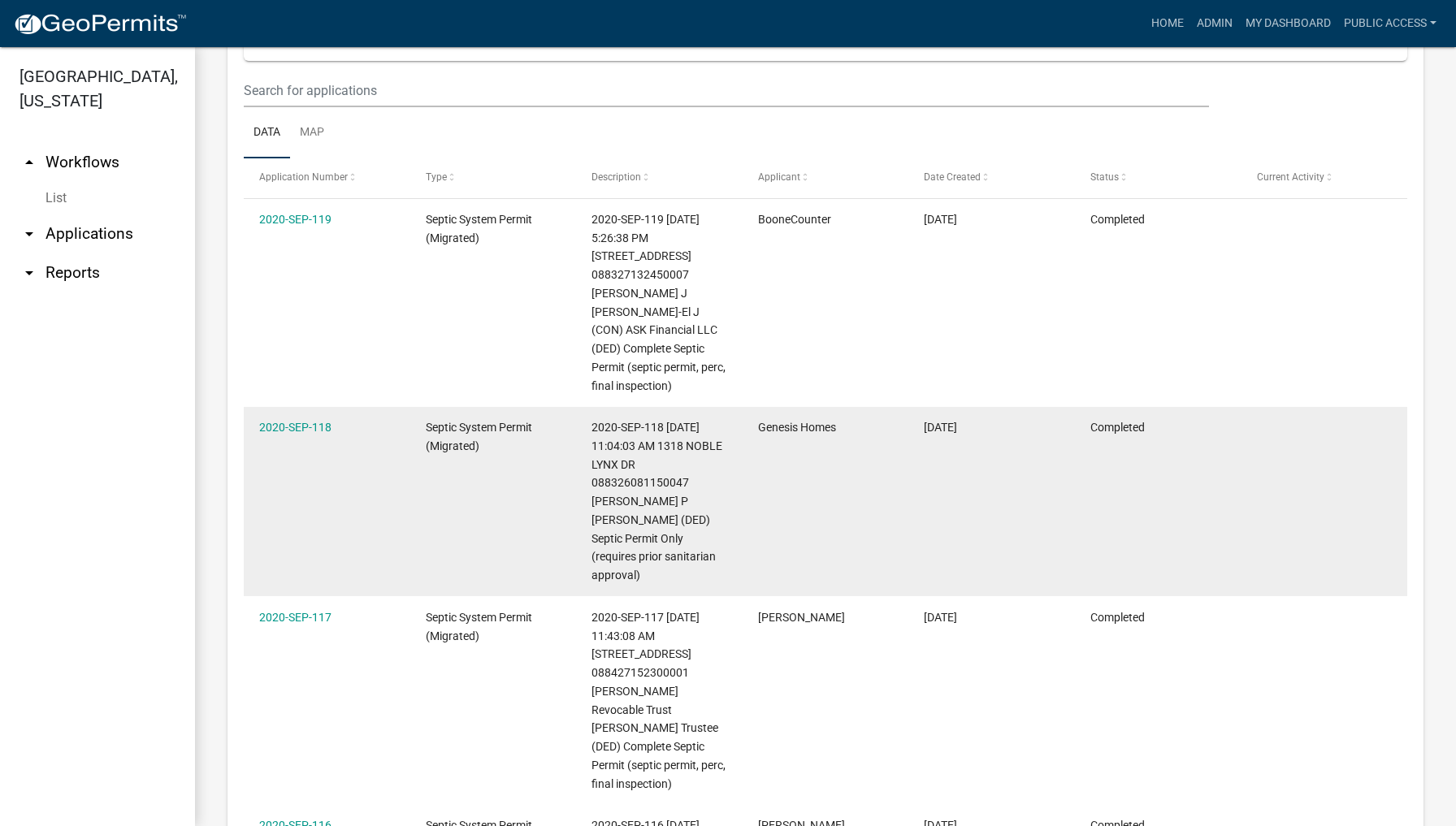
scroll to position [670, 0]
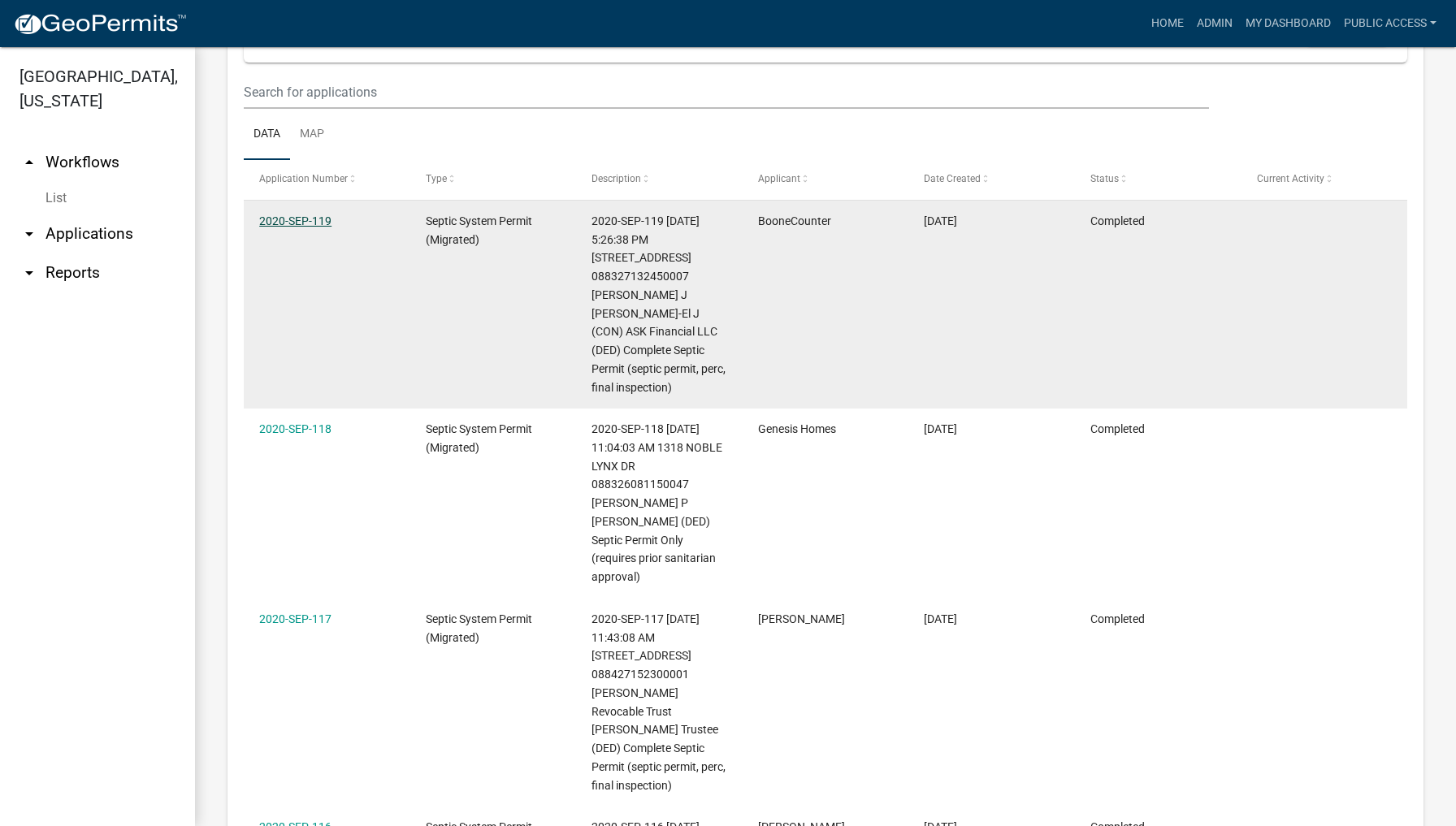
click at [305, 217] on link "2020-SEP-119" at bounding box center [295, 221] width 72 height 13
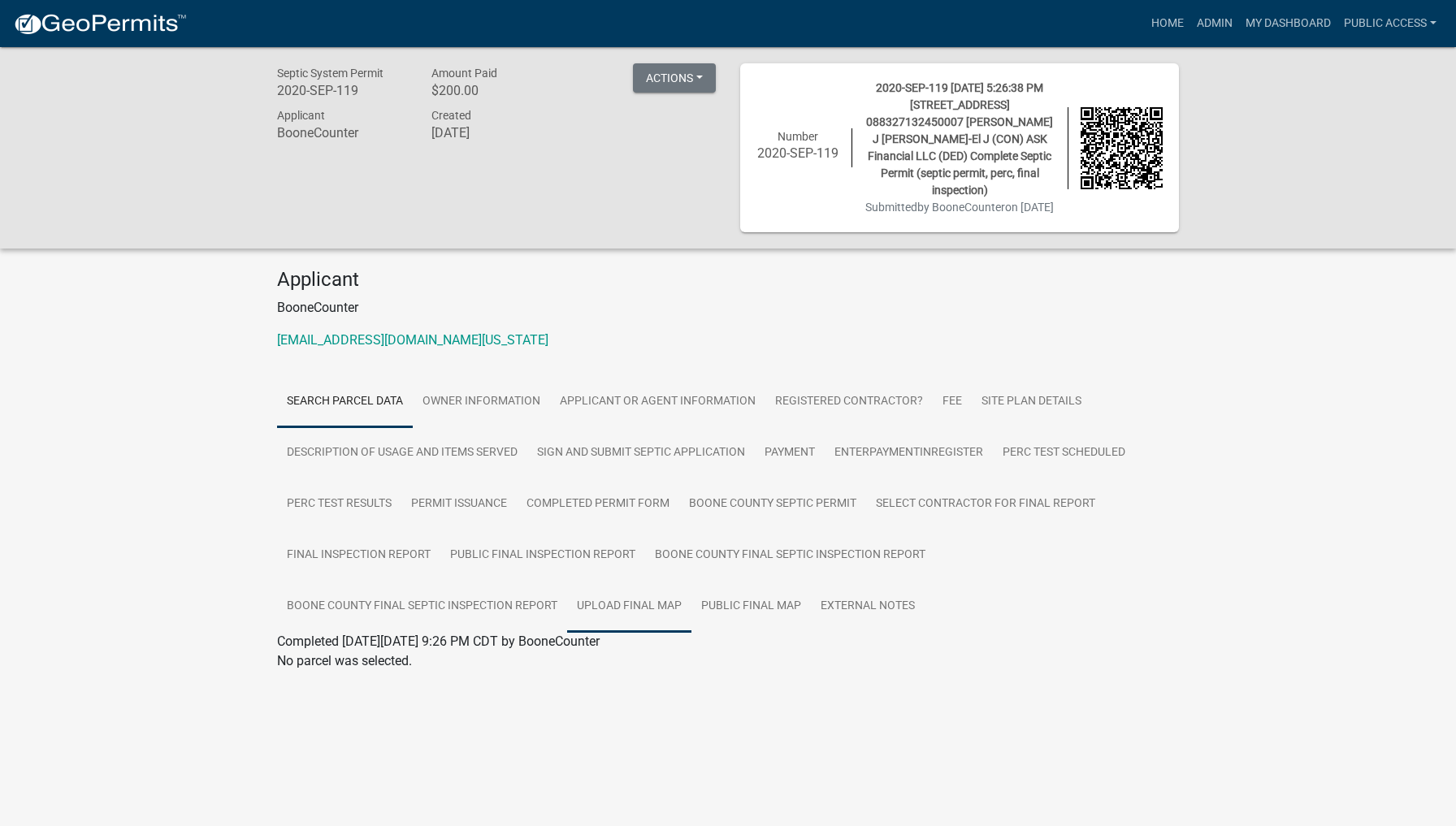
click at [616, 619] on link "Upload final map" at bounding box center [629, 607] width 124 height 52
click at [373, 713] on link "1444 Lakeview pl.JPG" at bounding box center [728, 696] width 901 height 39
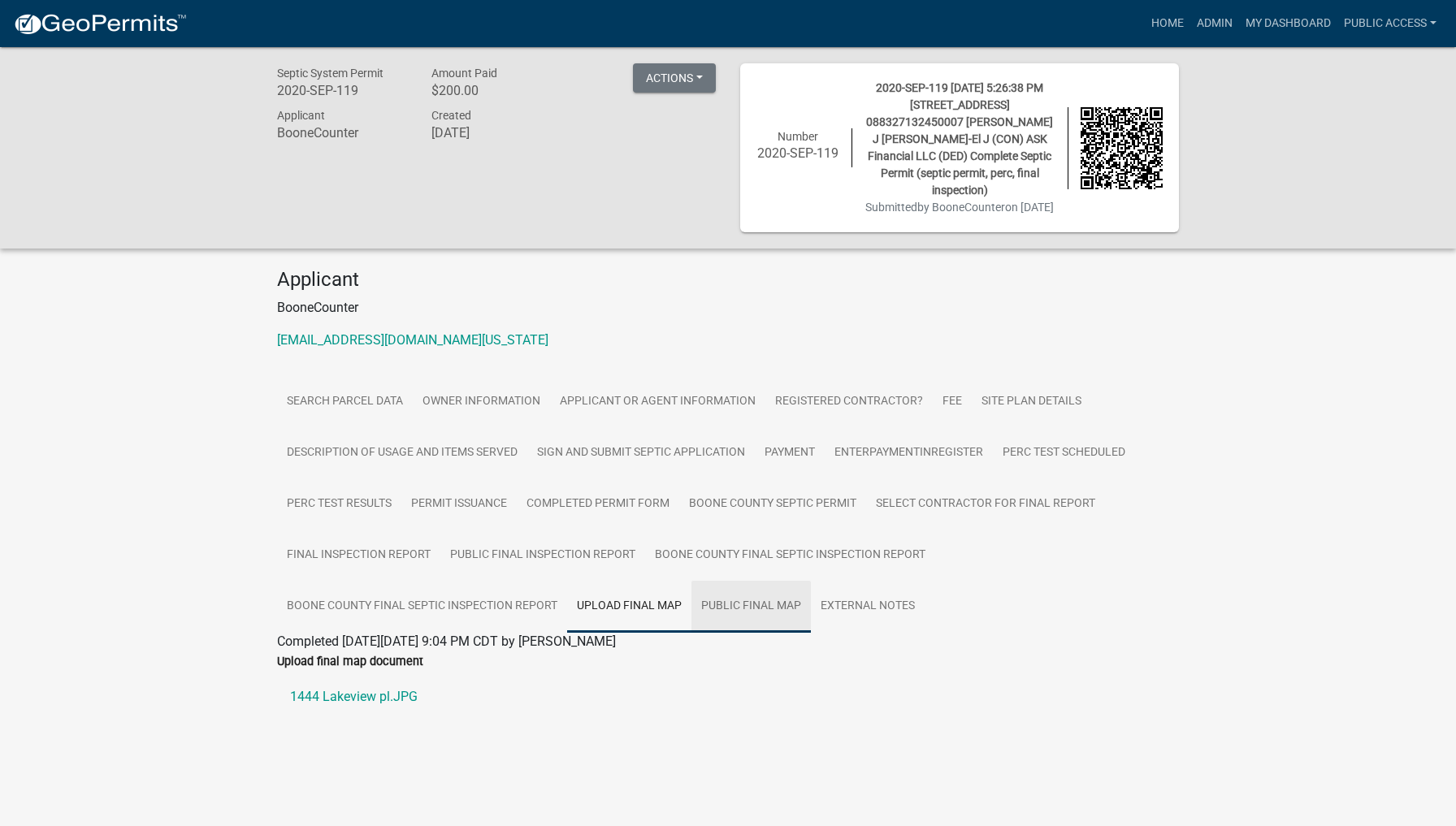
click at [750, 619] on link "Public Final Map" at bounding box center [751, 607] width 119 height 52
click at [452, 623] on link "Boone County Final Septic Inspection Report" at bounding box center [422, 607] width 290 height 52
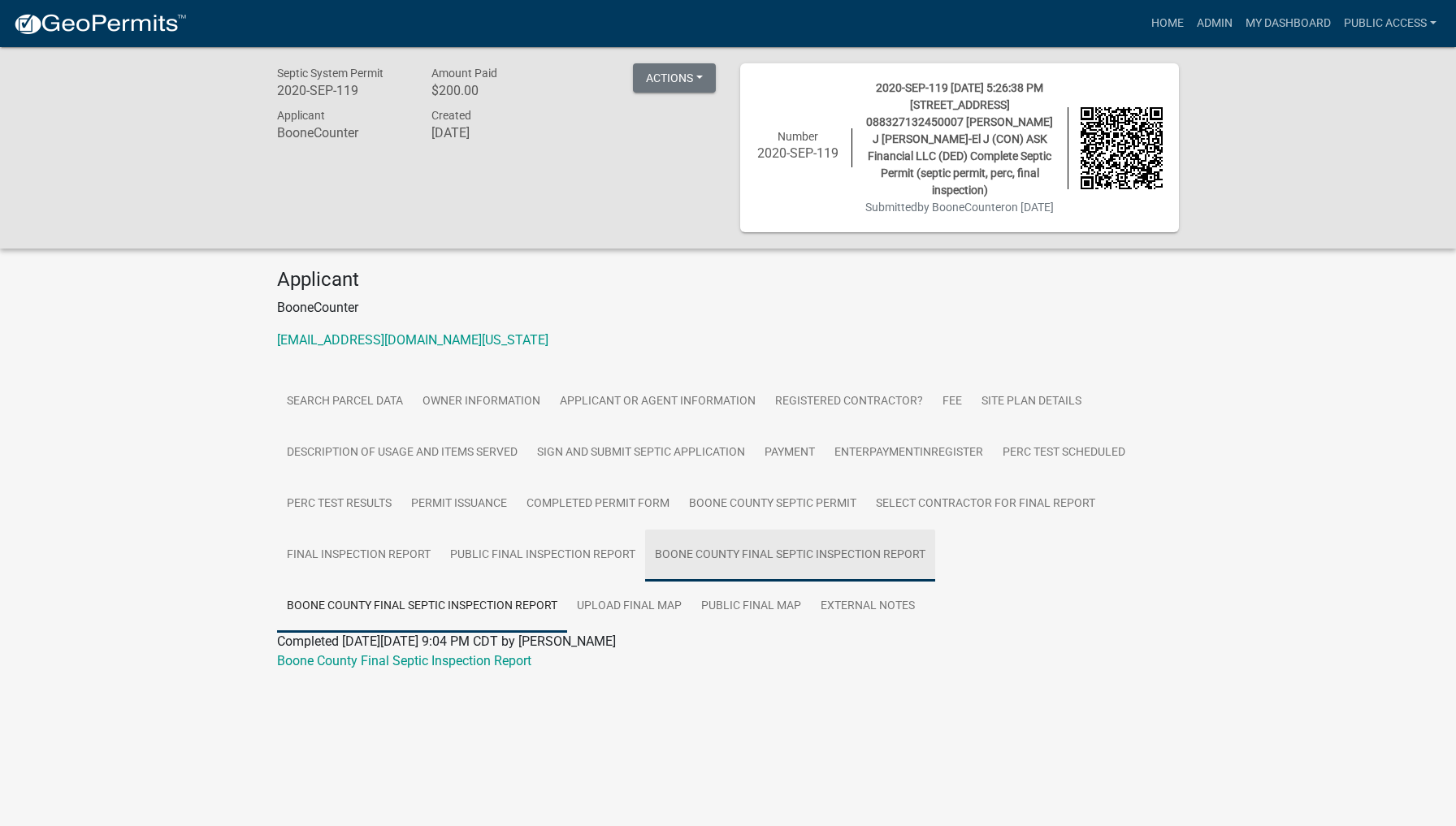
click at [817, 564] on link "Boone County Final Septic Inspection Report" at bounding box center [790, 555] width 290 height 52
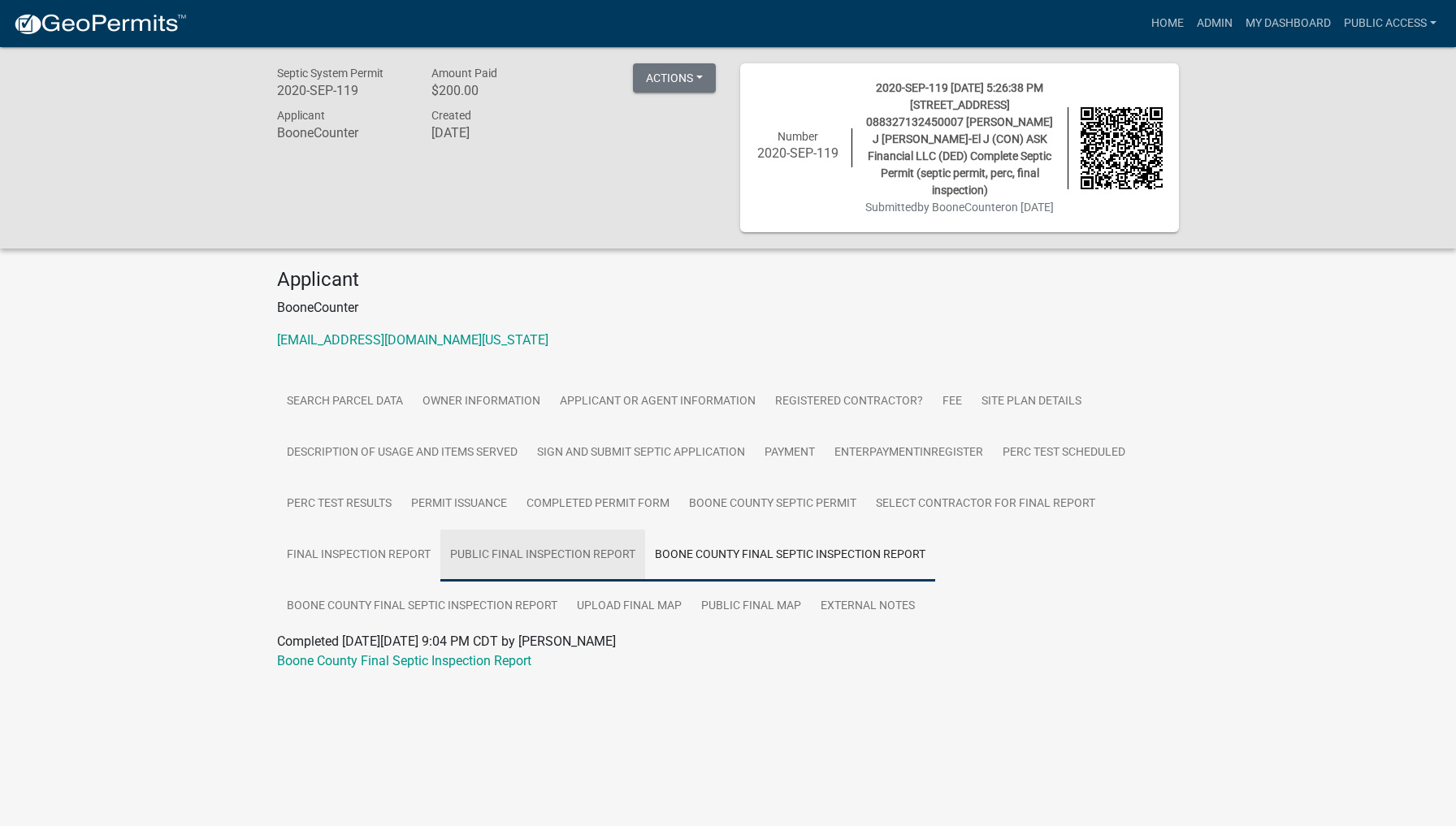
click at [547, 574] on link "Public Final Inspection Report" at bounding box center [542, 555] width 205 height 52
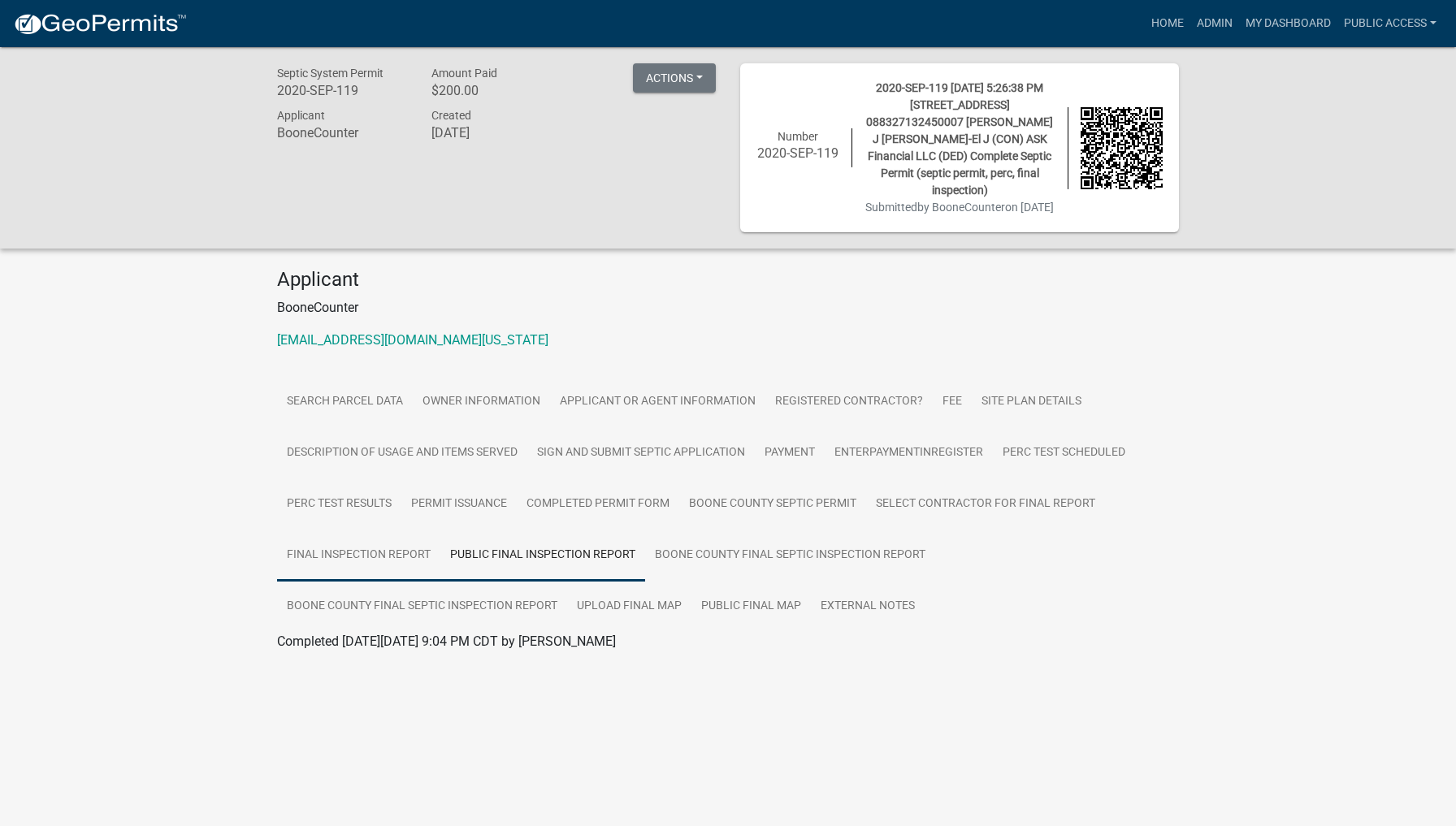
click at [370, 570] on link "Final Inspection Report" at bounding box center [358, 555] width 163 height 52
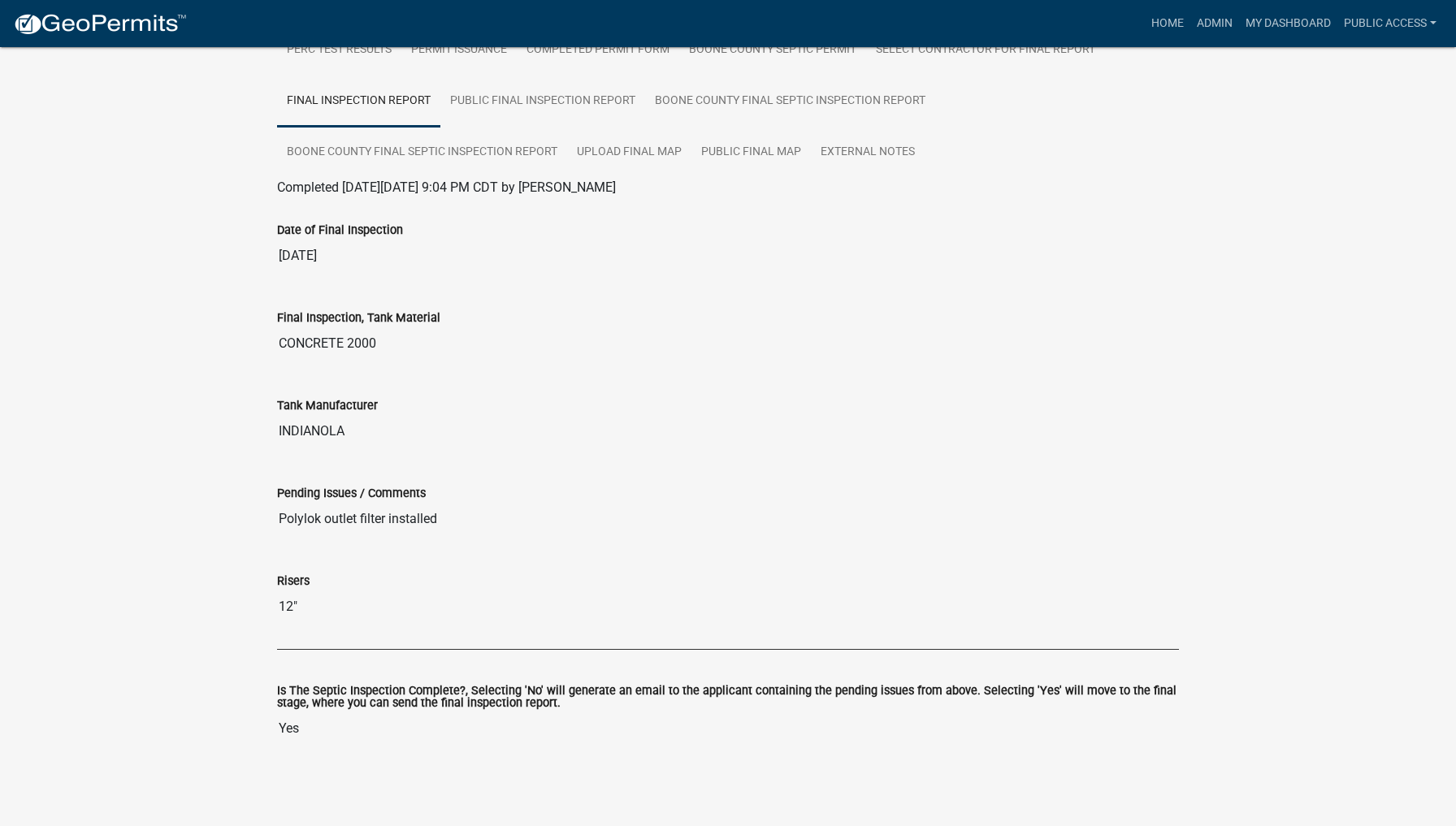
scroll to position [85, 0]
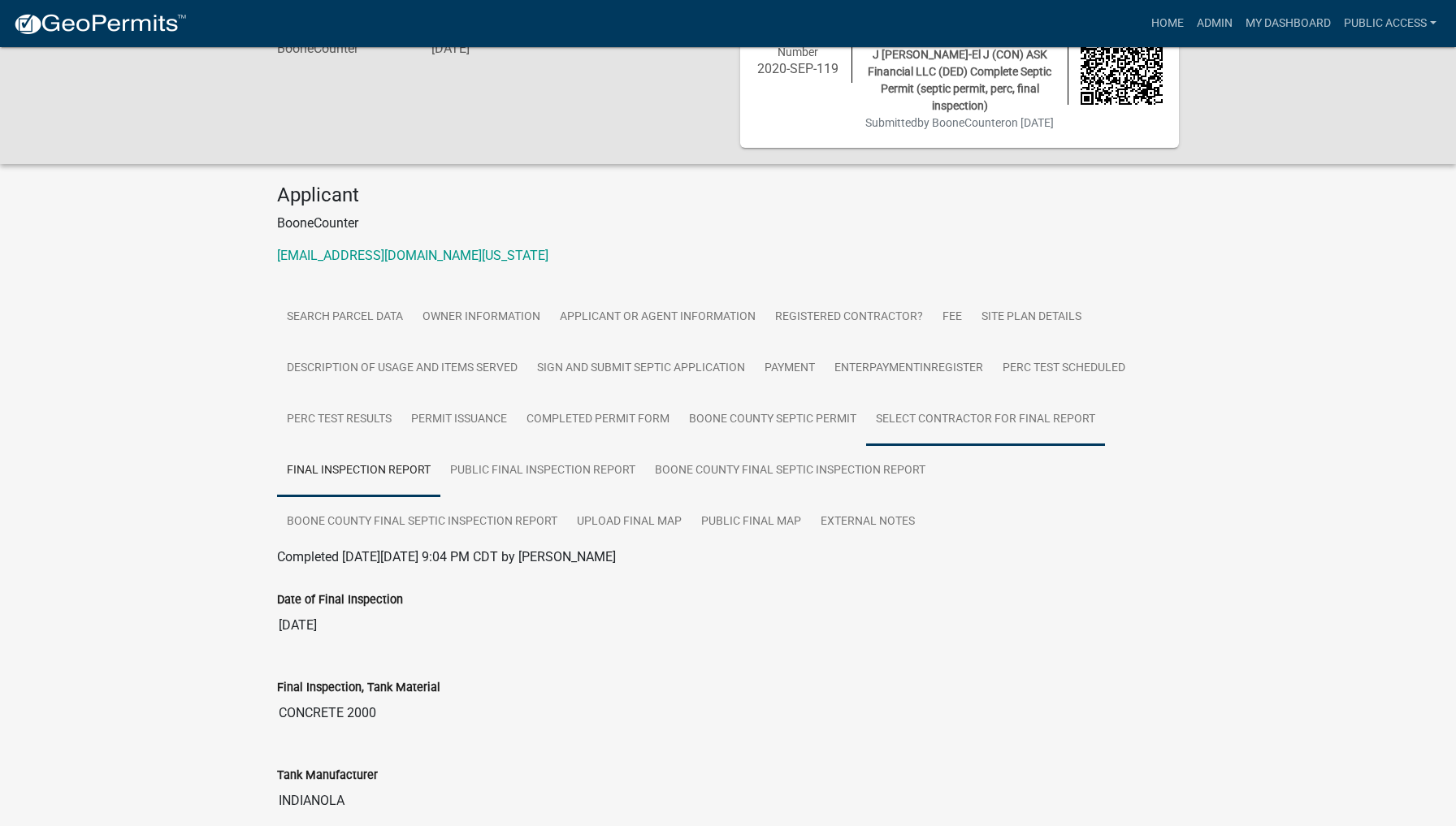
click at [972, 433] on link "Select Contractor for Final Report" at bounding box center [985, 420] width 239 height 52
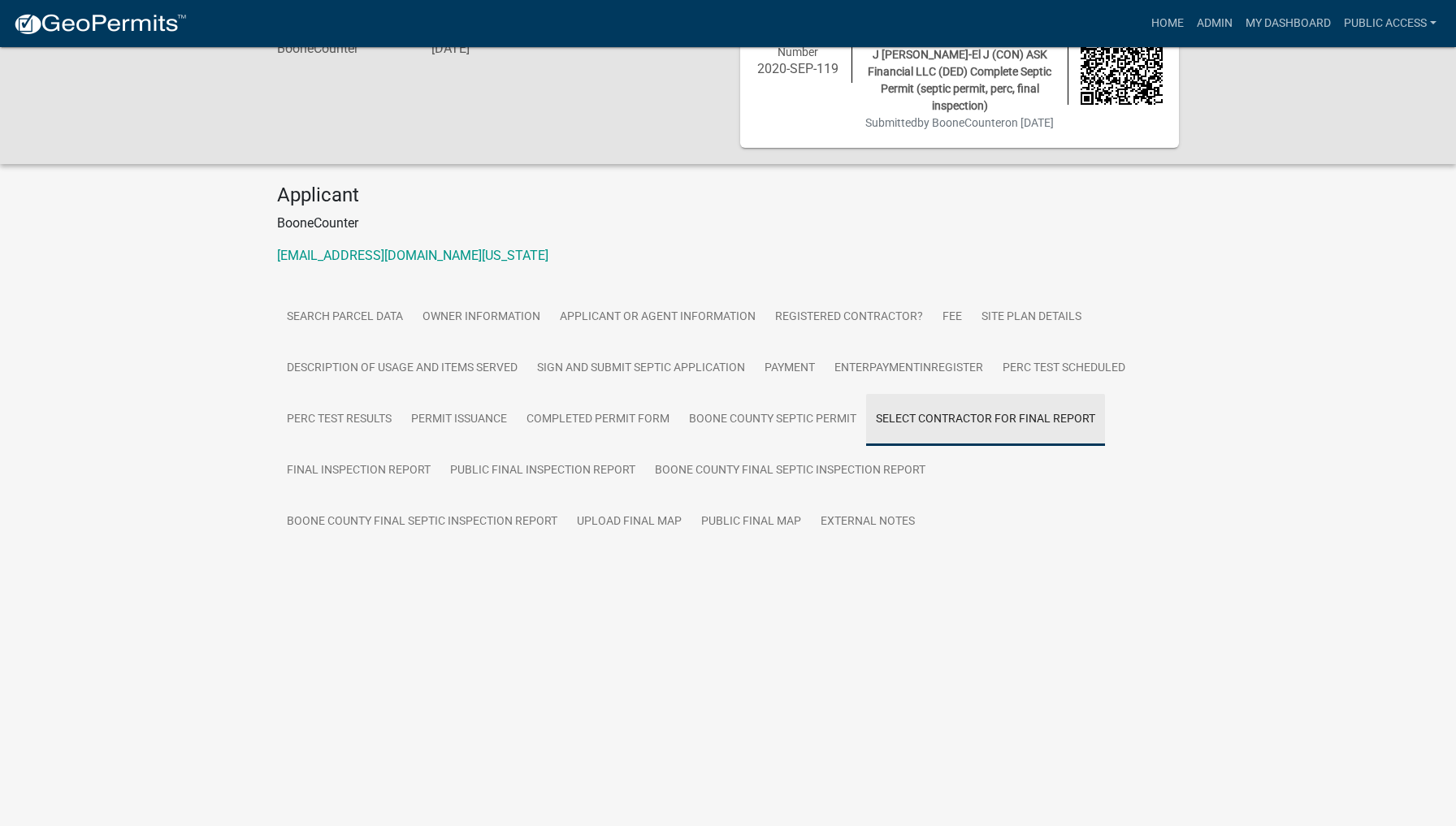
scroll to position [47, 0]
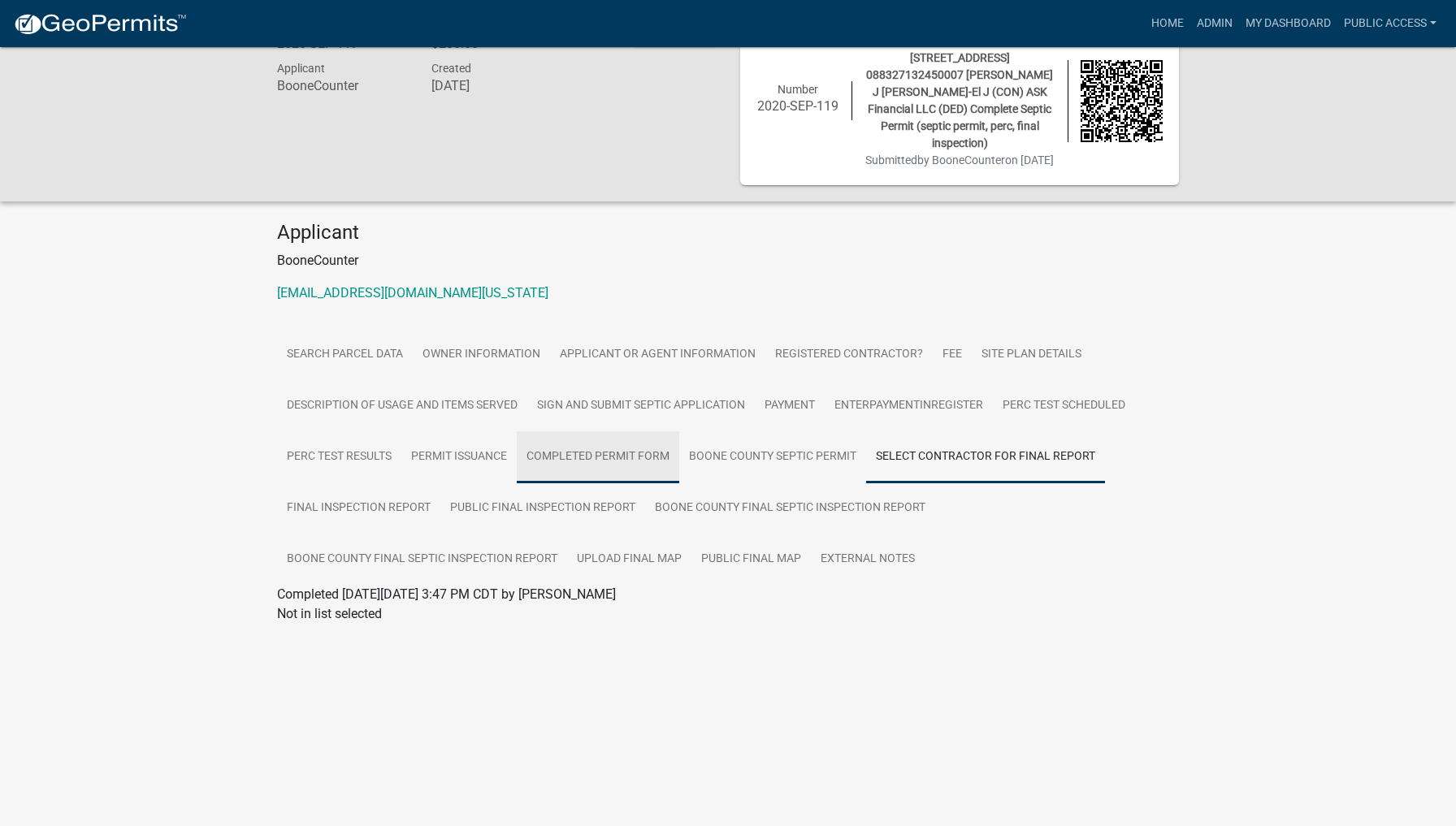
click at [603, 470] on link "Completed Permit Form" at bounding box center [597, 457] width 163 height 52
click at [448, 472] on link "Permit Issuance" at bounding box center [458, 457] width 115 height 52
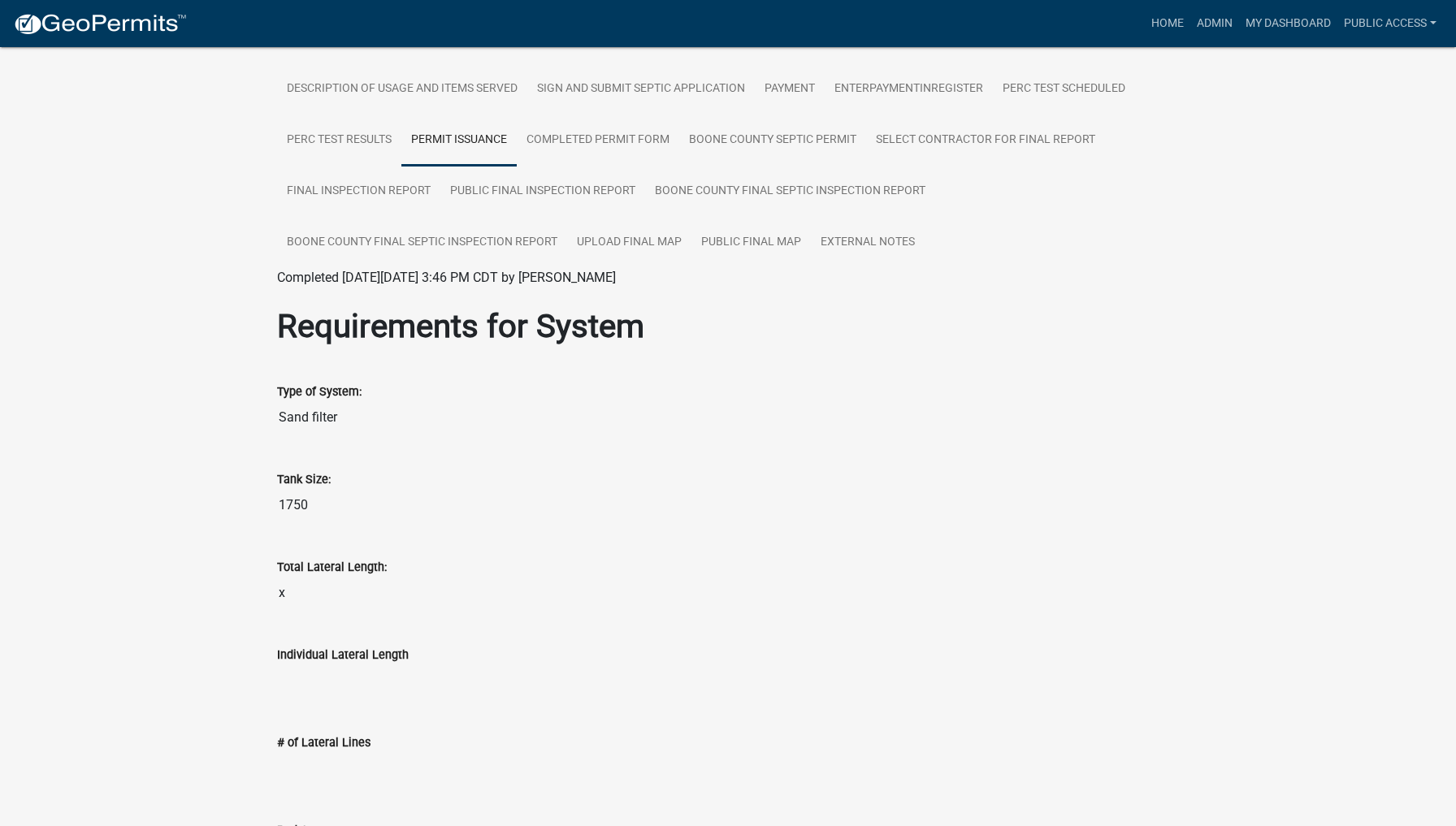
scroll to position [264, 0]
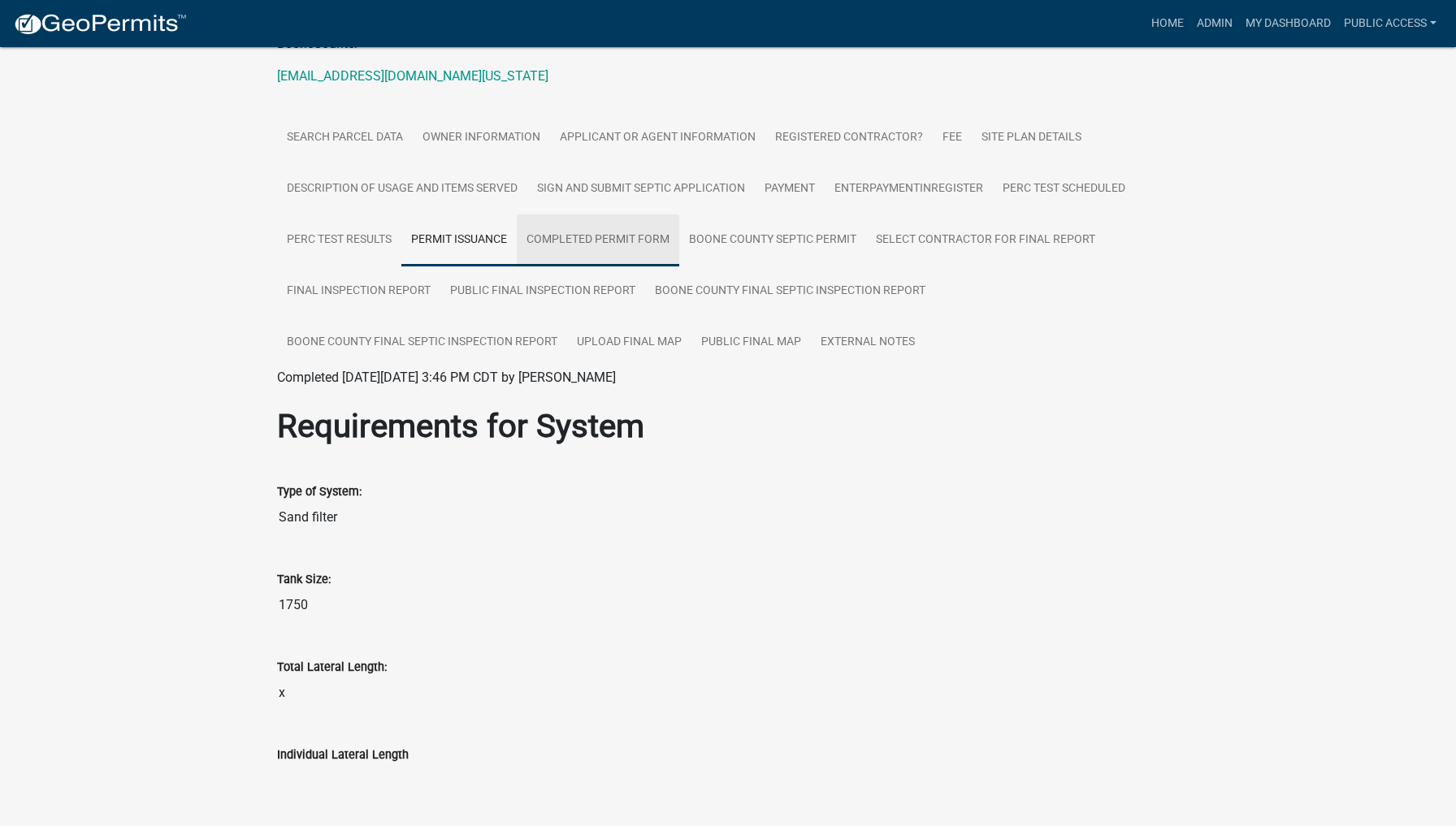
click at [624, 255] on link "Completed Permit Form" at bounding box center [597, 240] width 163 height 52
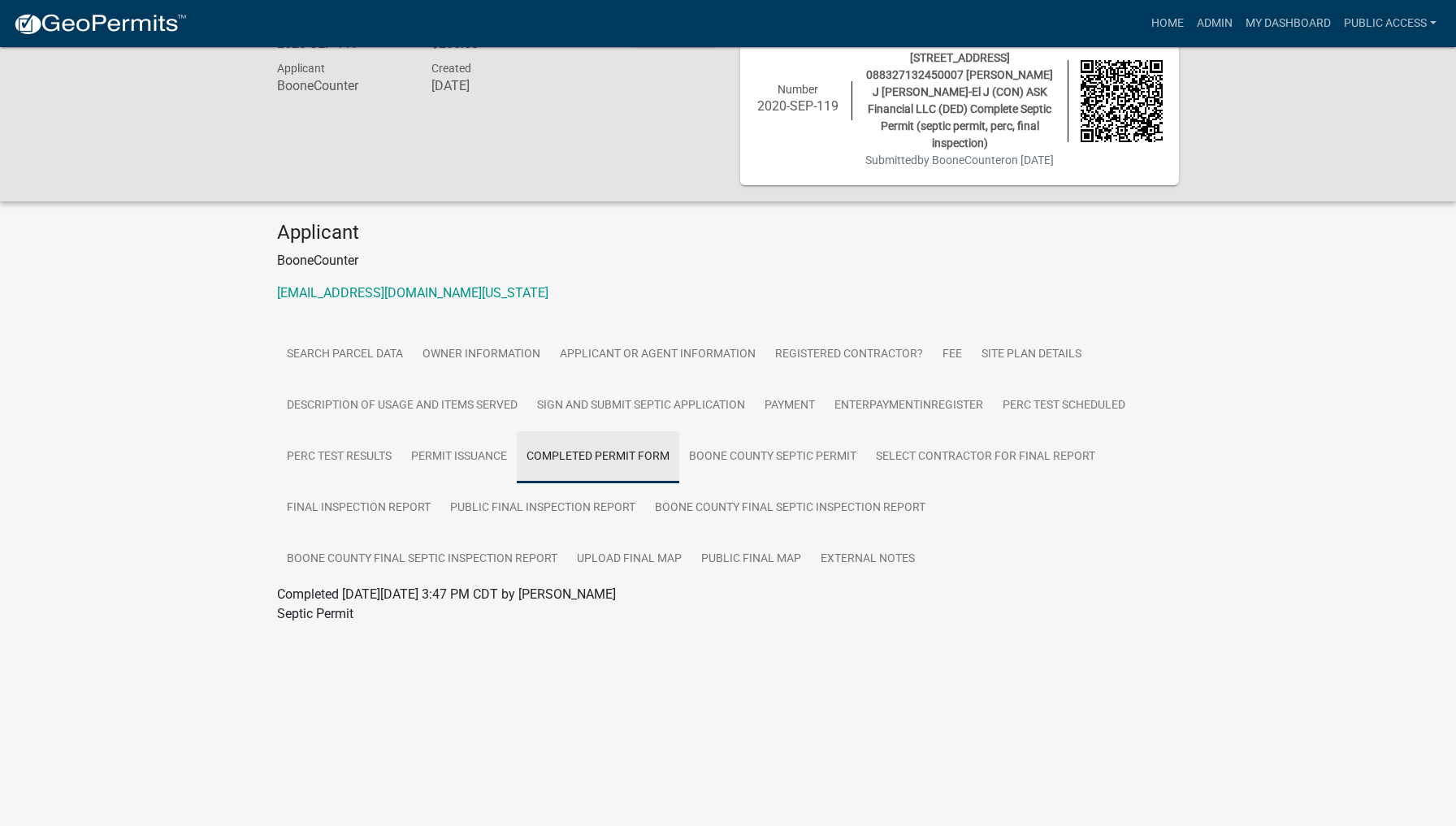
scroll to position [47, 0]
click at [763, 466] on link "Boone County Septic Permit" at bounding box center [773, 457] width 187 height 52
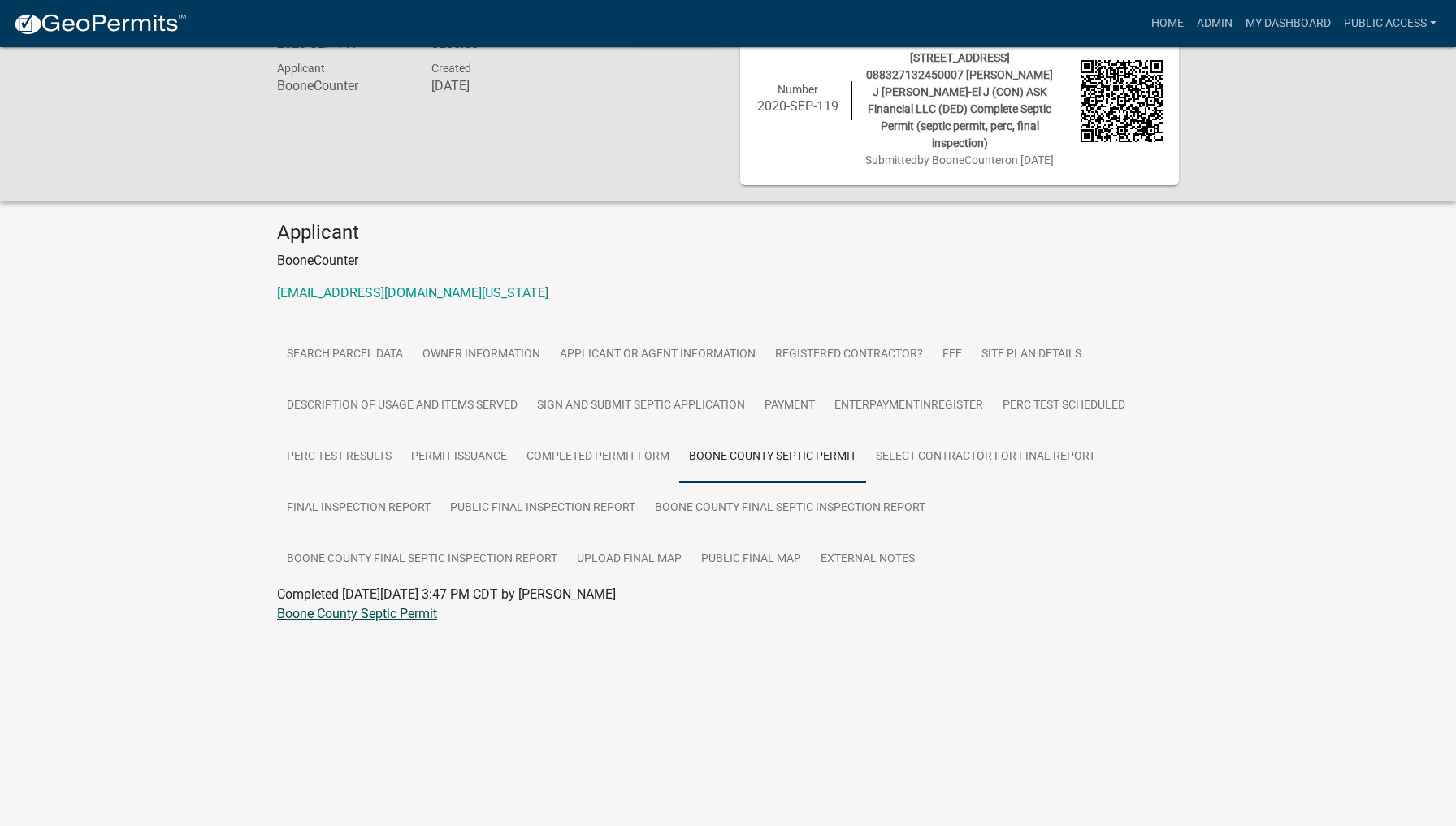
click at [343, 621] on link "Boone County Septic Permit" at bounding box center [357, 614] width 160 height 15
click at [968, 470] on link "Select Contractor for Final Report" at bounding box center [985, 457] width 239 height 52
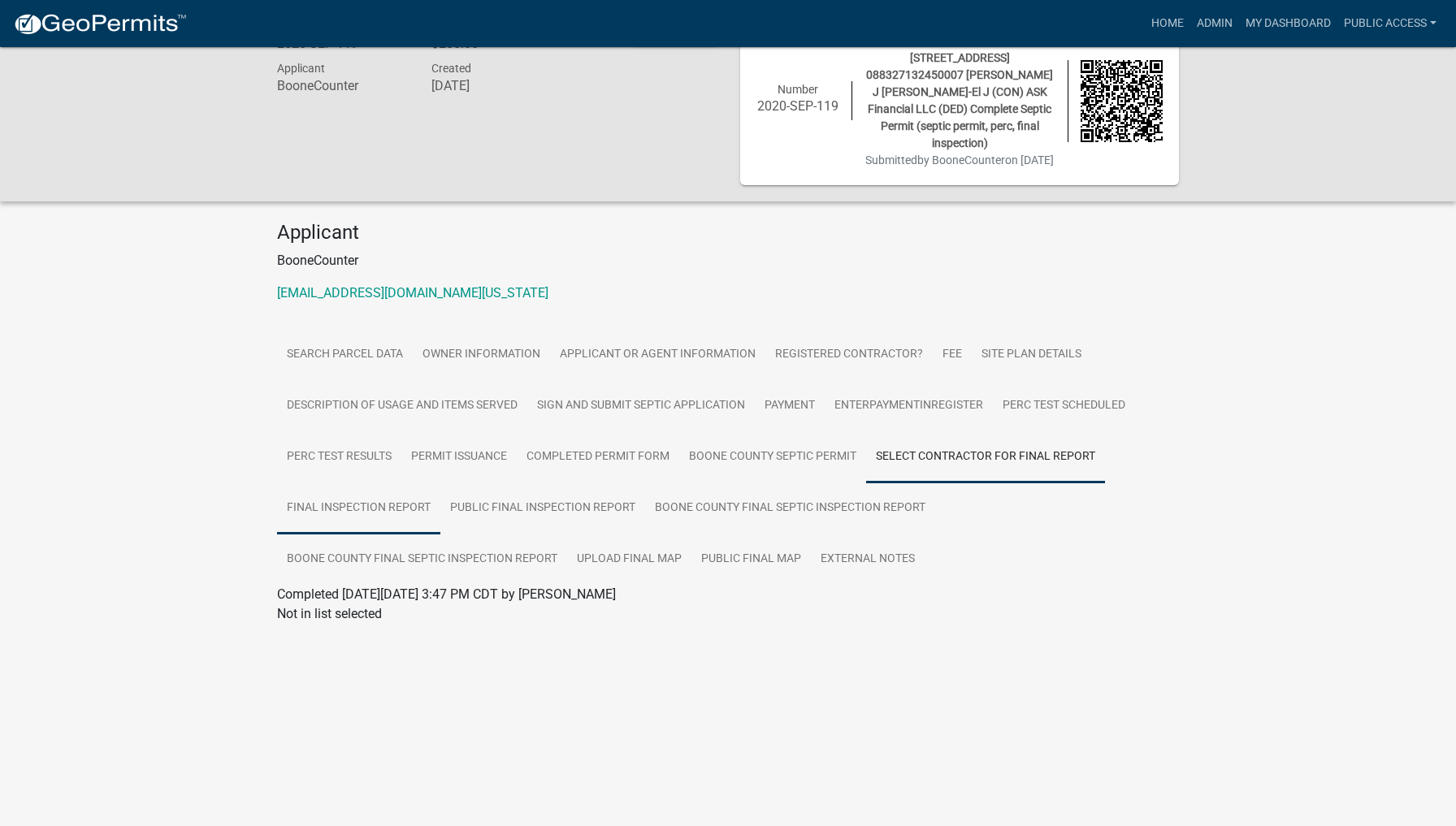
click at [325, 516] on link "Final Inspection Report" at bounding box center [358, 508] width 163 height 52
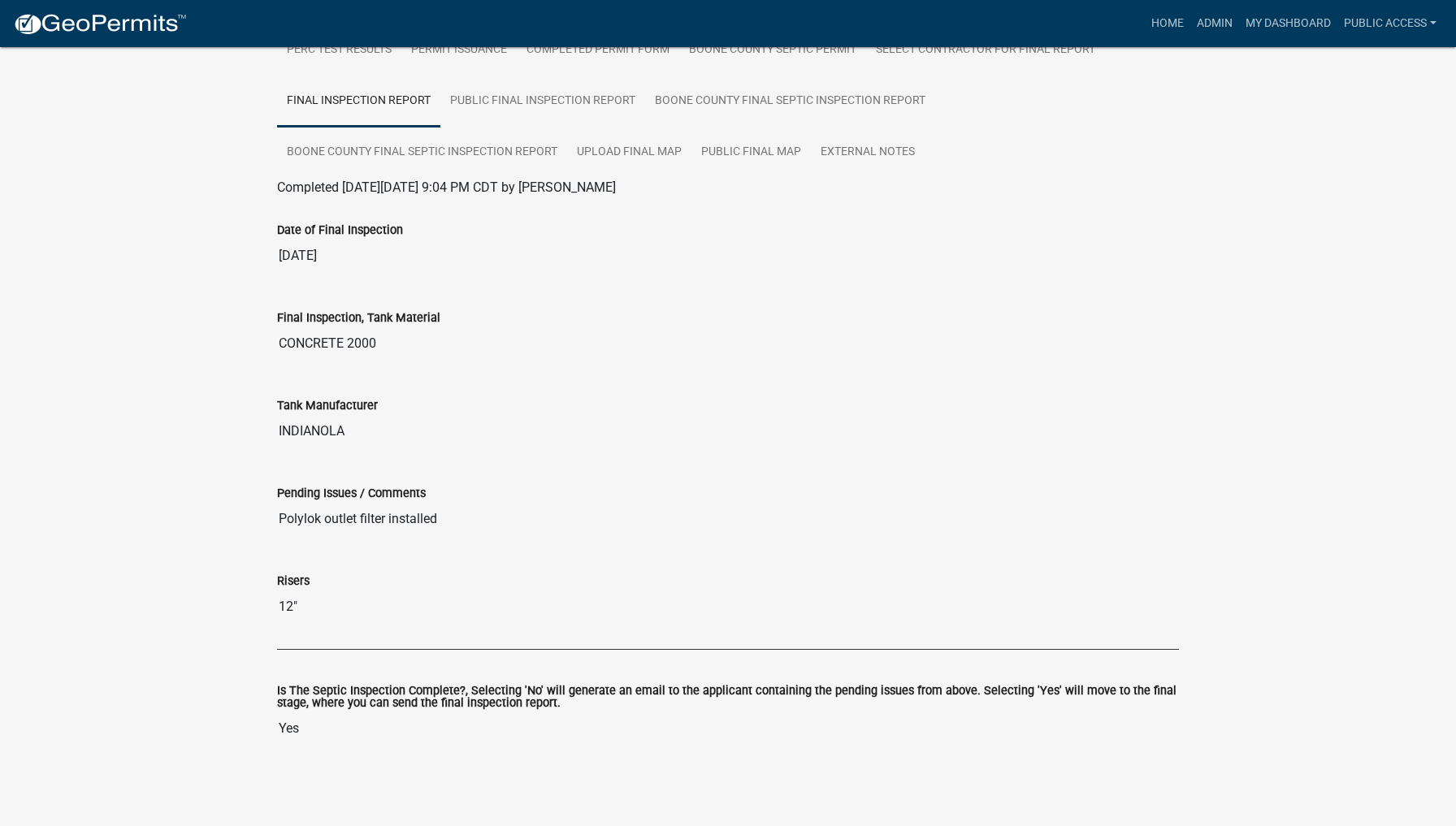
scroll to position [180, 0]
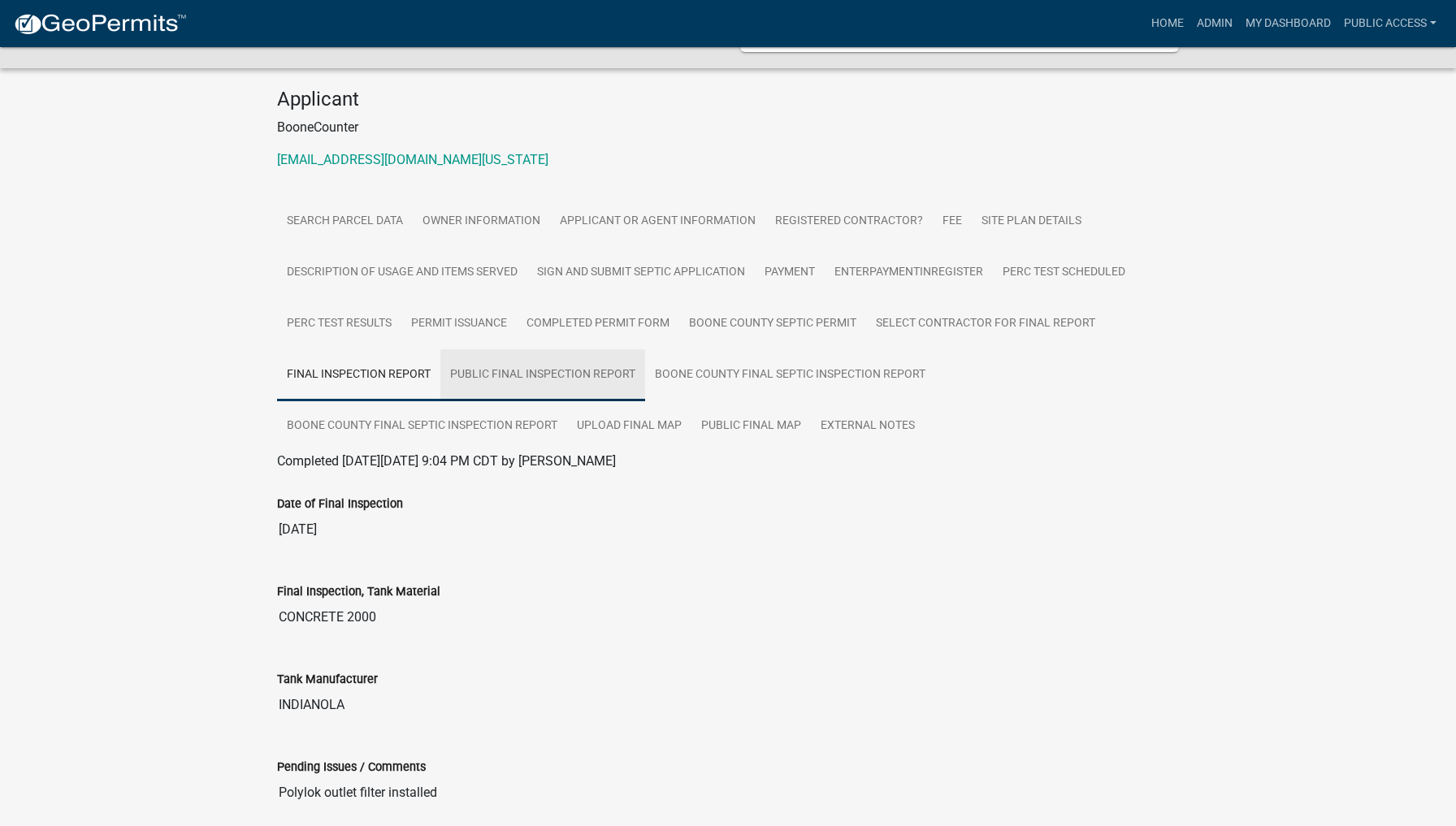
click at [560, 388] on link "Public Final Inspection Report" at bounding box center [542, 375] width 205 height 52
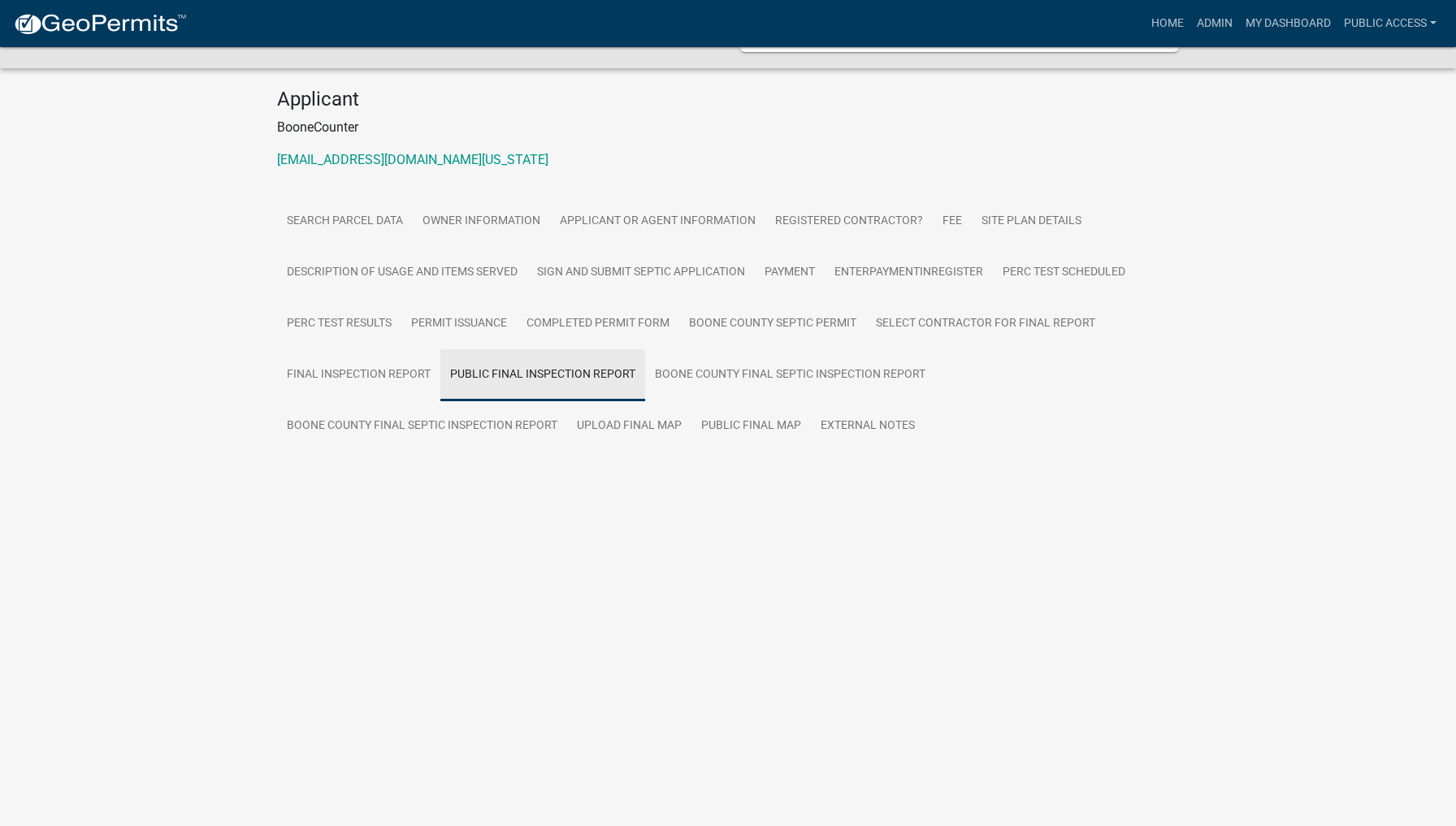
scroll to position [47, 0]
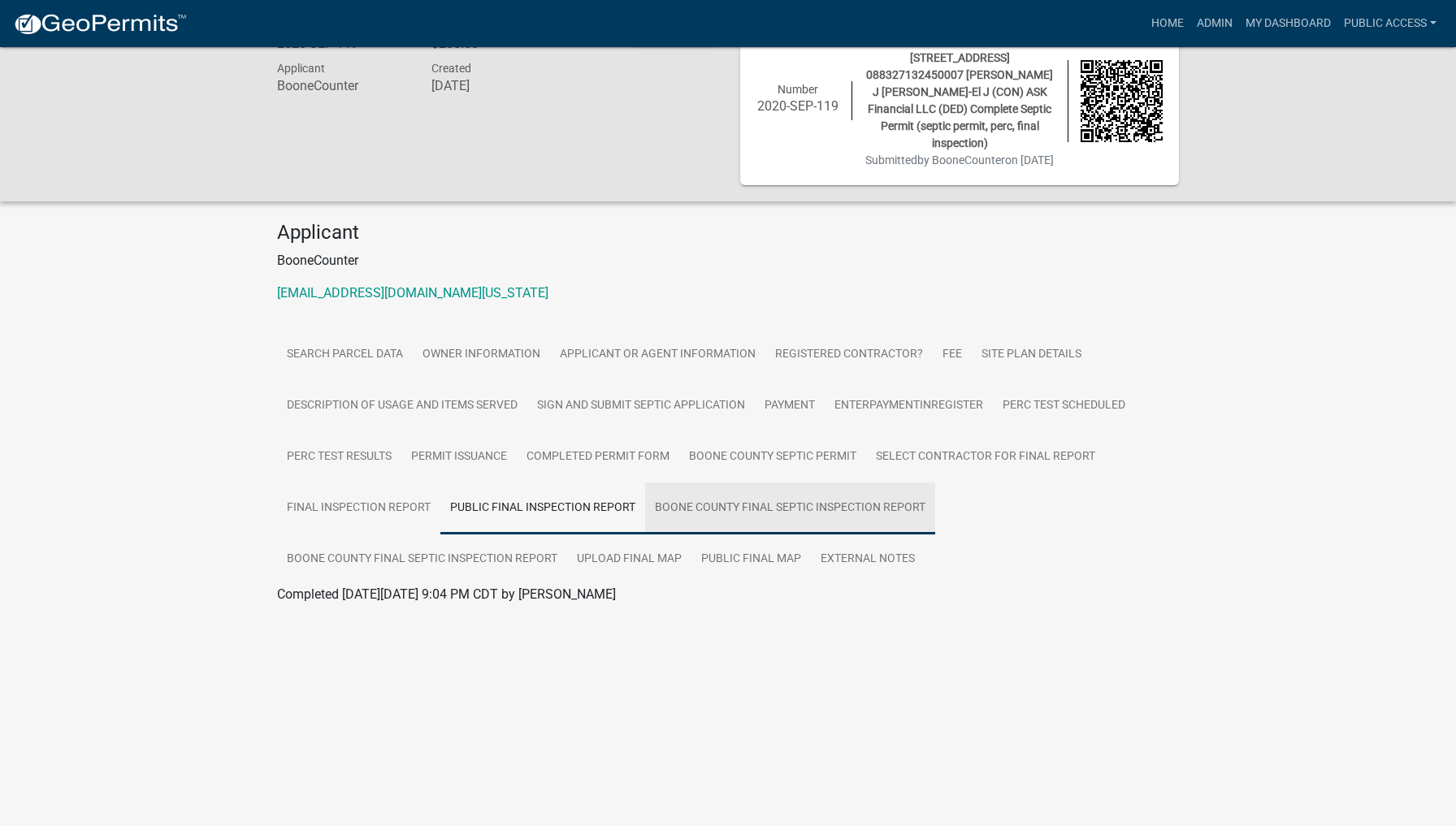
click at [812, 521] on link "Boone County Final Septic Inspection Report" at bounding box center [790, 508] width 290 height 52
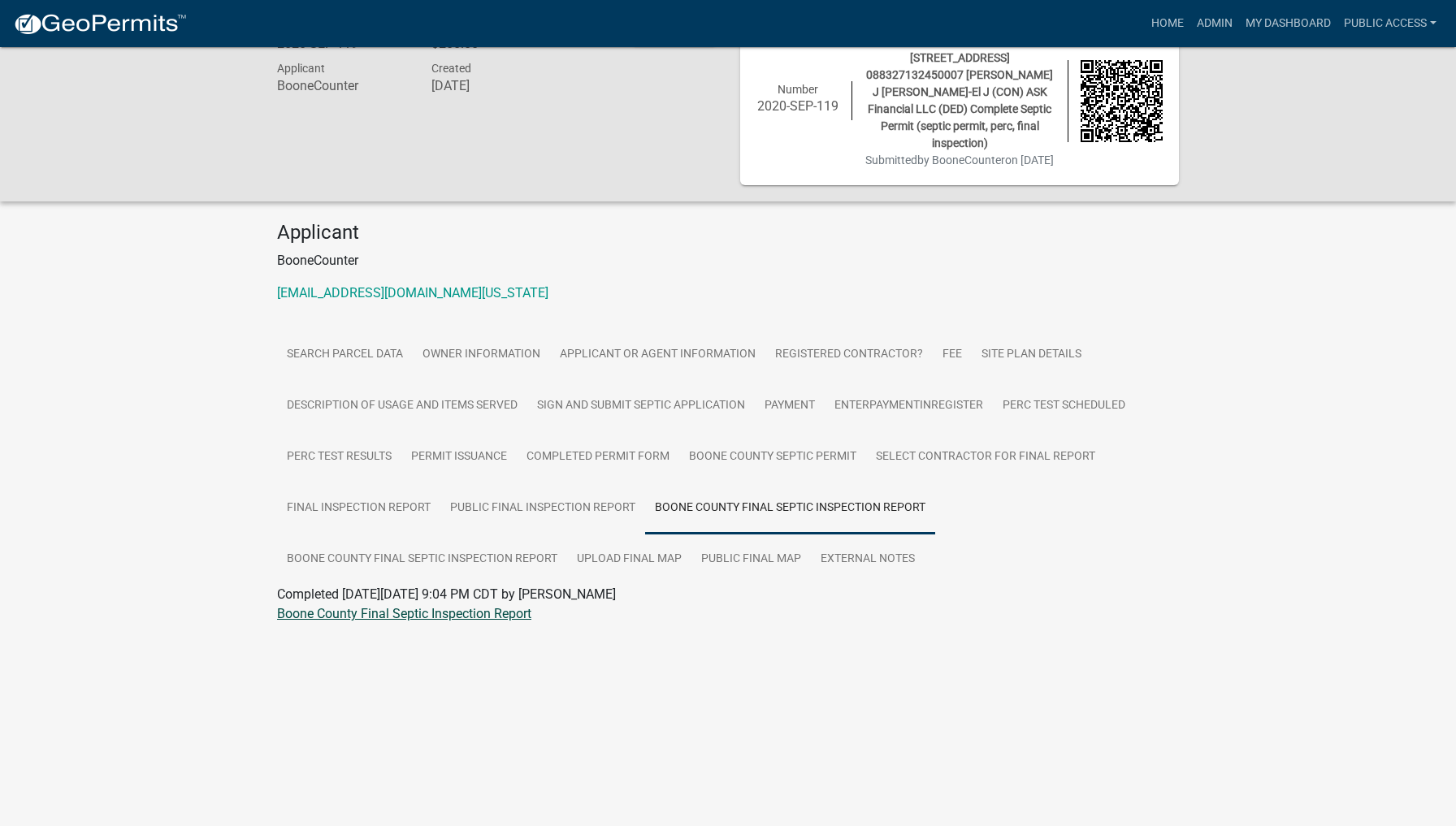
click at [422, 621] on link "Boone County Final Septic Inspection Report" at bounding box center [404, 614] width 254 height 15
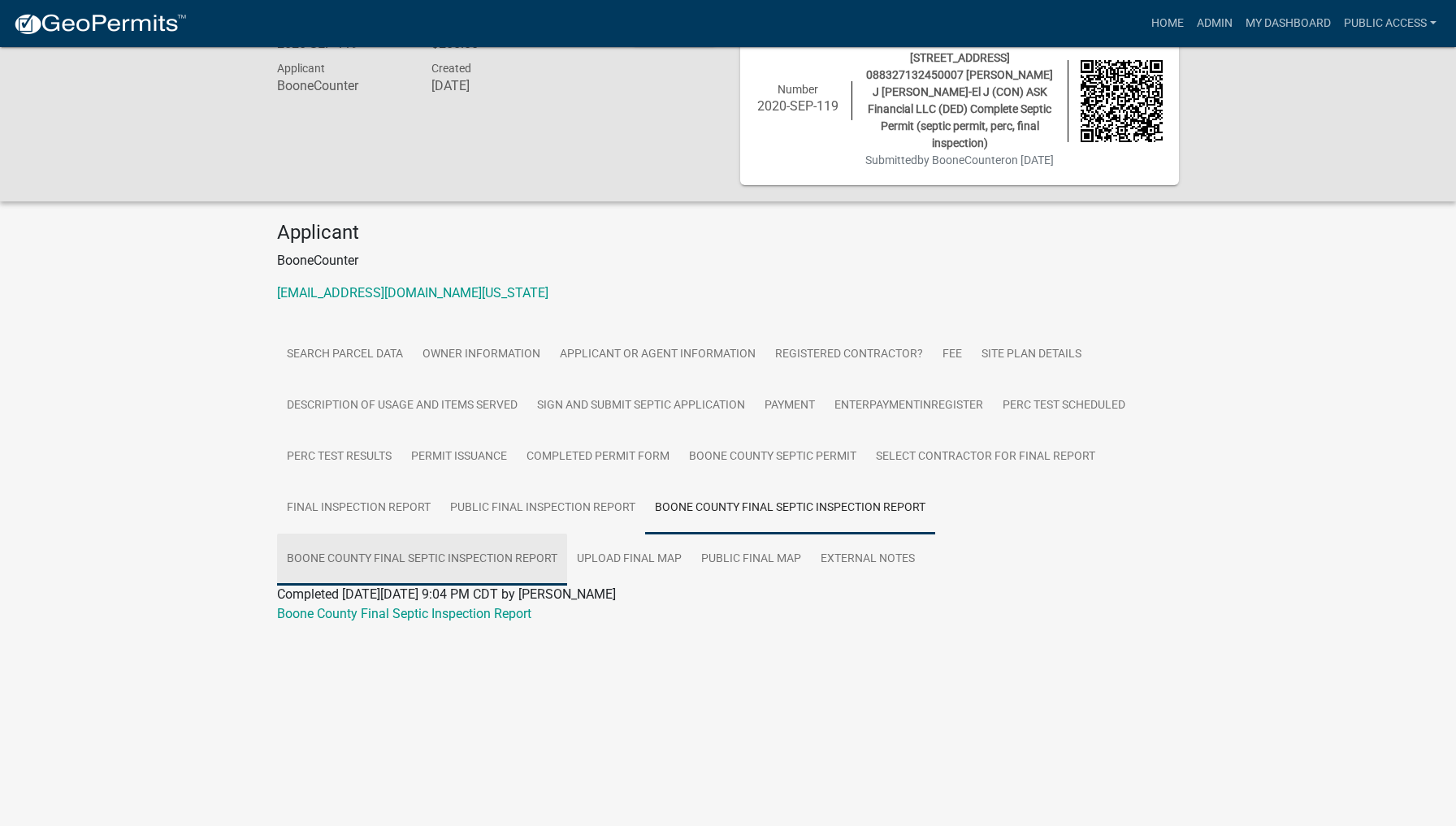
click at [366, 575] on link "Boone County Final Septic Inspection Report" at bounding box center [422, 559] width 290 height 52
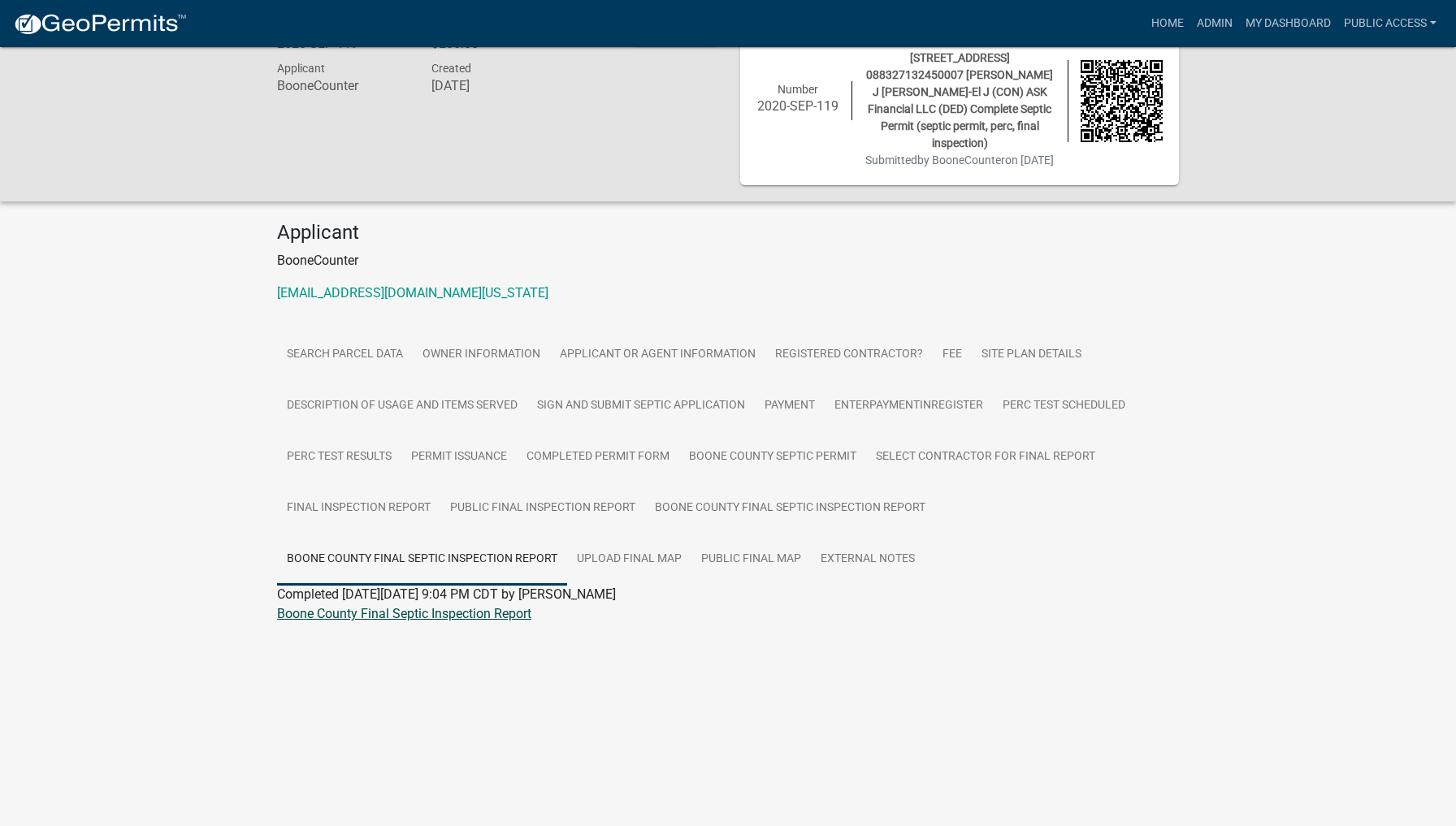
click at [404, 621] on link "Boone County Final Septic Inspection Report" at bounding box center [404, 614] width 254 height 15
click at [632, 575] on link "Upload final map" at bounding box center [629, 559] width 124 height 52
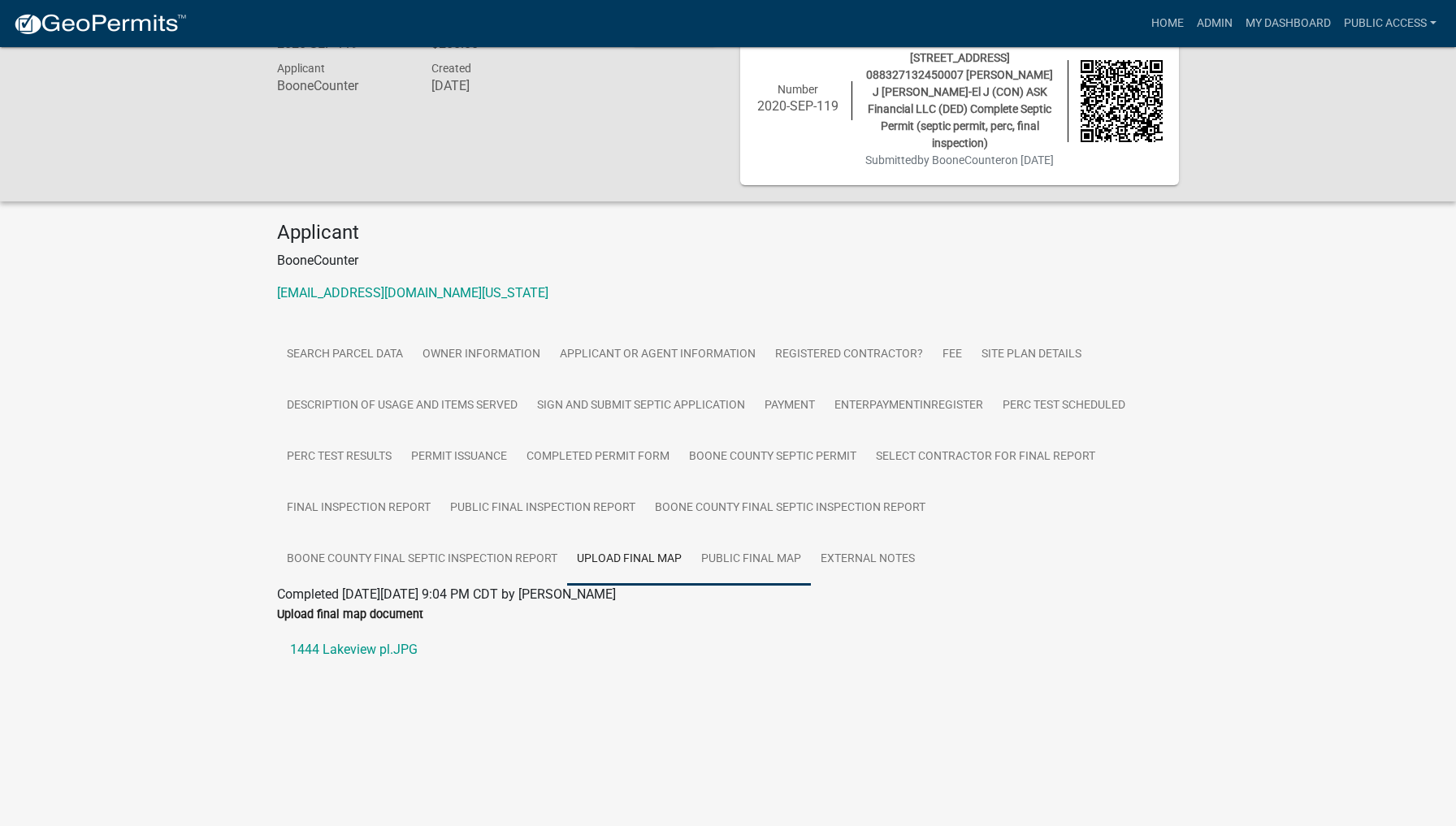
click at [751, 574] on link "Public Final Map" at bounding box center [751, 559] width 119 height 52
click at [327, 665] on link "1444 Lakeview pl.JPG" at bounding box center [728, 650] width 901 height 39
click at [642, 569] on link "Upload final map" at bounding box center [629, 559] width 124 height 52
click at [350, 670] on link "1444 Lakeview pl.JPG" at bounding box center [728, 650] width 901 height 39
click at [858, 574] on link "External Notes" at bounding box center [867, 559] width 113 height 52
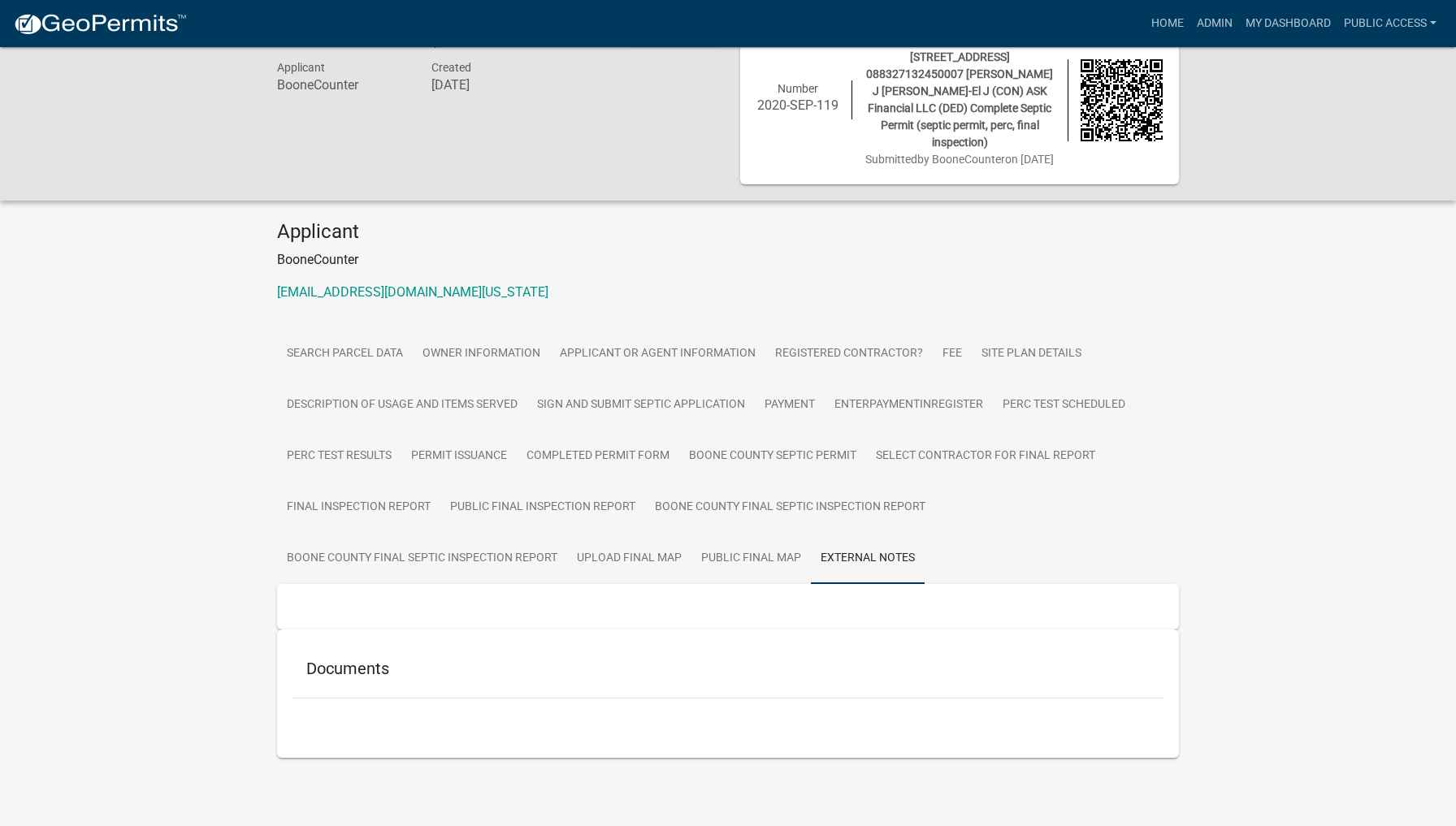
scroll to position [64, 0]
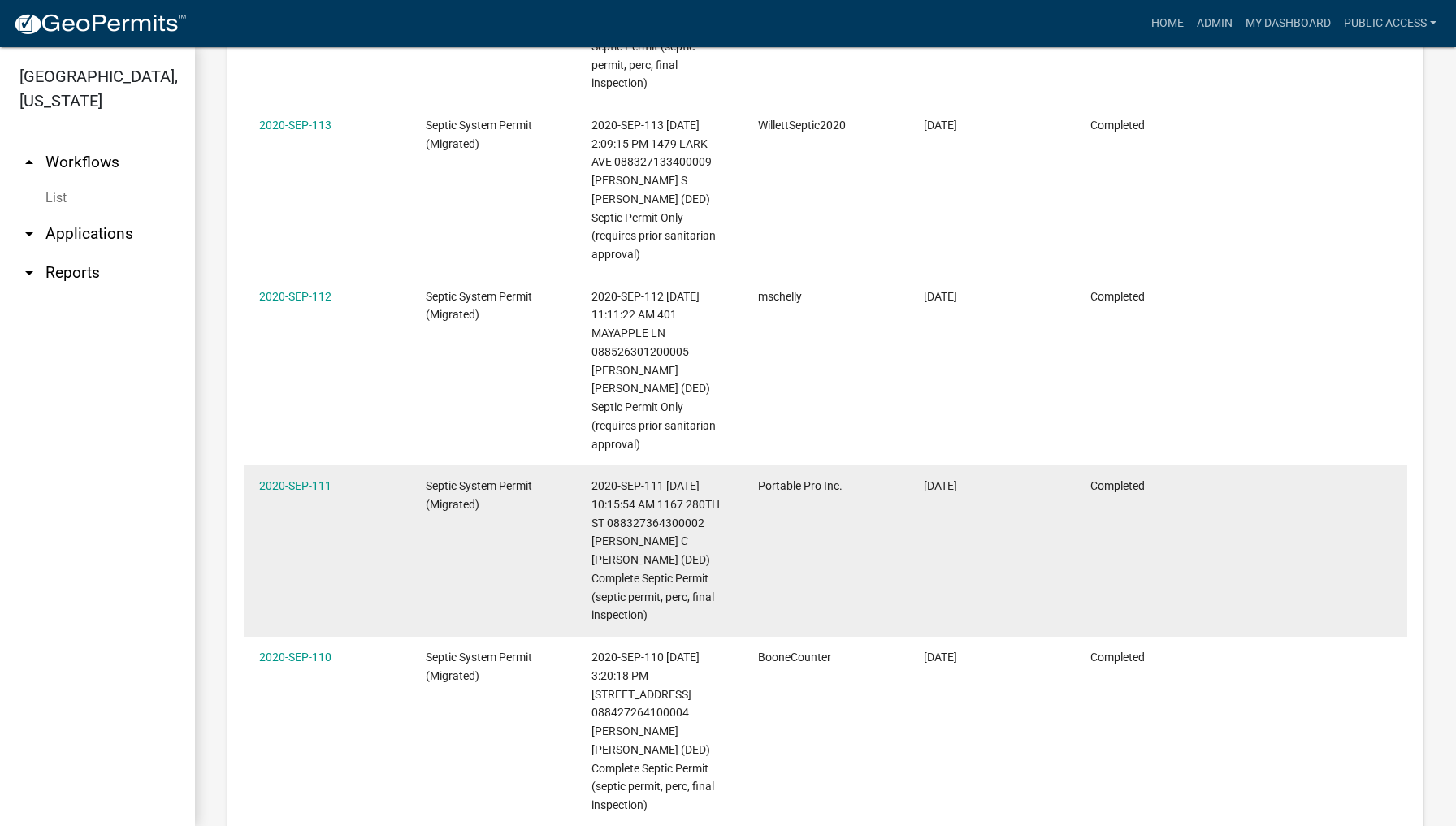
scroll to position [1890, 0]
click at [283, 480] on link "2020-SEP-111" at bounding box center [295, 487] width 72 height 13
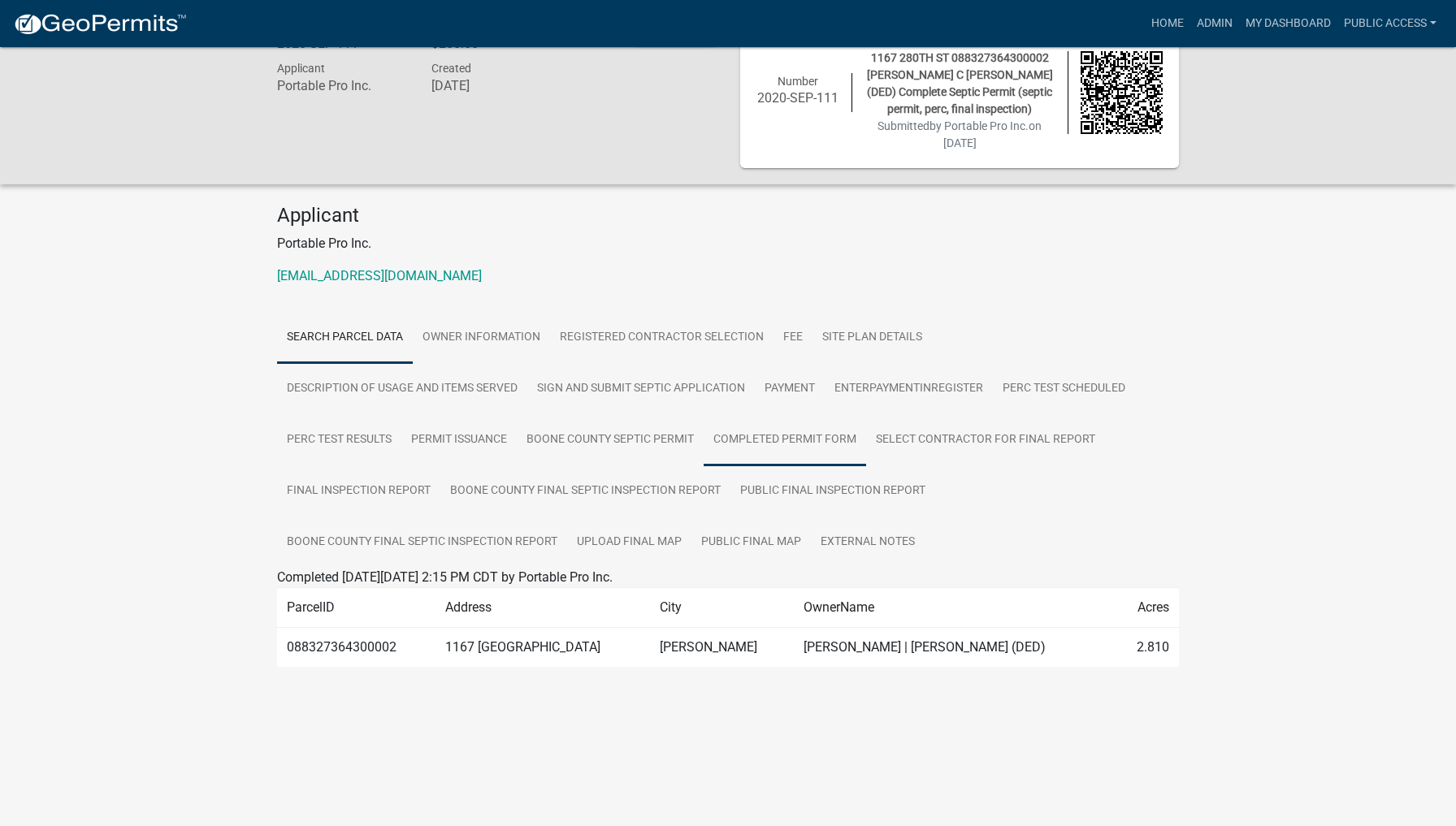
scroll to position [47, 0]
click at [751, 569] on link "Public Final Map" at bounding box center [751, 542] width 119 height 52
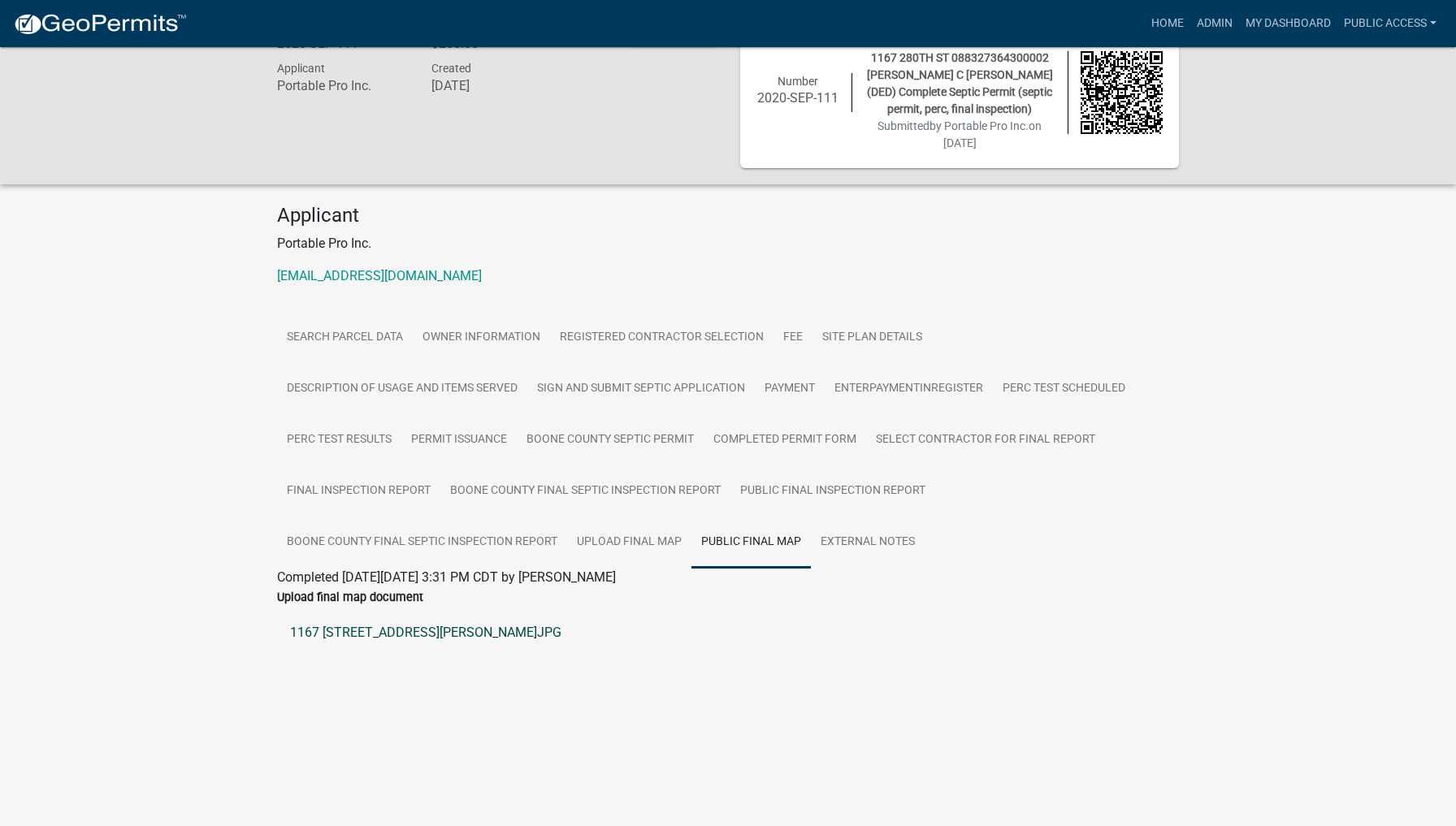
click at [373, 653] on link "1167 [STREET_ADDRESS][PERSON_NAME]JPG" at bounding box center [728, 633] width 901 height 39
click at [637, 569] on link "Upload final map" at bounding box center [629, 542] width 124 height 52
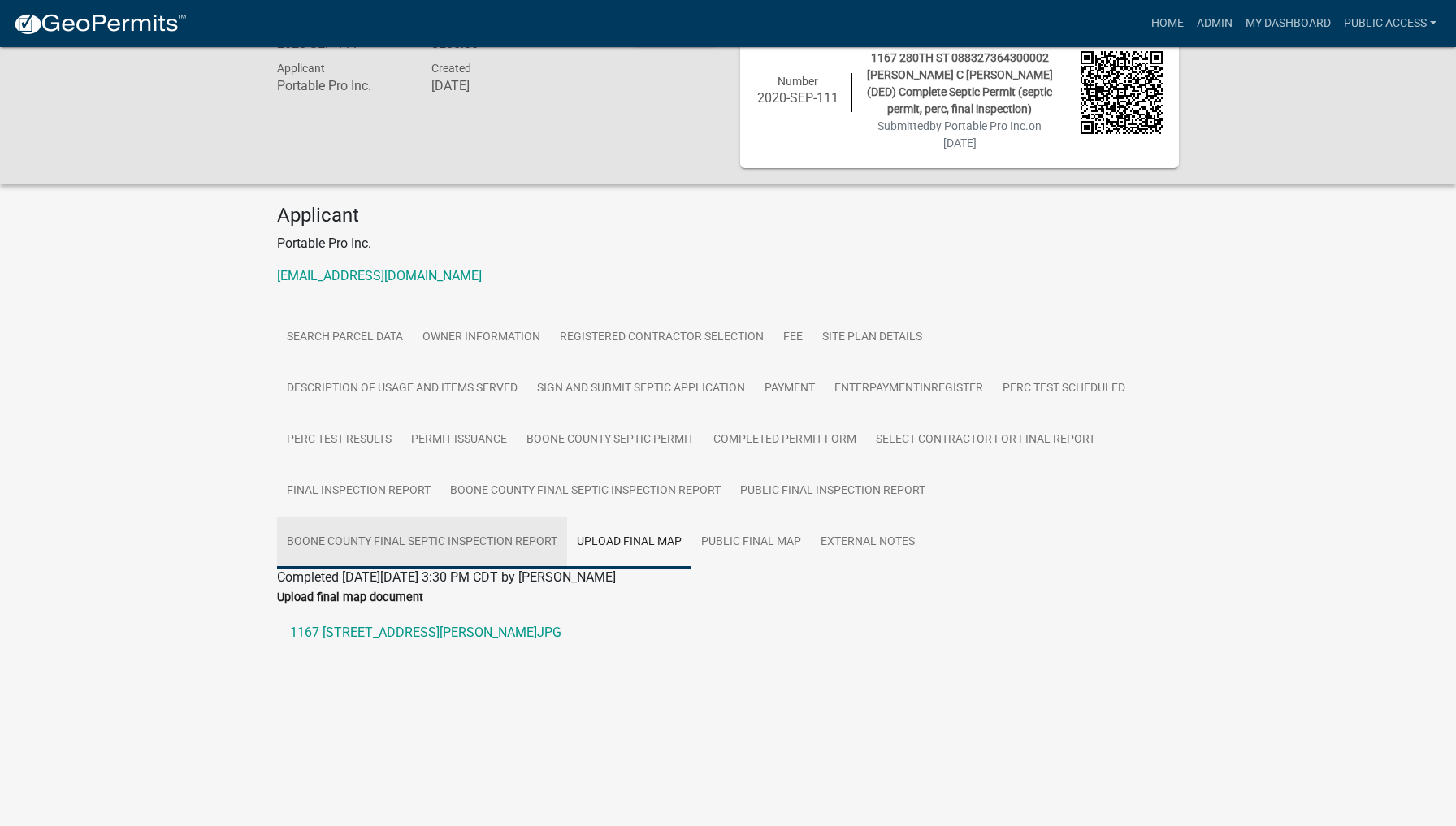
click at [516, 569] on link "Boone County Final Septic Inspection Report" at bounding box center [422, 542] width 290 height 52
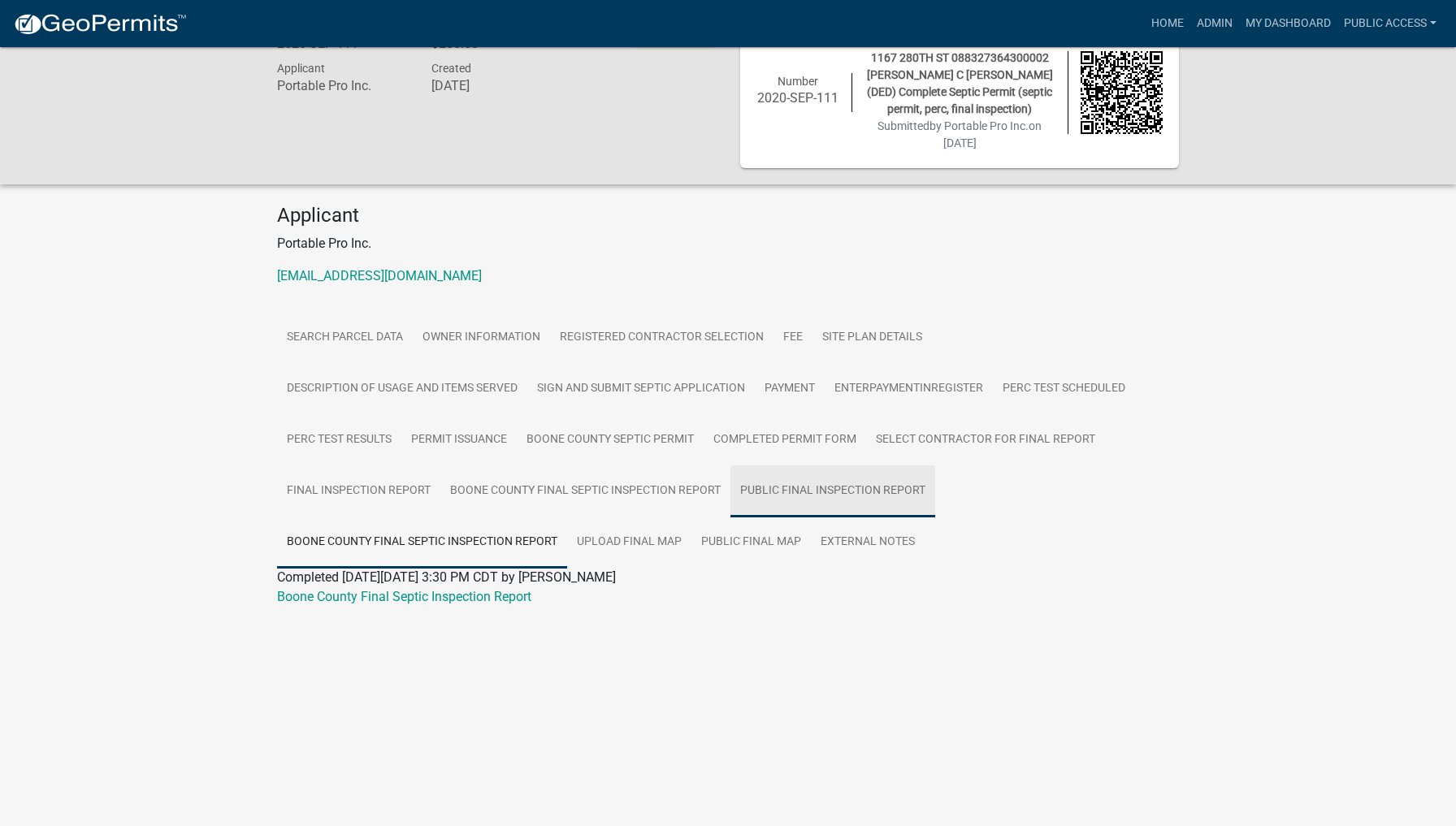
click at [877, 510] on link "Public Final Inspection Report" at bounding box center [833, 492] width 205 height 52
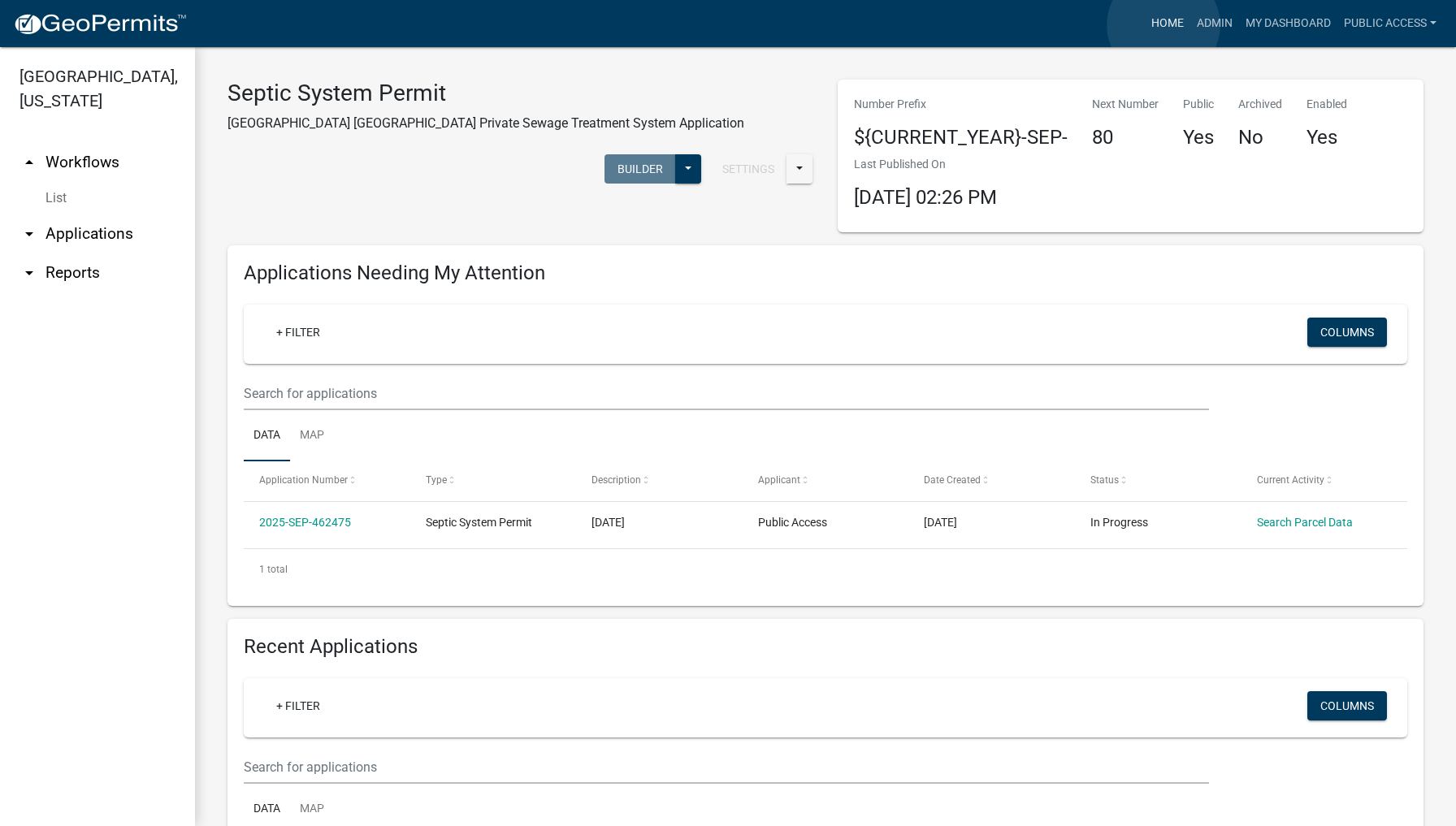
click at [1163, 25] on link "Home" at bounding box center [1167, 24] width 46 height 30
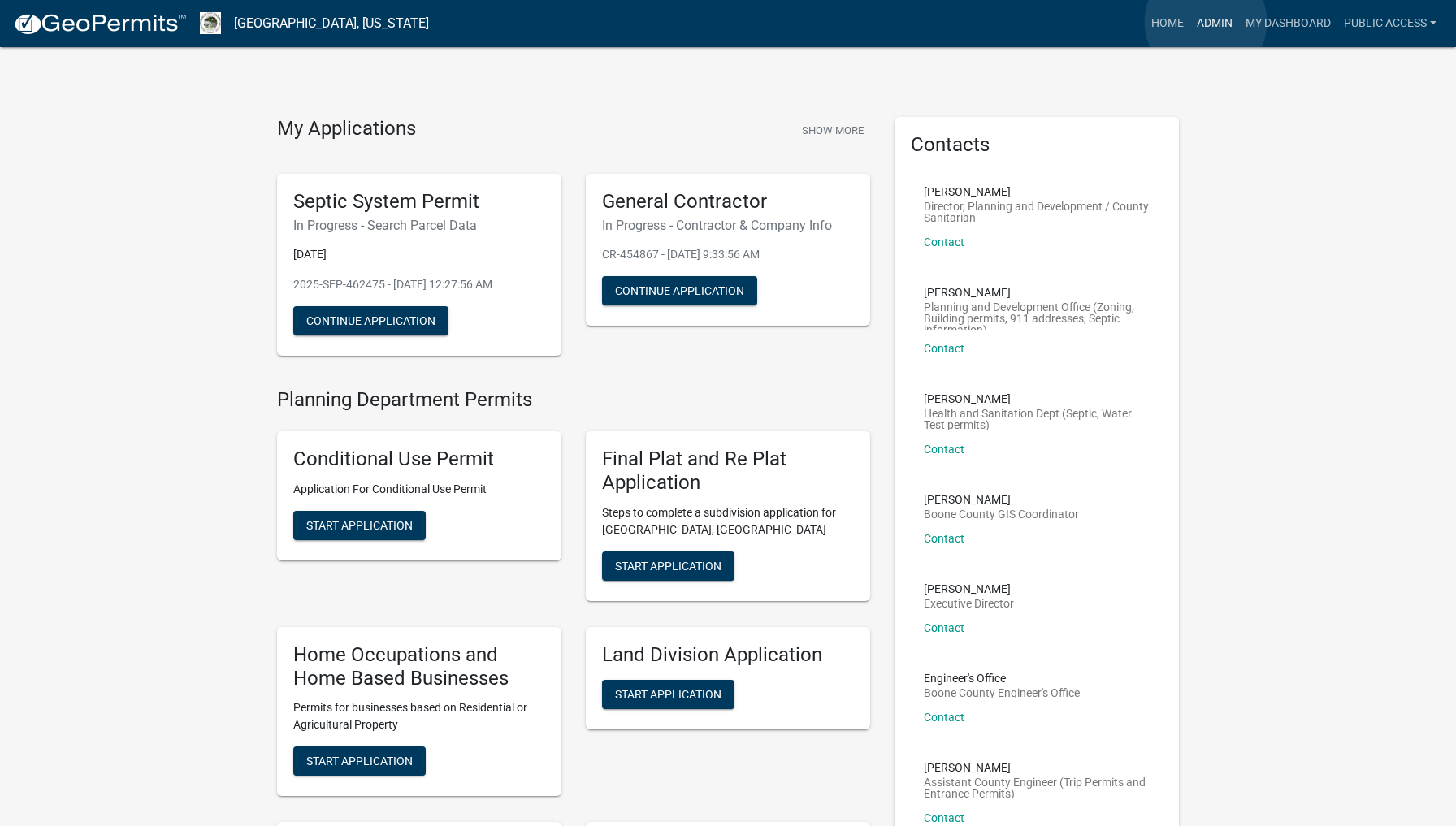
click at [1205, 22] on link "Admin" at bounding box center [1214, 24] width 49 height 30
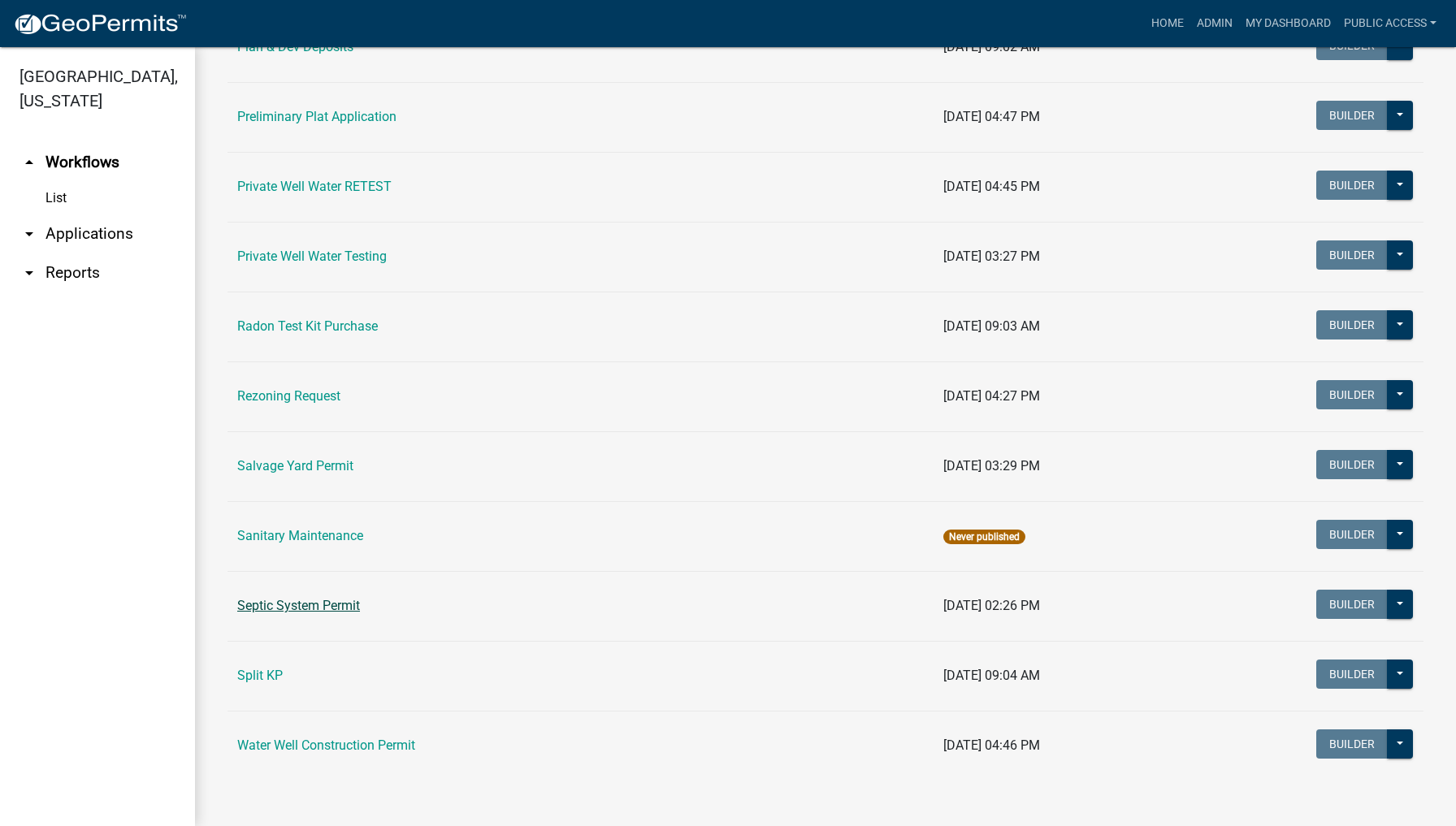
scroll to position [1875, 0]
click at [319, 609] on link "Septic System Permit" at bounding box center [298, 606] width 123 height 15
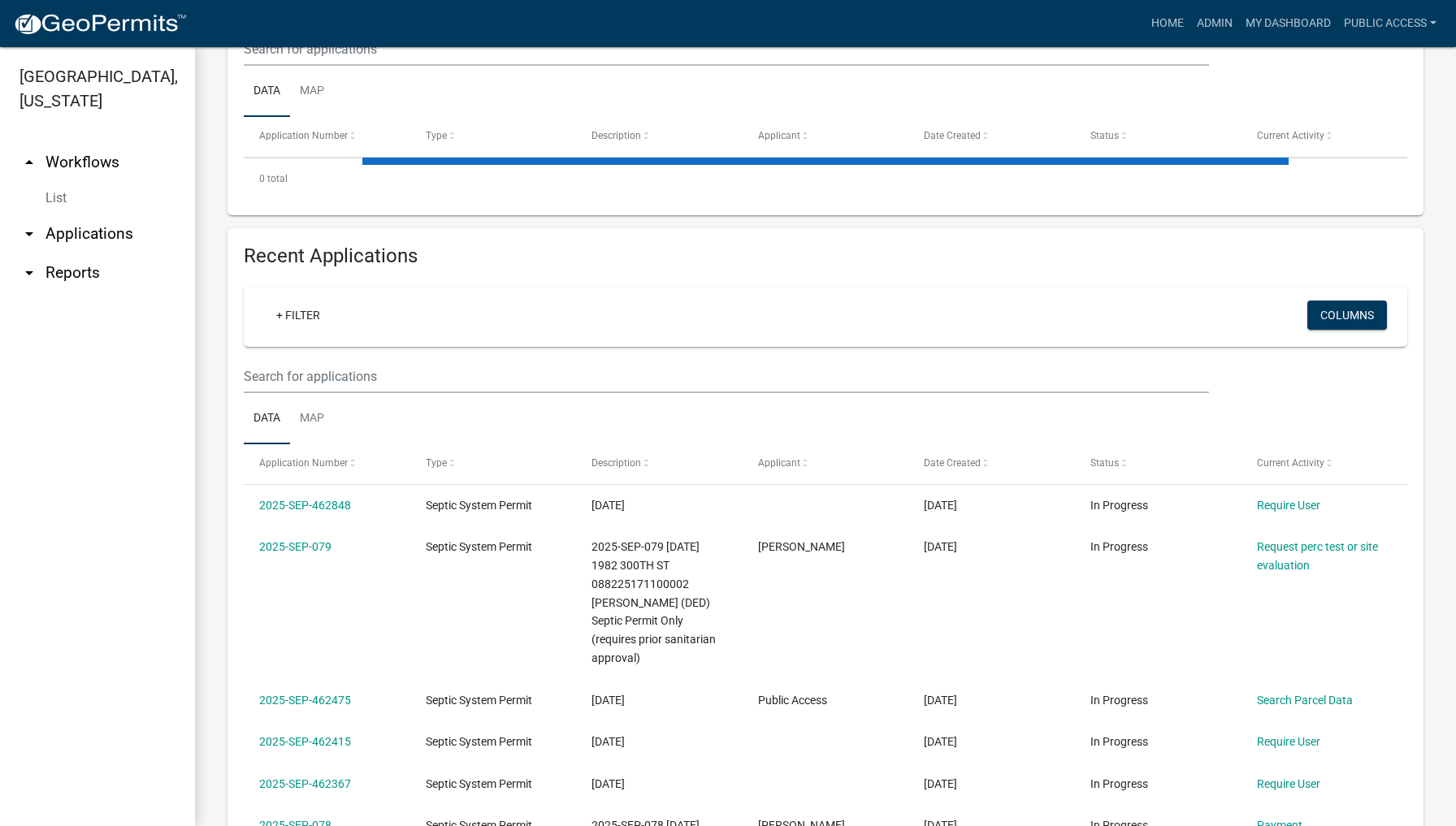
scroll to position [406, 0]
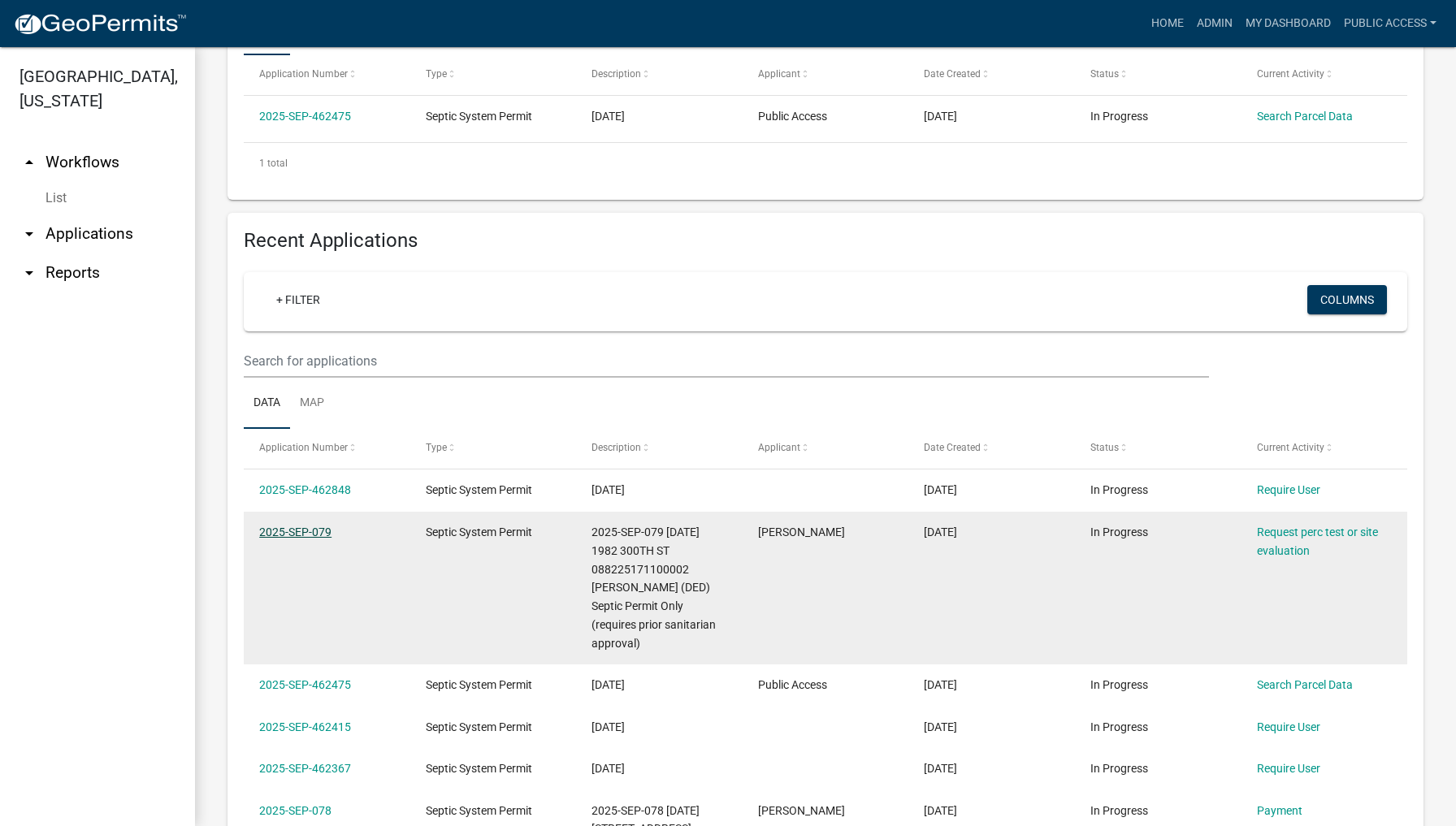
click at [303, 528] on link "2025-SEP-079" at bounding box center [295, 533] width 72 height 13
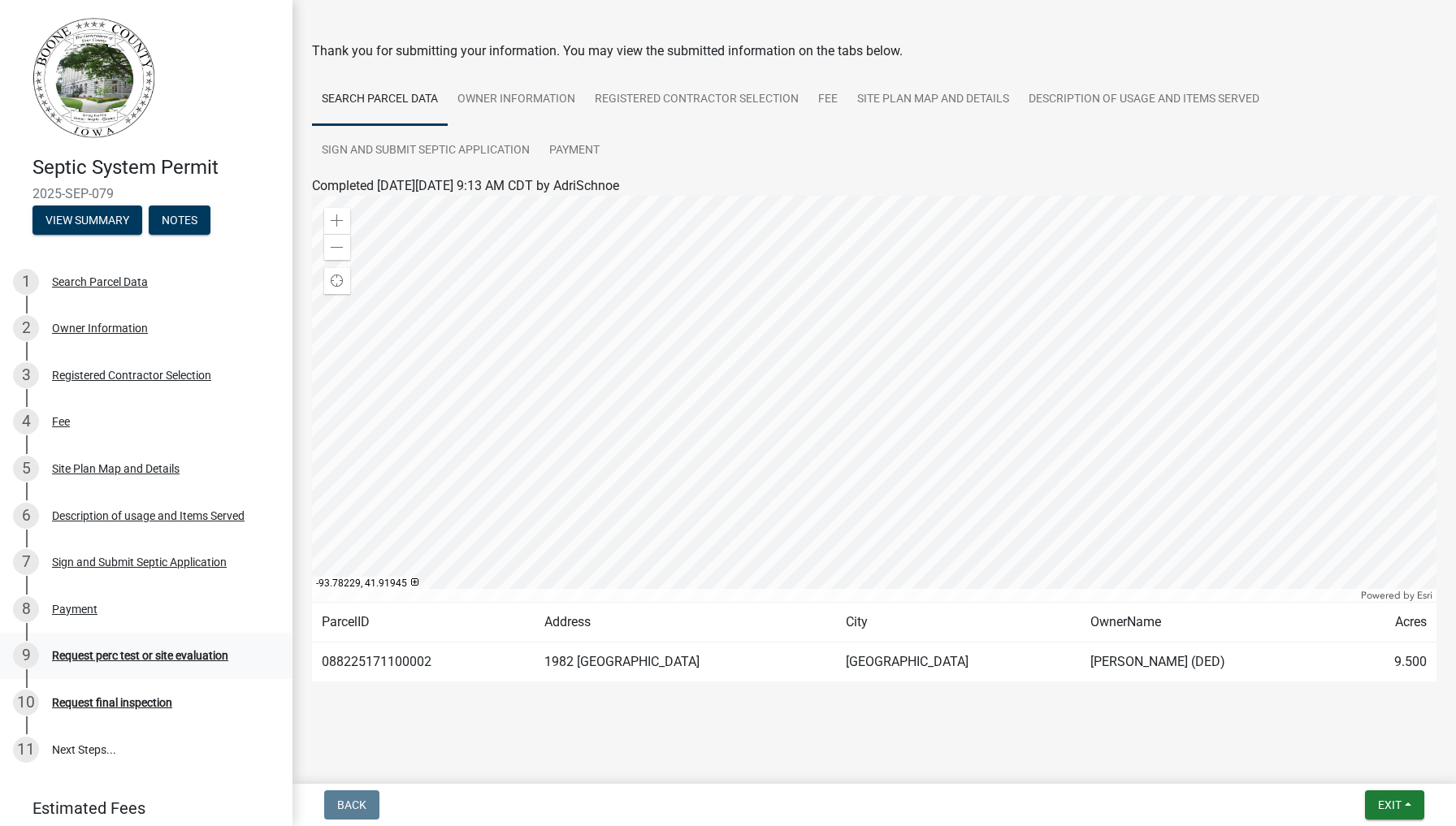
scroll to position [50, 0]
click at [82, 652] on div "Request perc test or site evaluation" at bounding box center [140, 655] width 176 height 11
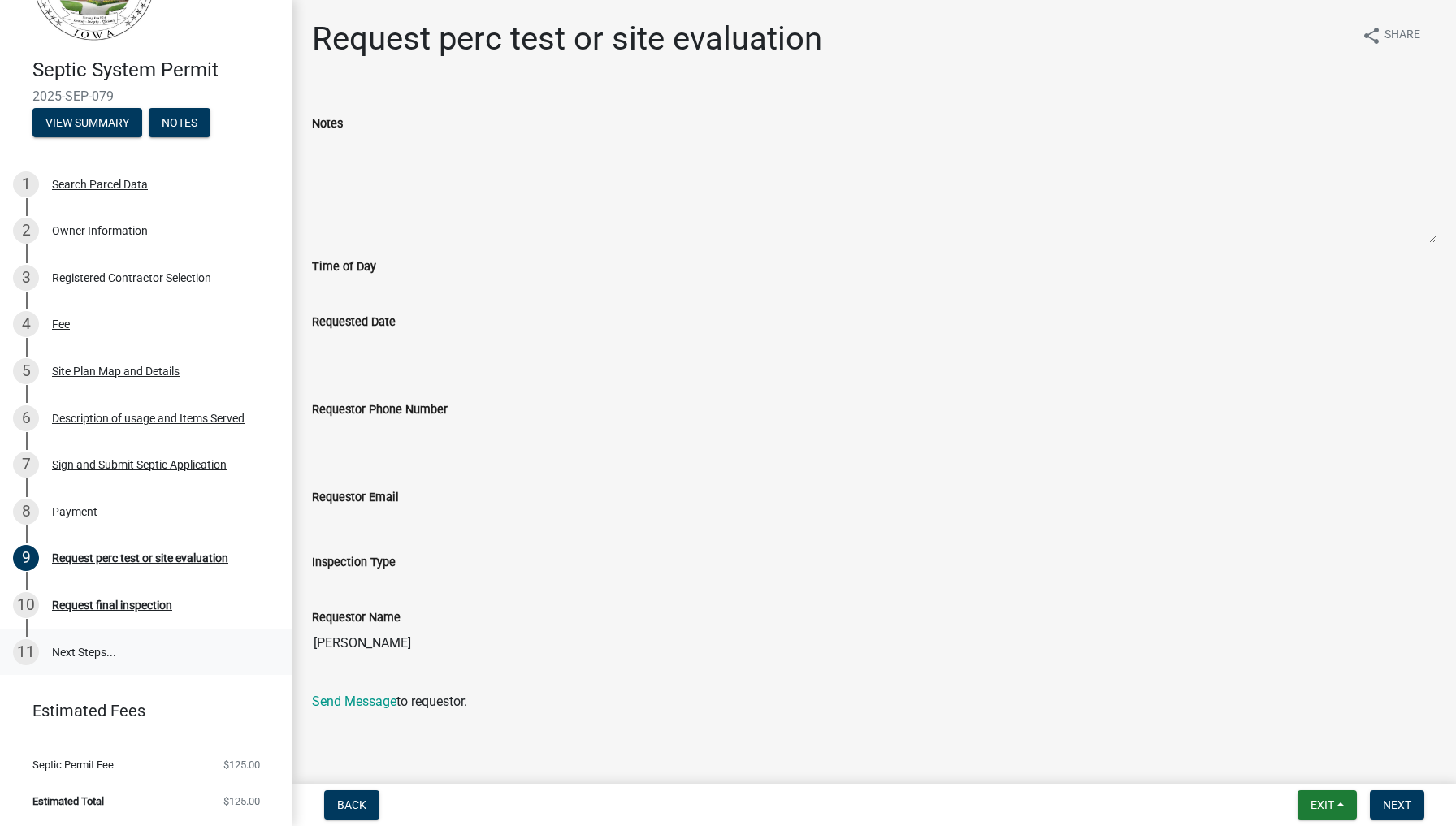
scroll to position [97, 0]
click at [117, 599] on div "Request final inspection" at bounding box center [112, 605] width 120 height 11
click at [184, 460] on div "Sign and Submit Septic Application" at bounding box center [139, 465] width 174 height 11
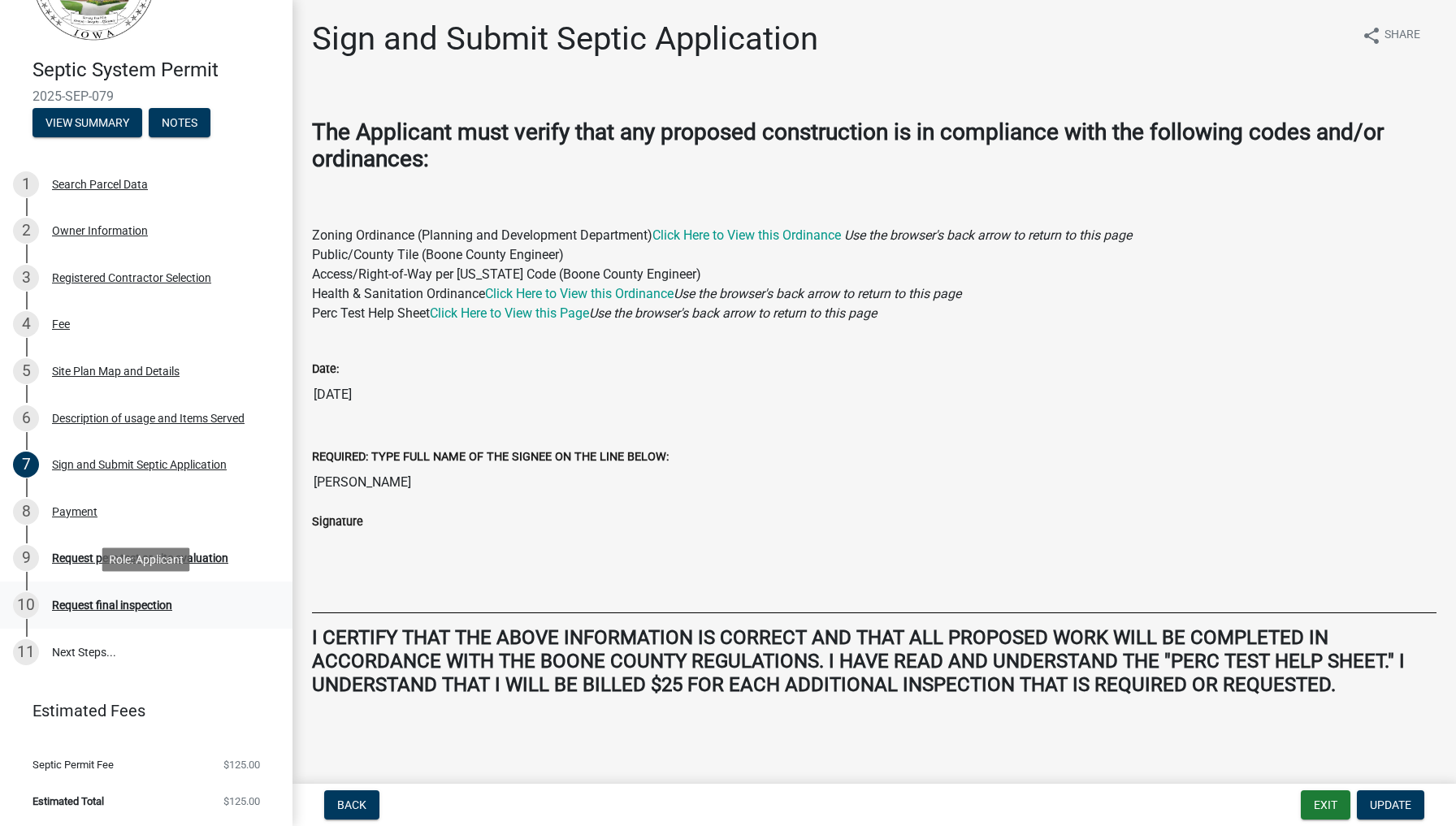
click at [94, 609] on div "Request final inspection" at bounding box center [112, 605] width 120 height 11
click at [74, 554] on div "Request perc test or site evaluation" at bounding box center [140, 558] width 176 height 11
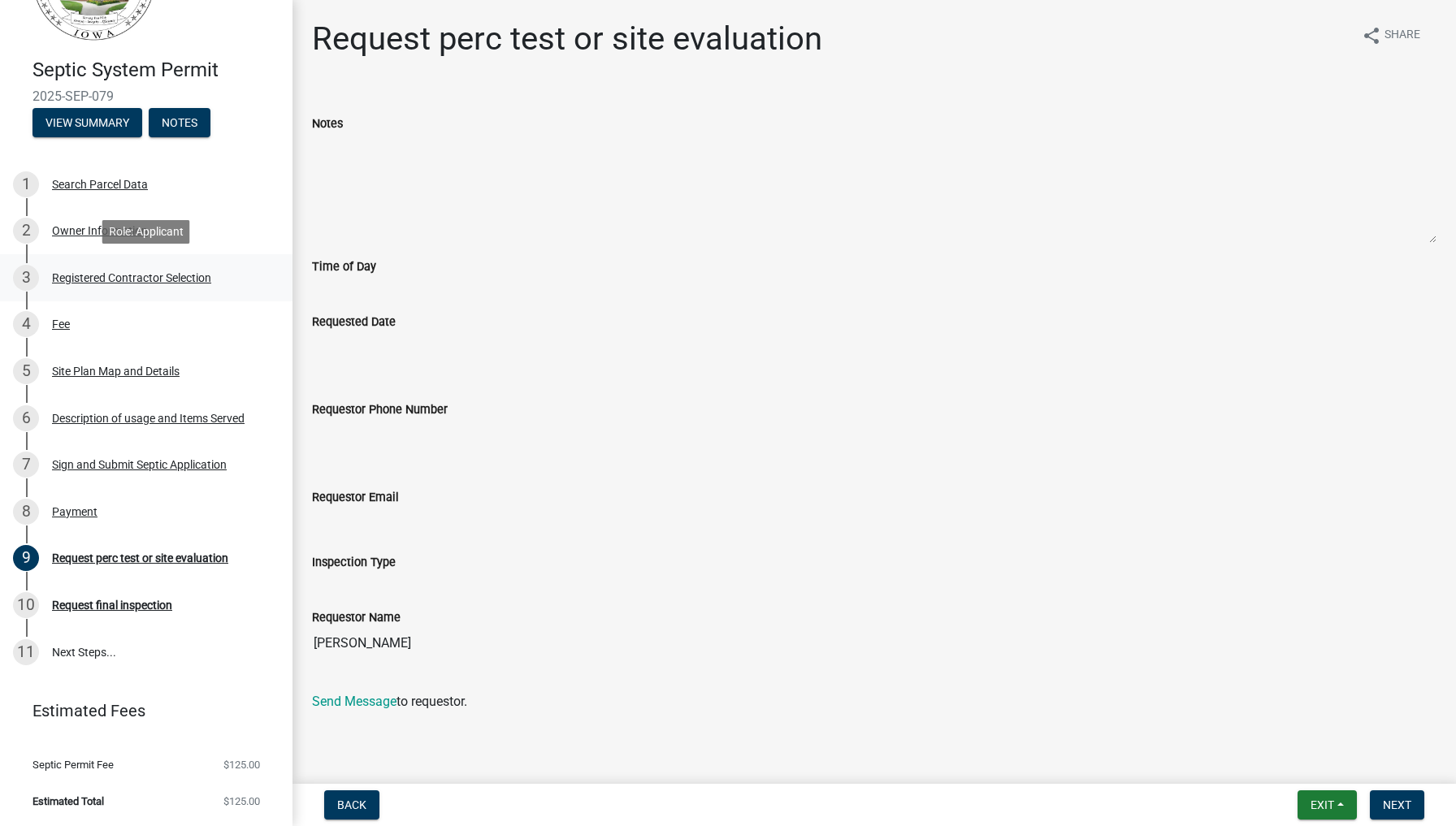
click at [73, 276] on div "Registered Contractor Selection" at bounding box center [131, 278] width 159 height 11
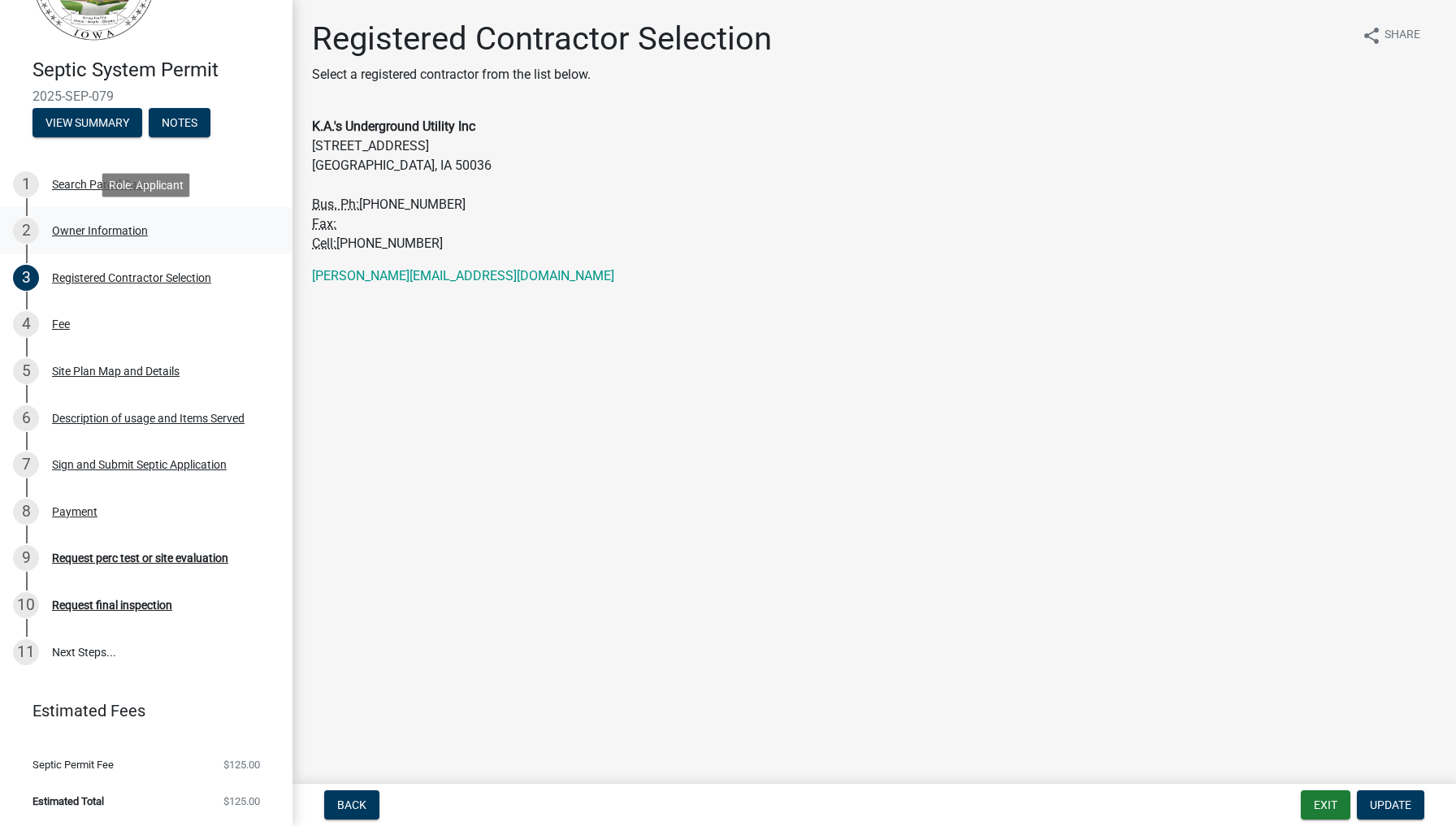
click at [80, 225] on div "Owner Information" at bounding box center [100, 231] width 96 height 11
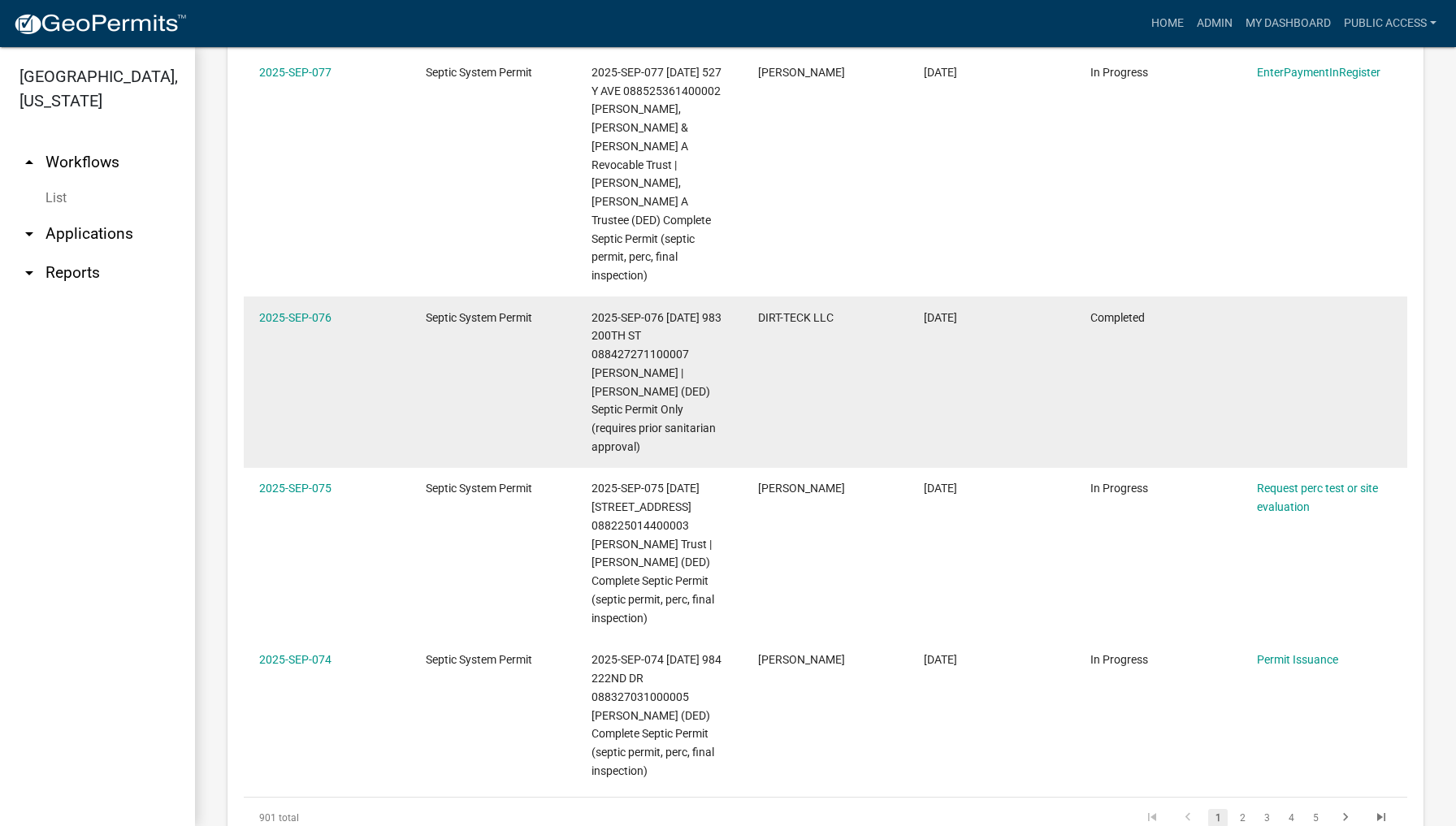
scroll to position [1425, 0]
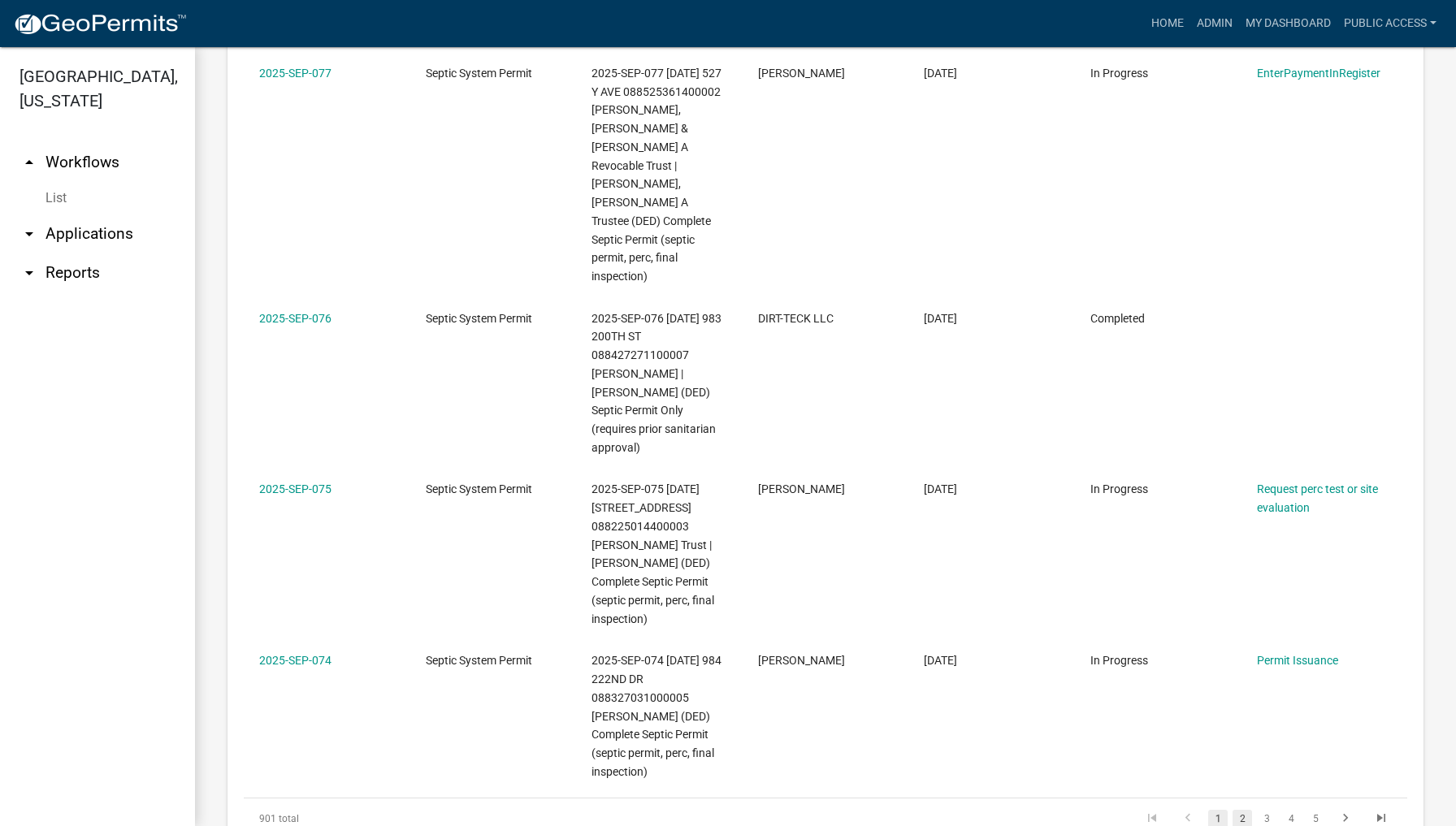
click at [1242, 810] on link "2" at bounding box center [1242, 818] width 19 height 18
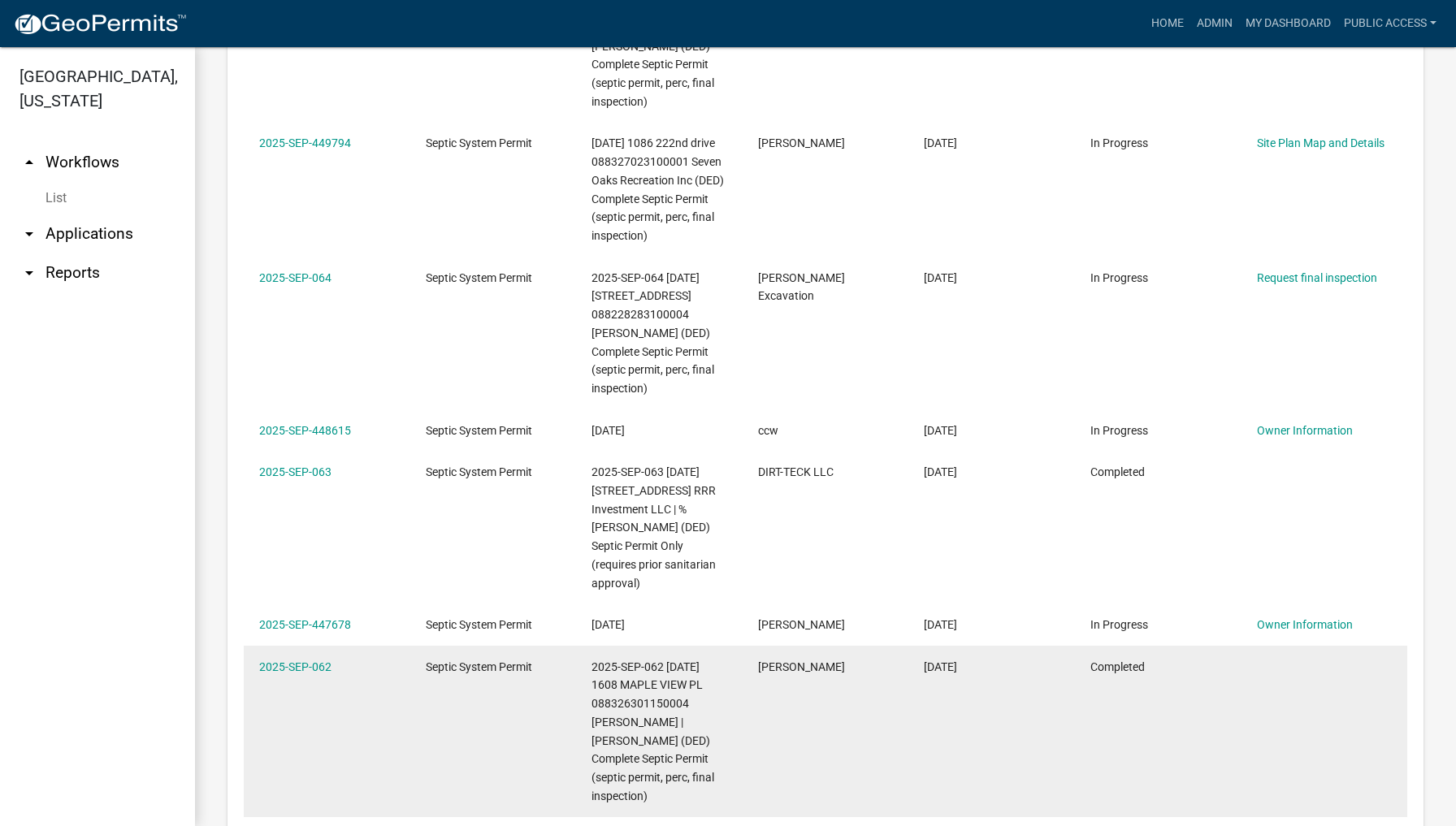
scroll to position [1083, 0]
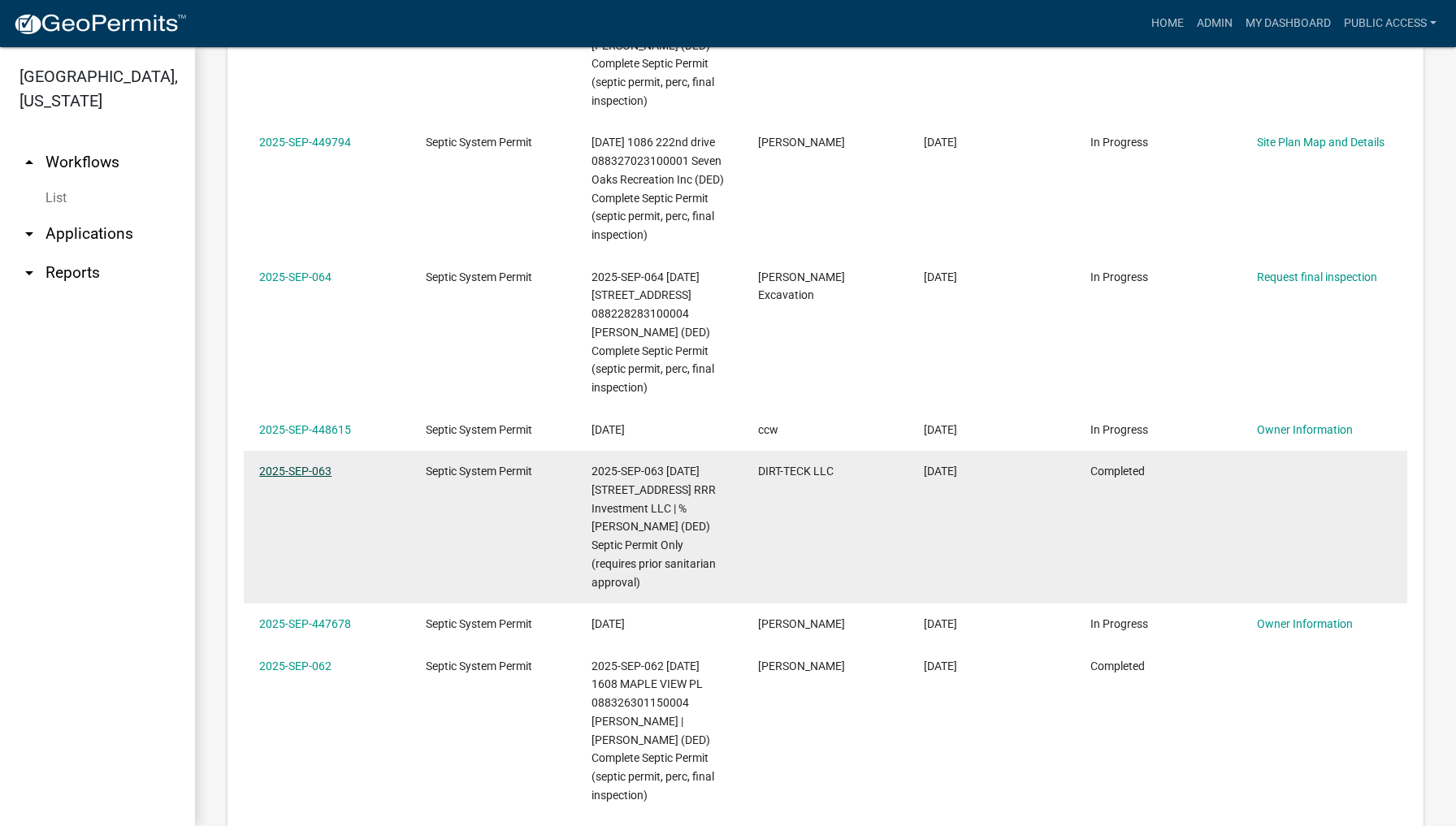
click at [283, 465] on link "2025-SEP-063" at bounding box center [295, 472] width 72 height 13
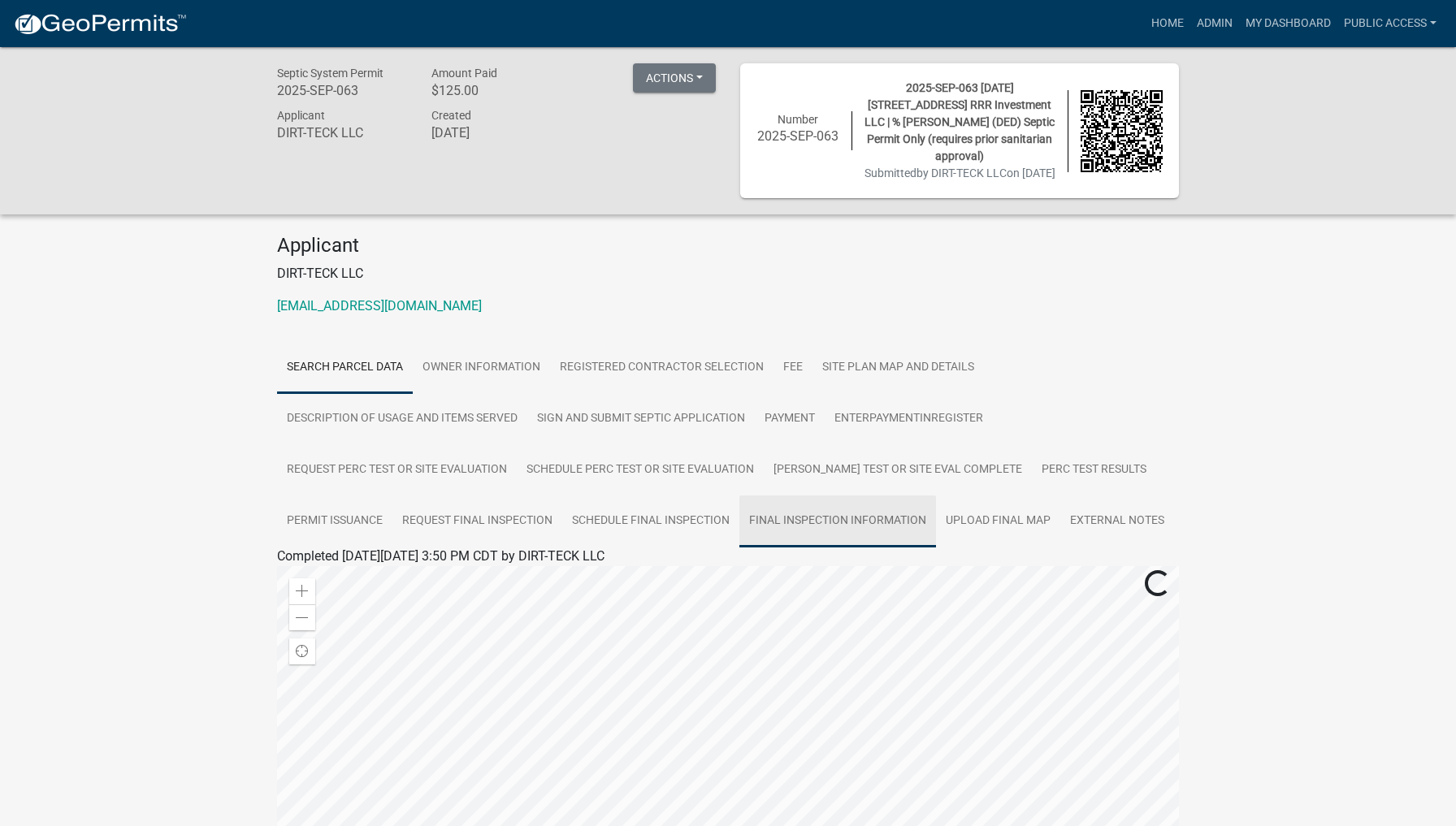
click at [863, 532] on link "Final Inspection Information" at bounding box center [838, 521] width 196 height 52
click at [641, 529] on link "Schedule Final Inspection" at bounding box center [651, 521] width 177 height 52
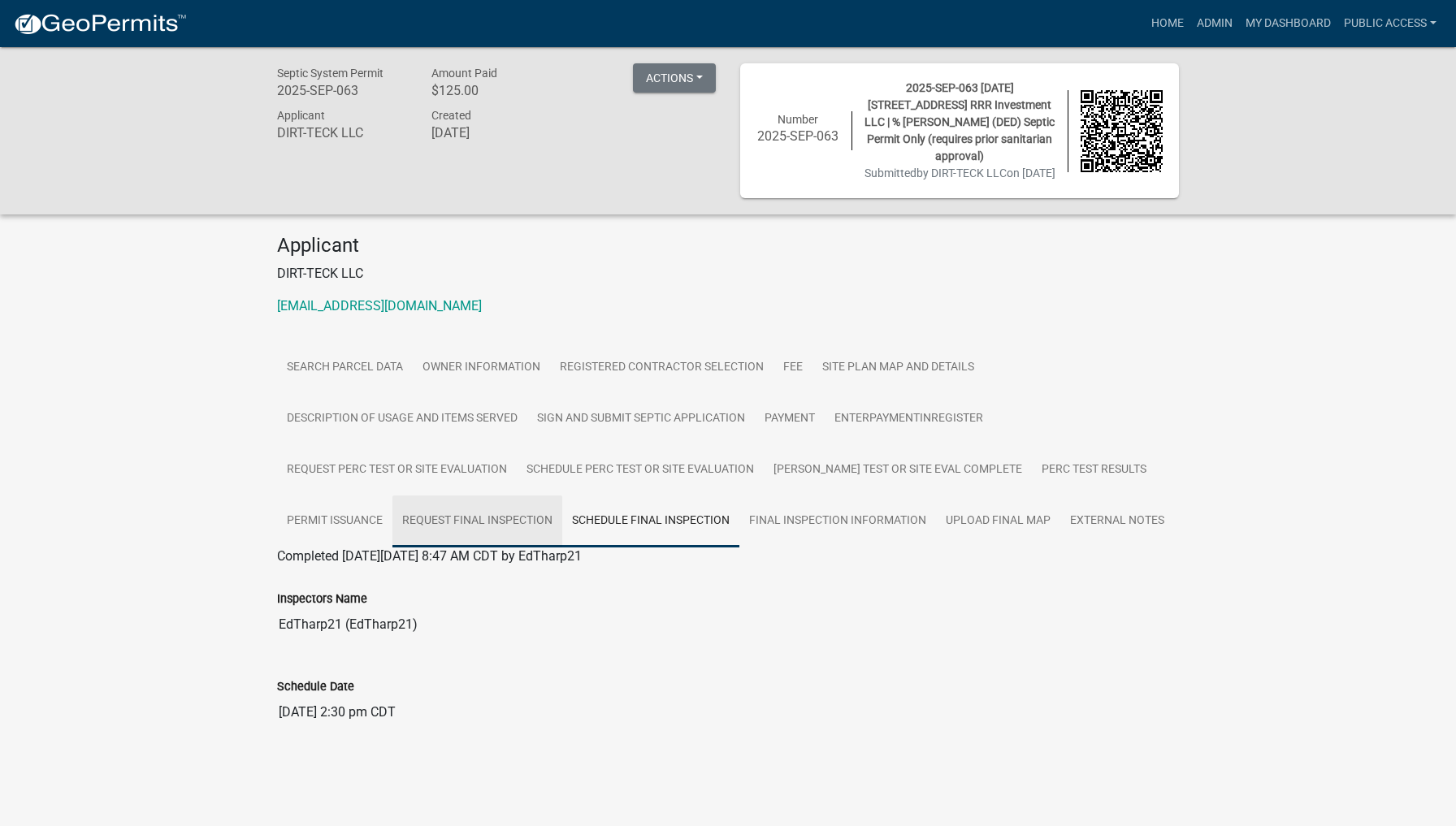
click at [471, 537] on link "Request final inspection" at bounding box center [477, 521] width 170 height 52
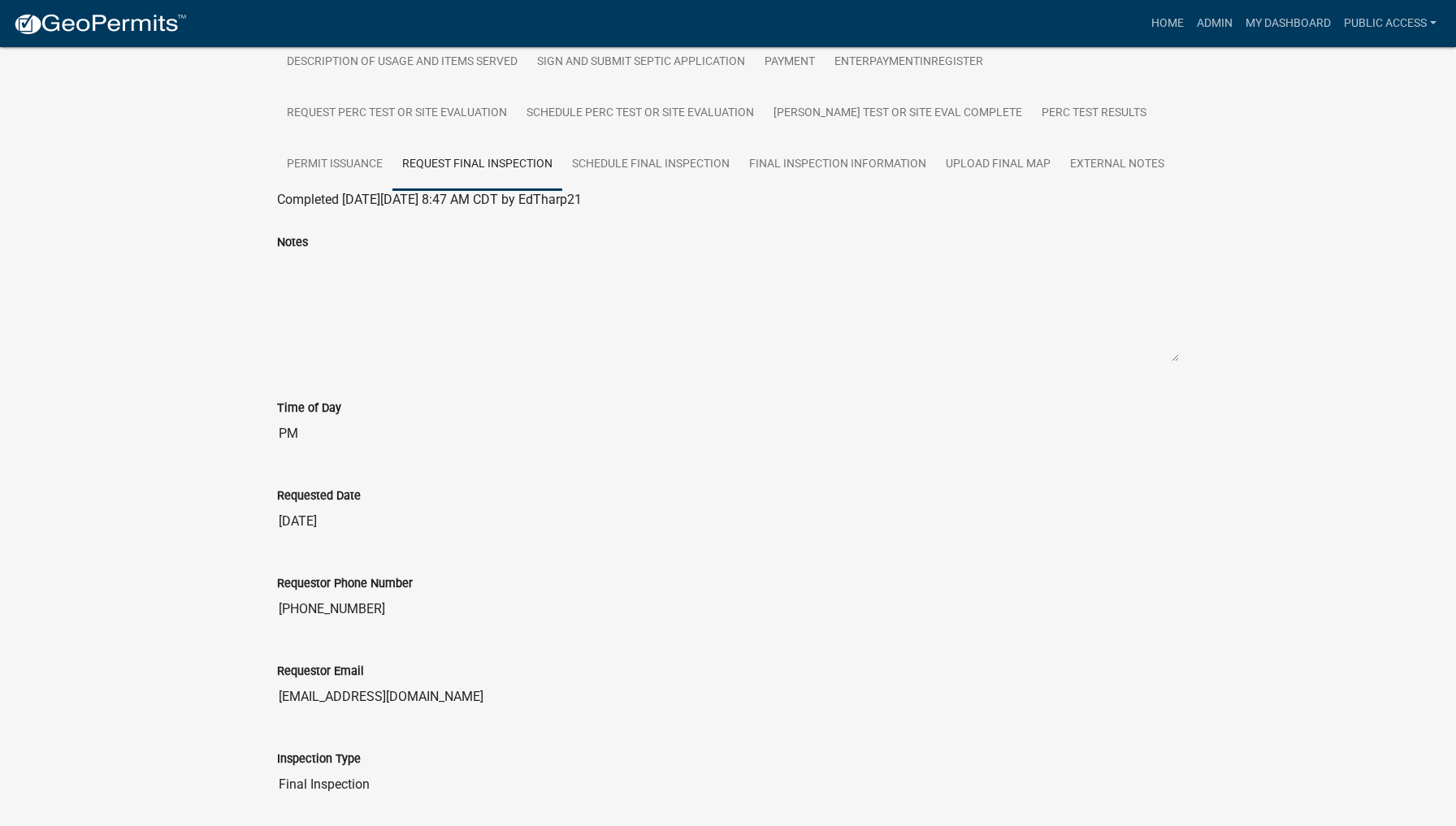
scroll to position [186, 0]
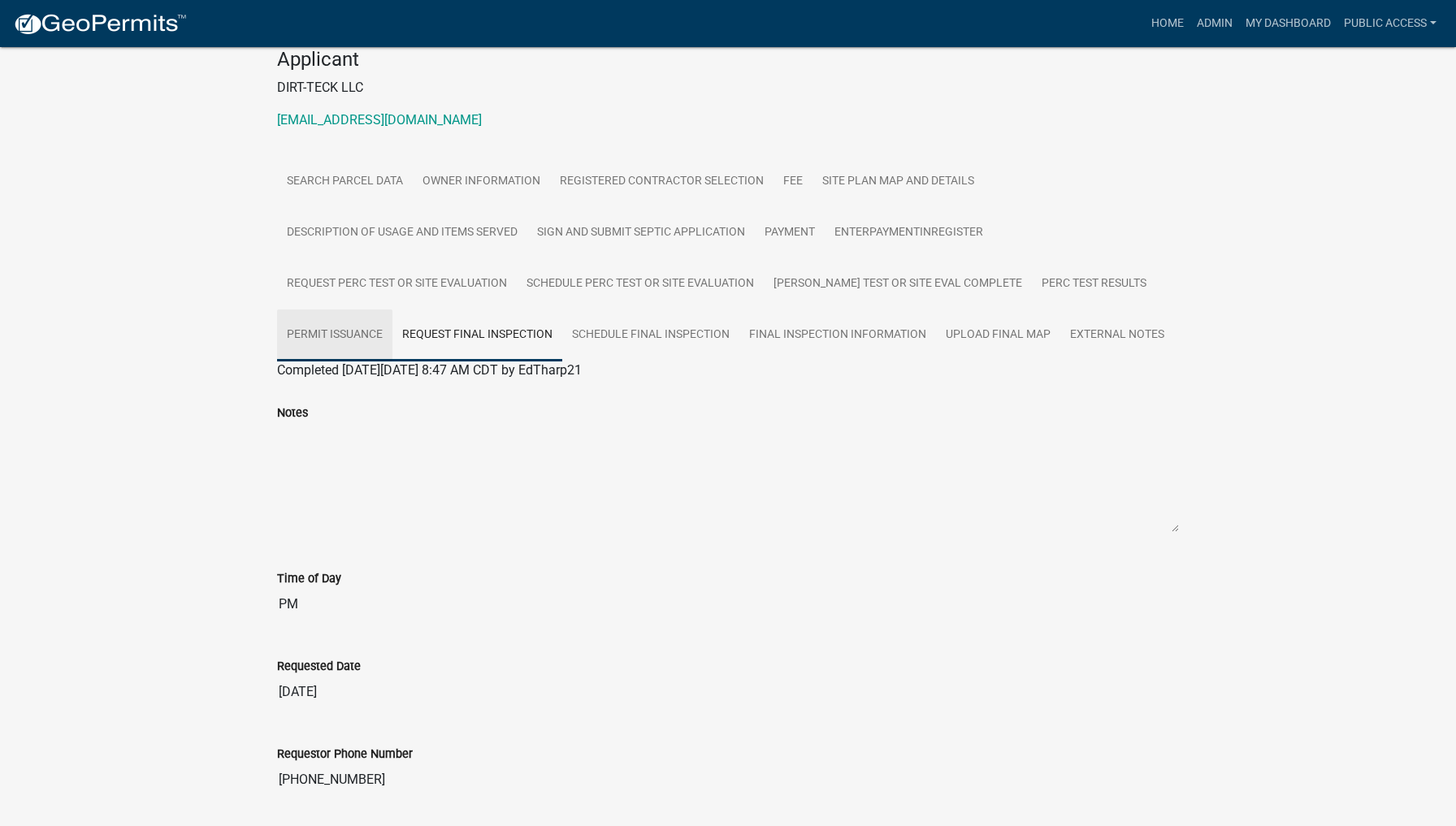
click at [322, 354] on link "Permit Issuance" at bounding box center [334, 335] width 115 height 52
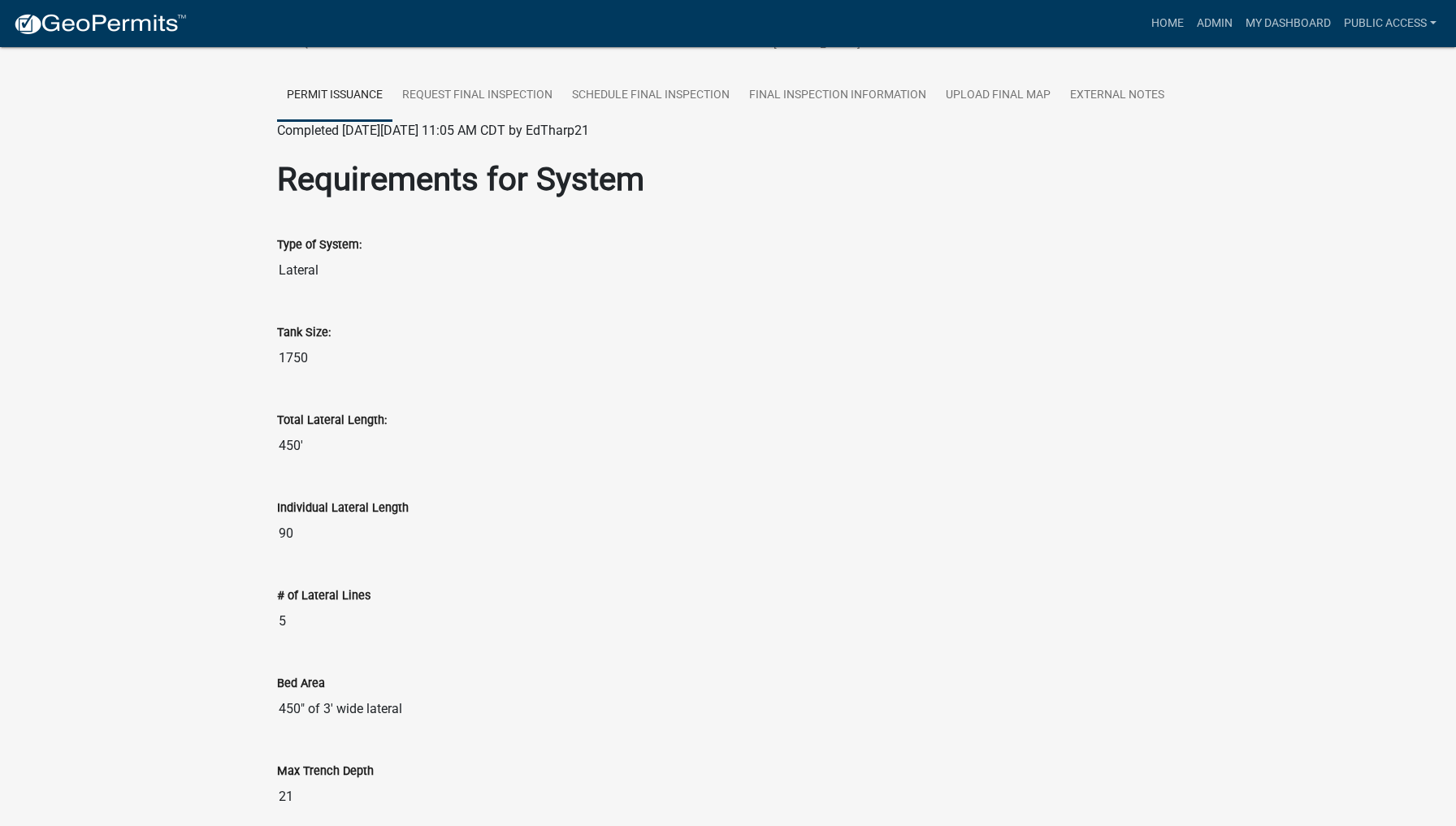
scroll to position [134, 0]
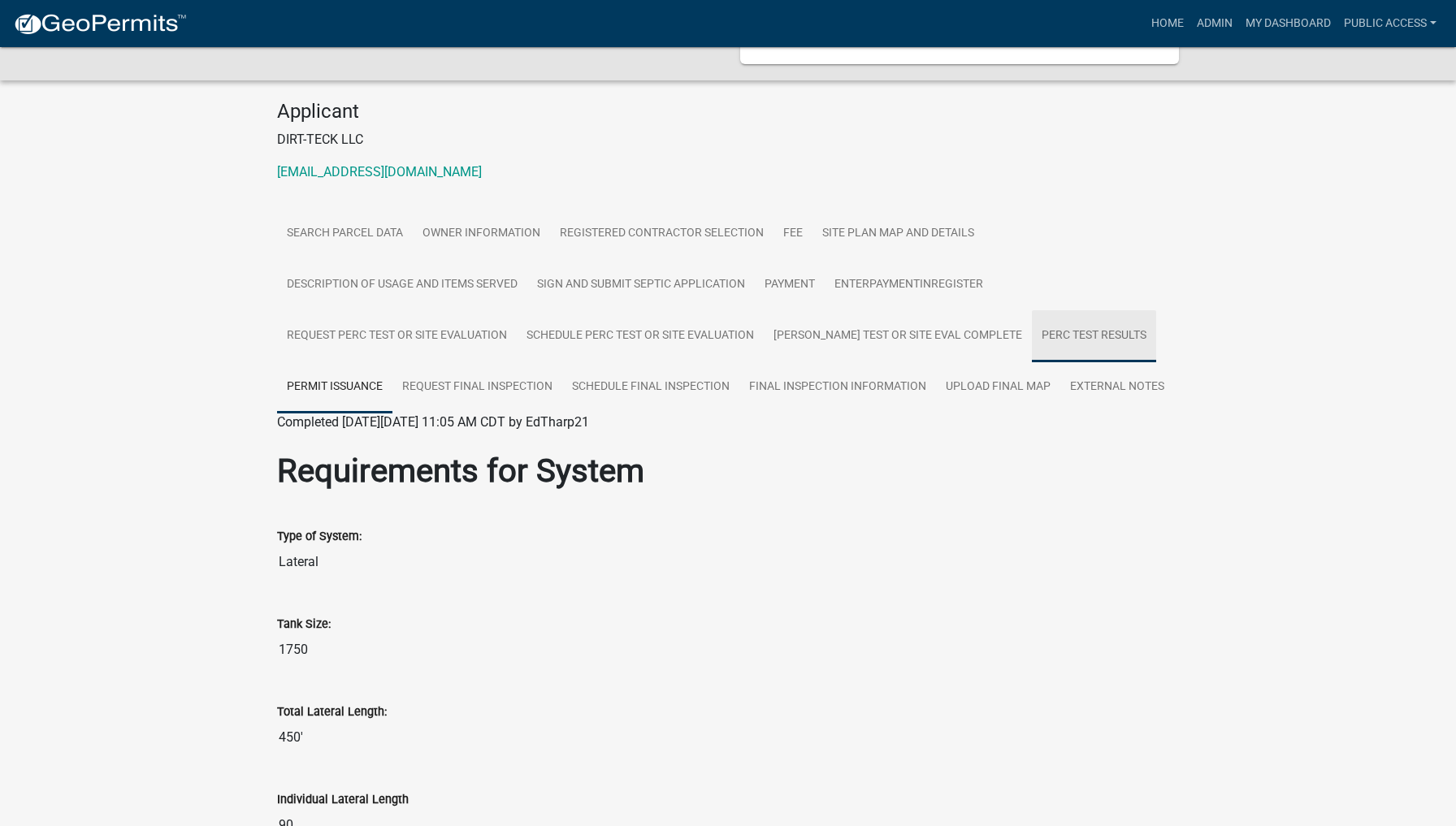
click at [1052, 346] on link "Perc Test Results" at bounding box center [1094, 336] width 124 height 52
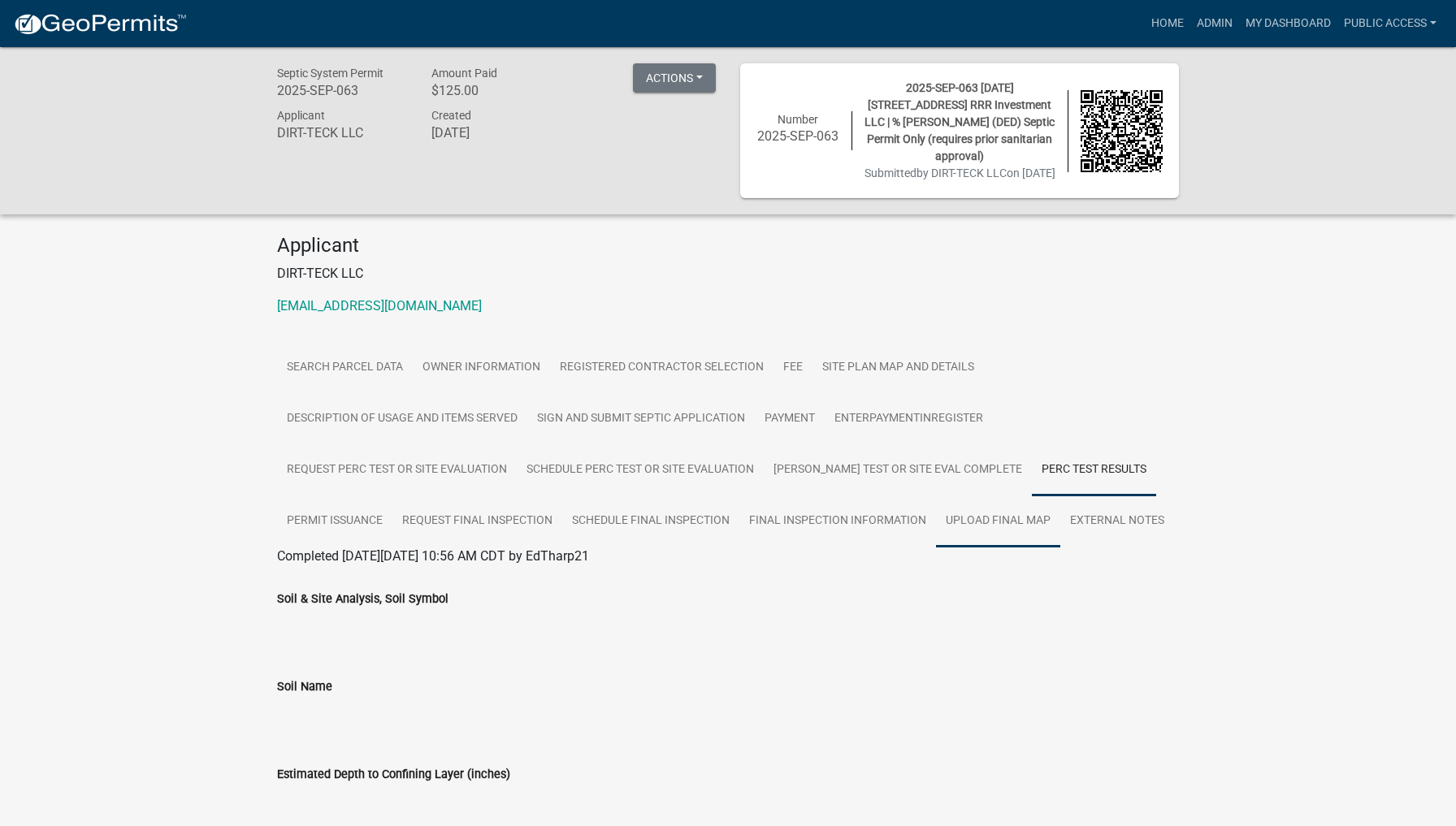
scroll to position [0, 0]
click at [888, 534] on link "Final Inspection Information" at bounding box center [838, 521] width 196 height 52
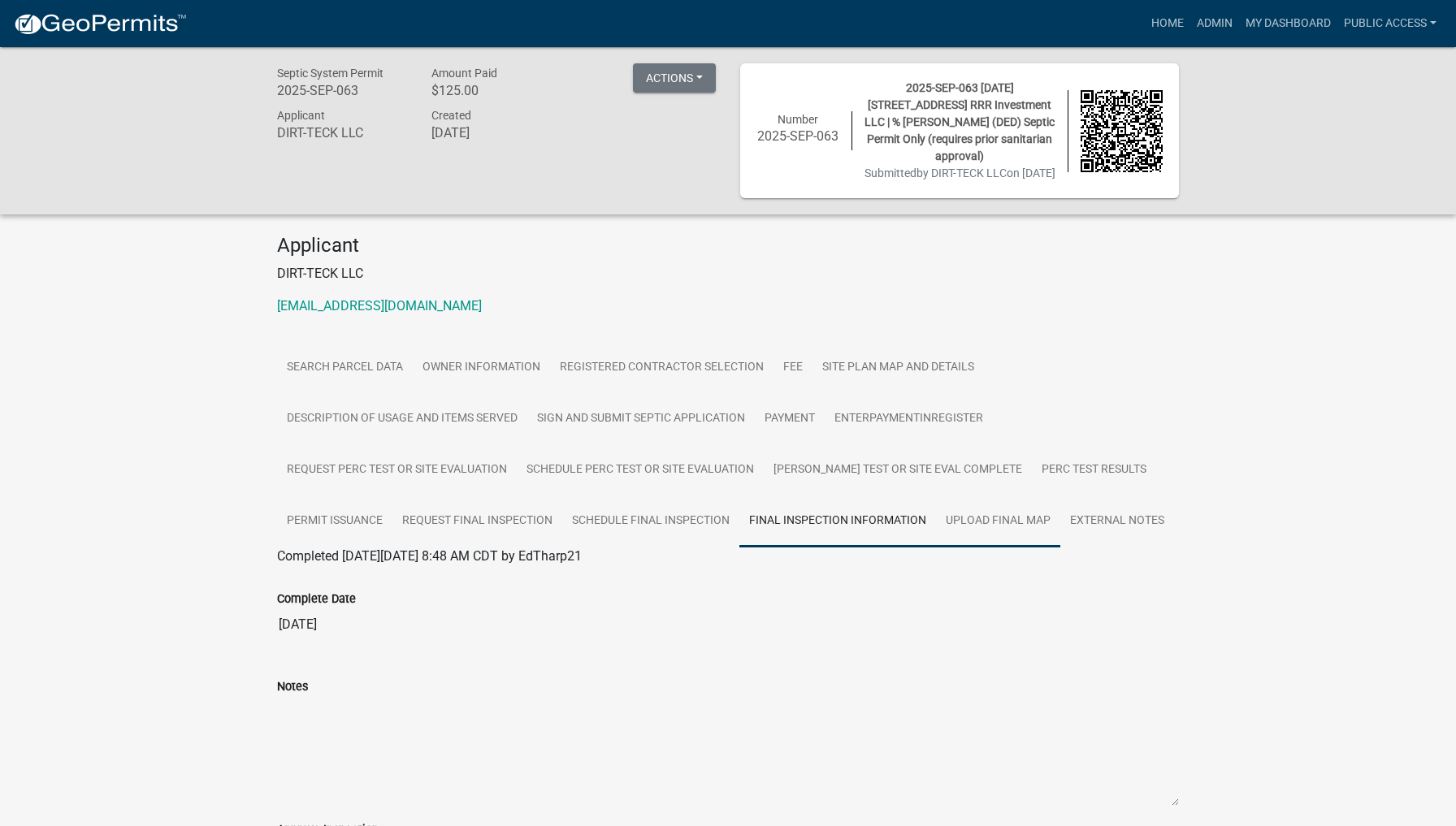
click at [1015, 532] on link "Upload final map" at bounding box center [998, 521] width 124 height 52
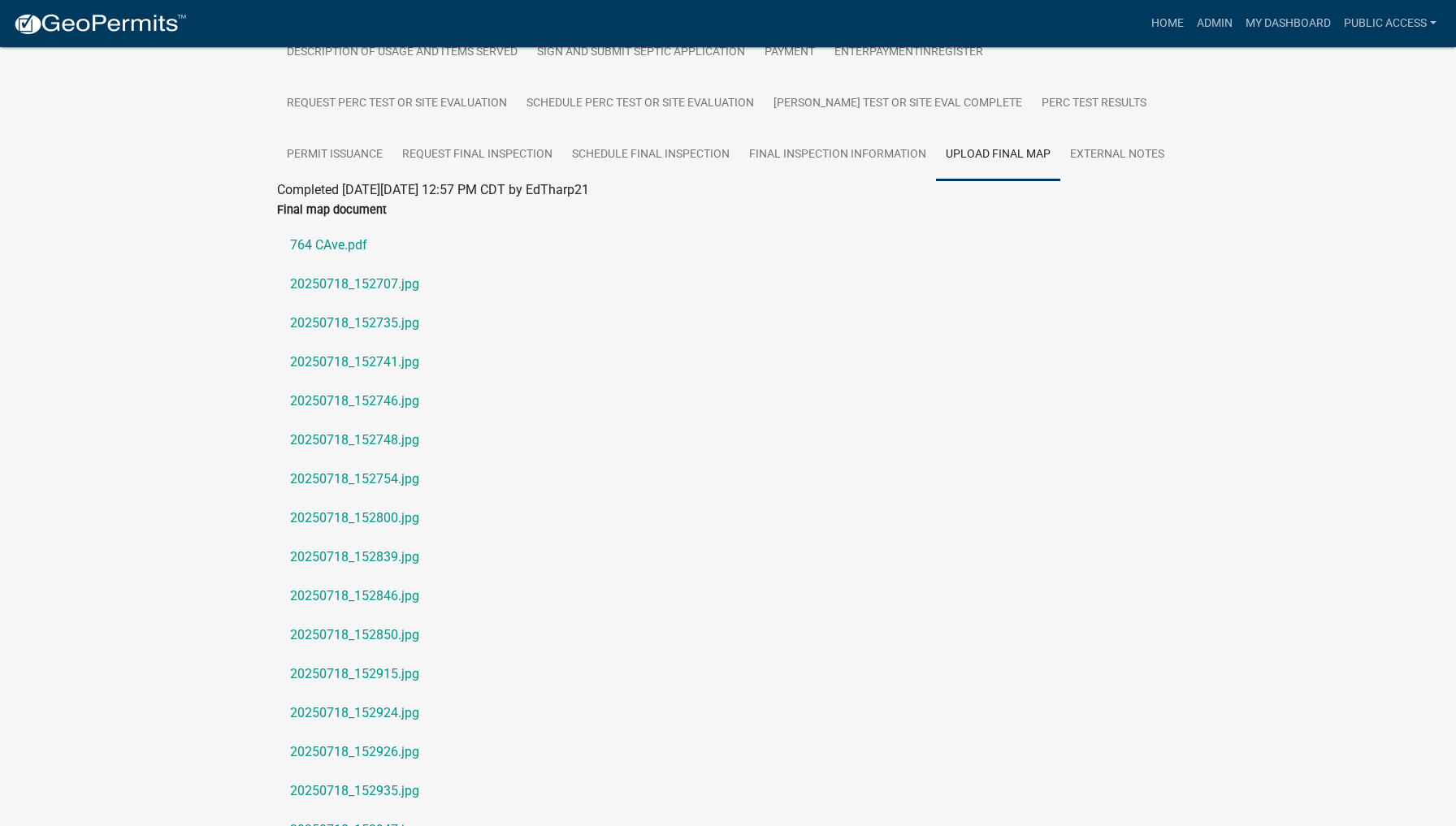
scroll to position [201, 0]
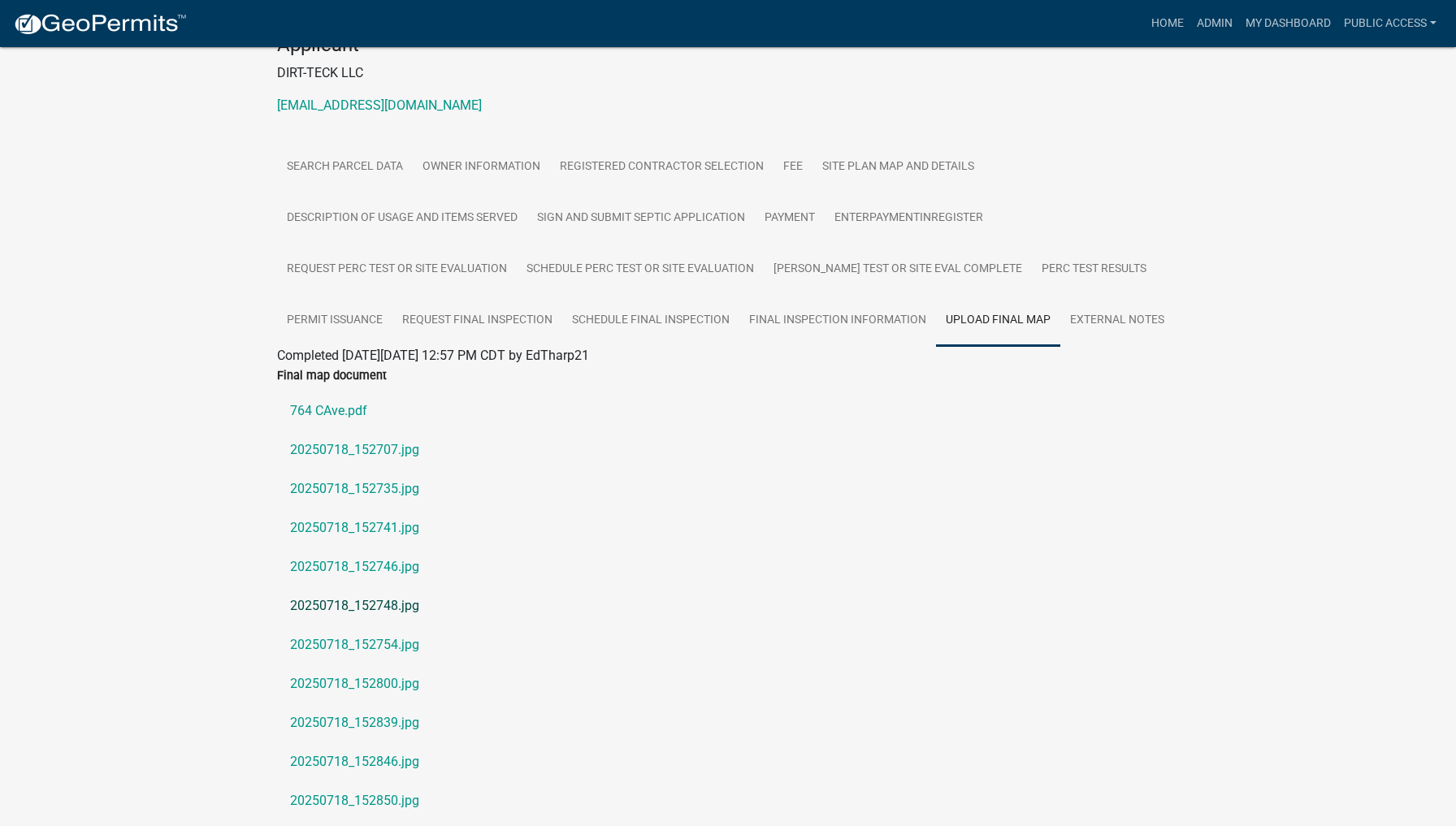
click at [315, 619] on link "20250718_152748.jpg" at bounding box center [728, 606] width 901 height 39
click at [359, 729] on link "20250718_152839.jpg" at bounding box center [728, 722] width 901 height 39
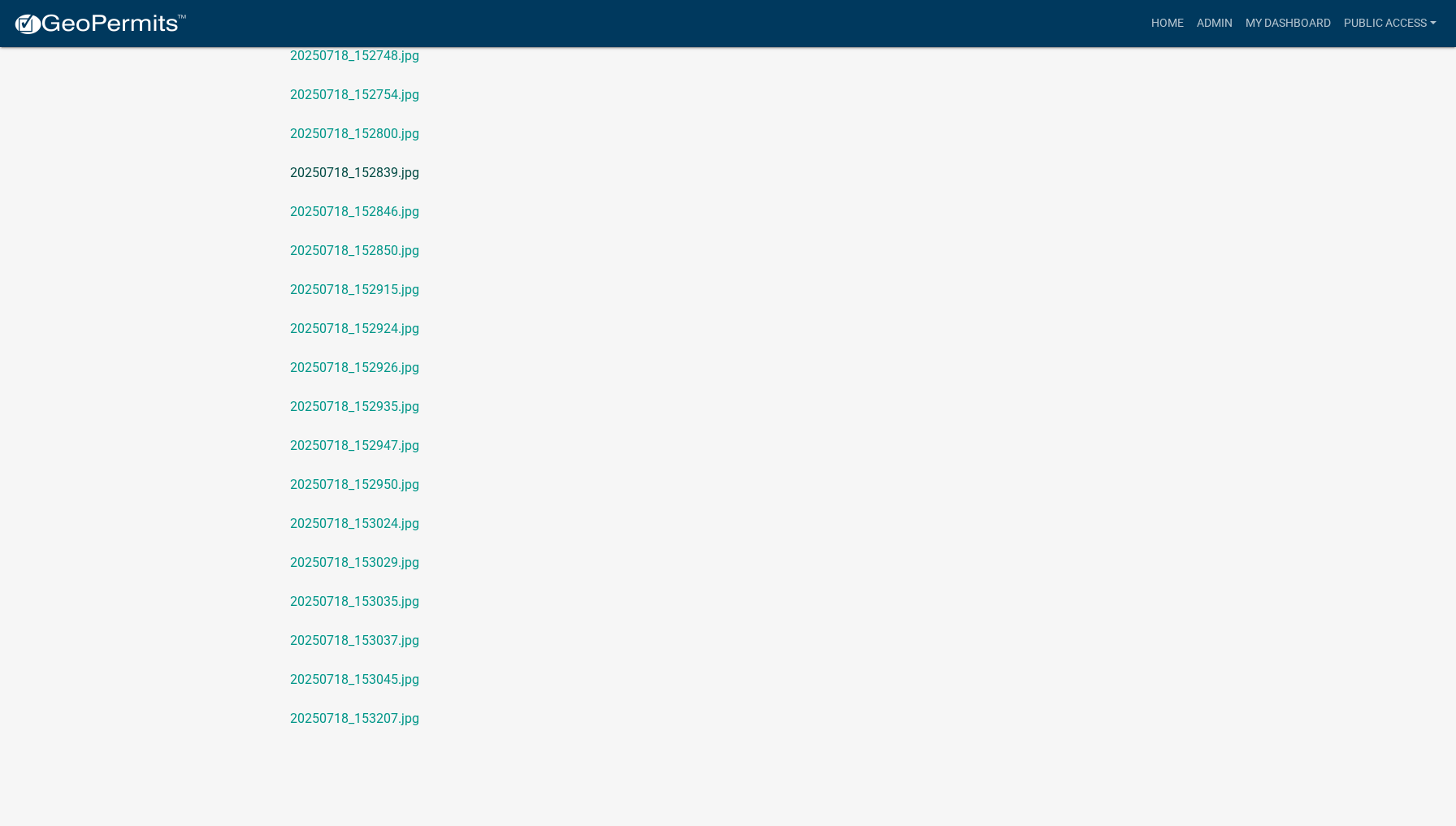
scroll to position [767, 0]
click at [359, 718] on link "20250718_153207.jpg" at bounding box center [728, 718] width 901 height 39
click at [363, 434] on link "20250718_152947.jpg" at bounding box center [728, 446] width 901 height 39
click at [367, 325] on link "20250718_152924.jpg" at bounding box center [728, 329] width 901 height 39
click at [333, 129] on link "20250718_152800.jpg" at bounding box center [728, 133] width 901 height 39
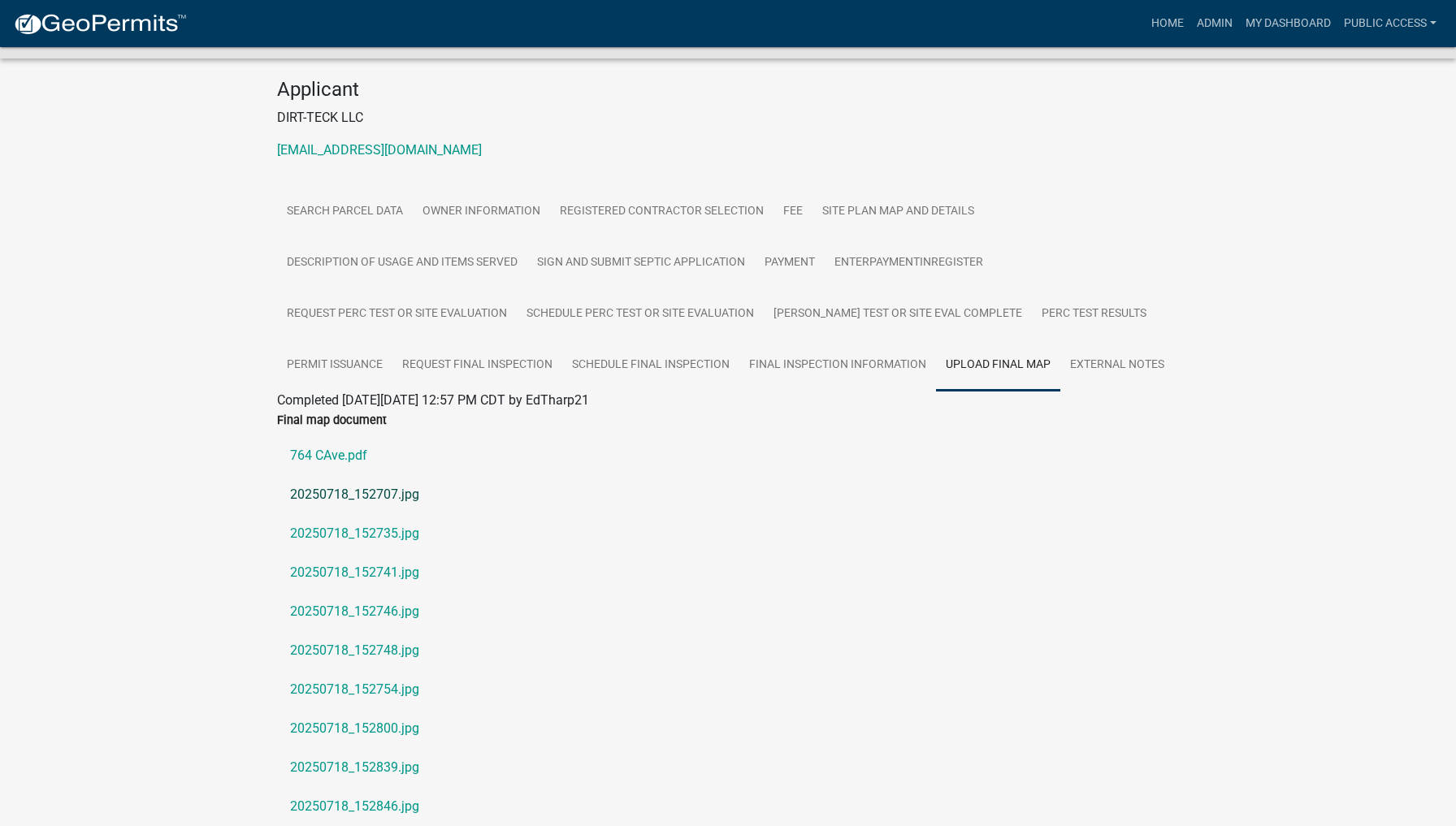
scroll to position [157, 0]
click at [317, 474] on link "764 CAve.pdf" at bounding box center [728, 454] width 901 height 39
click at [405, 514] on link "20250718_152707.jpg" at bounding box center [728, 494] width 901 height 39
click at [401, 587] on link "20250718_152741.jpg" at bounding box center [728, 572] width 901 height 39
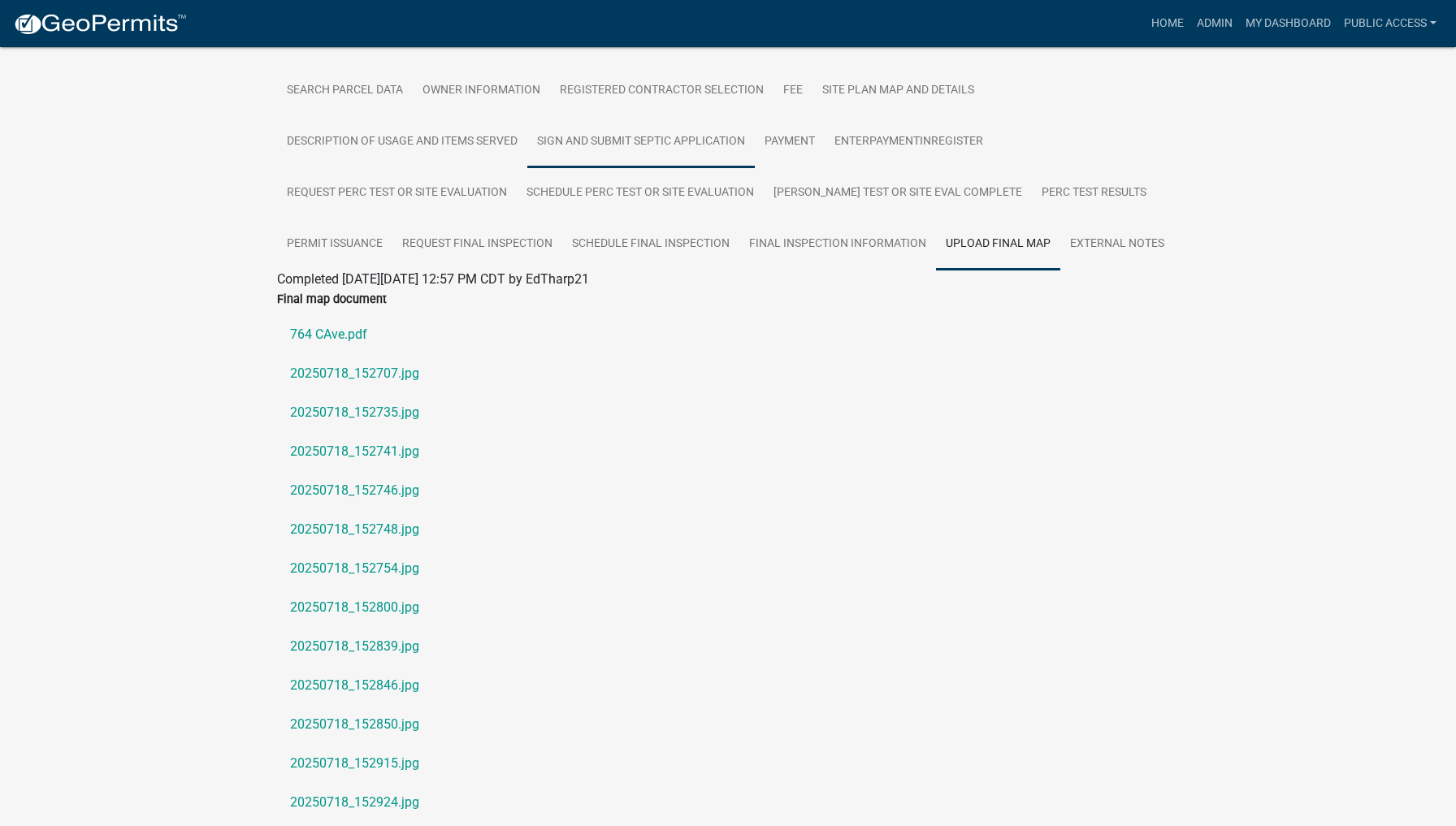
scroll to position [338, 0]
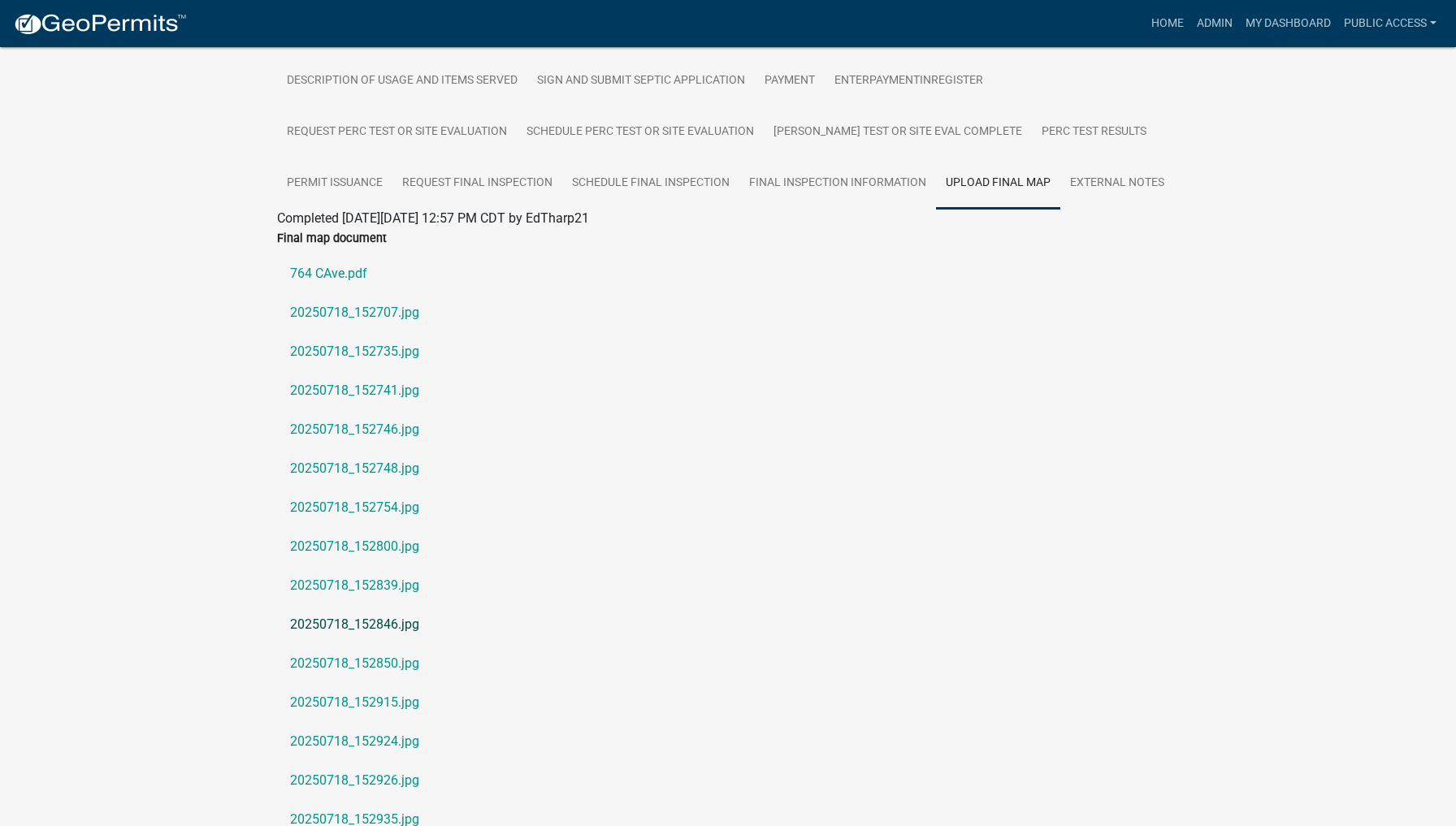
click at [363, 635] on link "20250718_152846.jpg" at bounding box center [728, 624] width 901 height 39
